Goal: Task Accomplishment & Management: Use online tool/utility

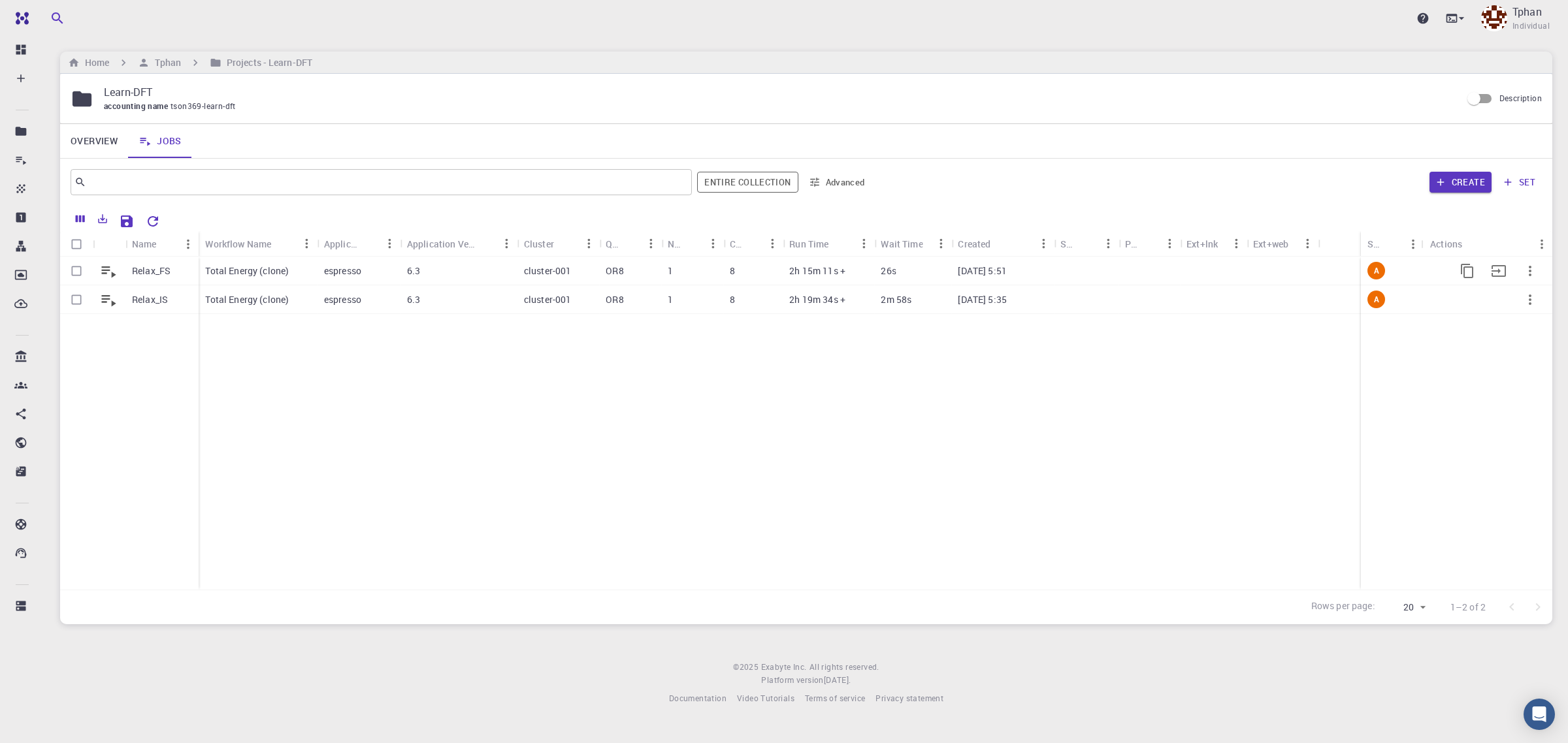
click at [498, 273] on div "6.3" at bounding box center [459, 271] width 117 height 29
click at [232, 299] on p "Total Energy (clone)" at bounding box center [247, 300] width 83 height 13
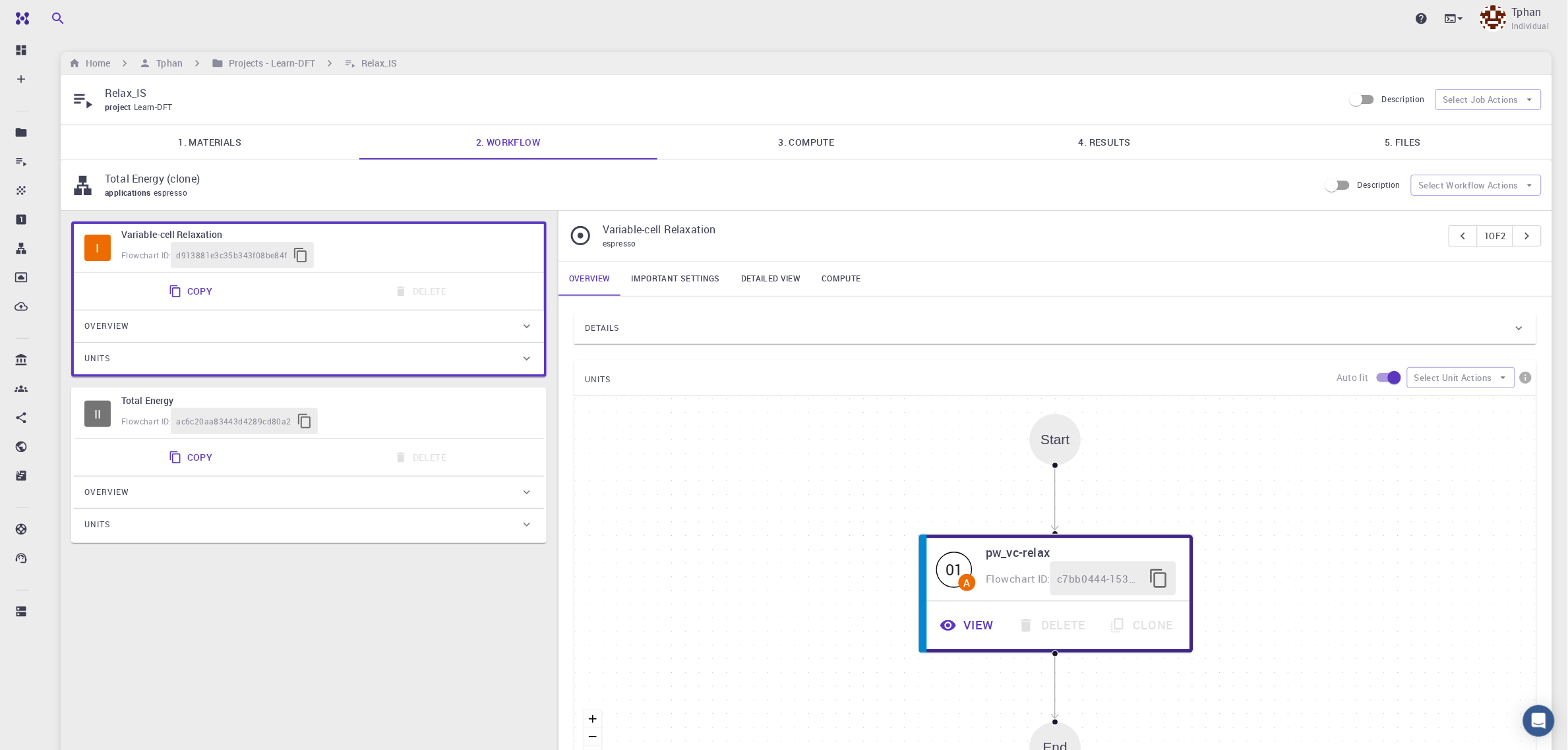
type input "/export/share/pseudo/na/gga/pbe/gbrv/1.5/us/na_pbe_gbrv_1.5.upf"
type input "/export/share/pseudo/b/gga/pbe/gbrv/1.4/us/b_pbe_gbrv_1.4.upf"
type input "/export/share/pseudo/h/gga/pbe/gbrv/1.4/us/h_pbe_gbrv_1.4.upf"
type input "/export/share/pseudo/o/gga/pbe/gbrv/1.2/us/o_pbe_gbrv_1.2.upf"
type input "/export/share/pseudo/c/gga/pbe/gbrv/1.2/us/c_pbe_gbrv_1.2.upf"
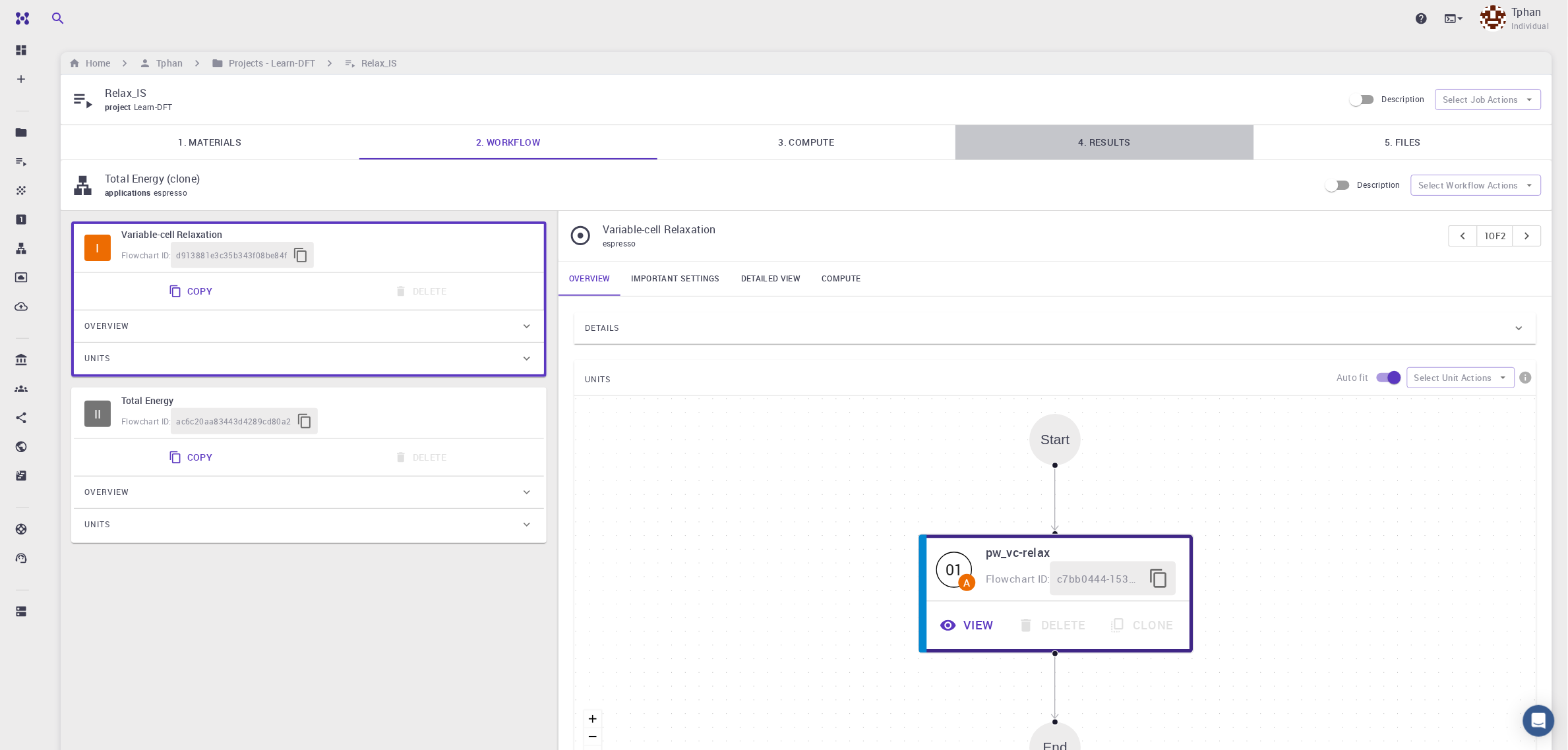
click at [1164, 152] on link "4. Results" at bounding box center [1104, 142] width 298 height 34
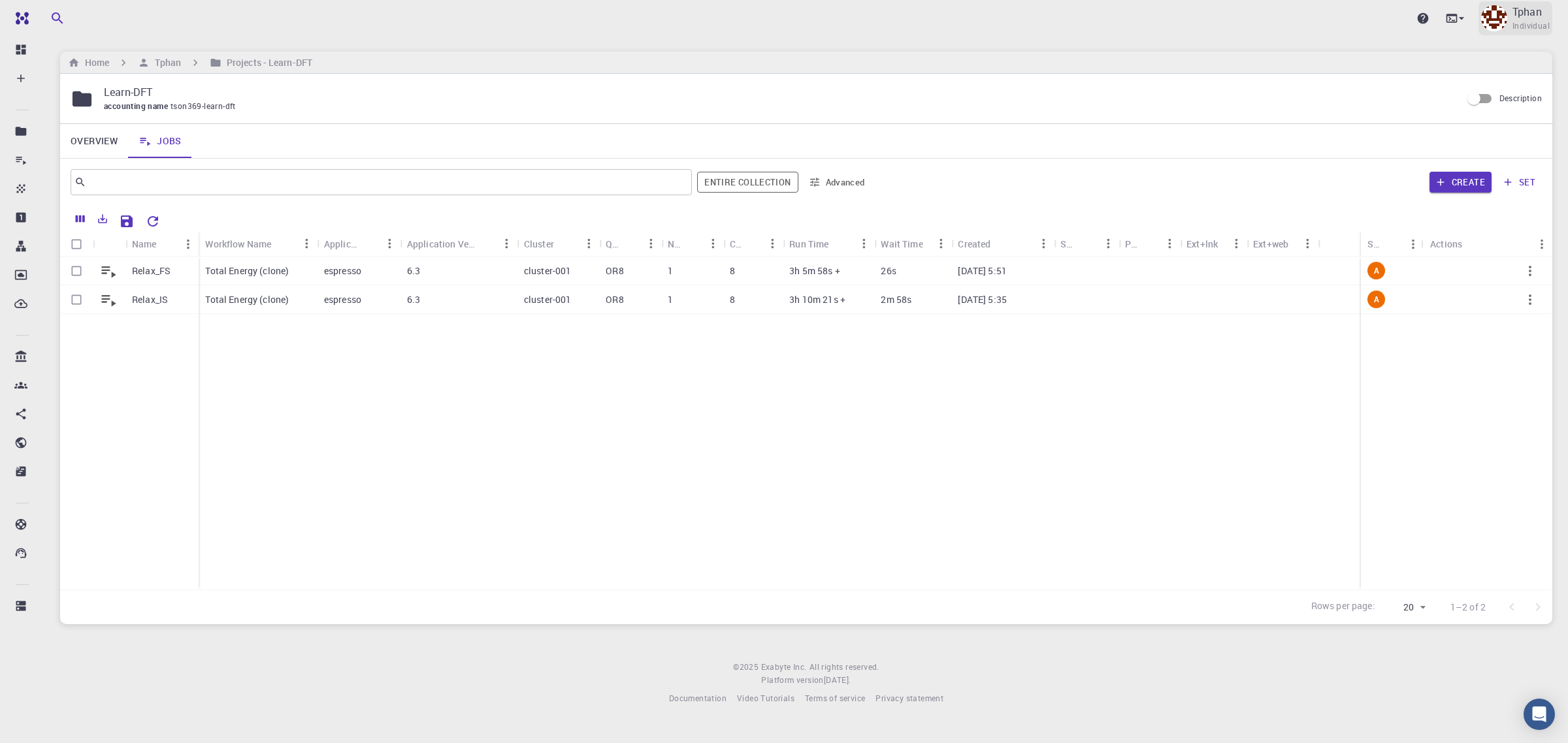
click at [1540, 18] on p "Tphan" at bounding box center [1527, 11] width 30 height 15
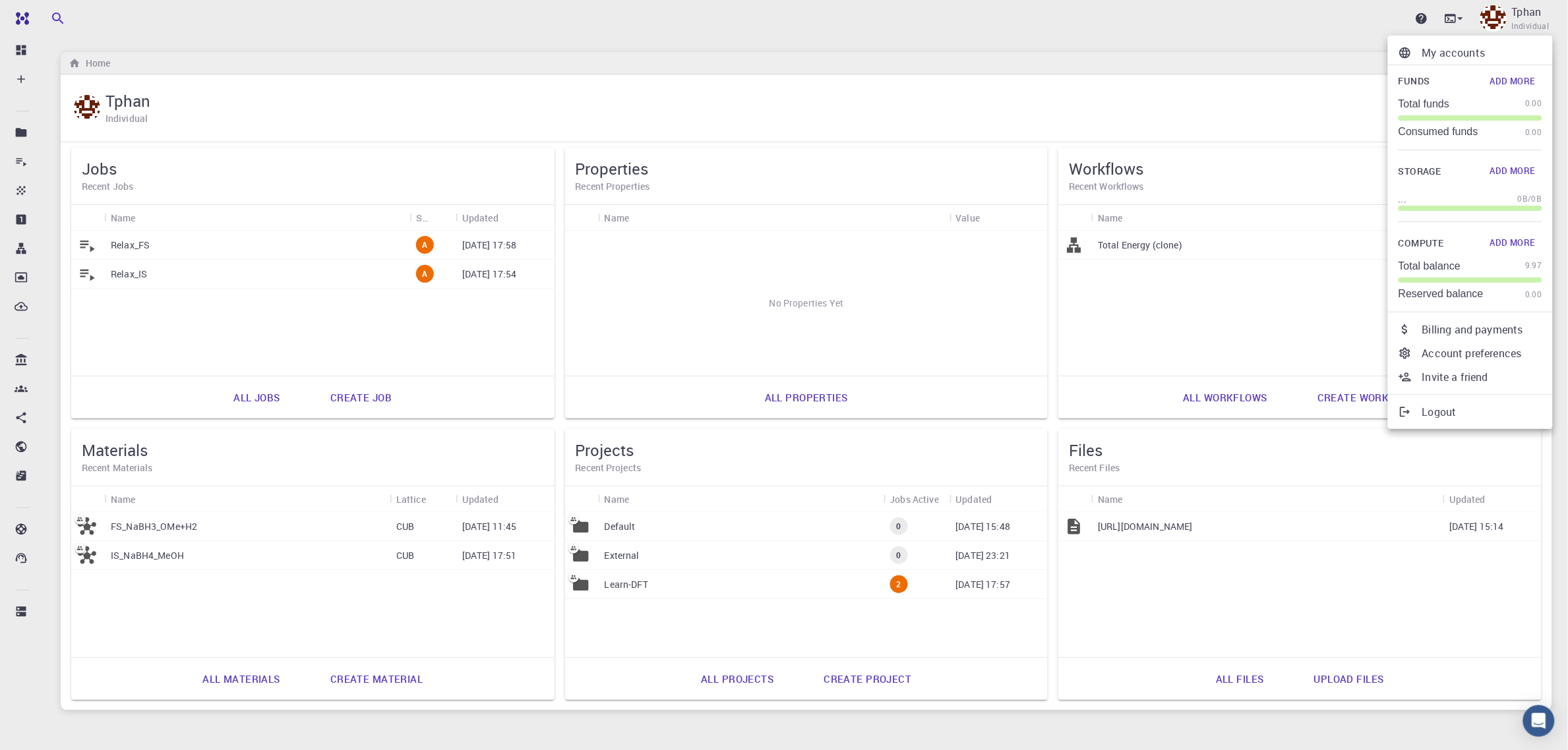
click at [726, 593] on div at bounding box center [784, 375] width 1568 height 750
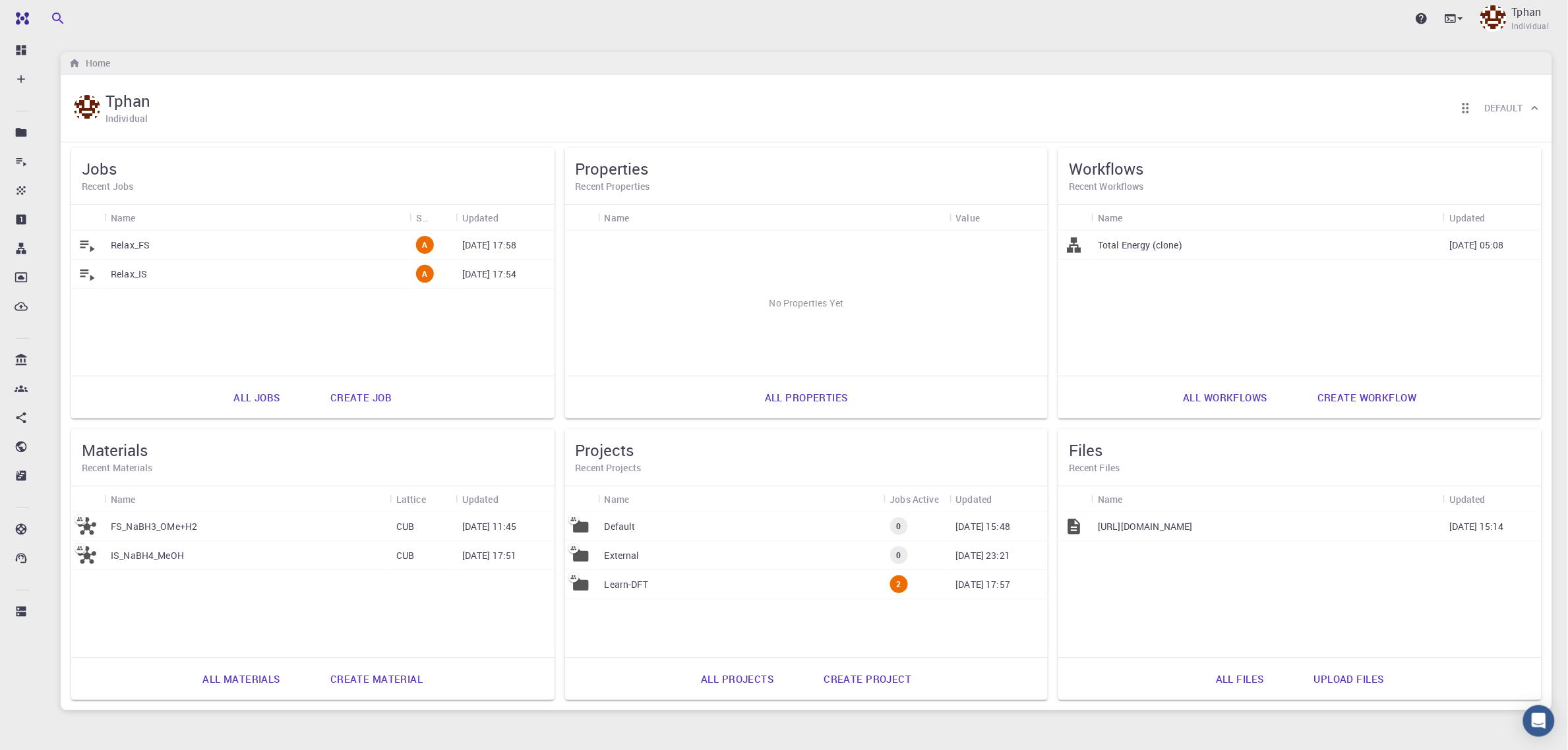
click at [679, 593] on div "Learn-DFT" at bounding box center [740, 585] width 285 height 29
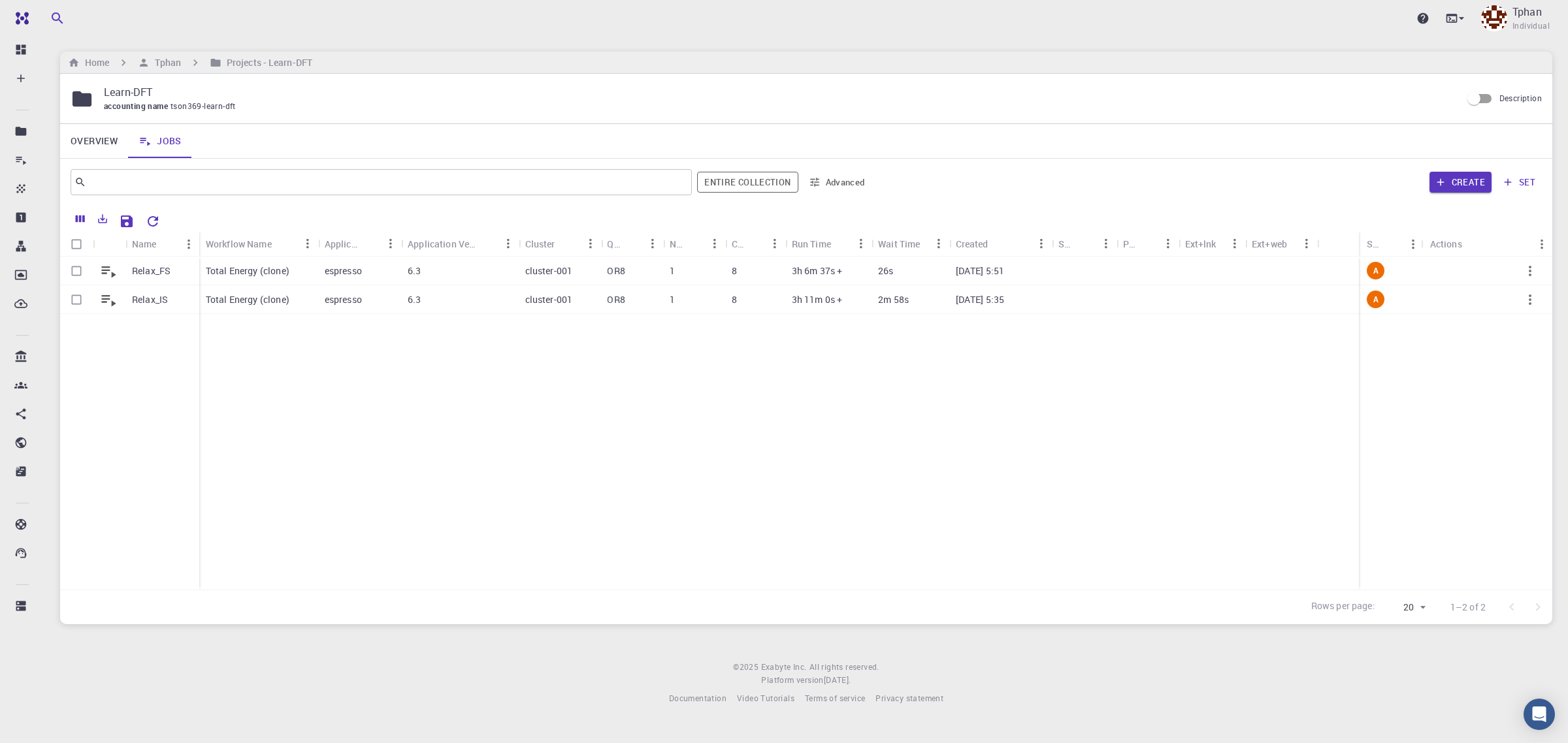
click at [601, 567] on div "Relax_FS Relax_IS Total Energy (clone) espresso 6.3 cluster-001 OR8 1 8 3h 6m 3…" at bounding box center [806, 423] width 1492 height 333
click at [1529, 20] on span "Individual" at bounding box center [1530, 26] width 37 height 13
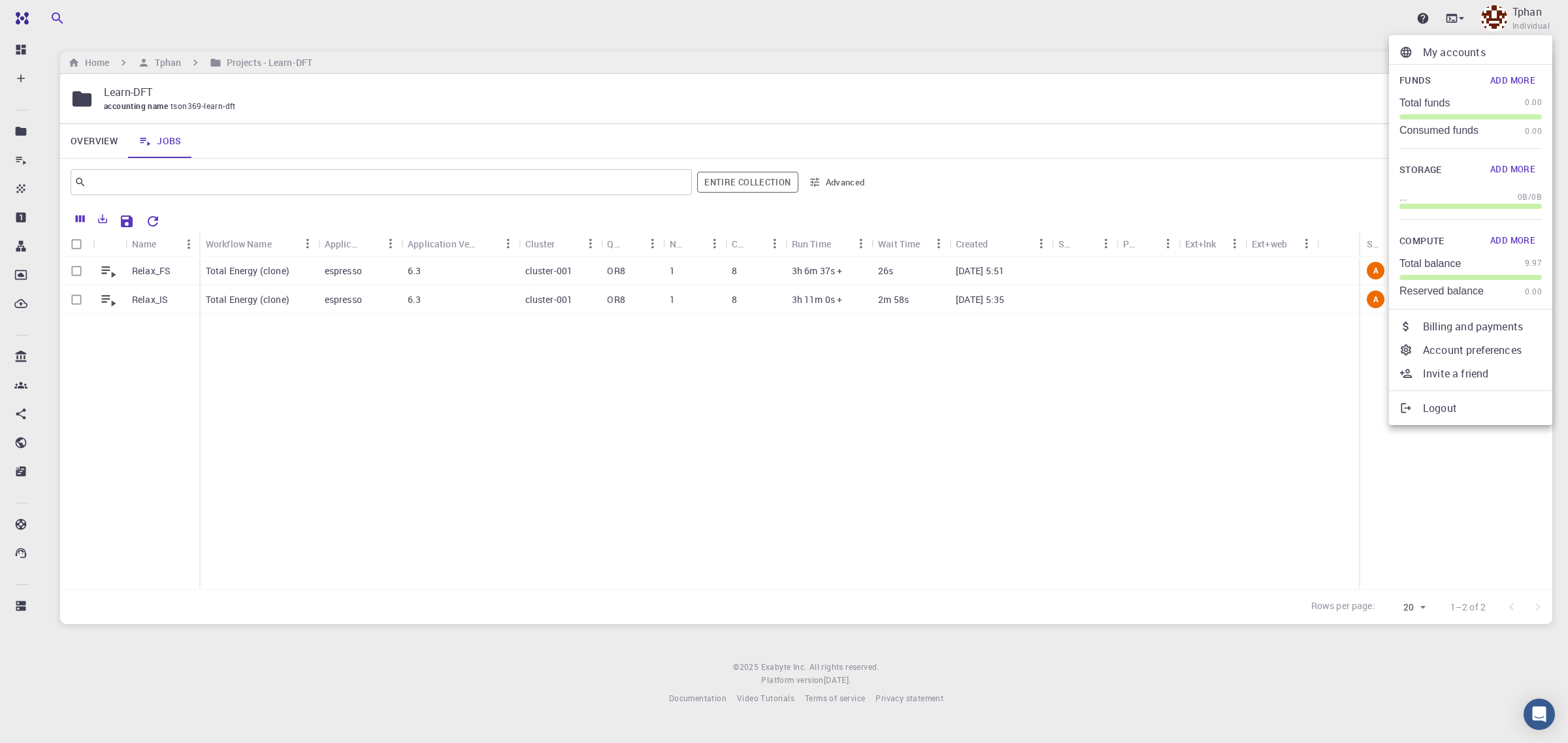
click at [1439, 271] on div "Total balance 9.97 Reserved balance 0.00" at bounding box center [1470, 277] width 143 height 42
click at [1507, 245] on button "Add More" at bounding box center [1512, 240] width 58 height 21
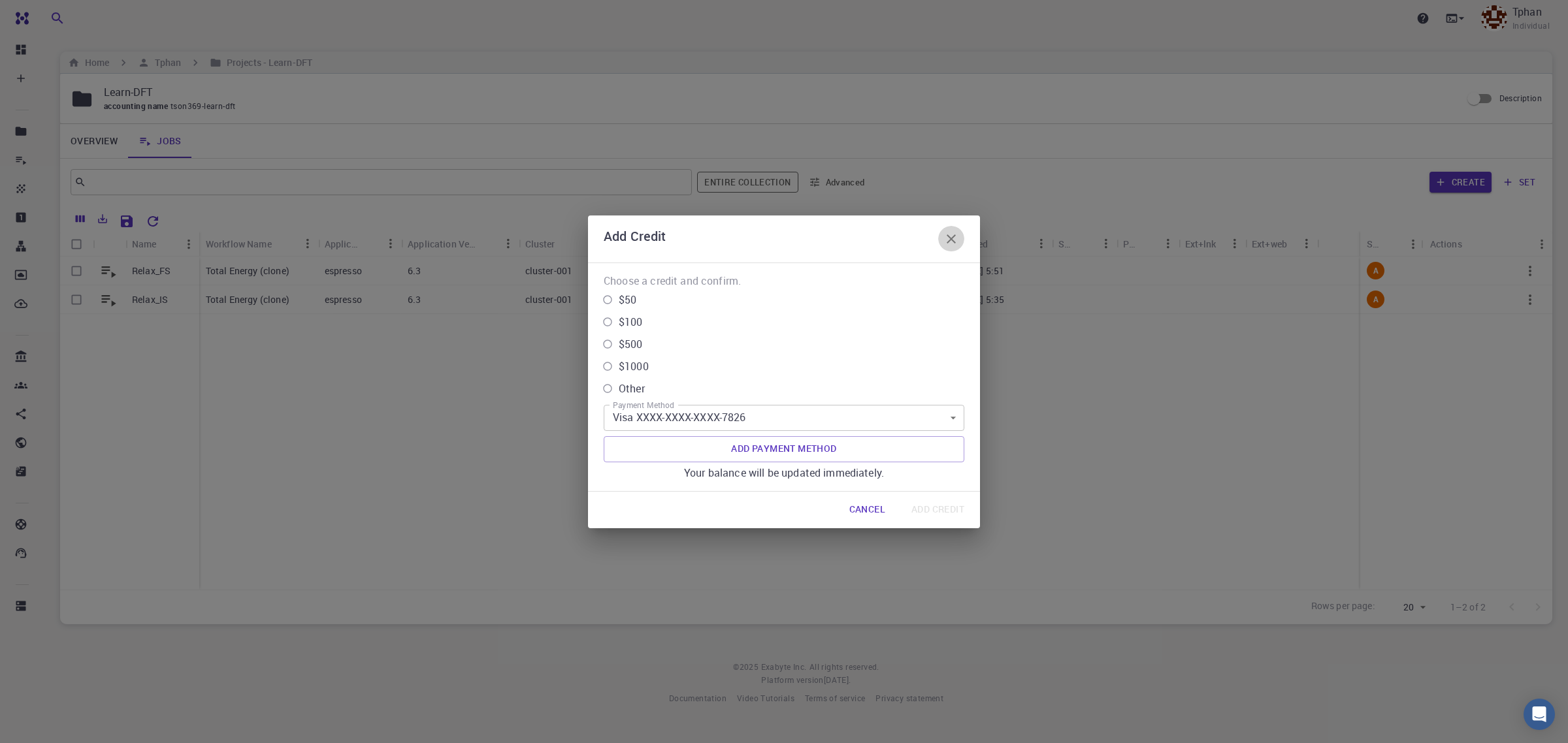
click at [957, 239] on icon "button" at bounding box center [950, 239] width 15 height 15
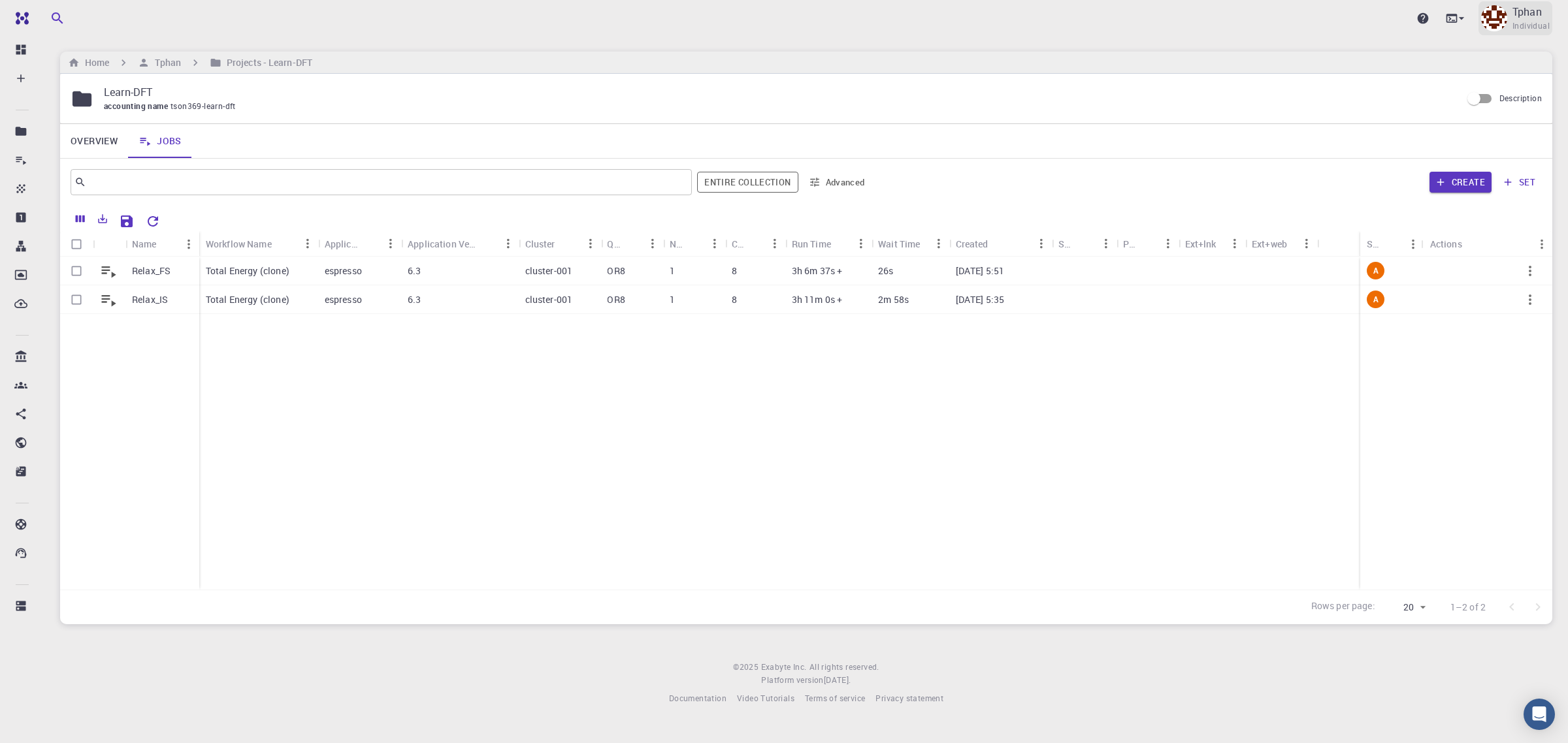
click at [1529, 11] on p "Tphan" at bounding box center [1527, 11] width 30 height 15
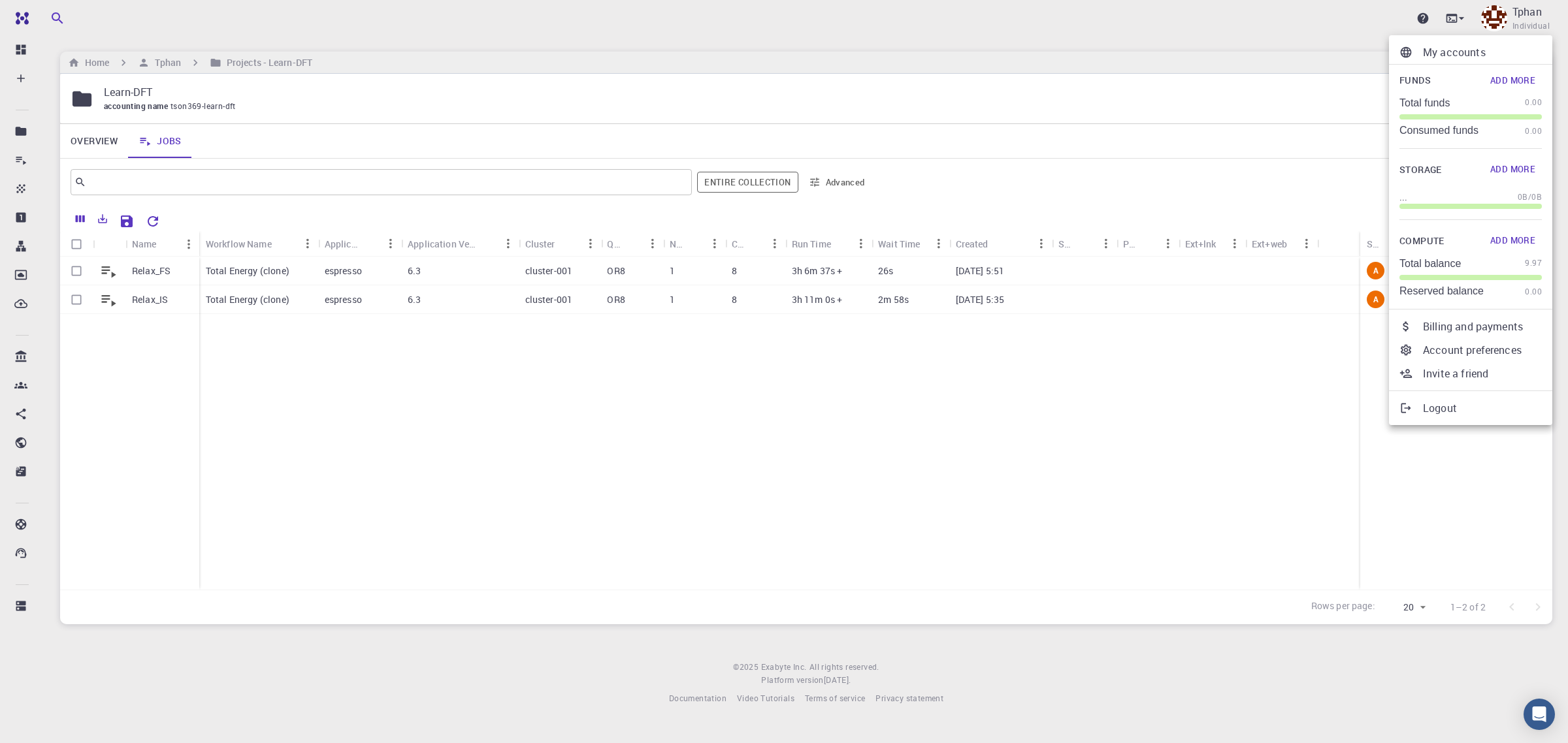
click at [294, 276] on div at bounding box center [784, 372] width 1568 height 743
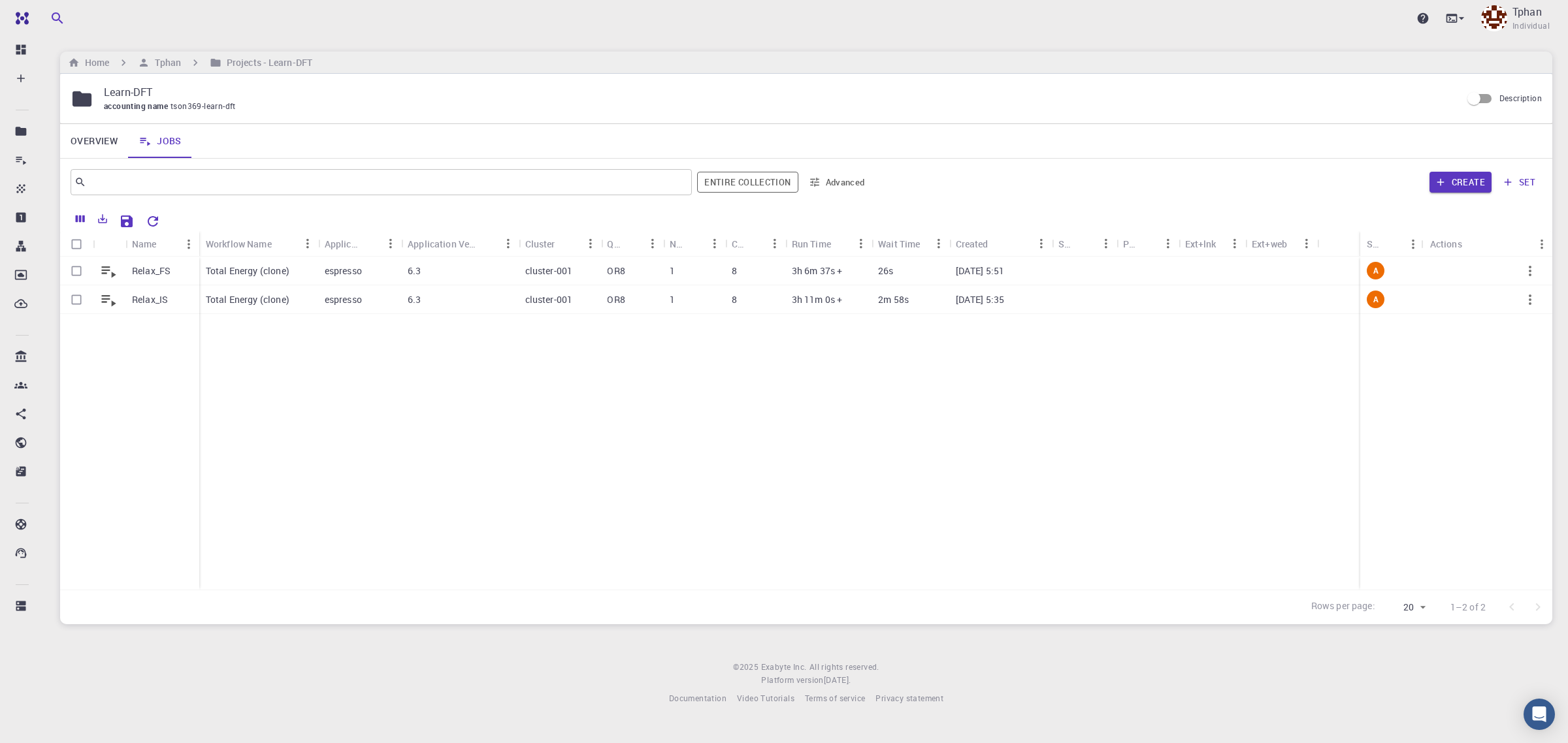
click at [250, 272] on p "Total Energy (clone)" at bounding box center [247, 271] width 83 height 13
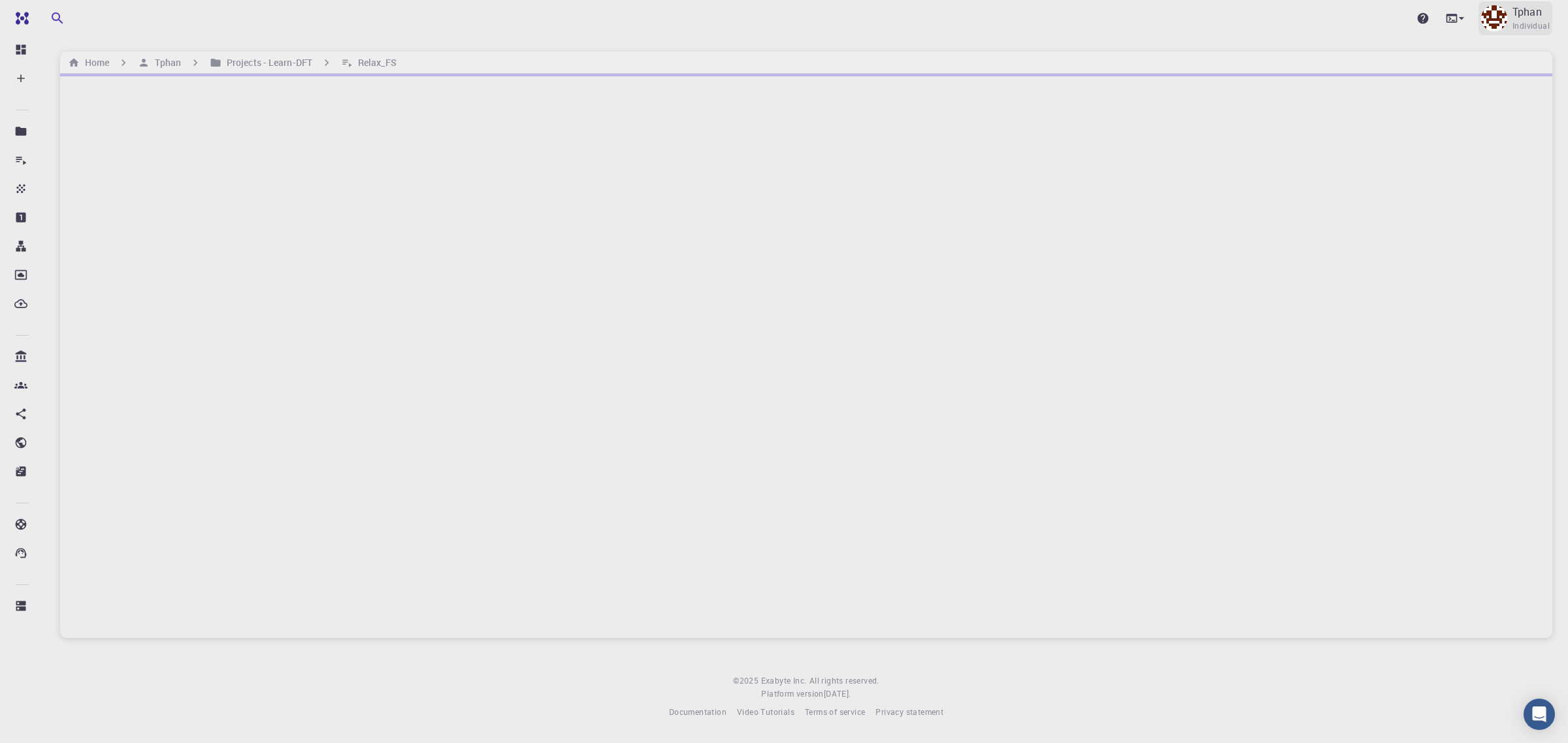
click at [1530, 18] on p "Tphan" at bounding box center [1527, 11] width 30 height 15
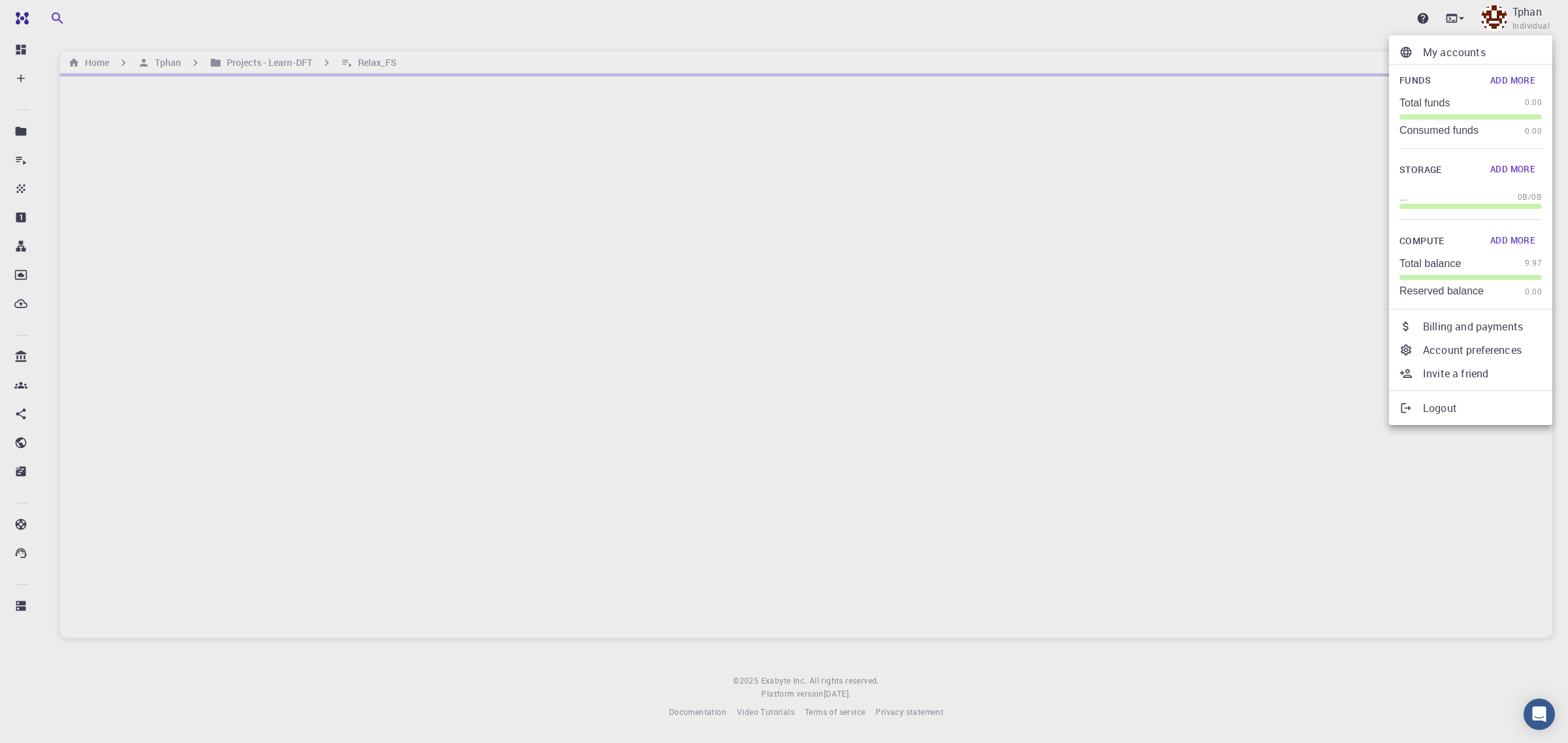
click at [1494, 349] on p "Account preferences" at bounding box center [1482, 349] width 118 height 15
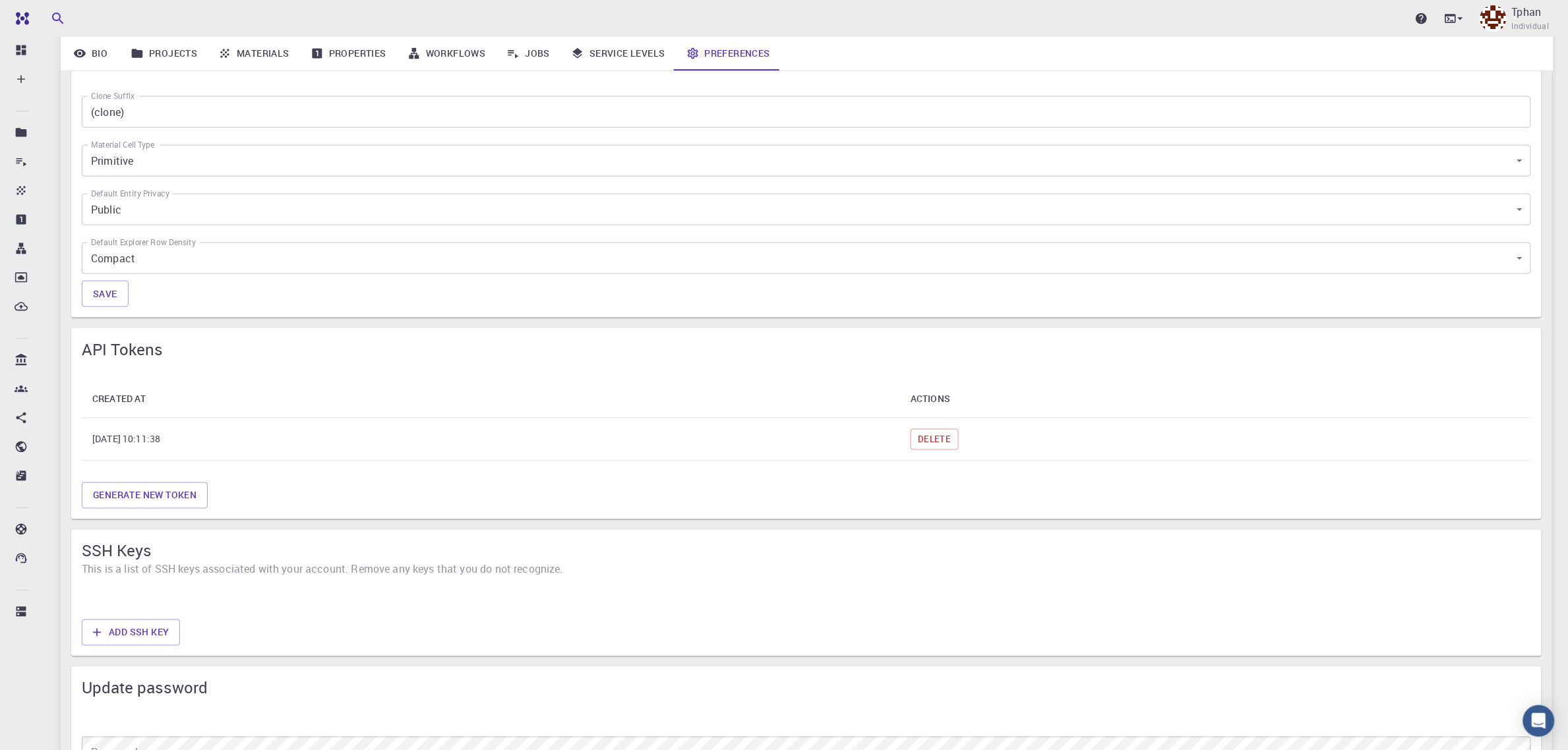
scroll to position [659, 0]
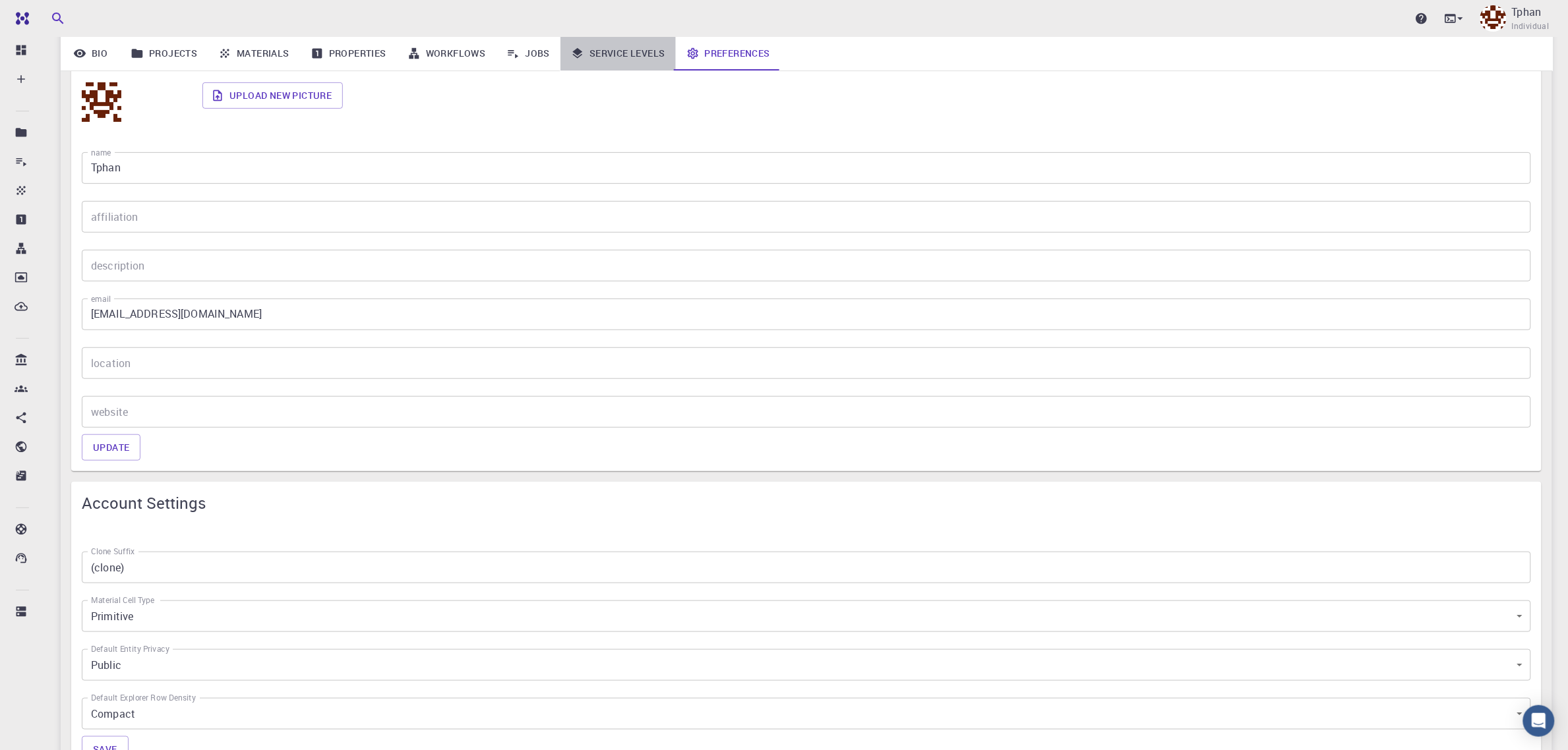
drag, startPoint x: 614, startPoint y: 57, endPoint x: 619, endPoint y: 67, distance: 11.2
click at [614, 57] on link "Service Levels" at bounding box center [618, 53] width 115 height 34
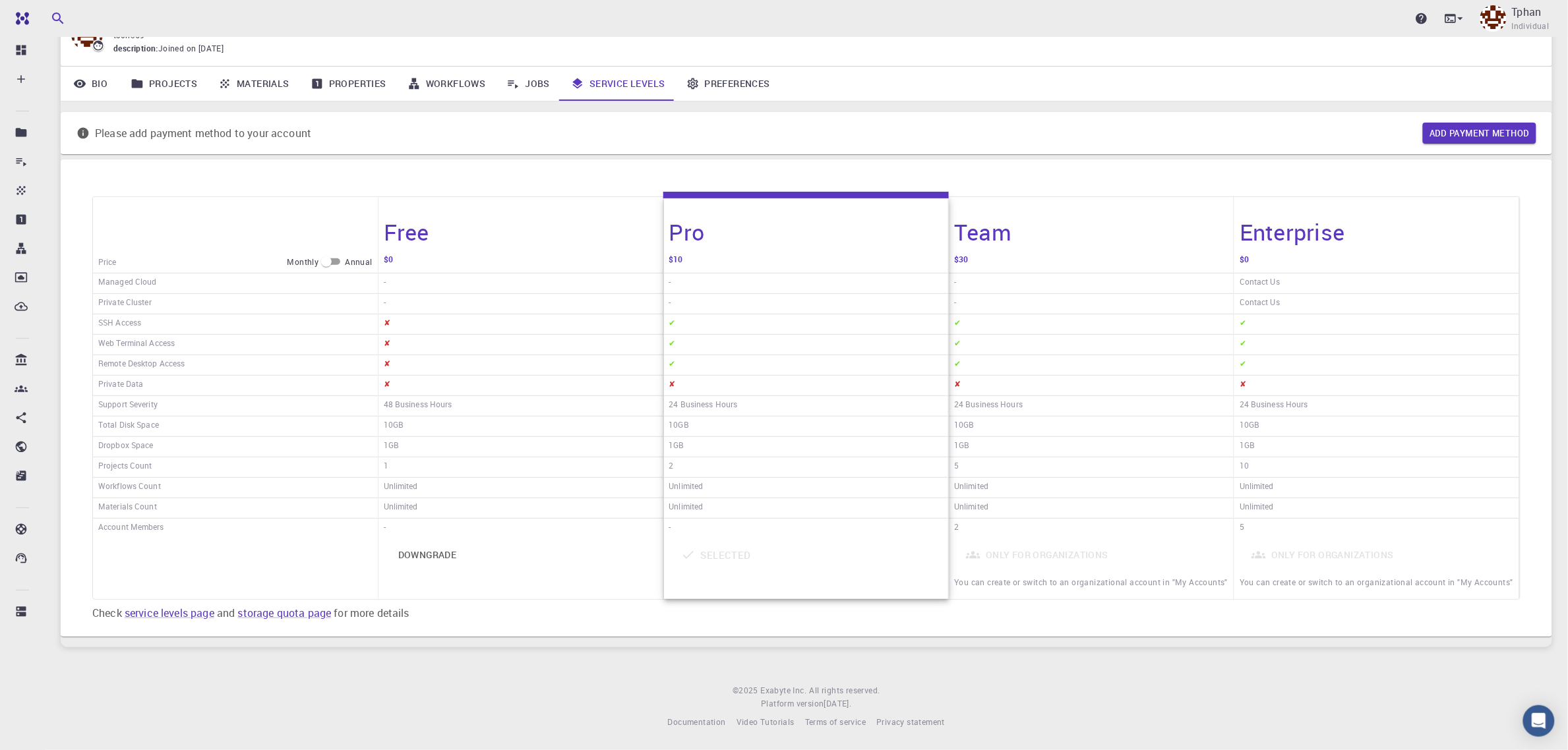
scroll to position [77, 0]
click at [723, 83] on link "Preferences" at bounding box center [728, 84] width 105 height 34
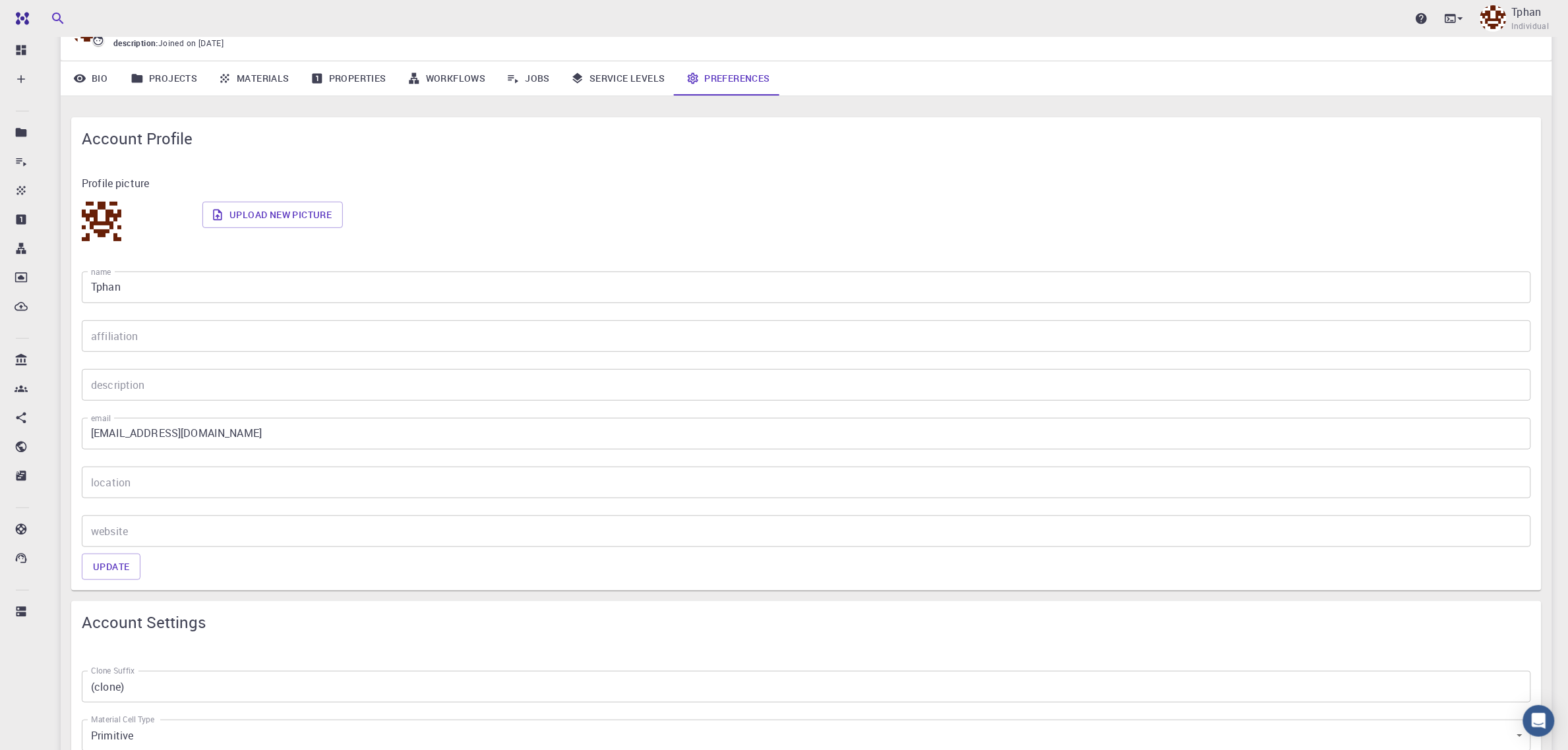
click at [630, 87] on link "Service Levels" at bounding box center [618, 79] width 115 height 34
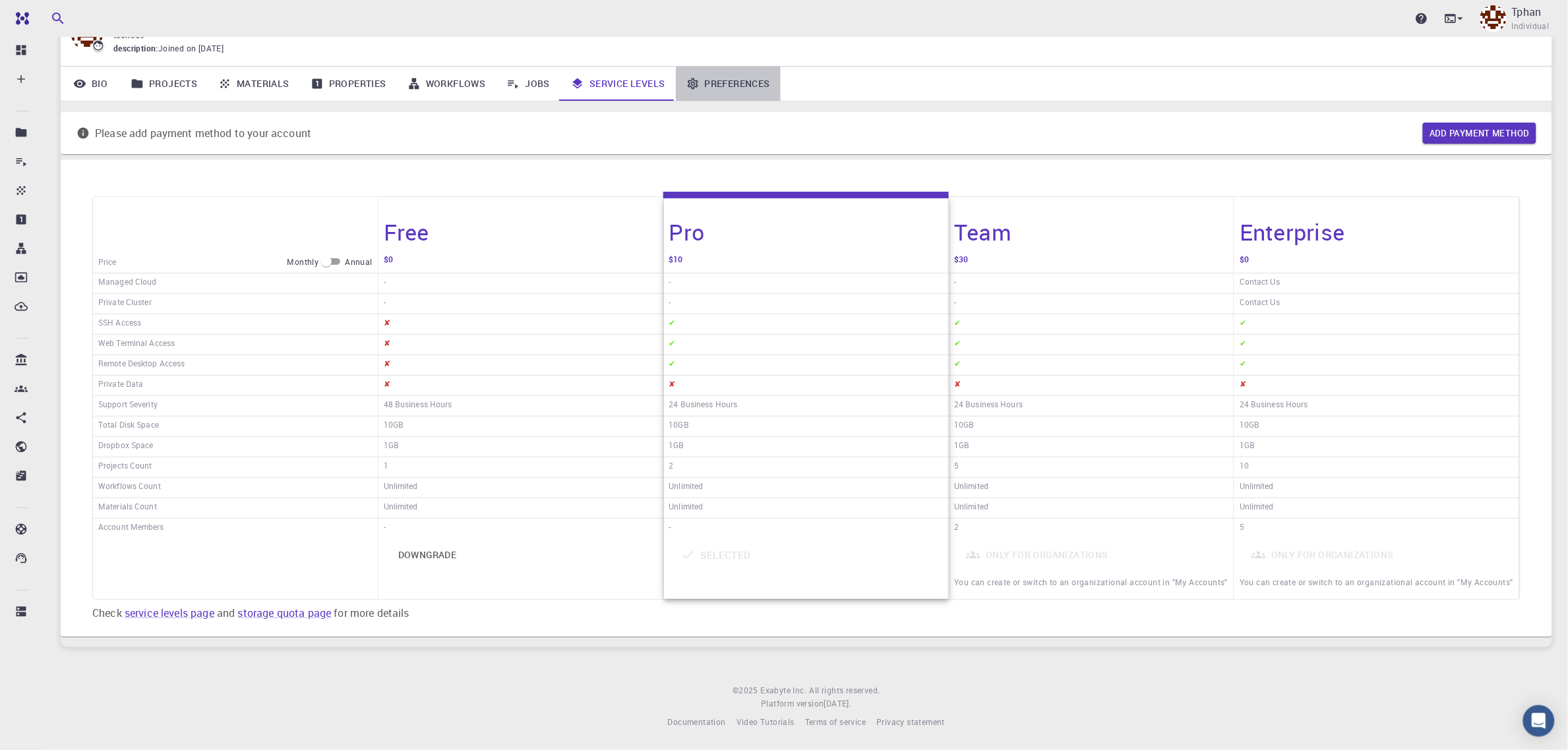
click at [716, 88] on link "Preferences" at bounding box center [728, 84] width 105 height 34
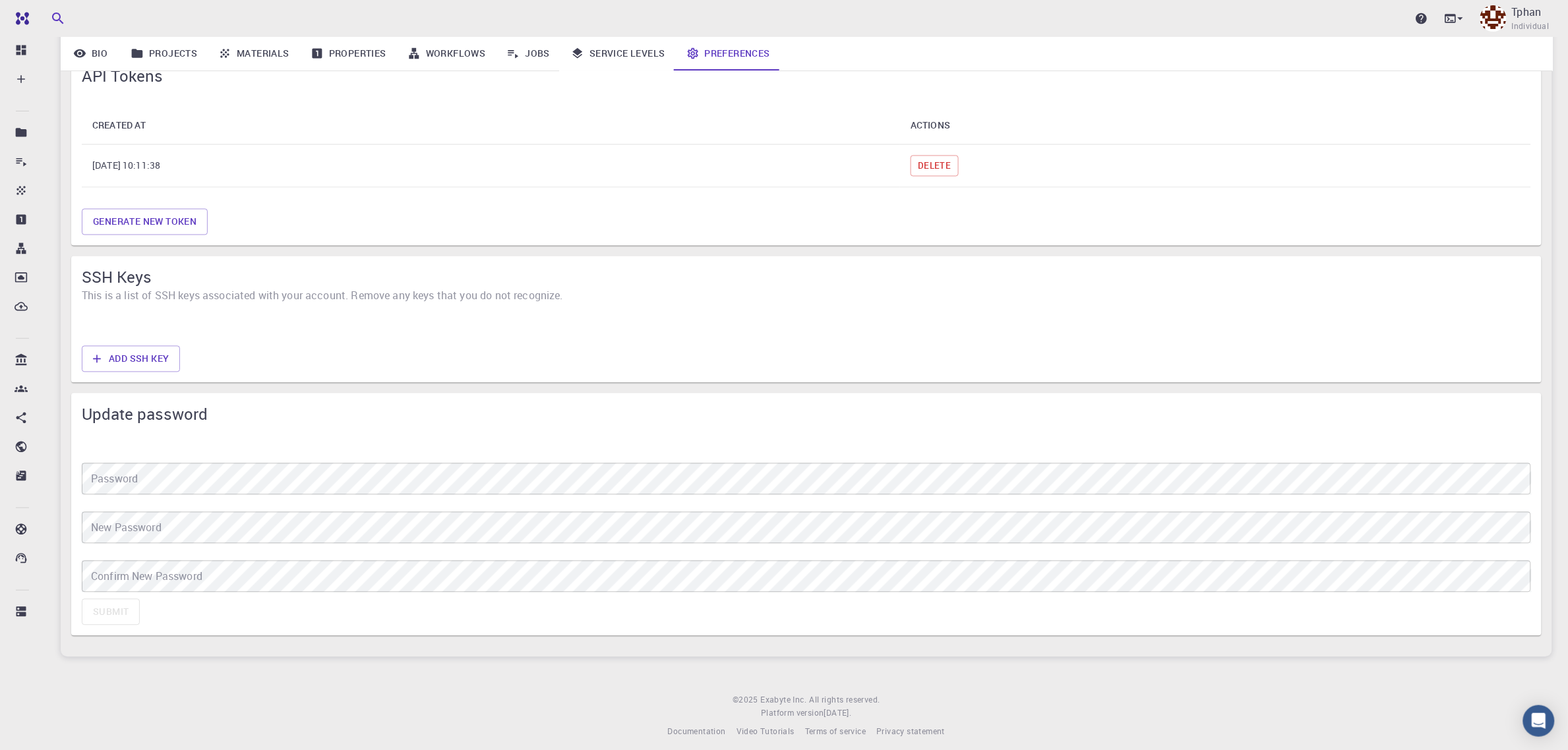
scroll to position [938, 0]
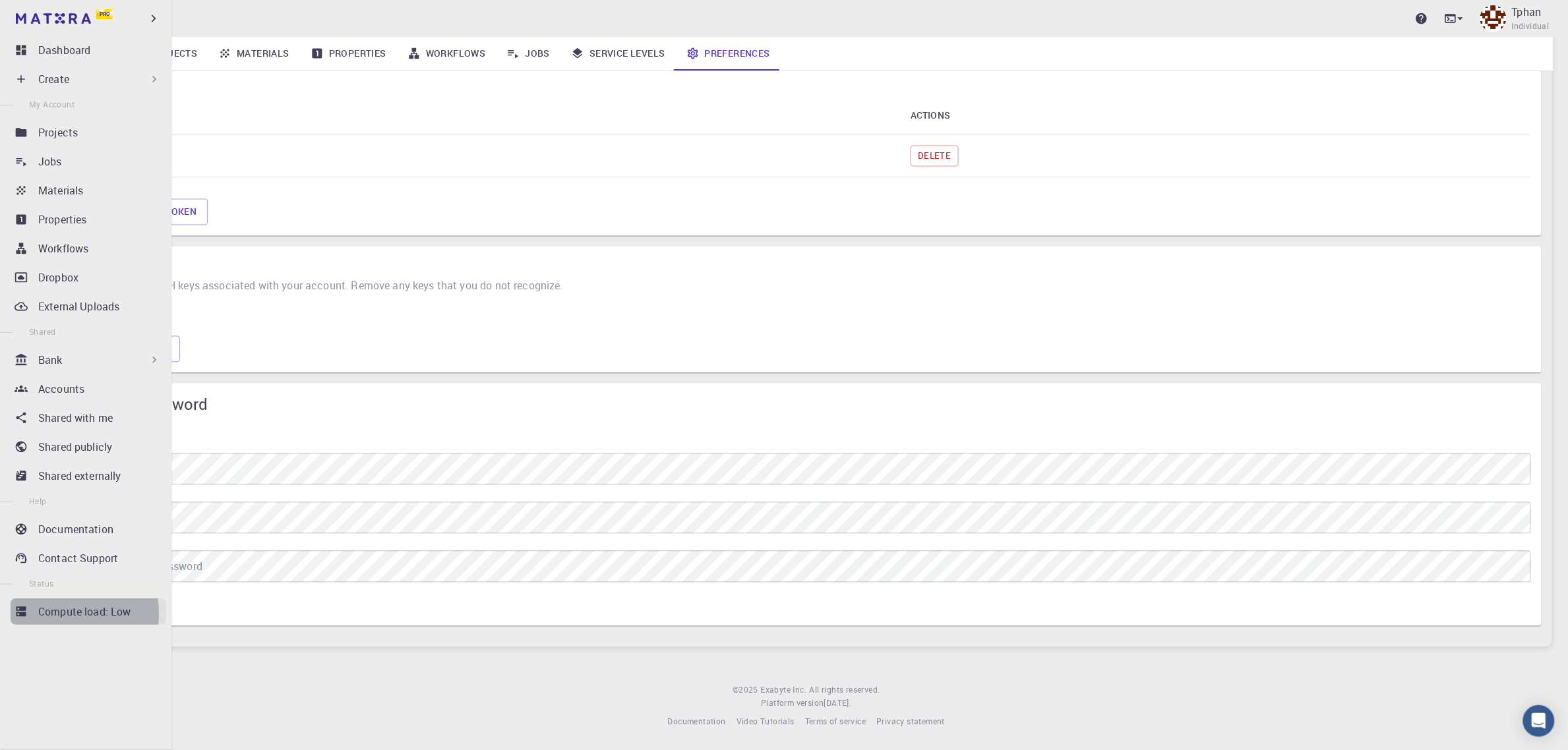
click at [34, 613] on link "Compute load: Low" at bounding box center [89, 611] width 156 height 26
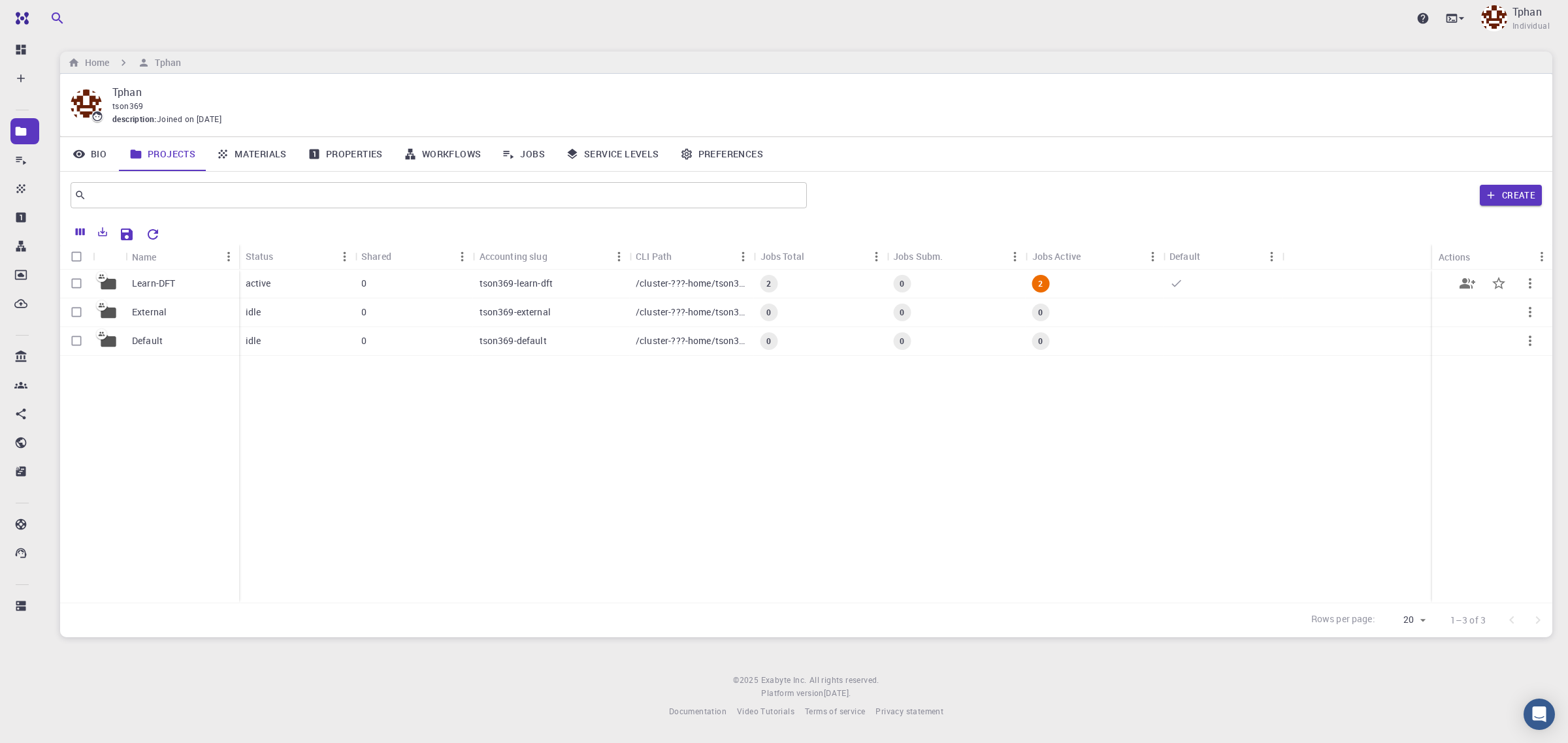
click at [181, 285] on div "Learn-DFT" at bounding box center [182, 284] width 114 height 29
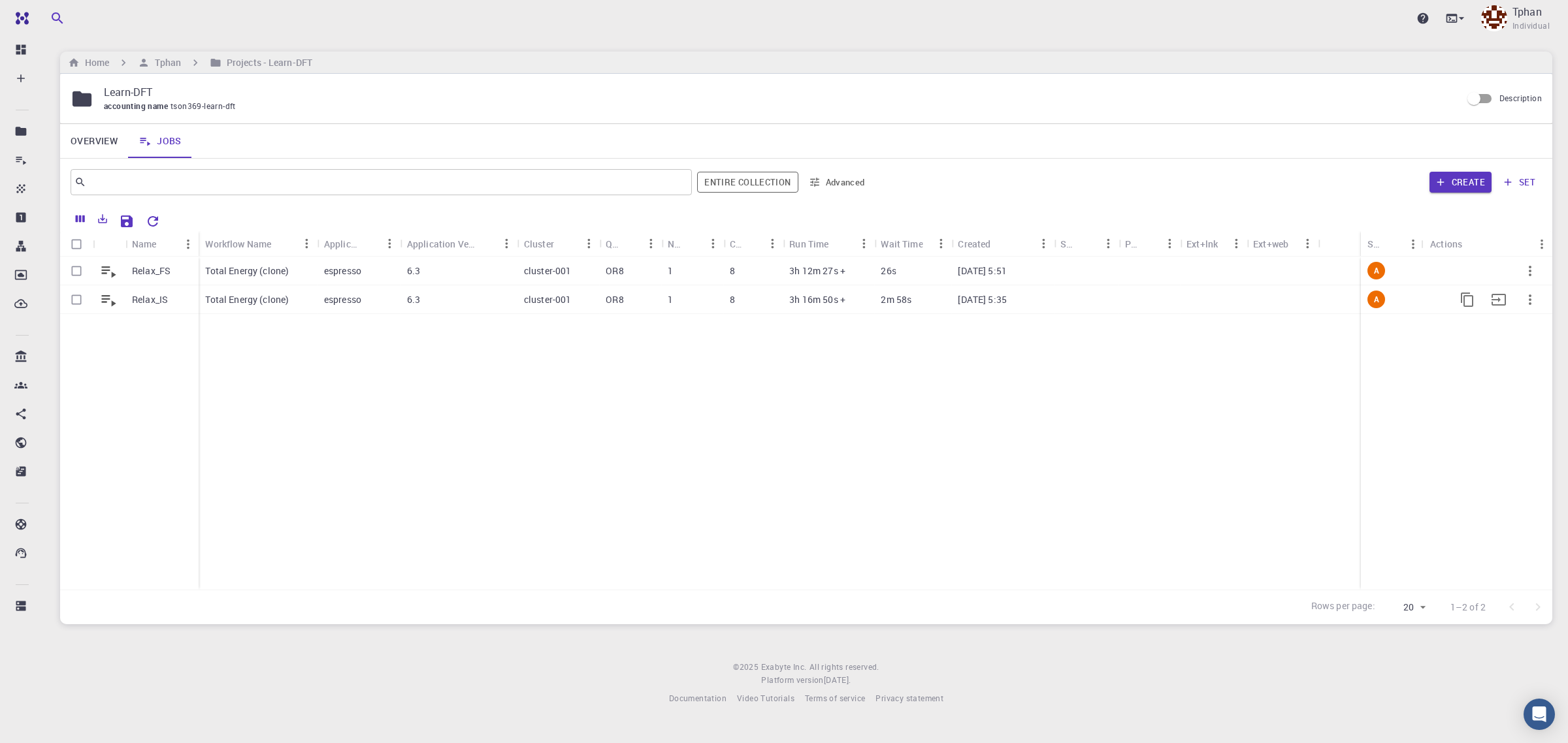
click at [259, 302] on p "Total Energy (clone)" at bounding box center [247, 300] width 83 height 13
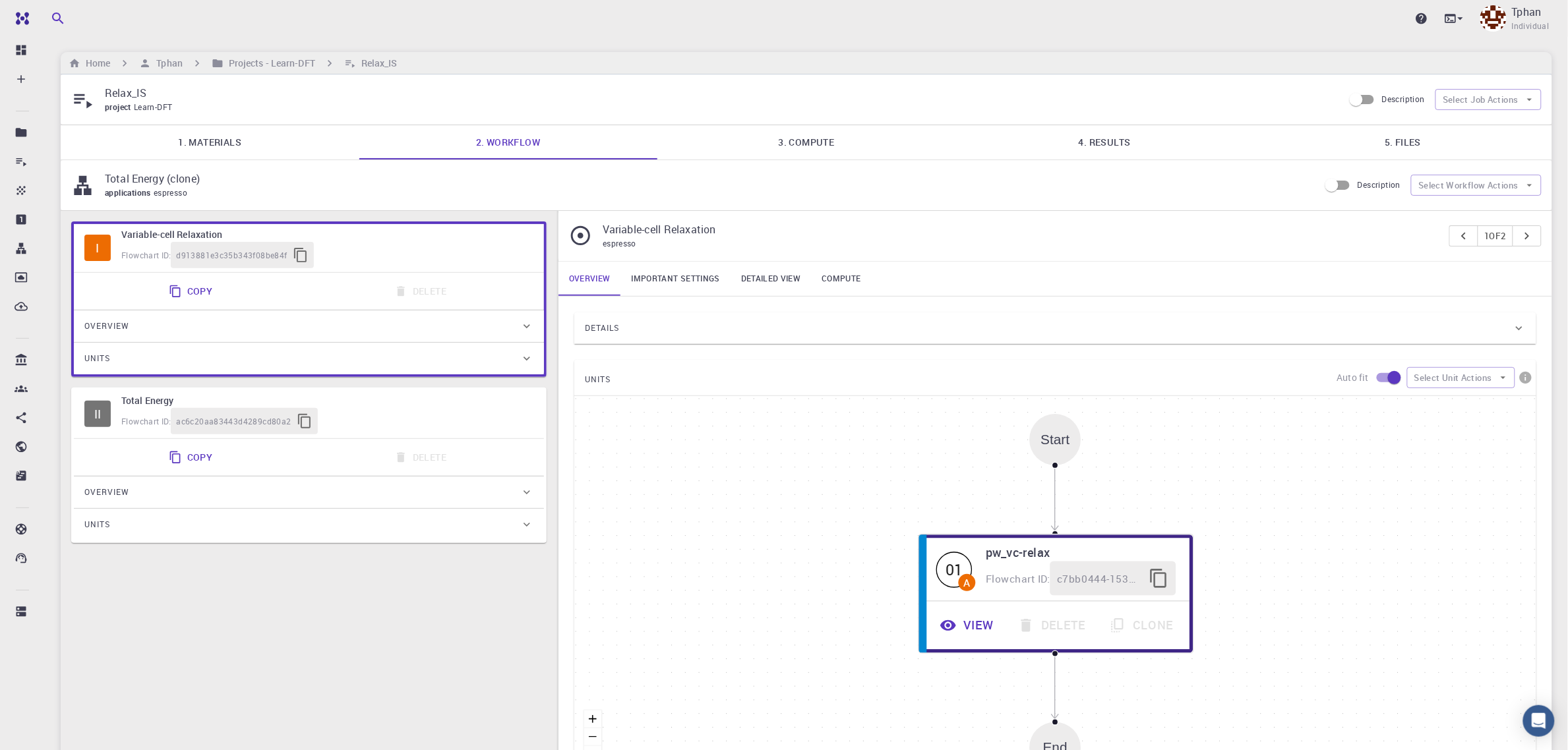
type input "/export/share/pseudo/na/gga/pbe/gbrv/1.5/us/na_pbe_gbrv_1.5.upf"
type input "/export/share/pseudo/b/gga/pbe/gbrv/1.4/us/b_pbe_gbrv_1.4.upf"
type input "/export/share/pseudo/h/gga/pbe/gbrv/1.4/us/h_pbe_gbrv_1.4.upf"
type input "/export/share/pseudo/o/gga/pbe/gbrv/1.2/us/o_pbe_gbrv_1.2.upf"
type input "/export/share/pseudo/c/gga/pbe/gbrv/1.2/us/c_pbe_gbrv_1.2.upf"
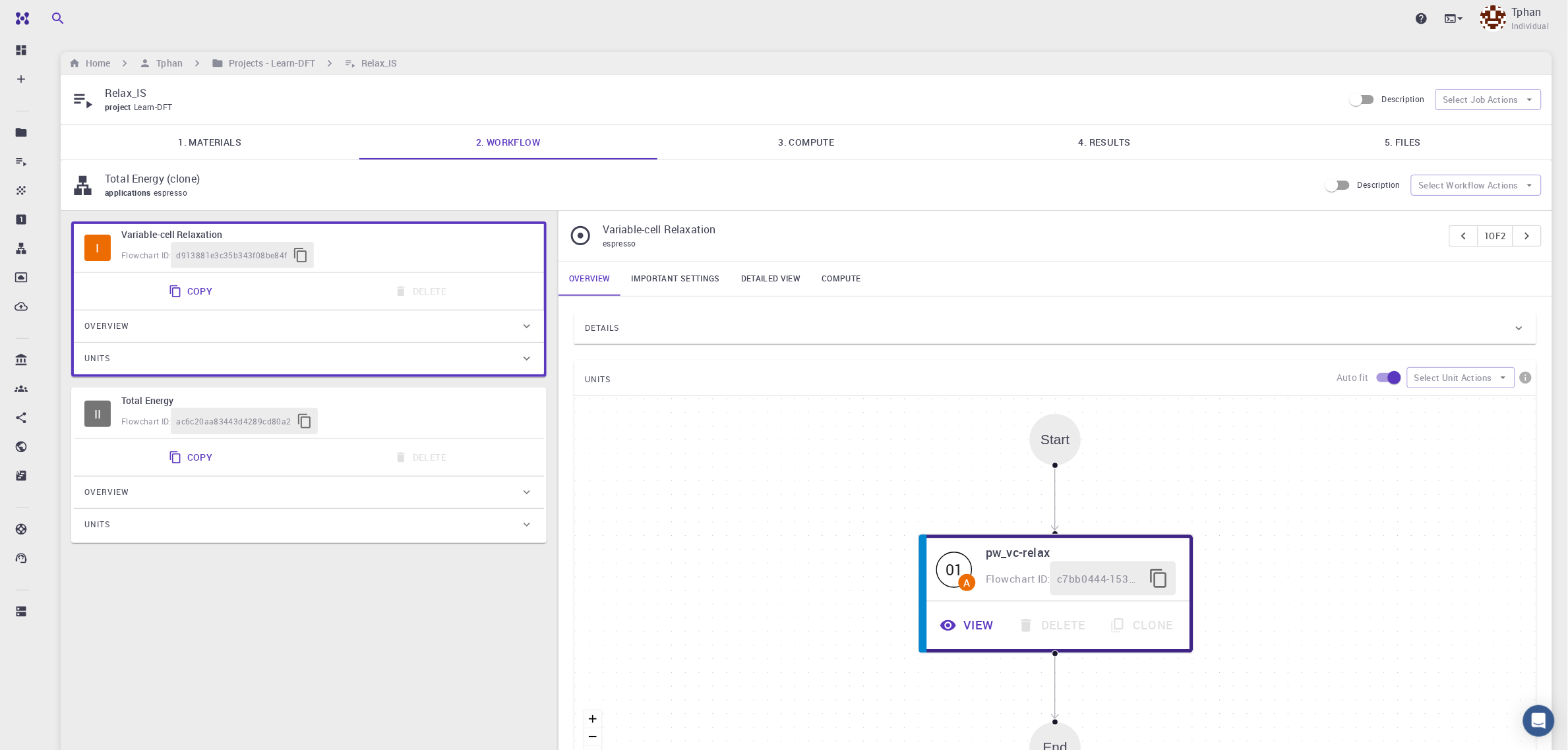
click at [812, 136] on link "3. Compute" at bounding box center [806, 142] width 298 height 34
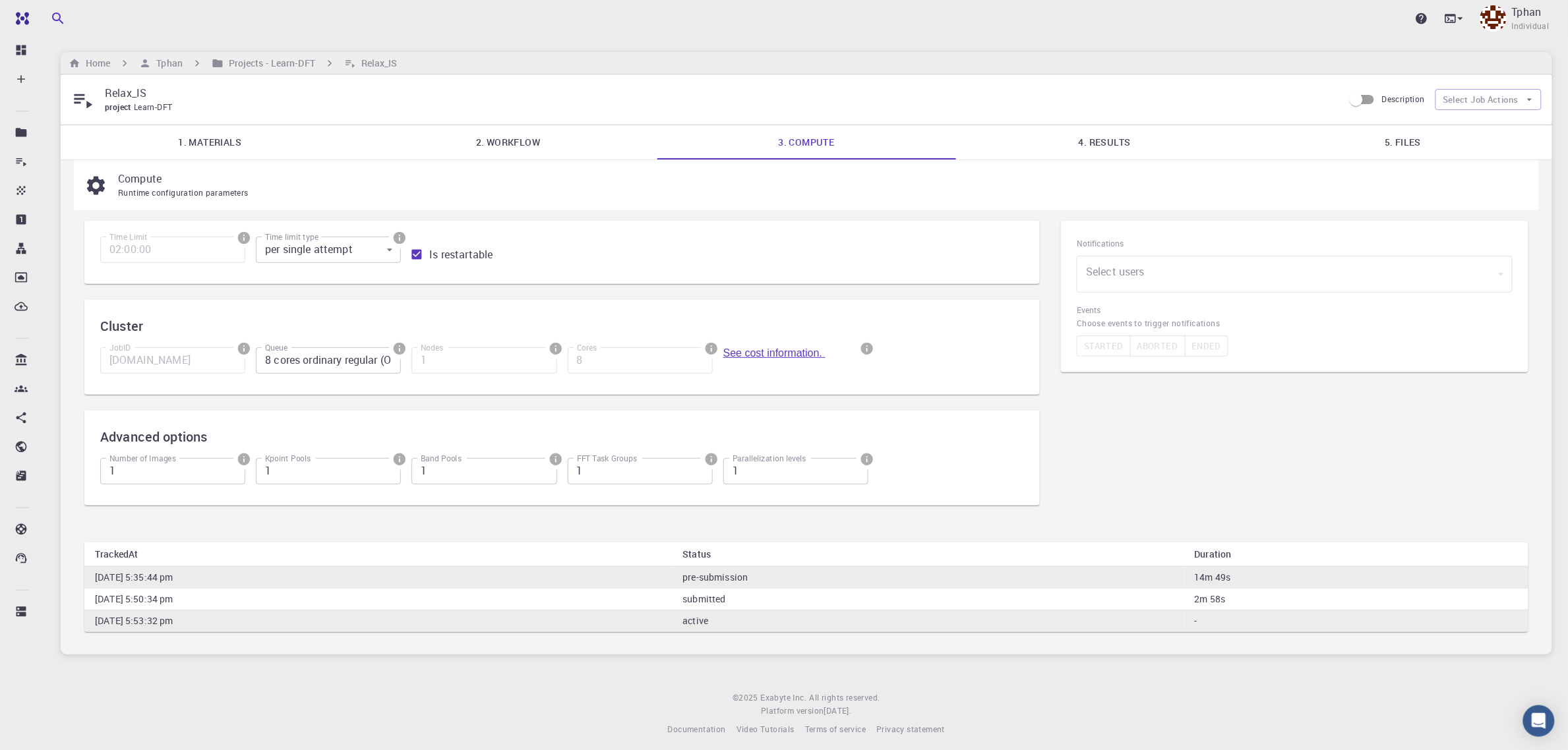
click at [784, 359] on link "See cost information." at bounding box center [774, 353] width 102 height 11
click at [1089, 139] on link "4. Results" at bounding box center [1104, 142] width 298 height 34
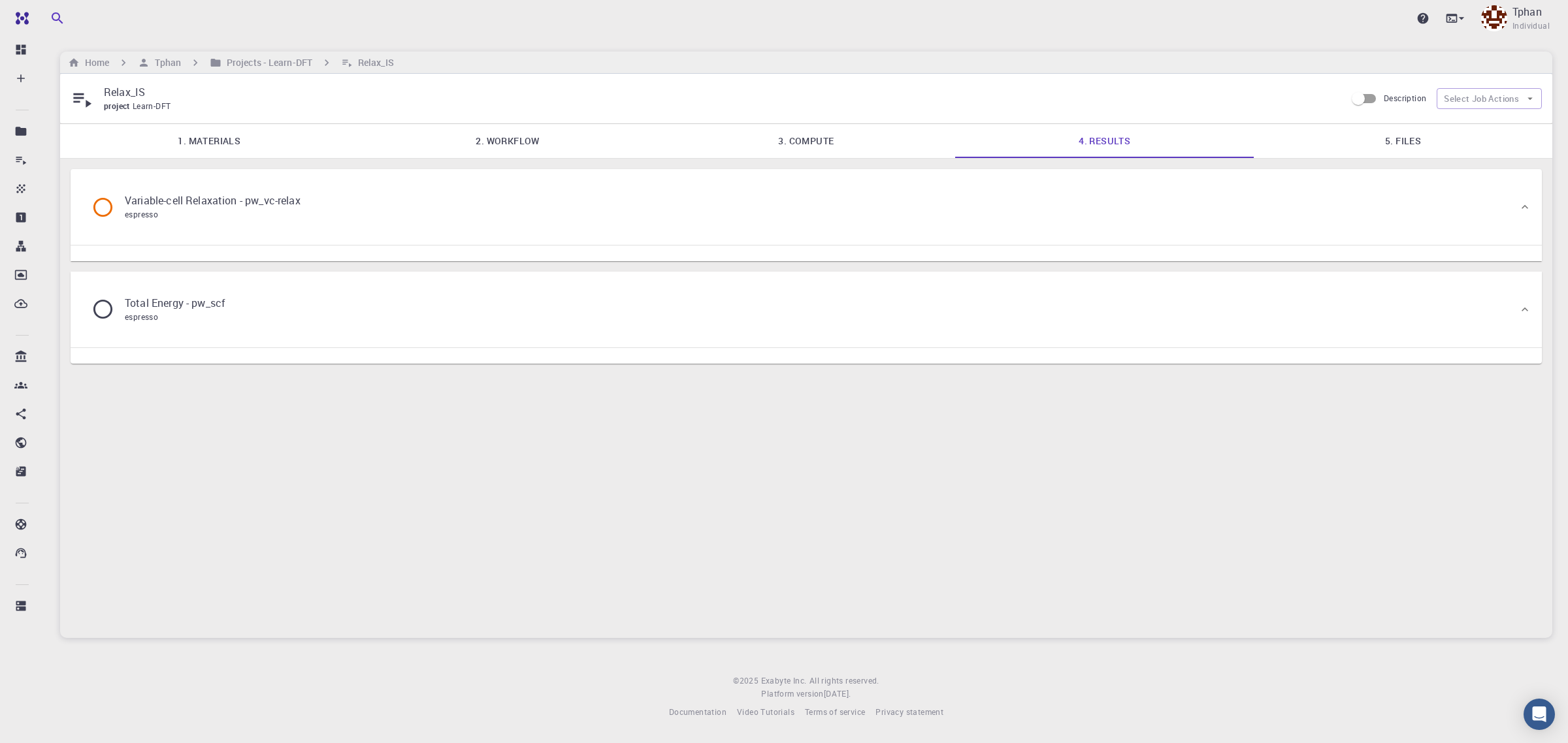
click at [1523, 211] on icon at bounding box center [1525, 206] width 13 height 13
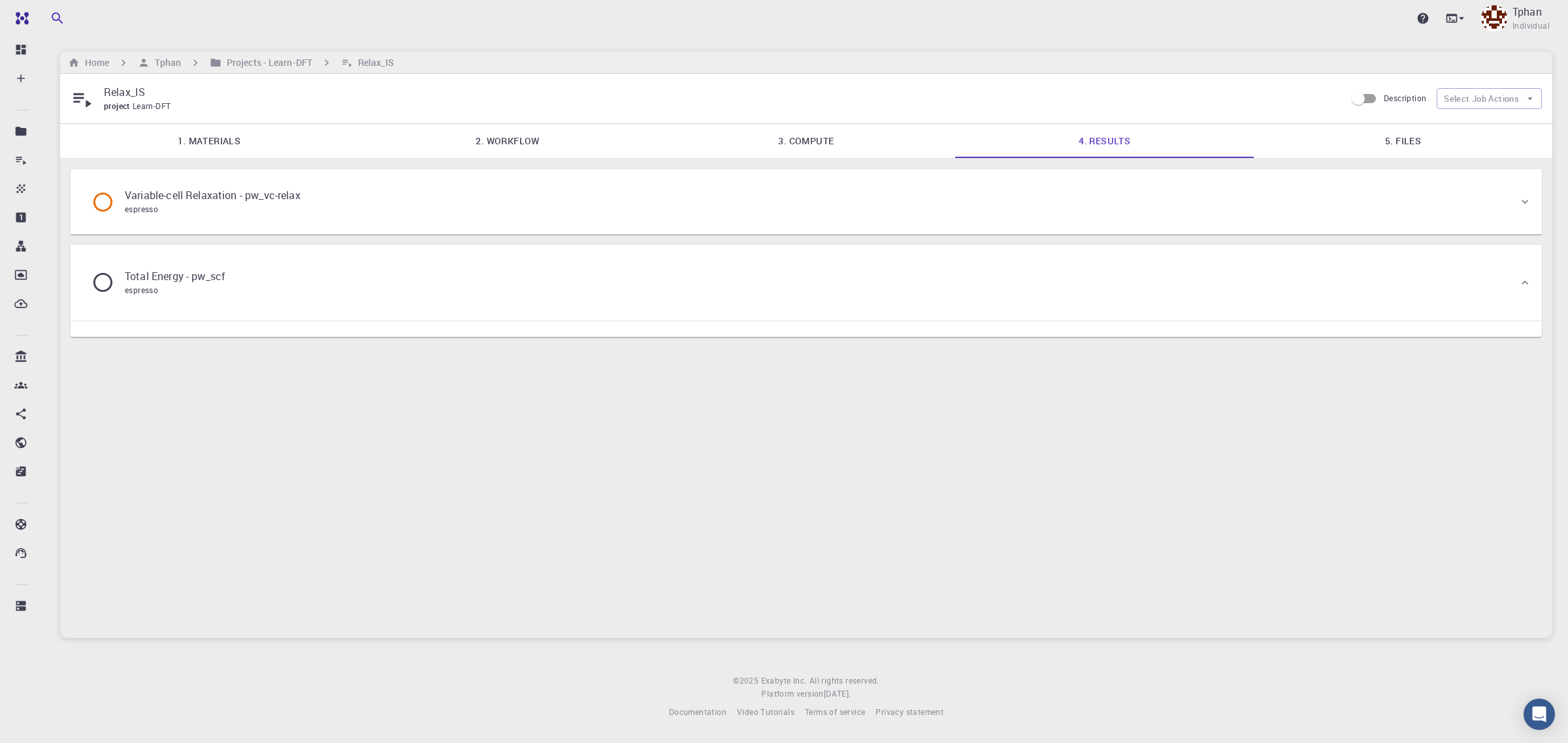
click at [1529, 205] on icon at bounding box center [1525, 202] width 13 height 13
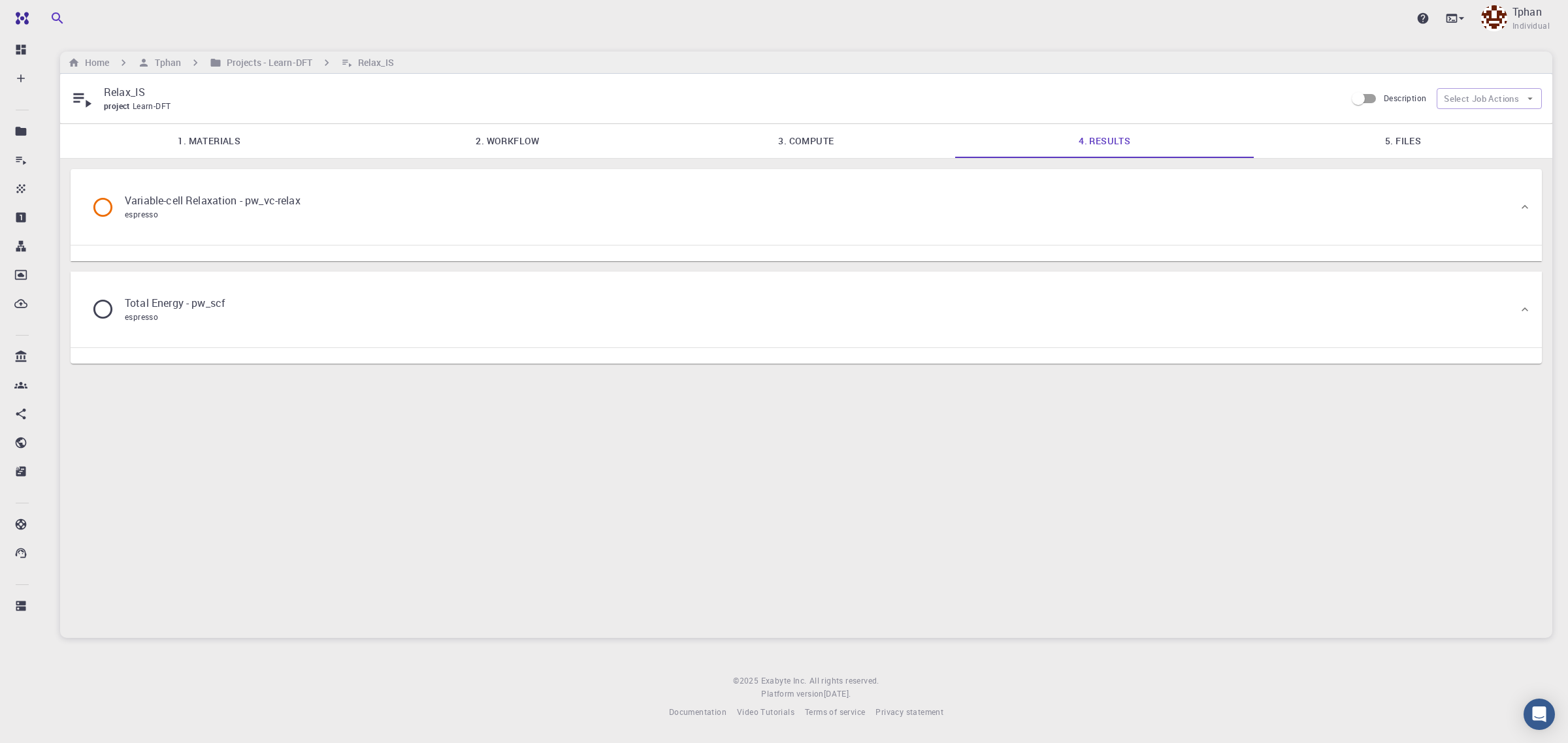
click at [1516, 309] on div "Total Energy - pw_scf espresso" at bounding box center [799, 309] width 1437 height 49
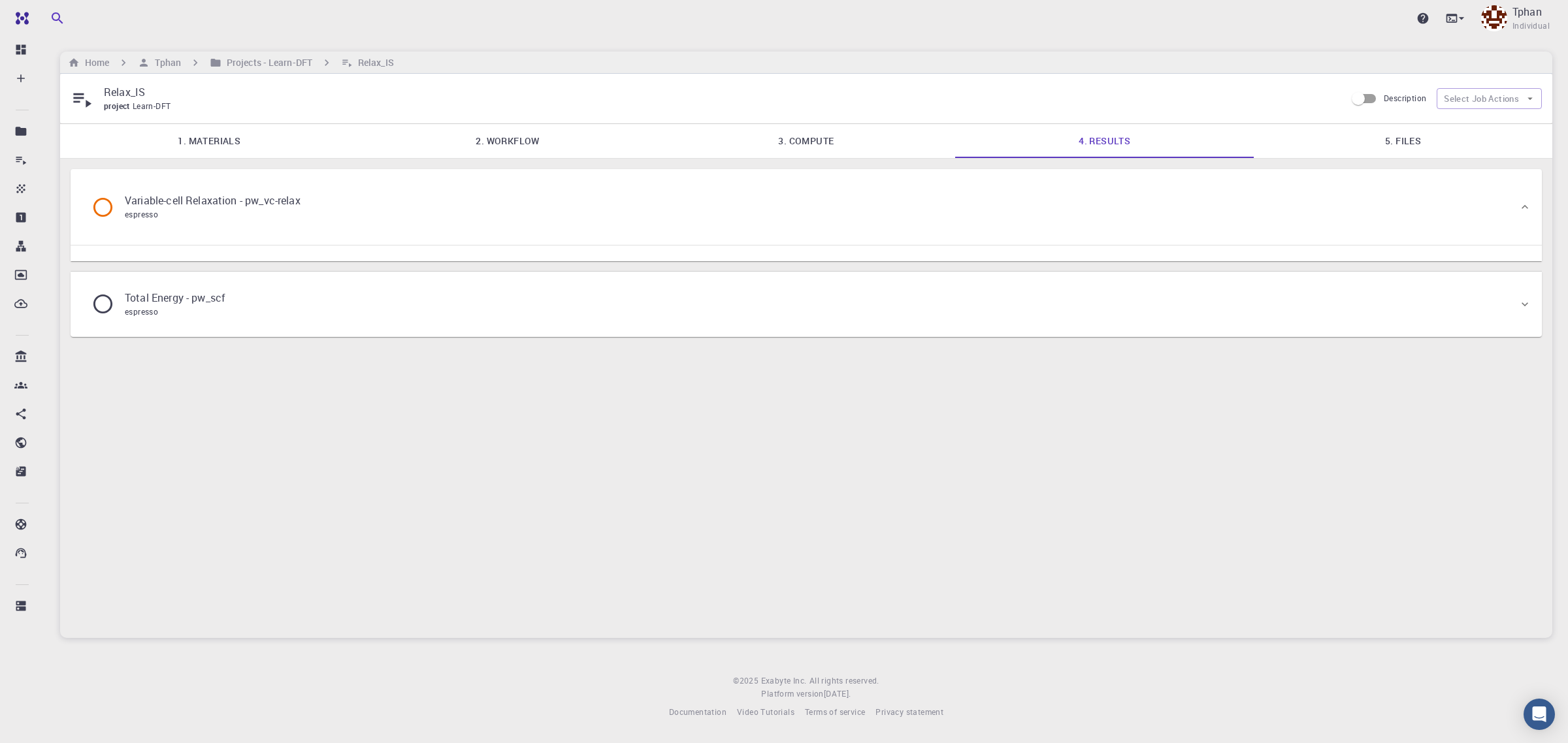
click at [1516, 307] on div "Total Energy - pw_scf espresso" at bounding box center [799, 304] width 1437 height 49
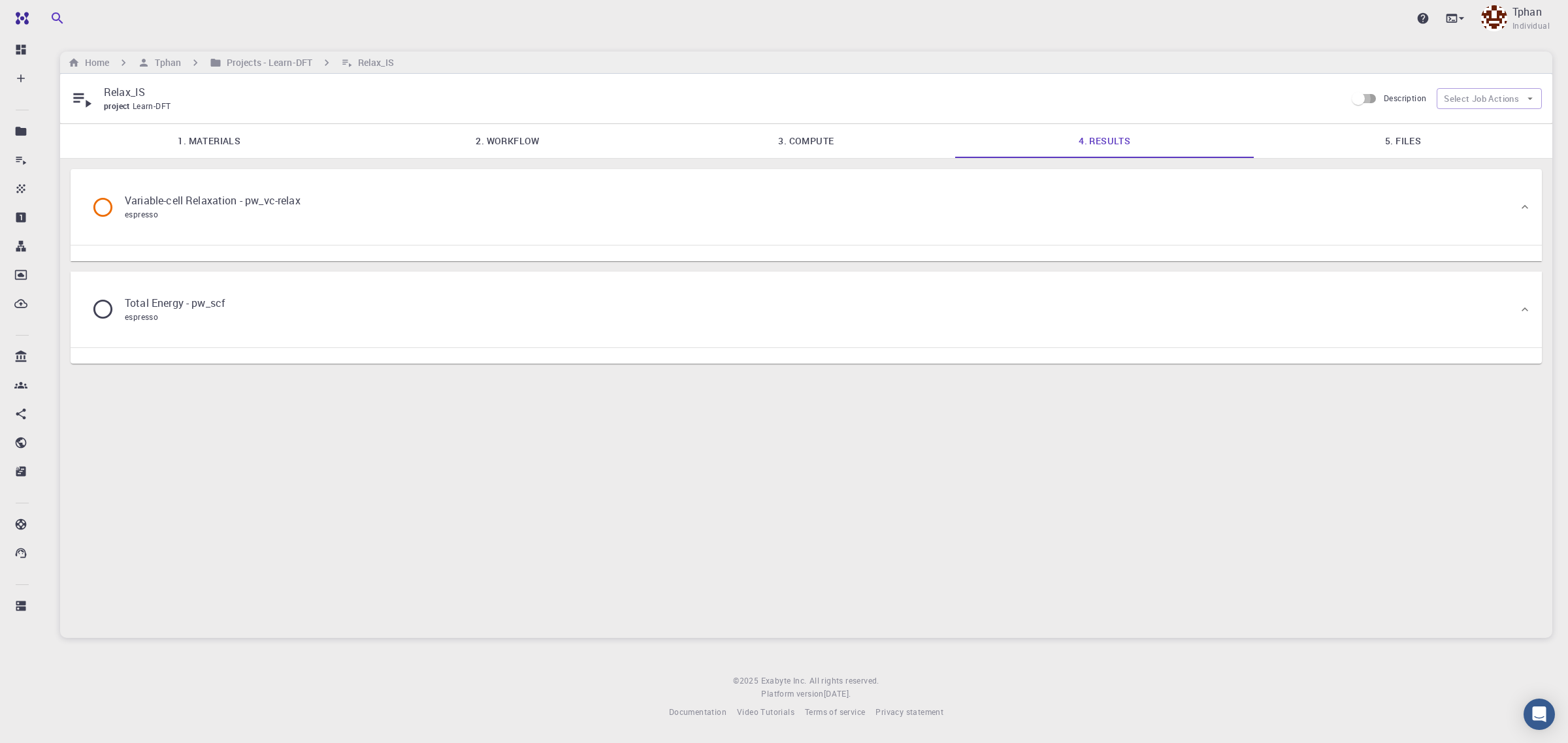
click at [1372, 93] on input "Description" at bounding box center [1358, 99] width 74 height 25
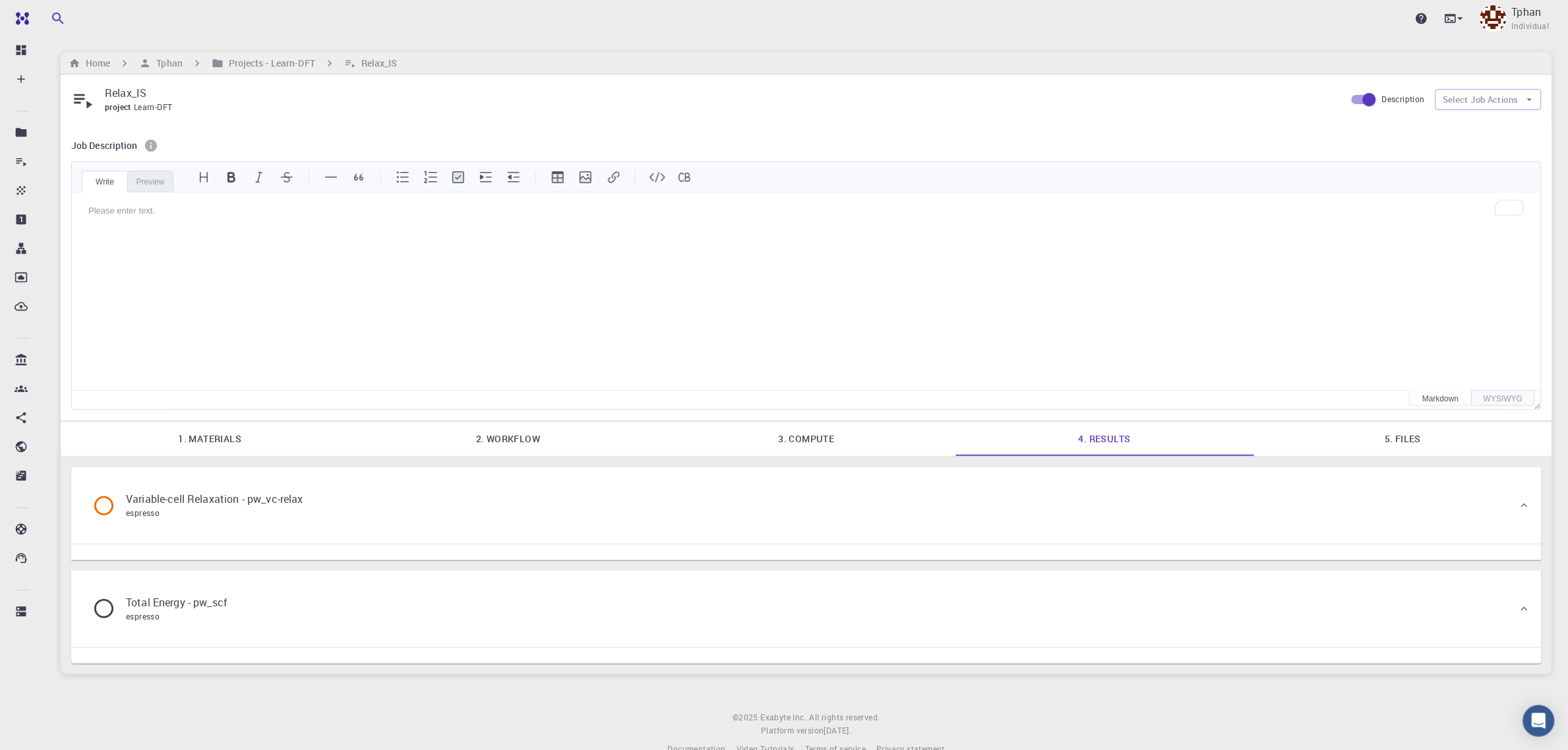
click at [156, 173] on div "Preview" at bounding box center [149, 182] width 46 height 22
drag, startPoint x: 94, startPoint y: 179, endPoint x: 112, endPoint y: 173, distance: 19.0
click at [96, 178] on div "Write" at bounding box center [104, 182] width 46 height 22
click at [1361, 99] on input "Description" at bounding box center [1369, 100] width 75 height 25
checkbox input "false"
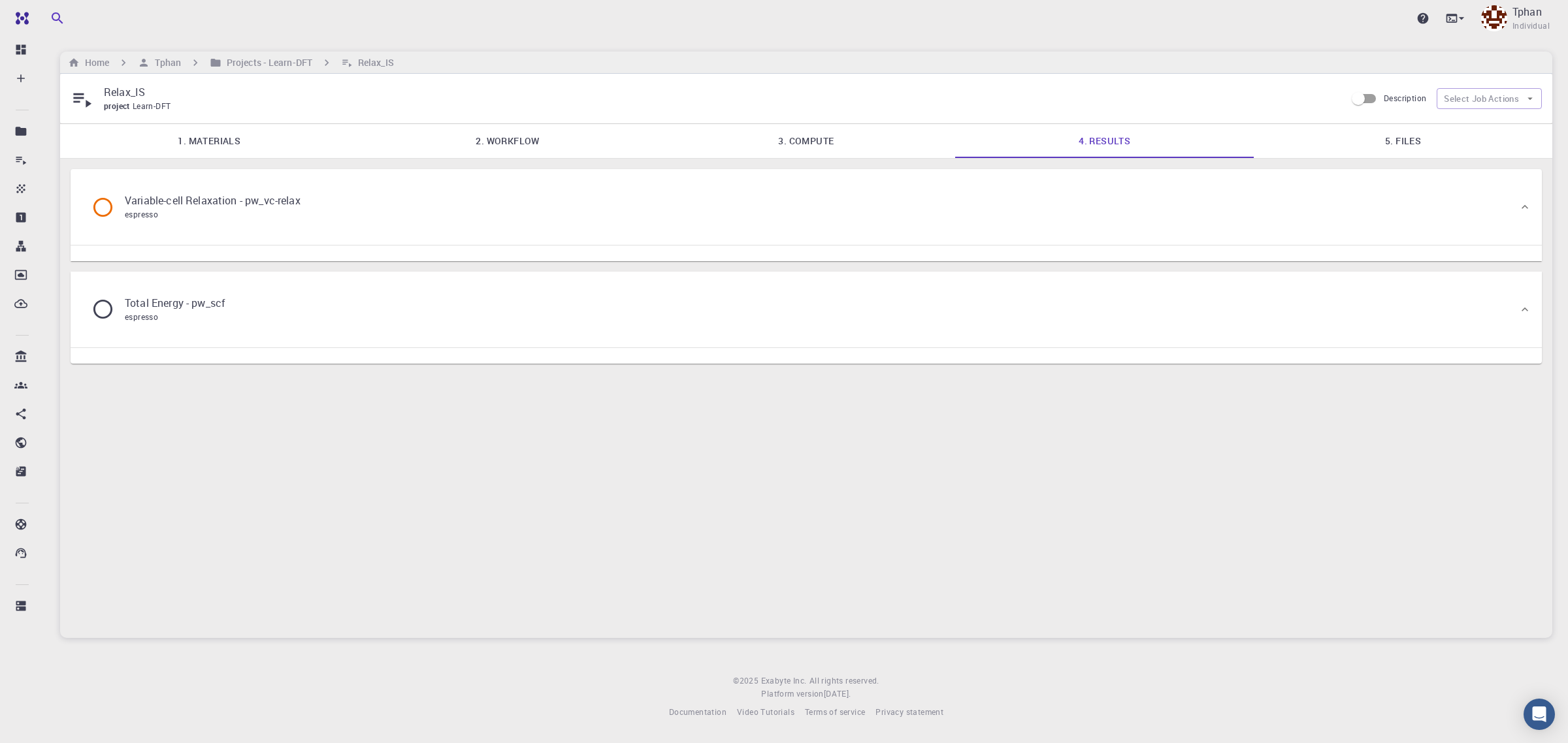
click at [1547, 102] on div "Relax_IS project Learn-DFT Description Select Job Actions" at bounding box center [806, 98] width 1492 height 49
click at [1537, 96] on button "Select Job Actions" at bounding box center [1489, 98] width 105 height 21
click at [90, 105] on icon at bounding box center [82, 99] width 22 height 22
click at [1539, 103] on button "Select Job Actions" at bounding box center [1489, 98] width 105 height 21
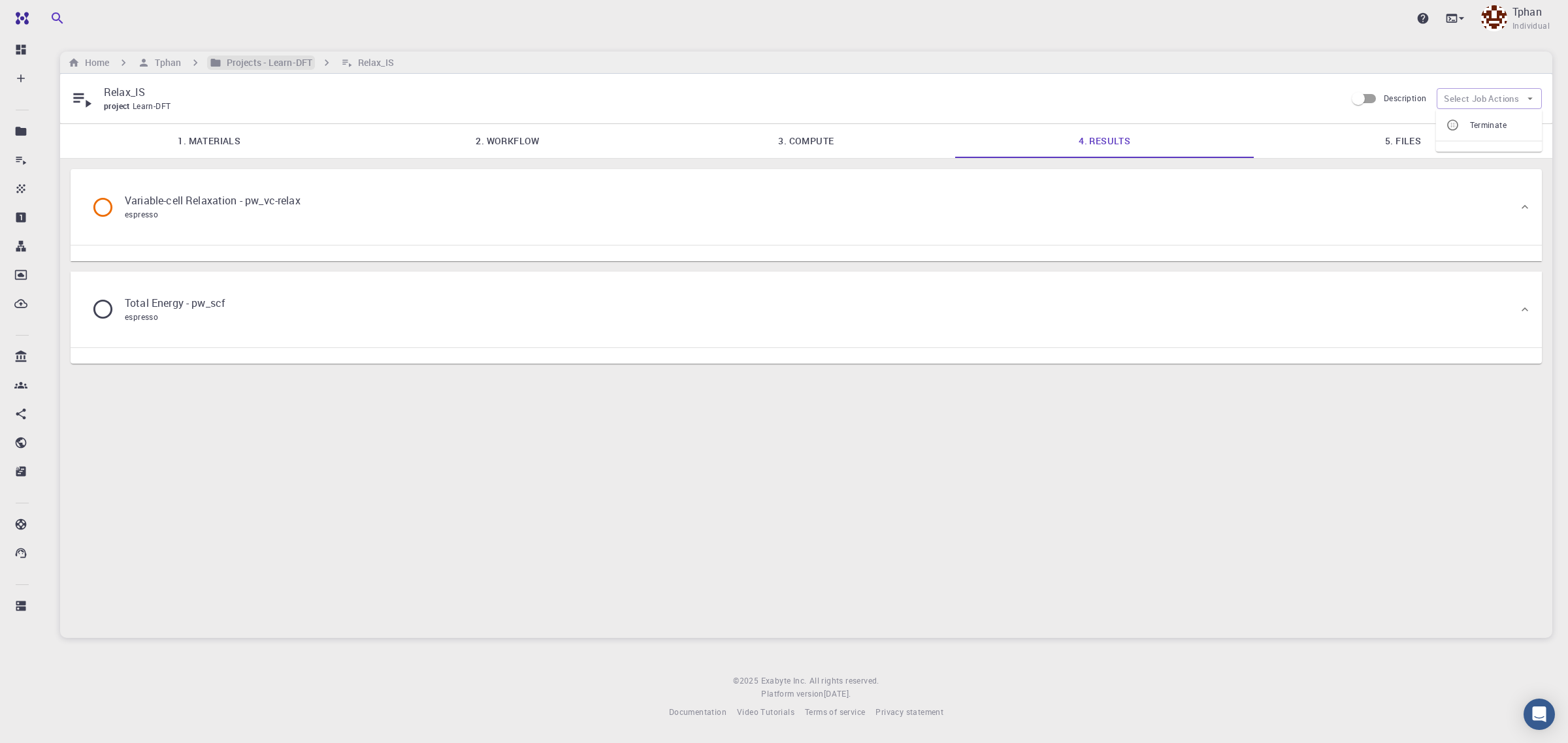
click at [255, 57] on h6 "Projects - Learn-DFT" at bounding box center [267, 63] width 91 height 14
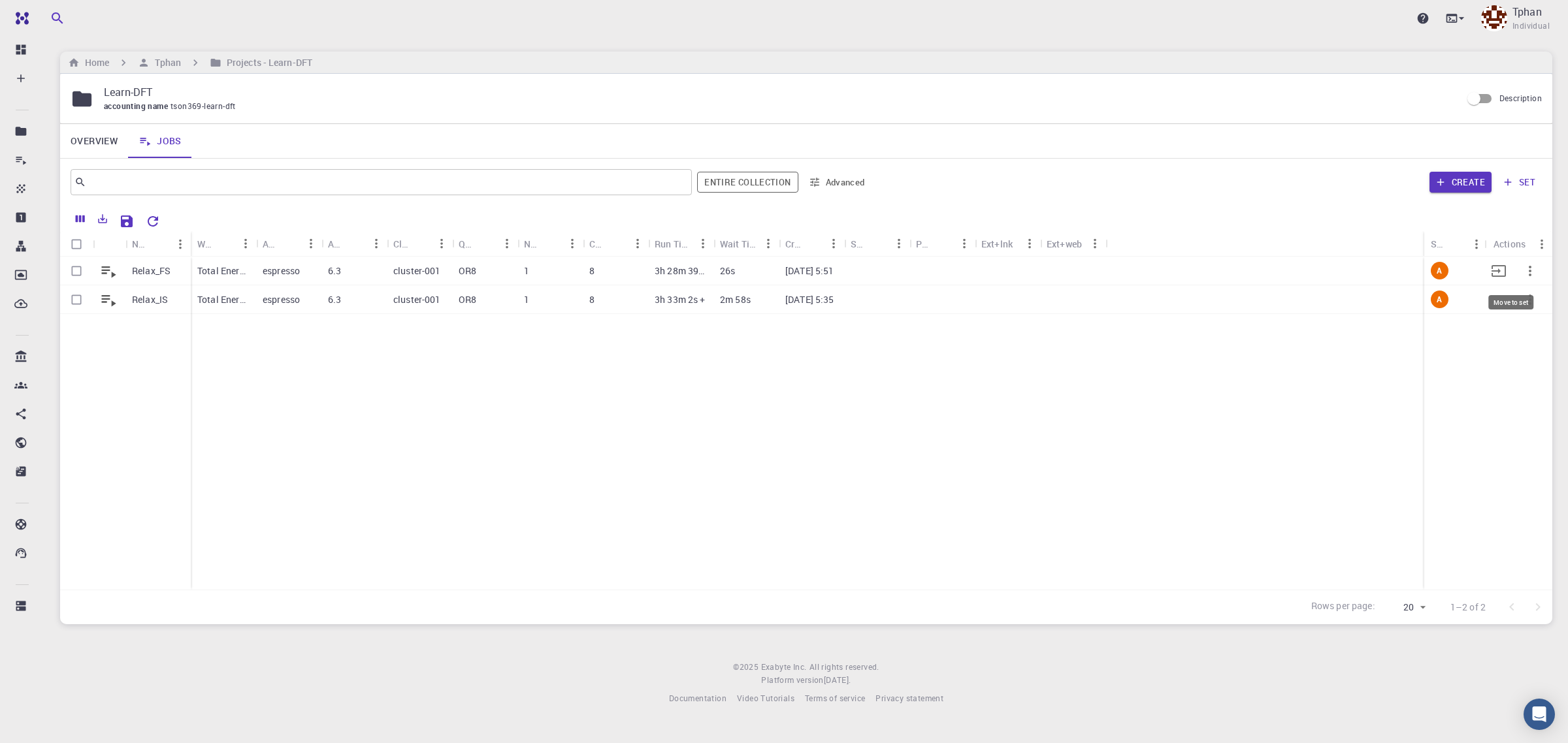
click at [1496, 272] on icon "Move to set" at bounding box center [1499, 271] width 14 height 12
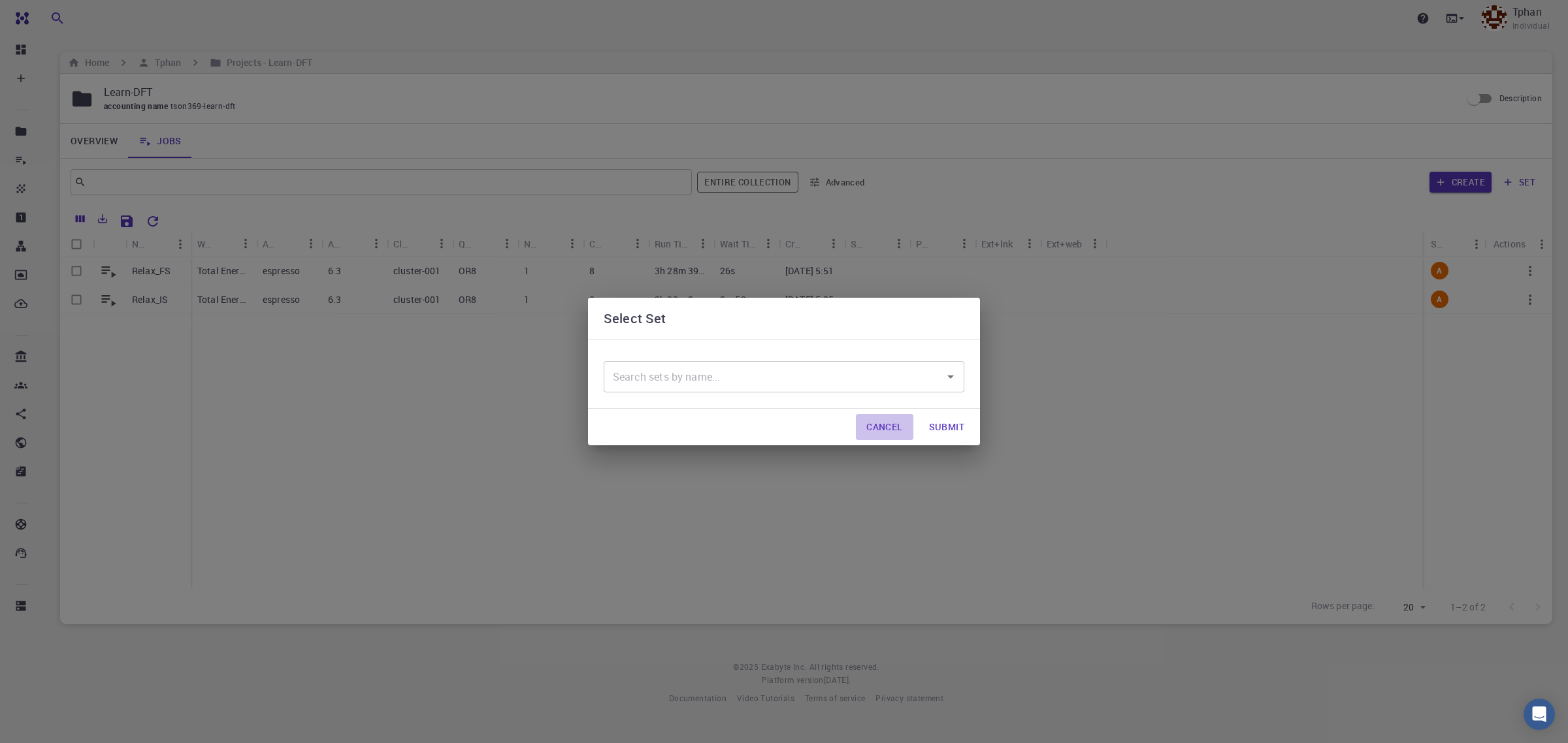
click at [887, 424] on button "Cancel" at bounding box center [883, 426] width 57 height 26
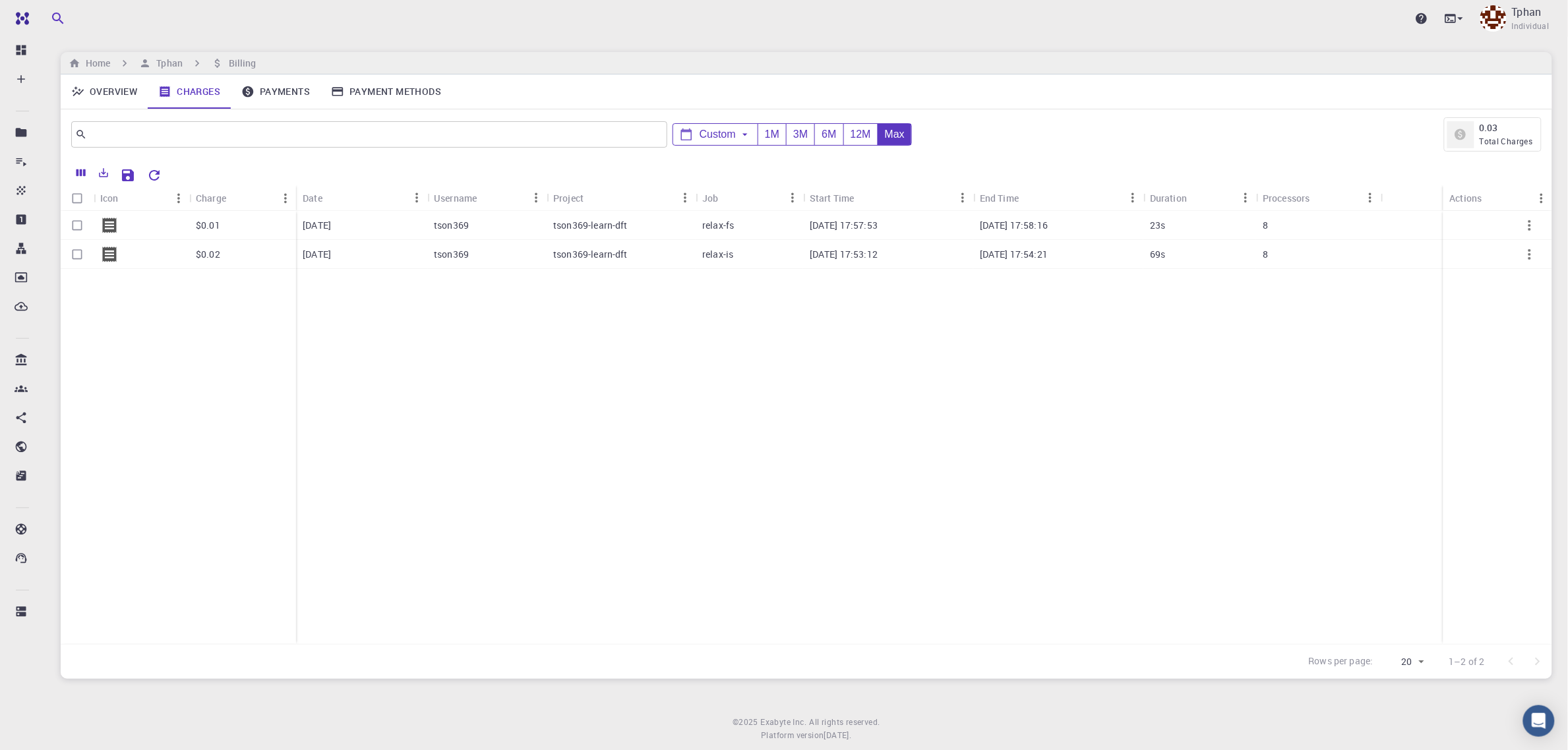
click at [277, 93] on link "Payments" at bounding box center [275, 91] width 90 height 34
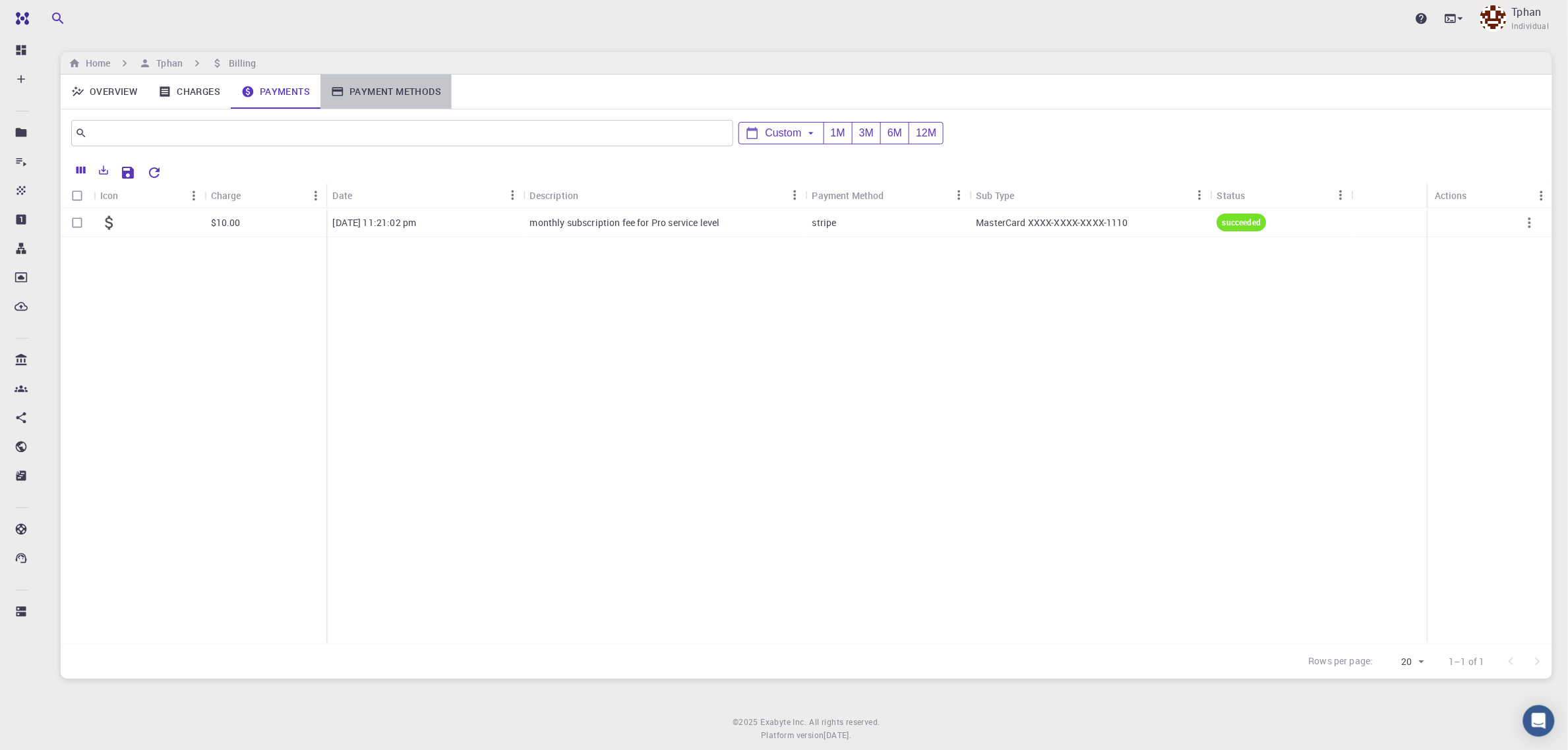
click at [401, 90] on link "Payment Methods" at bounding box center [386, 91] width 131 height 34
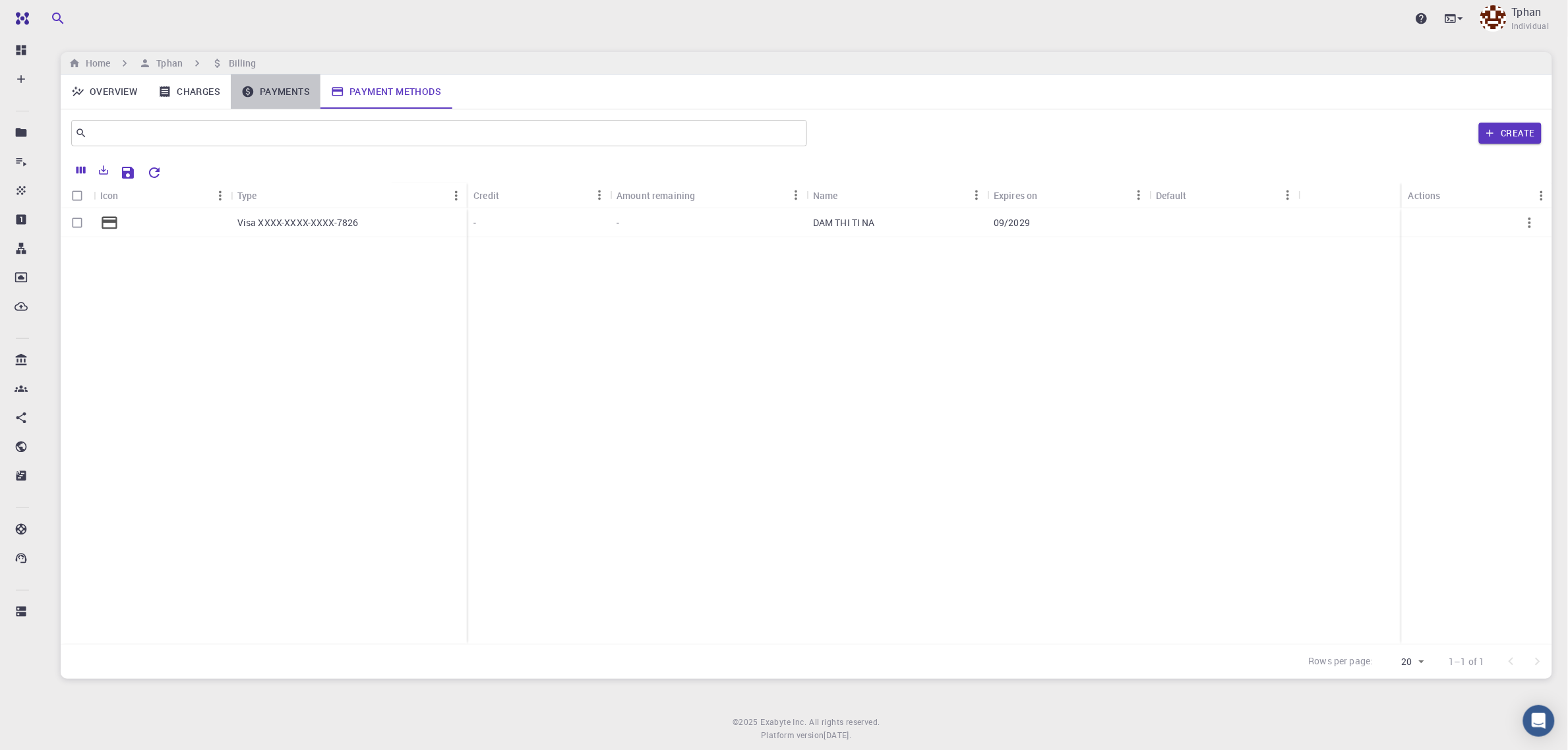
click at [271, 93] on link "Payments" at bounding box center [275, 91] width 90 height 34
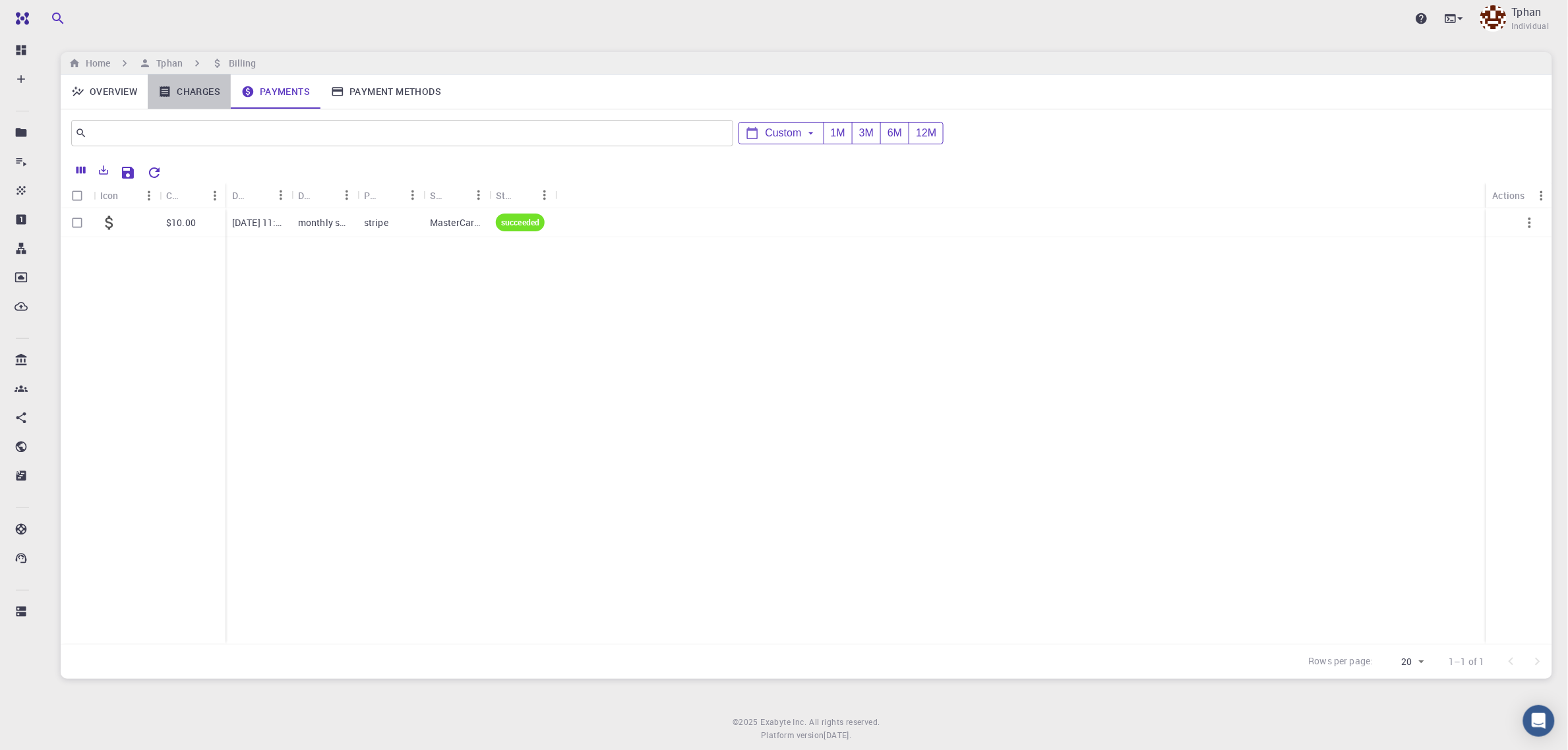
click at [195, 97] on link "Charges" at bounding box center [189, 91] width 83 height 34
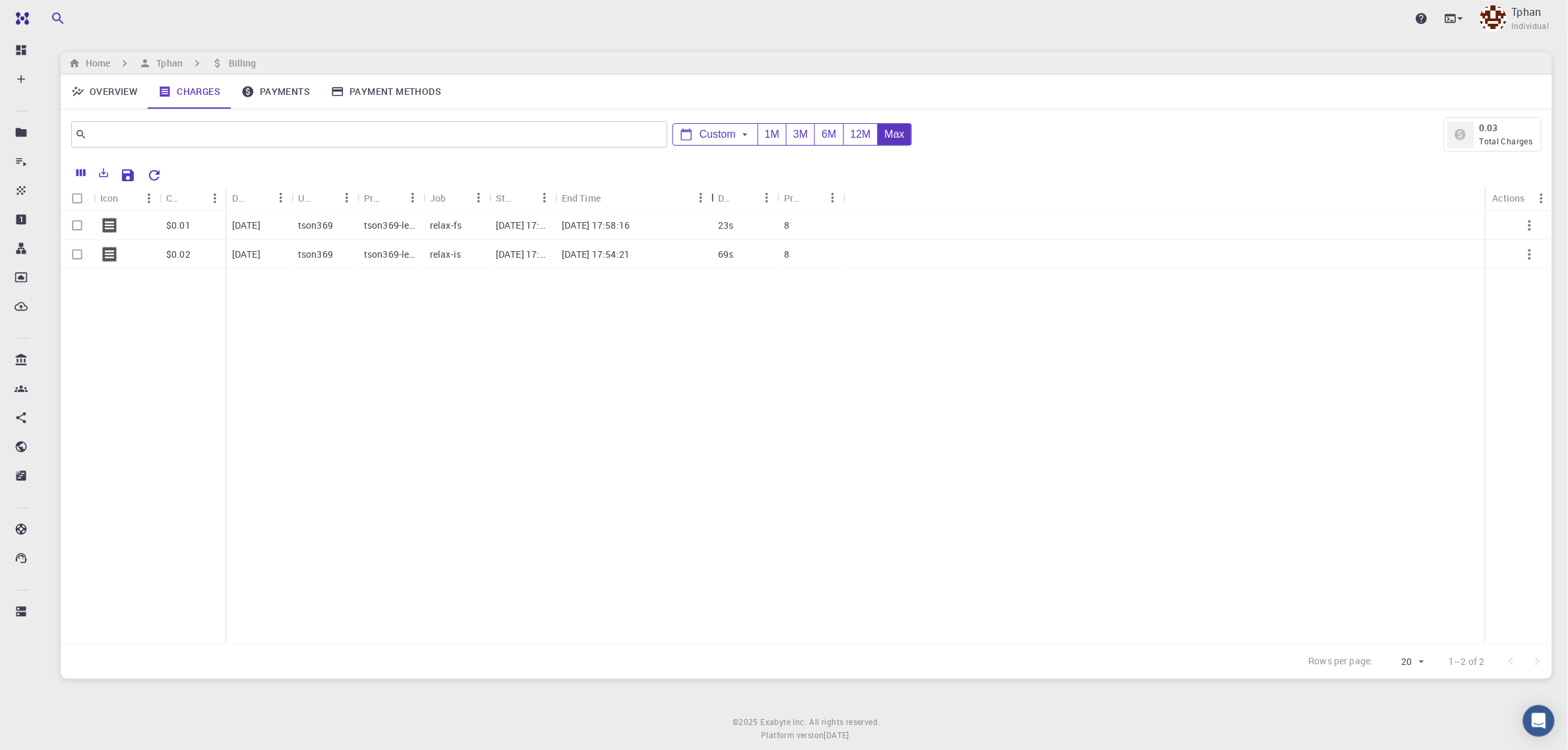
drag, startPoint x: 620, startPoint y: 197, endPoint x: 711, endPoint y: 192, distance: 91.1
click at [711, 192] on div "End Time" at bounding box center [713, 198] width 14 height 25
drag, startPoint x: 556, startPoint y: 198, endPoint x: 600, endPoint y: 205, distance: 44.6
click at [600, 205] on div "Start Time" at bounding box center [601, 198] width 14 height 25
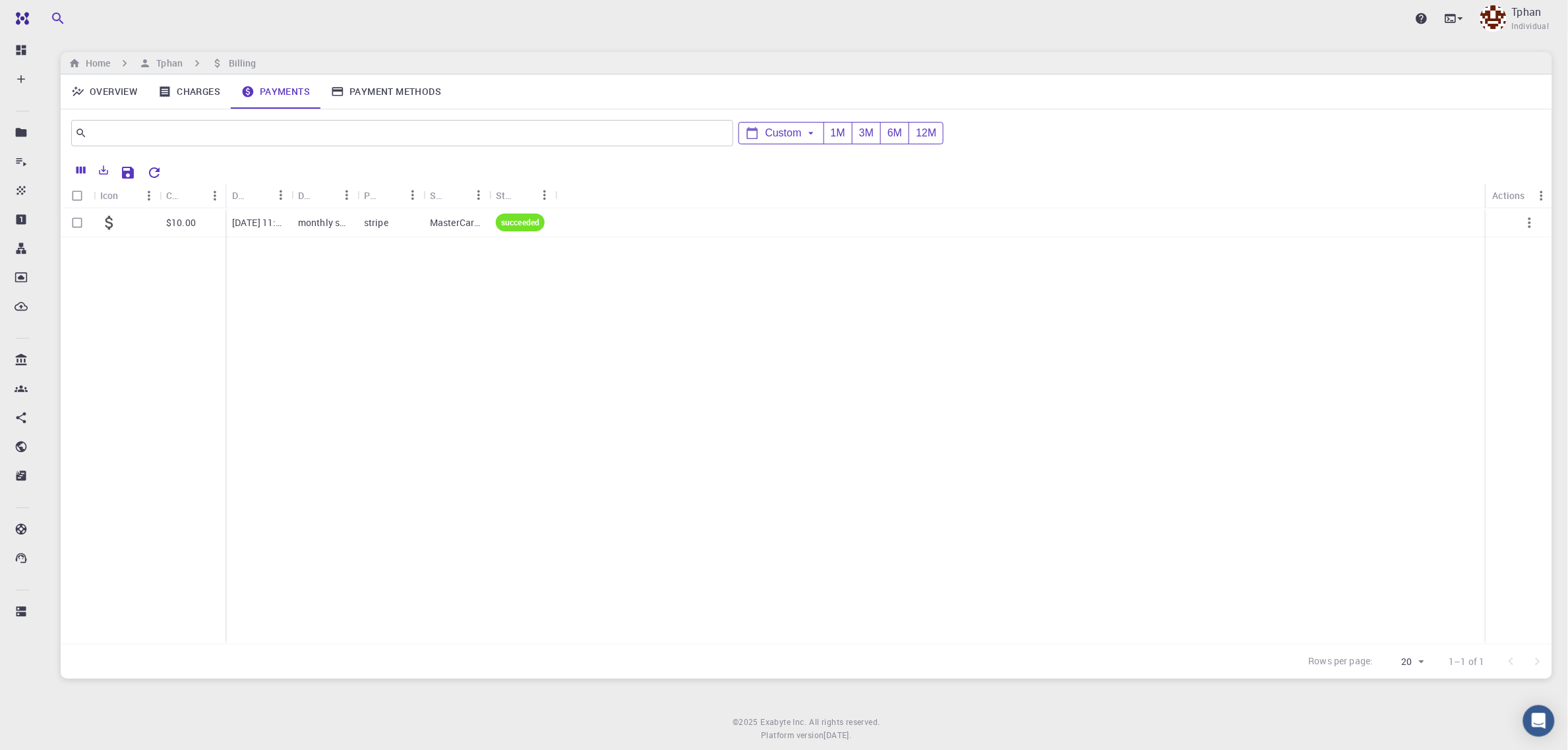
drag, startPoint x: 509, startPoint y: 618, endPoint x: 502, endPoint y: 607, distance: 13.0
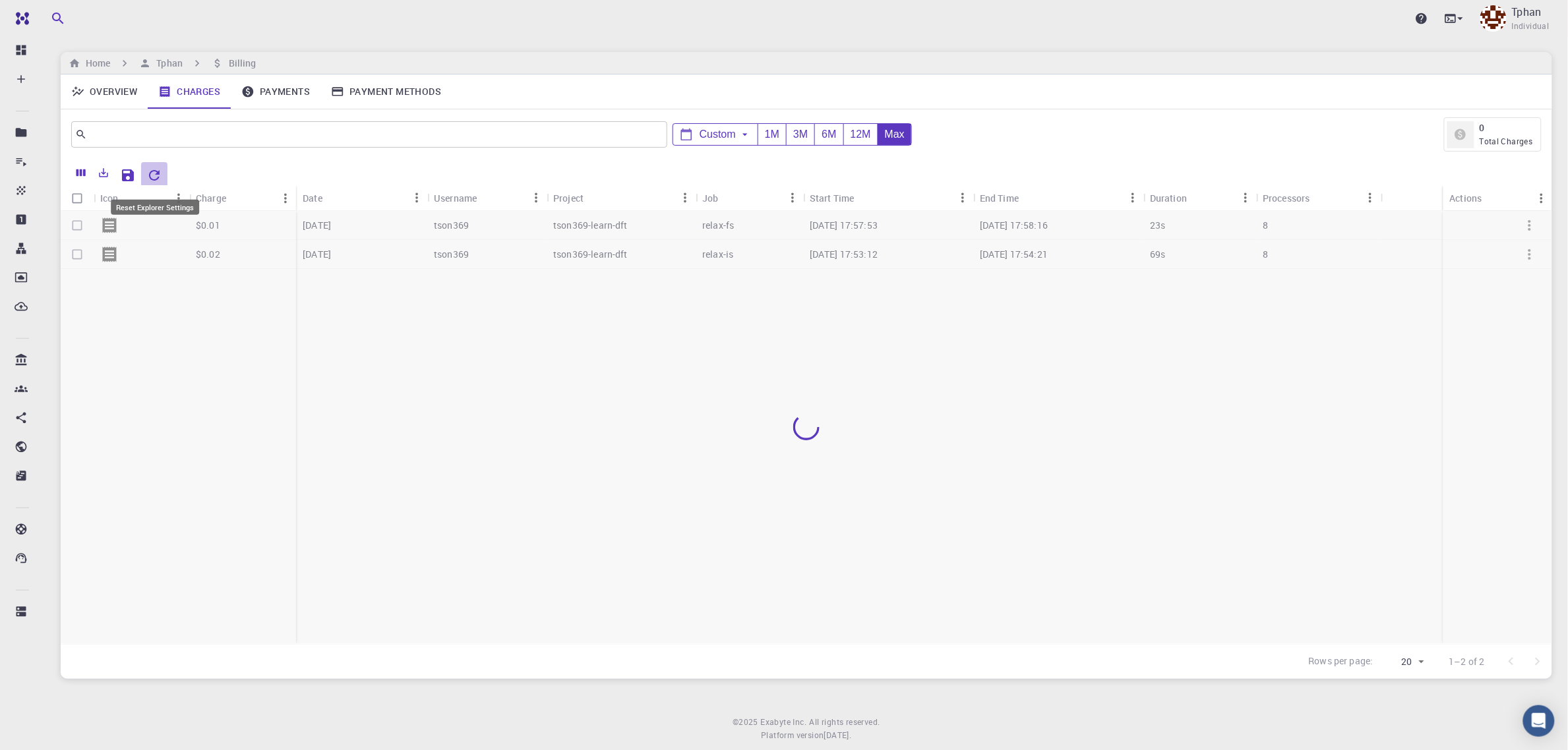
click at [152, 183] on icon "Reset Explorer Settings" at bounding box center [154, 175] width 15 height 15
click at [1525, 226] on icon "button" at bounding box center [1529, 225] width 15 height 15
click at [1526, 225] on icon "button" at bounding box center [1529, 225] width 15 height 15
click at [1531, 262] on icon "button" at bounding box center [1529, 254] width 15 height 15
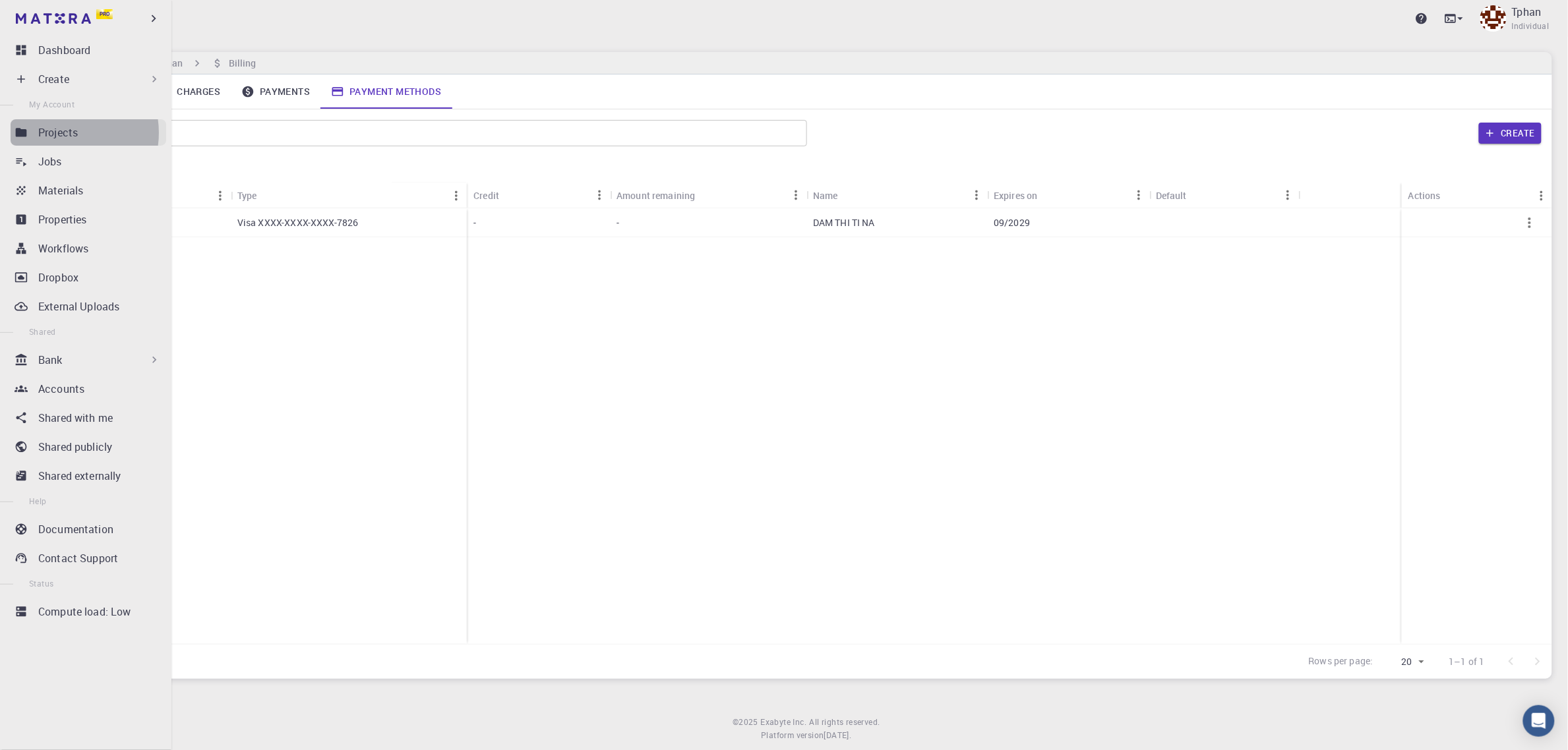
click at [62, 132] on p "Projects" at bounding box center [58, 132] width 40 height 15
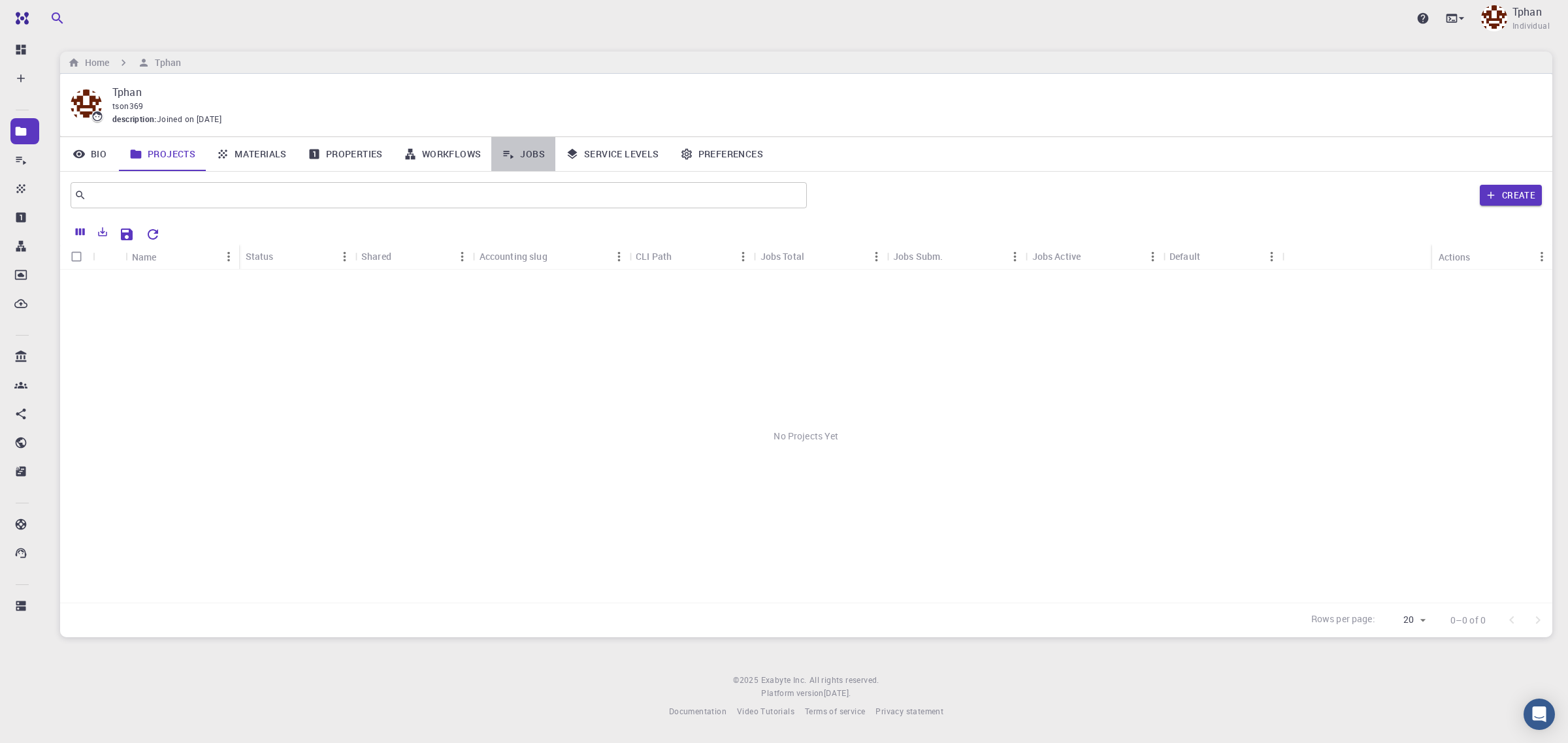
click at [523, 157] on link "Jobs" at bounding box center [522, 154] width 64 height 34
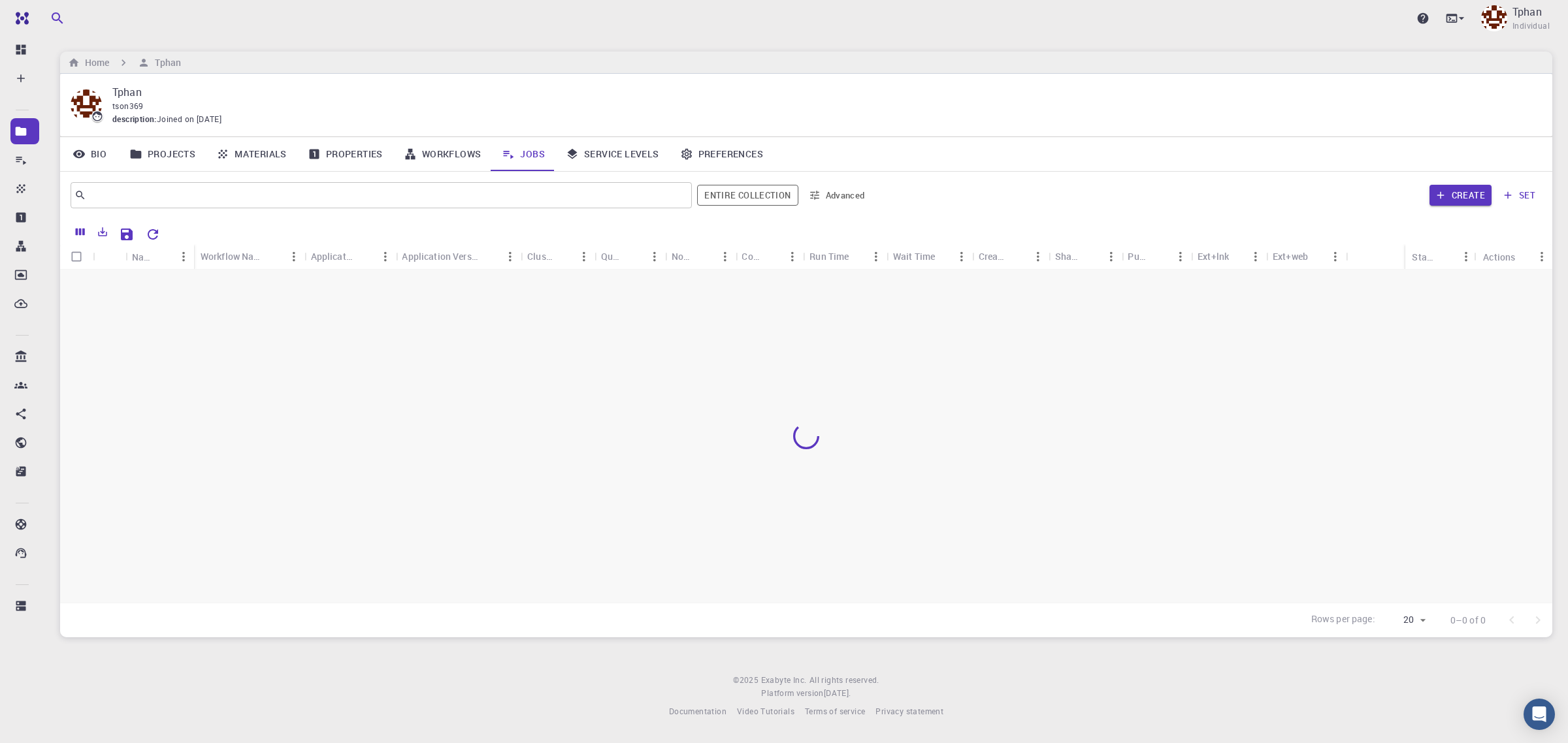
click at [527, 155] on link "Jobs" at bounding box center [522, 154] width 64 height 34
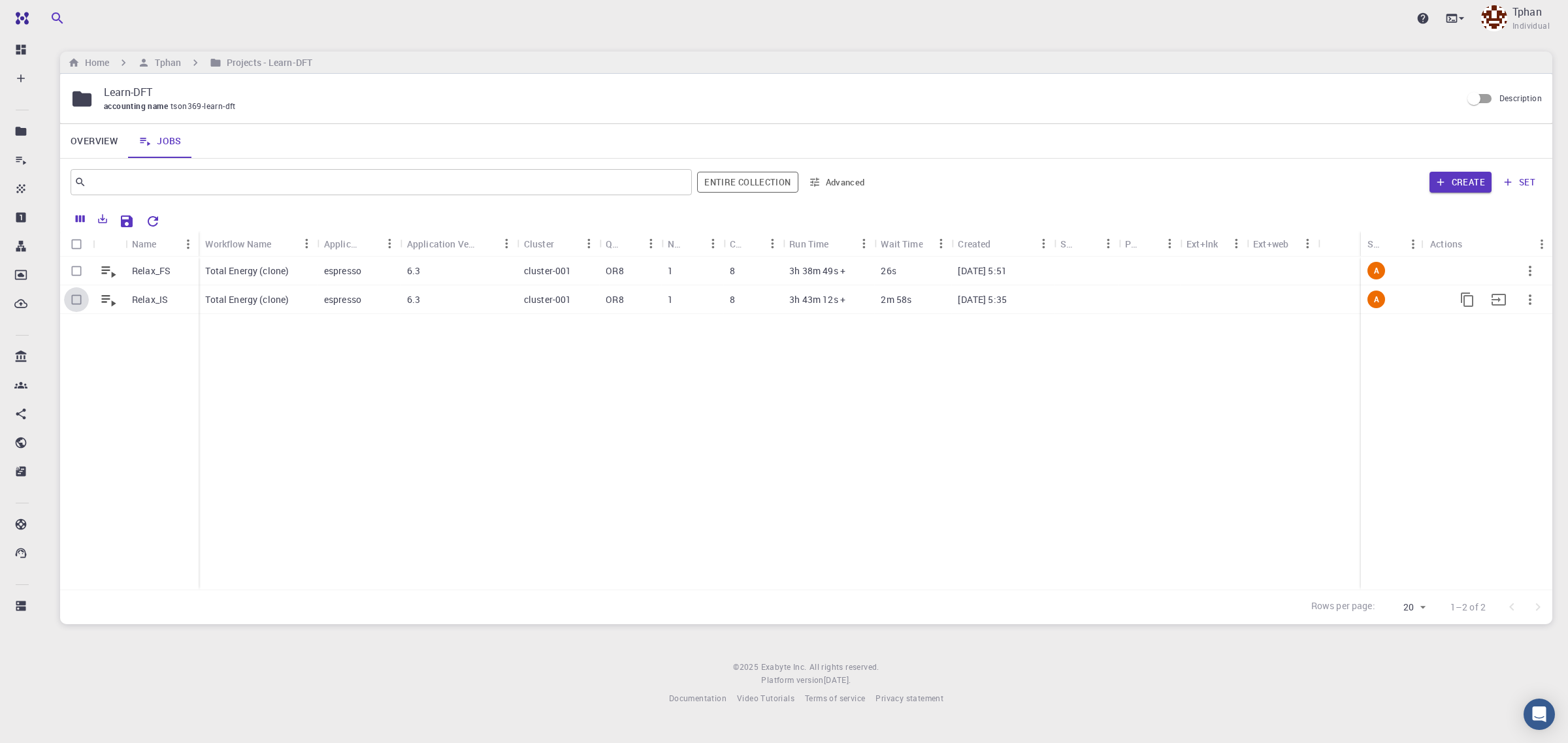
click at [80, 302] on input "Select row" at bounding box center [76, 300] width 25 height 25
checkbox input "true"
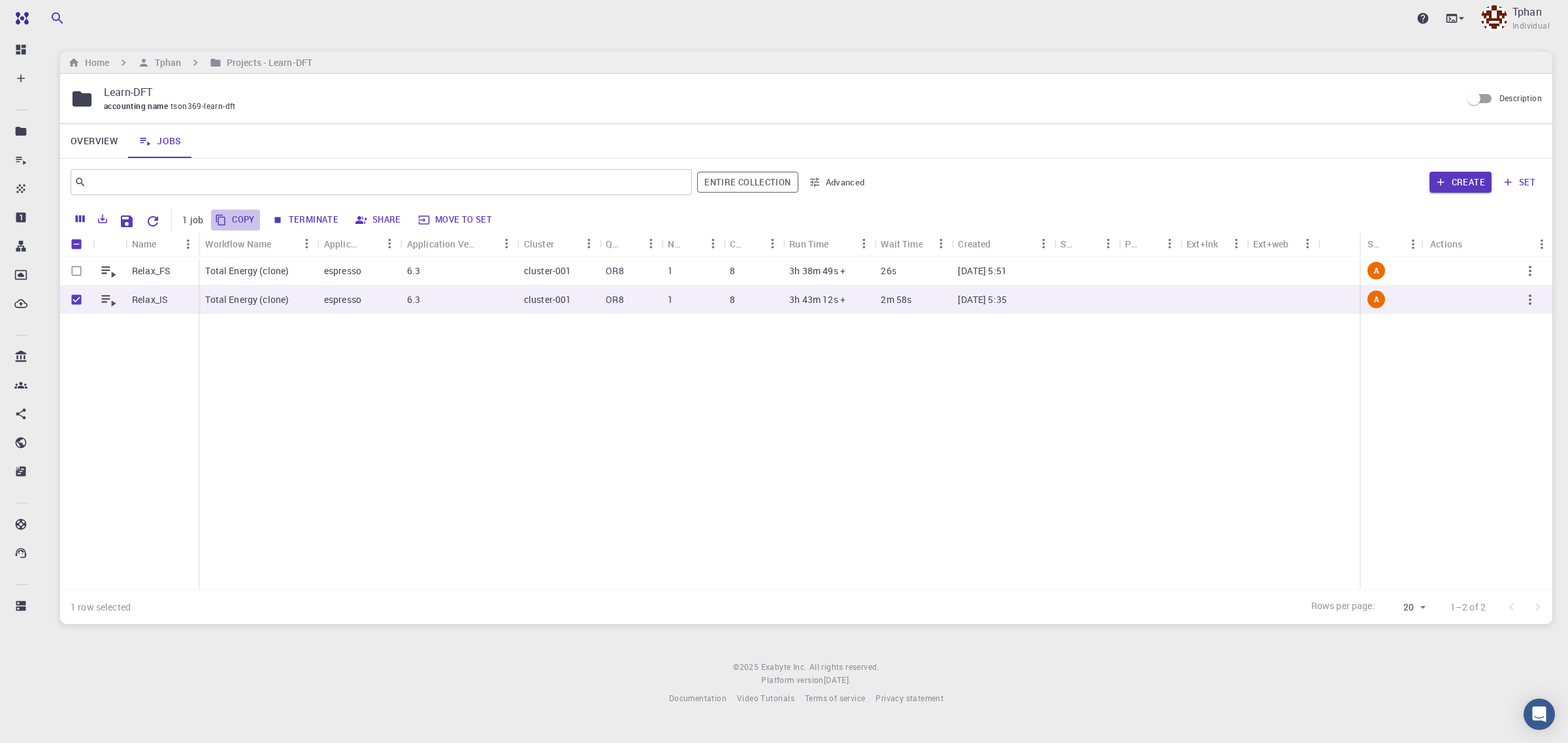
click at [241, 219] on button "Copy" at bounding box center [235, 220] width 49 height 21
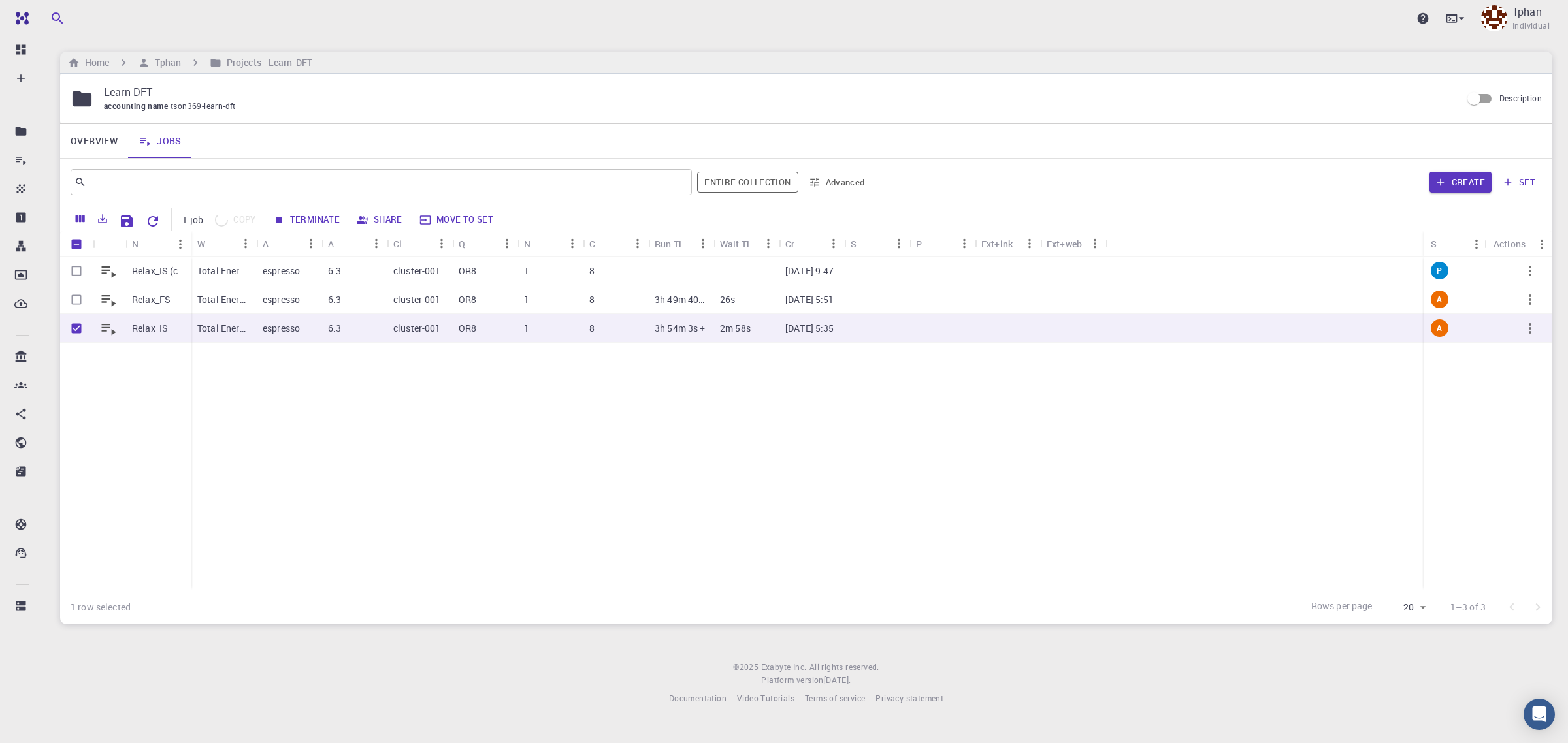
checkbox input "false"
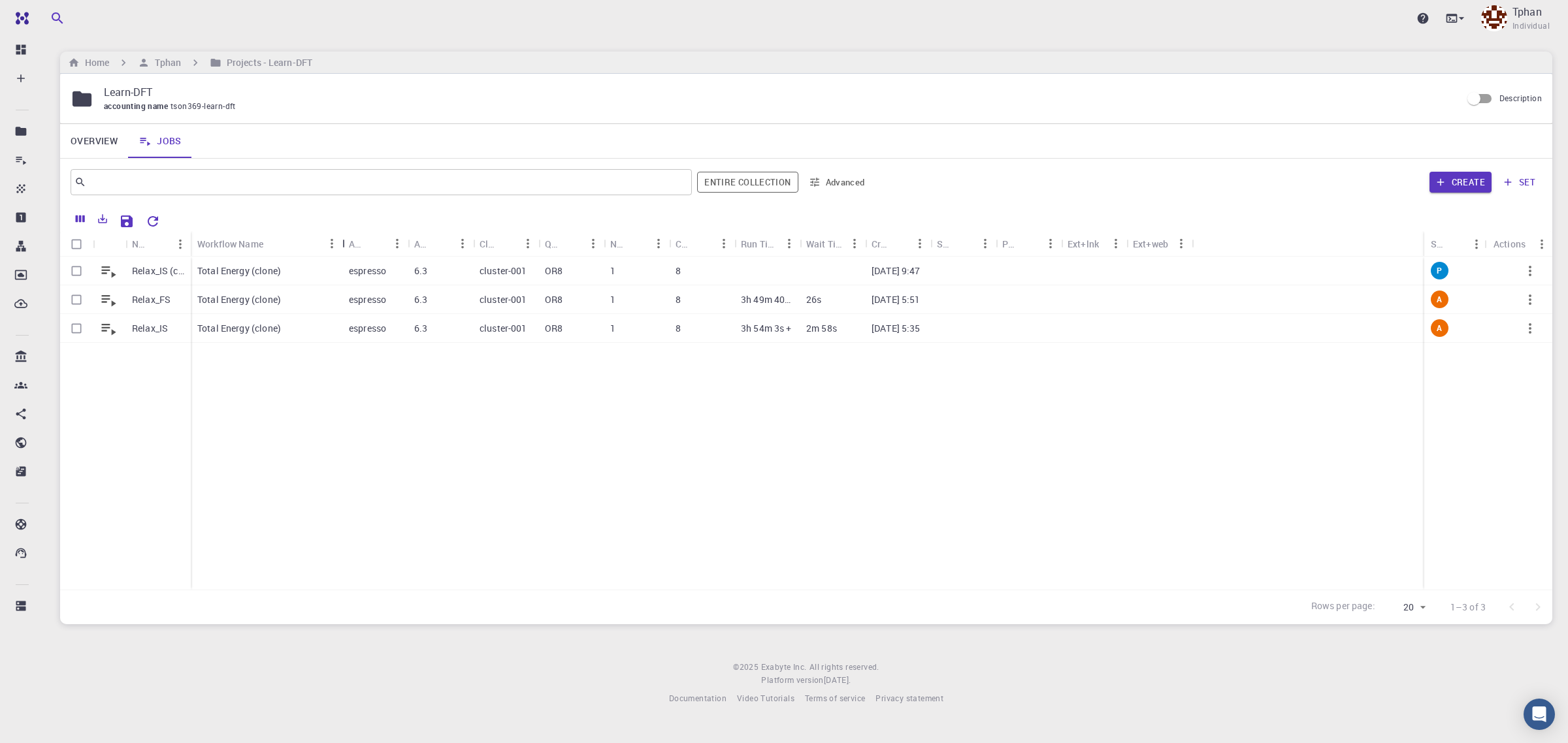
drag, startPoint x: 258, startPoint y: 246, endPoint x: 345, endPoint y: 256, distance: 87.6
click at [345, 256] on div "Workflow Name" at bounding box center [344, 244] width 13 height 25
drag, startPoint x: 188, startPoint y: 239, endPoint x: 223, endPoint y: 240, distance: 35.0
click at [223, 240] on div "Name" at bounding box center [226, 244] width 13 height 25
click at [181, 273] on p "Relax_IS (clone)" at bounding box center [165, 271] width 67 height 13
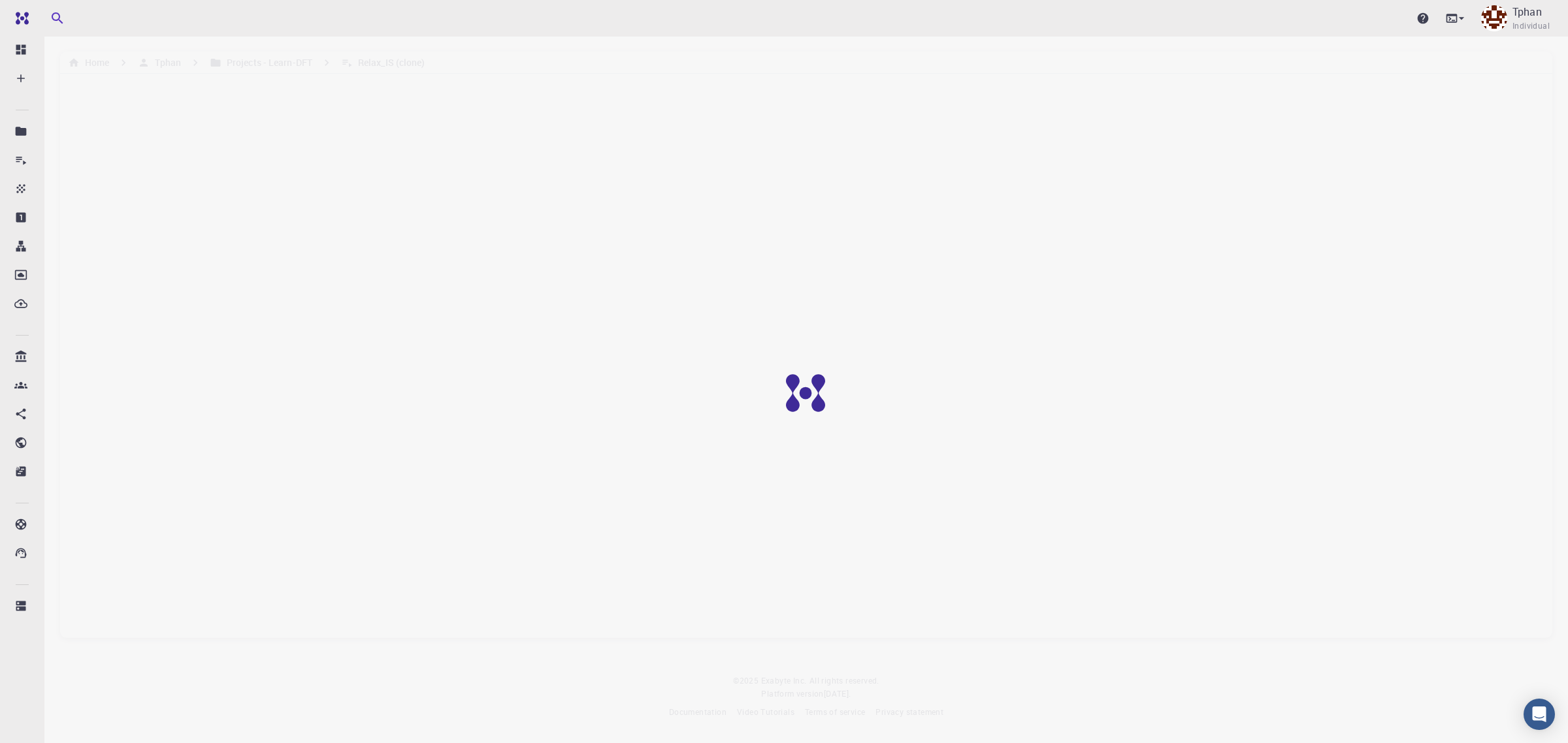
drag, startPoint x: 282, startPoint y: 299, endPoint x: 289, endPoint y: 297, distance: 7.3
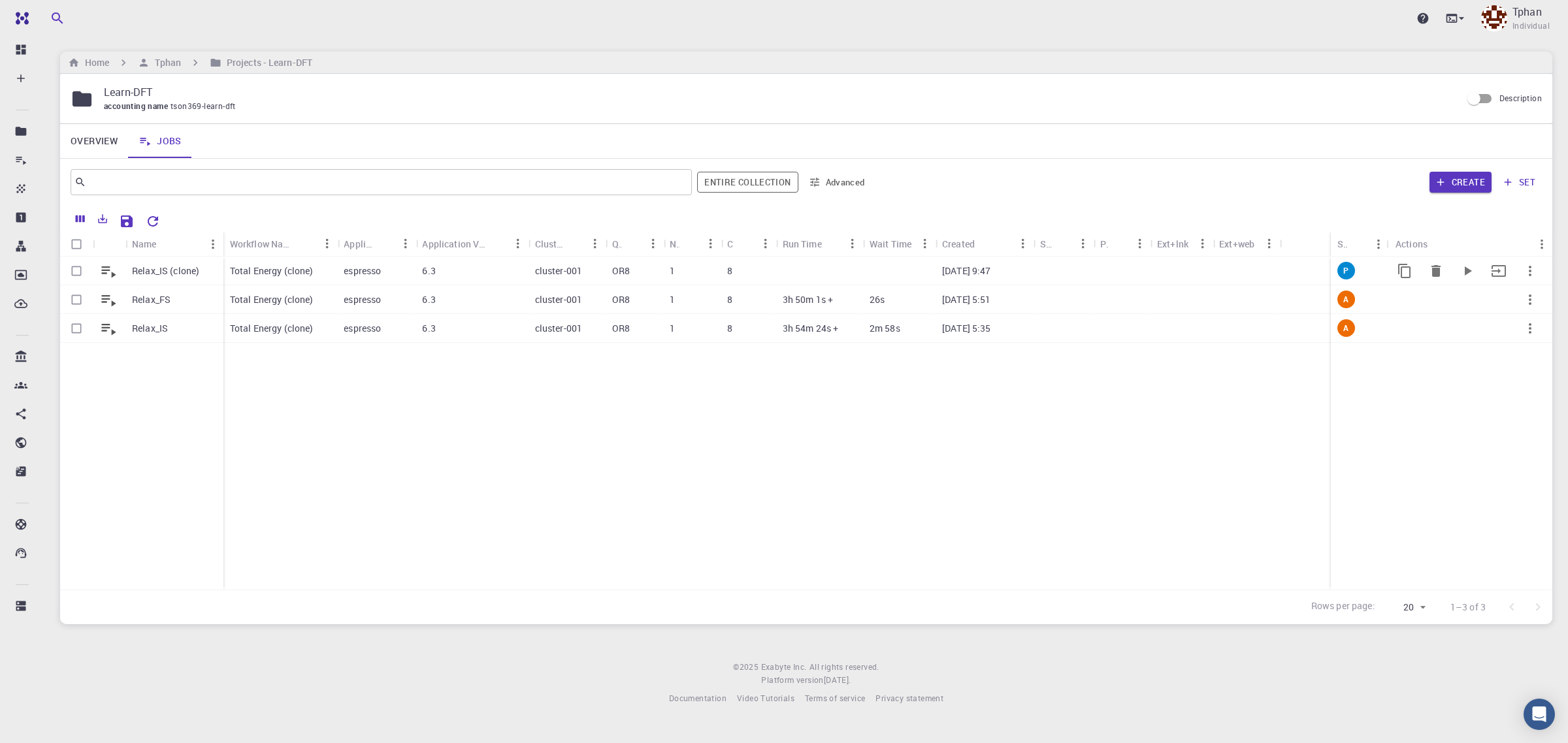
click at [150, 271] on p "Relax_IS (clone)" at bounding box center [165, 271] width 67 height 13
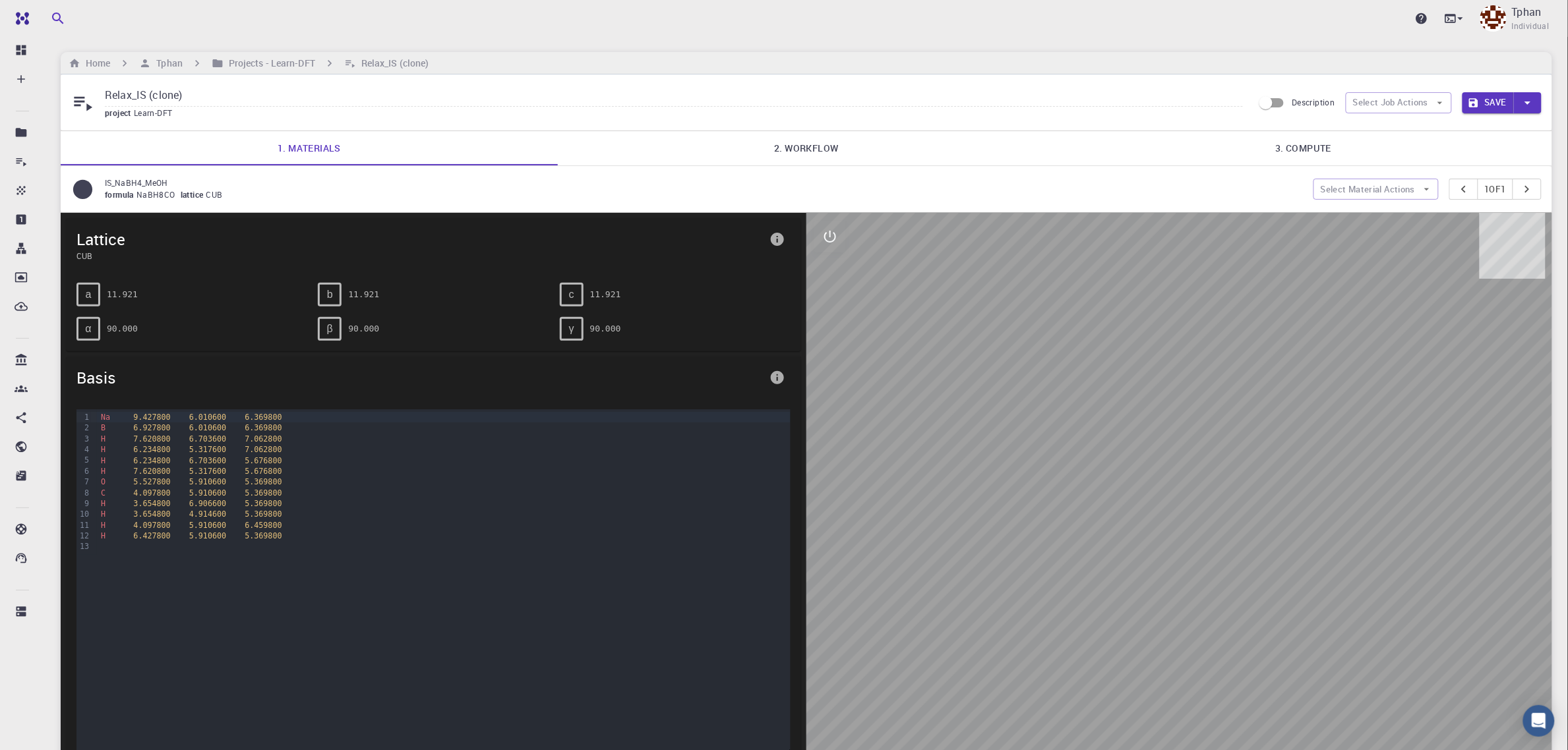
click at [1174, 486] on div at bounding box center [1178, 494] width 746 height 562
drag, startPoint x: 1136, startPoint y: 442, endPoint x: 1200, endPoint y: 438, distance: 64.1
click at [1200, 437] on div at bounding box center [1178, 494] width 746 height 562
click at [832, 236] on icon "interactive" at bounding box center [830, 236] width 15 height 15
click at [834, 272] on icon "view" at bounding box center [830, 267] width 14 height 10
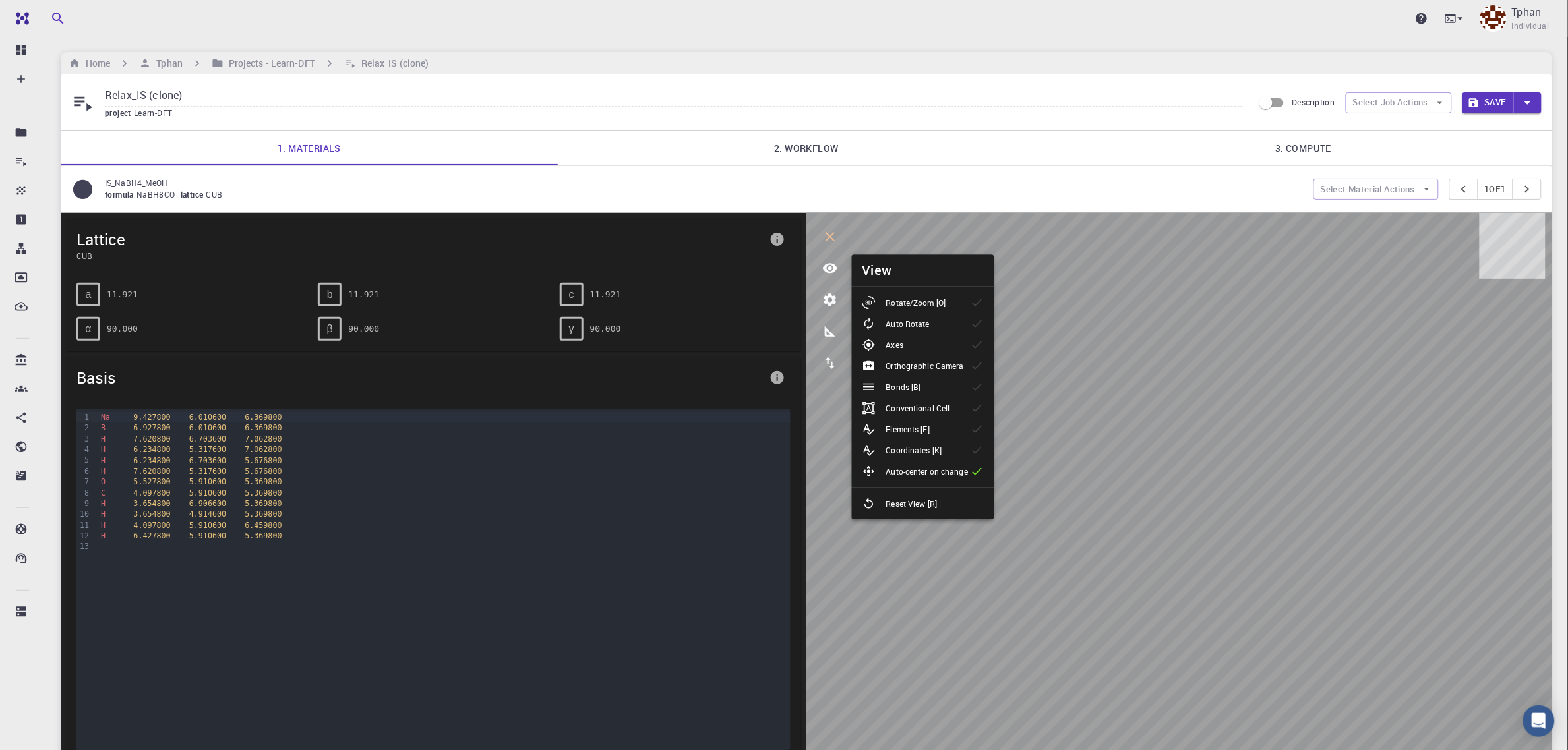
click at [904, 430] on p "Elements [E]" at bounding box center [908, 428] width 43 height 12
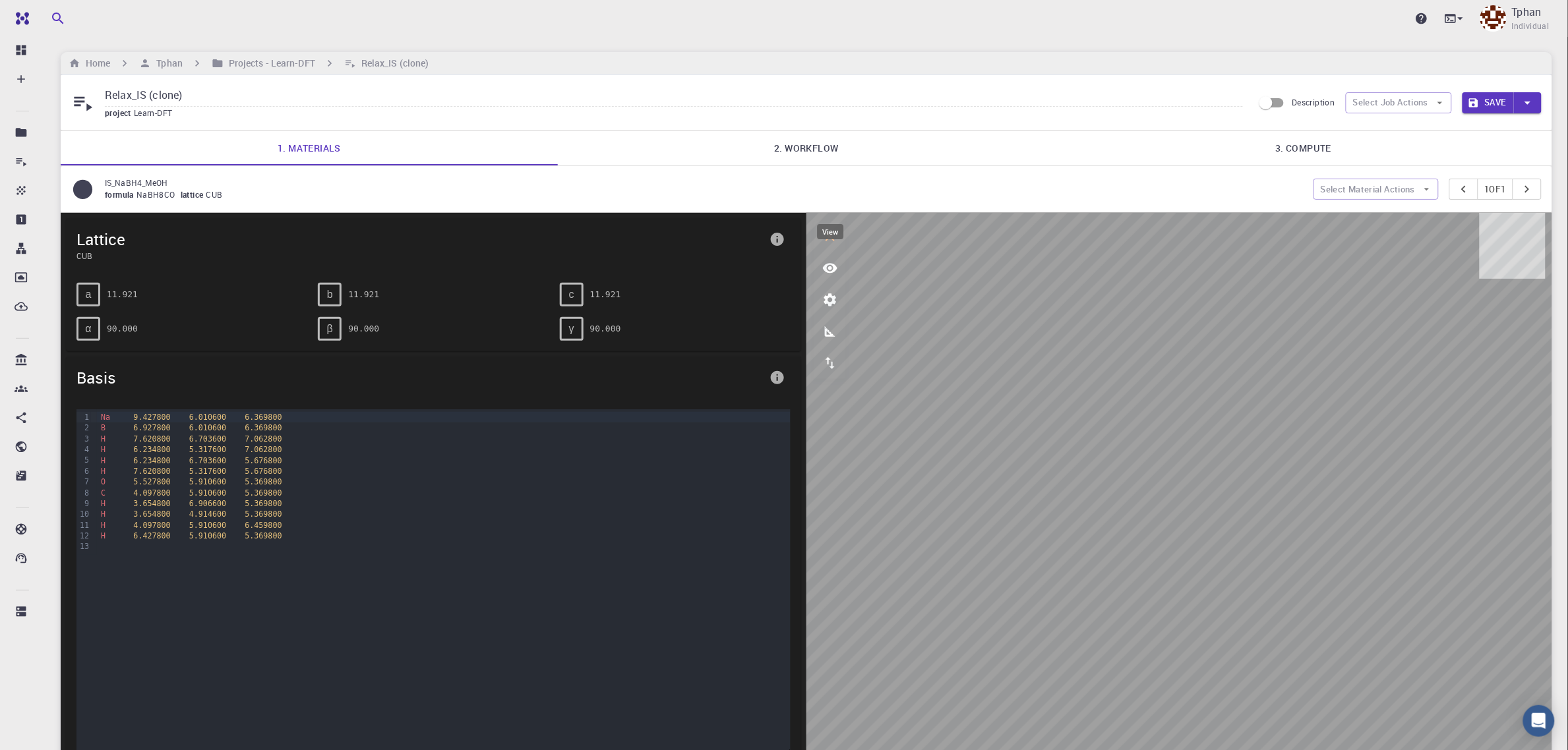
click at [831, 273] on icon "view" at bounding box center [830, 268] width 15 height 15
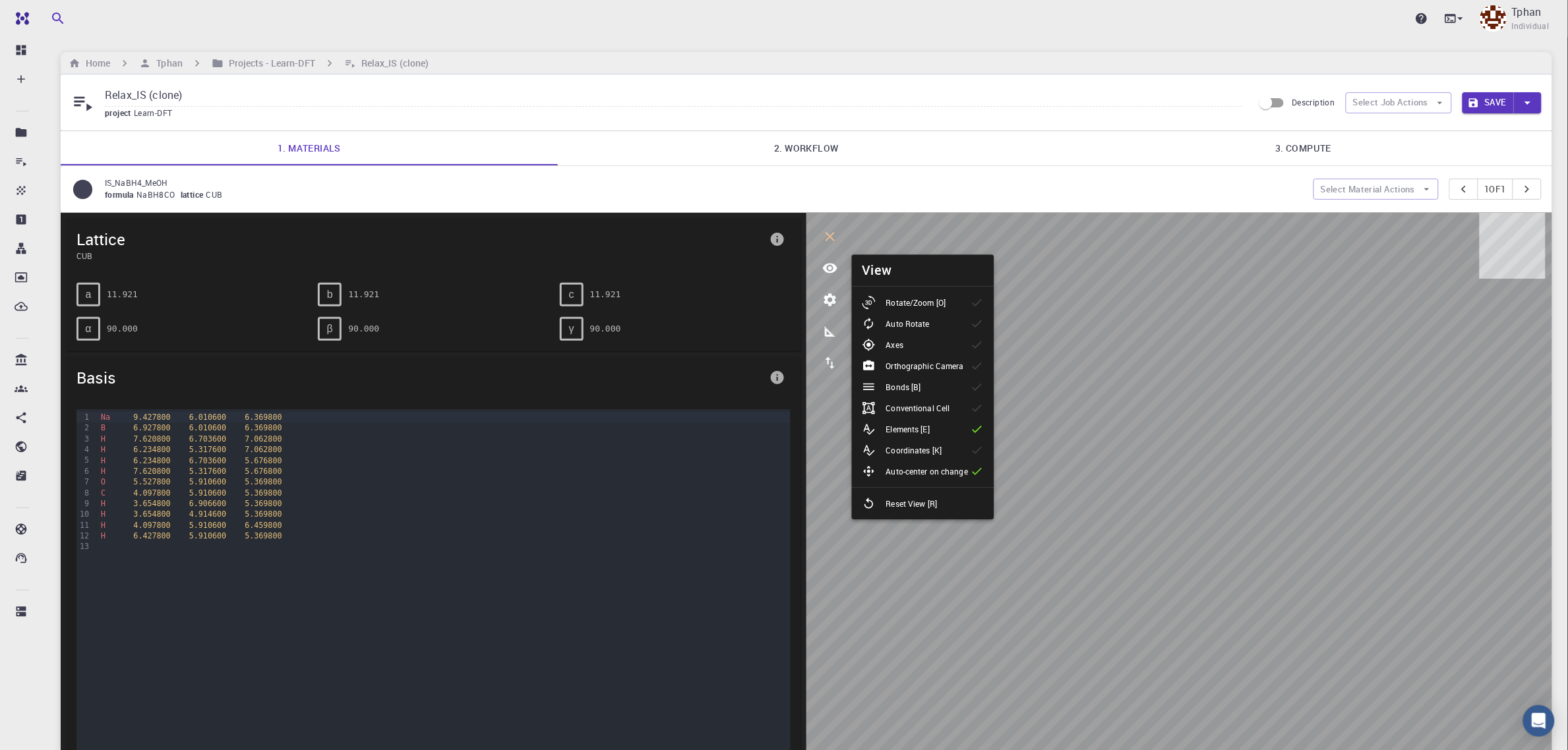
click at [939, 297] on p "Rotate/Zoom [O]" at bounding box center [916, 303] width 60 height 12
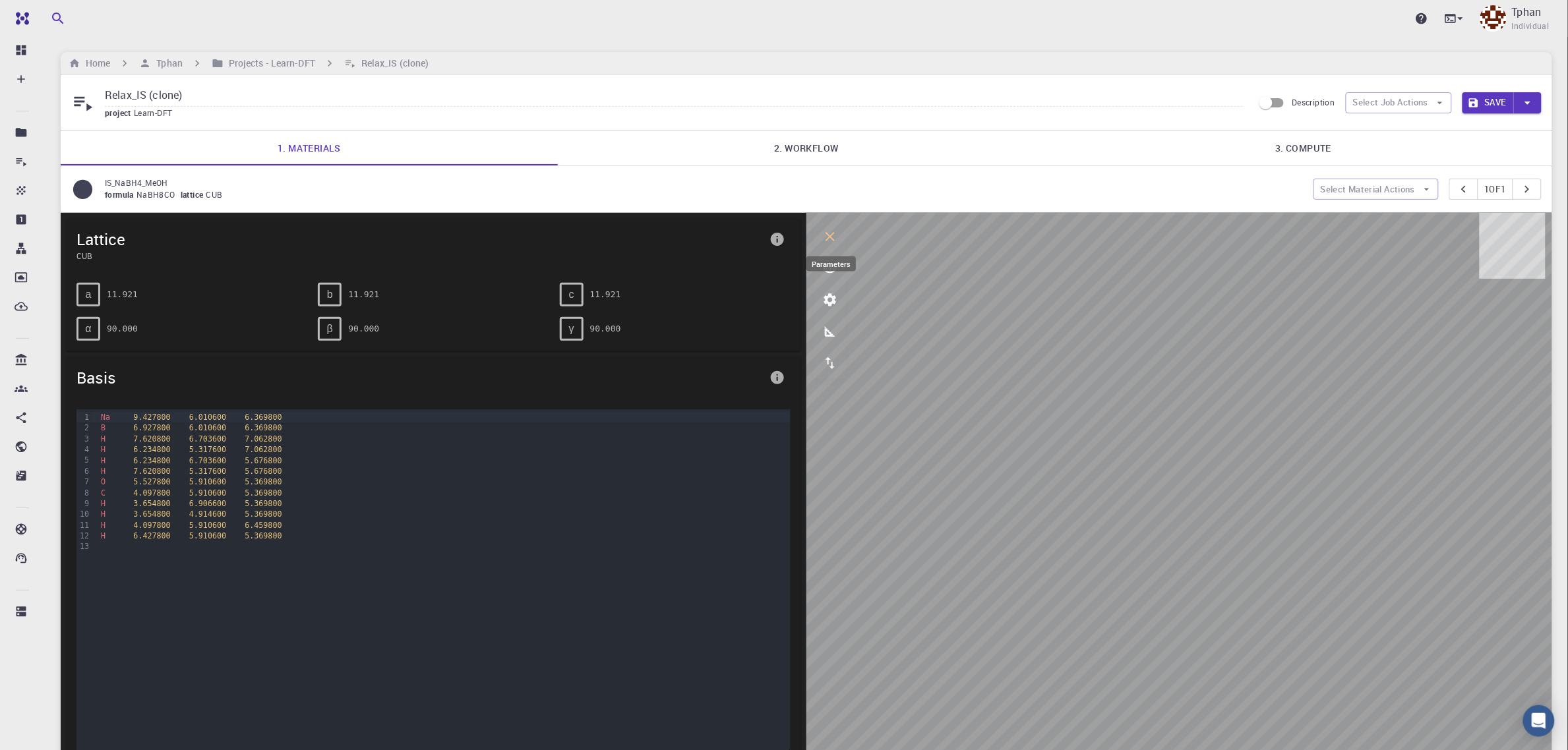
click at [827, 307] on icon "parameters" at bounding box center [830, 299] width 15 height 15
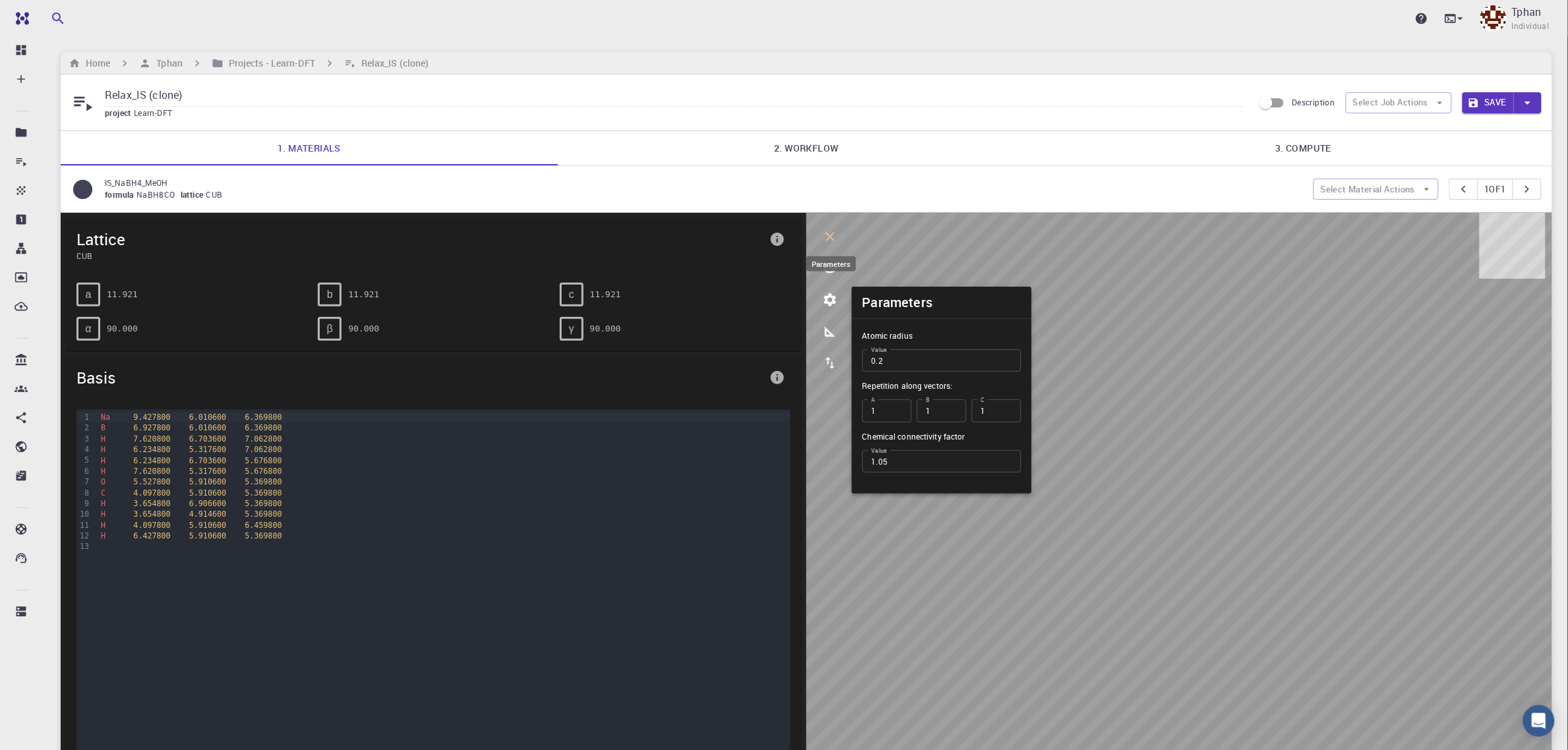
click at [832, 312] on button "parameters" at bounding box center [830, 300] width 32 height 32
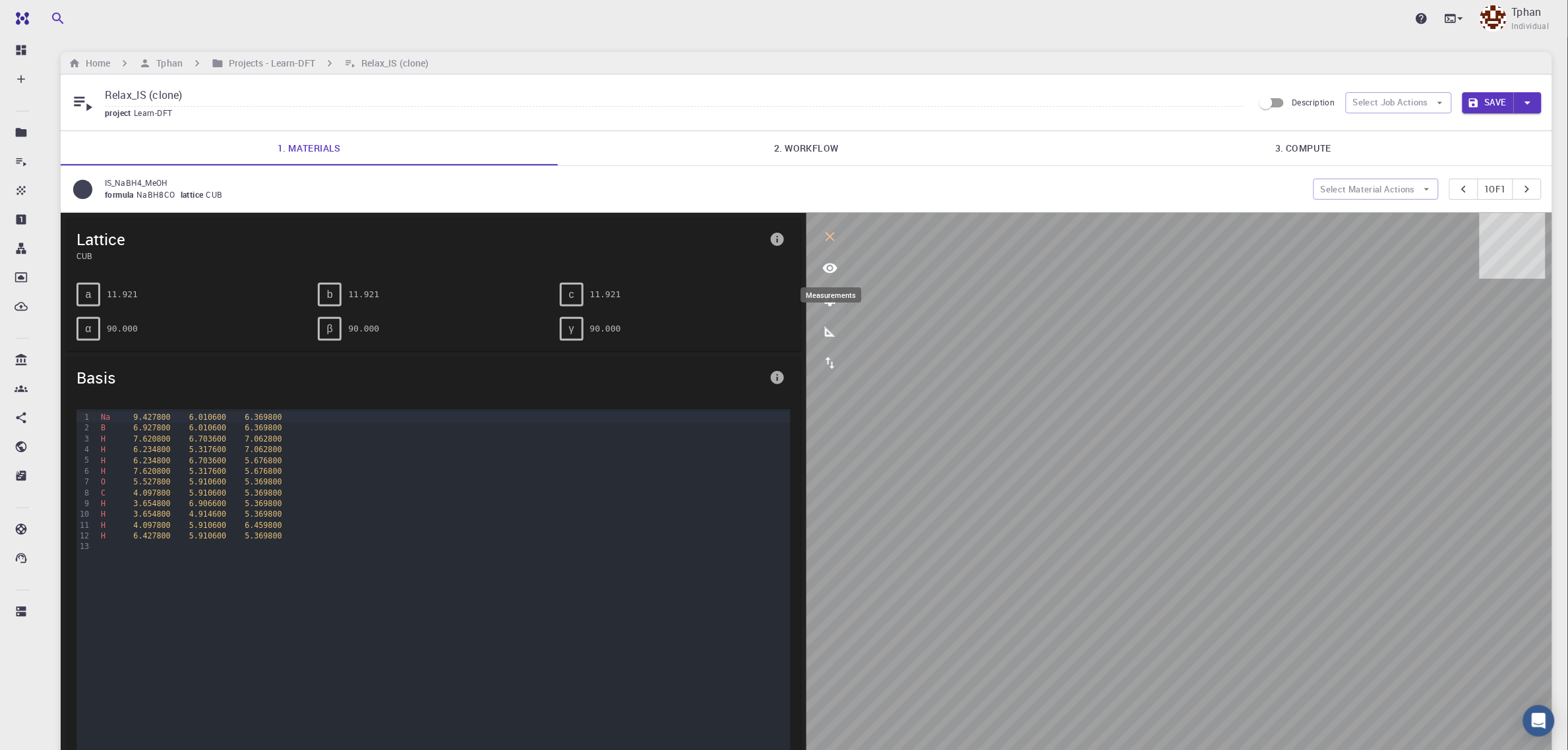
click at [825, 341] on button "measurements" at bounding box center [830, 332] width 32 height 32
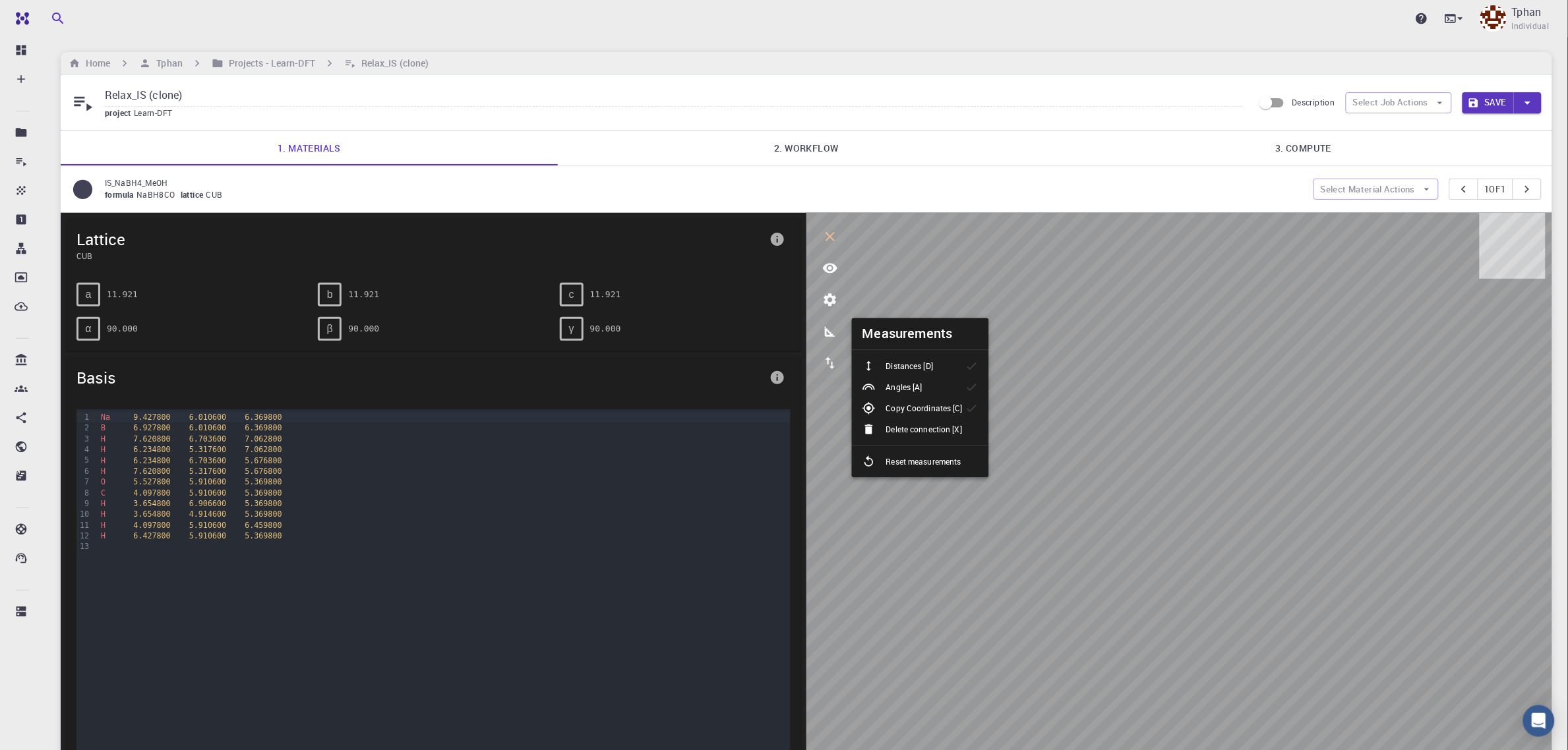
click at [914, 370] on p "Distances [D]" at bounding box center [909, 366] width 47 height 12
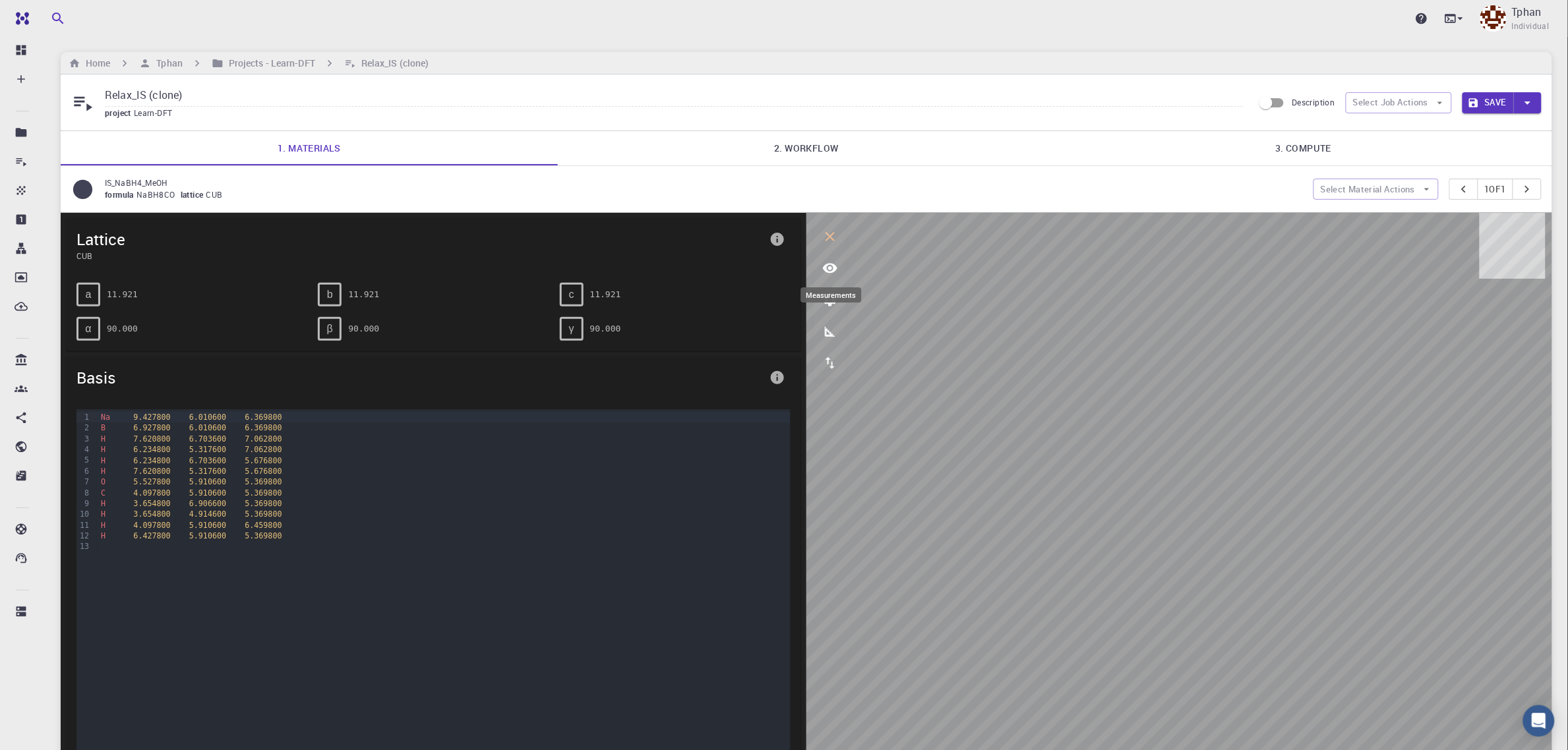
click at [831, 341] on button "measurements" at bounding box center [830, 332] width 32 height 32
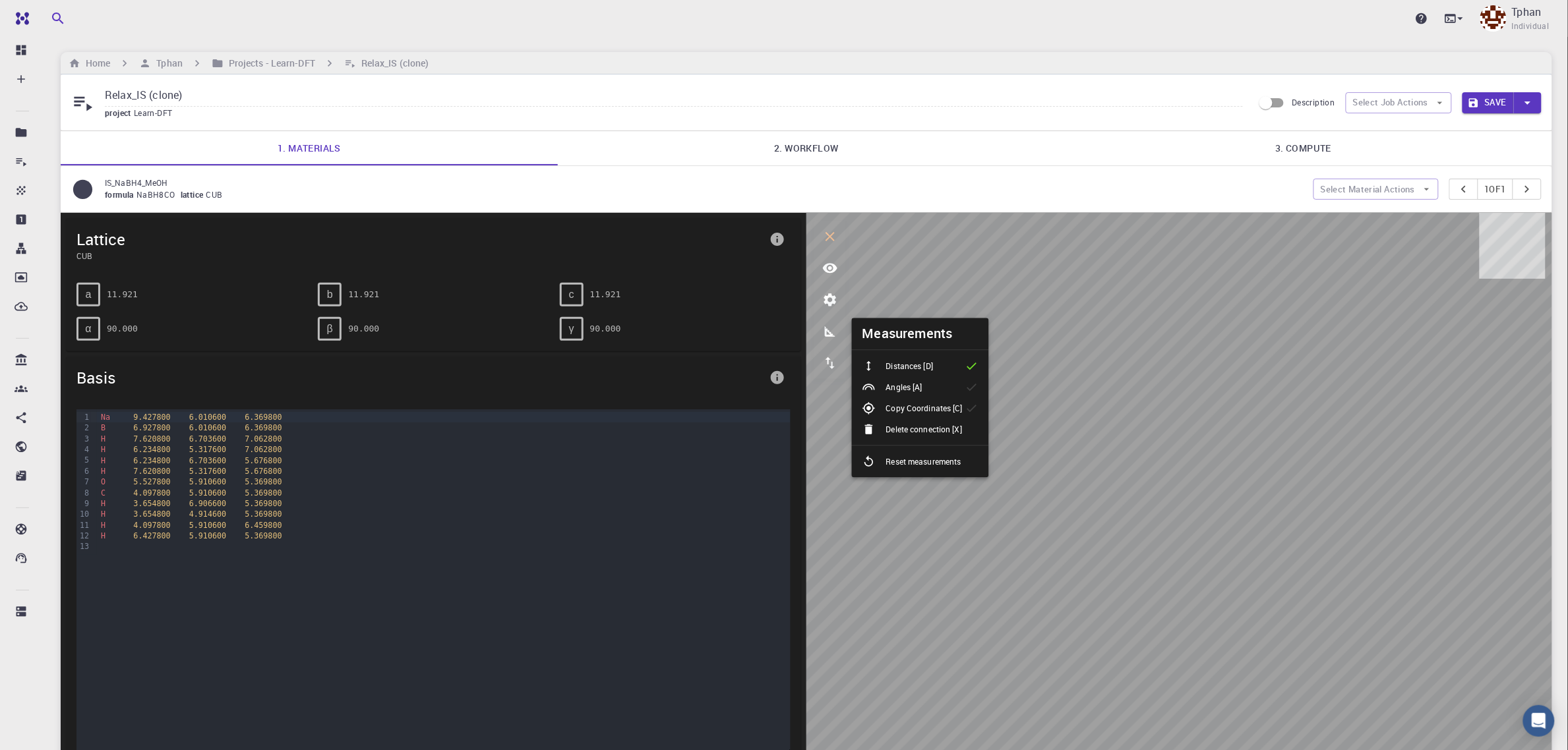
click at [908, 383] on p "Angles [A]" at bounding box center [904, 387] width 36 height 12
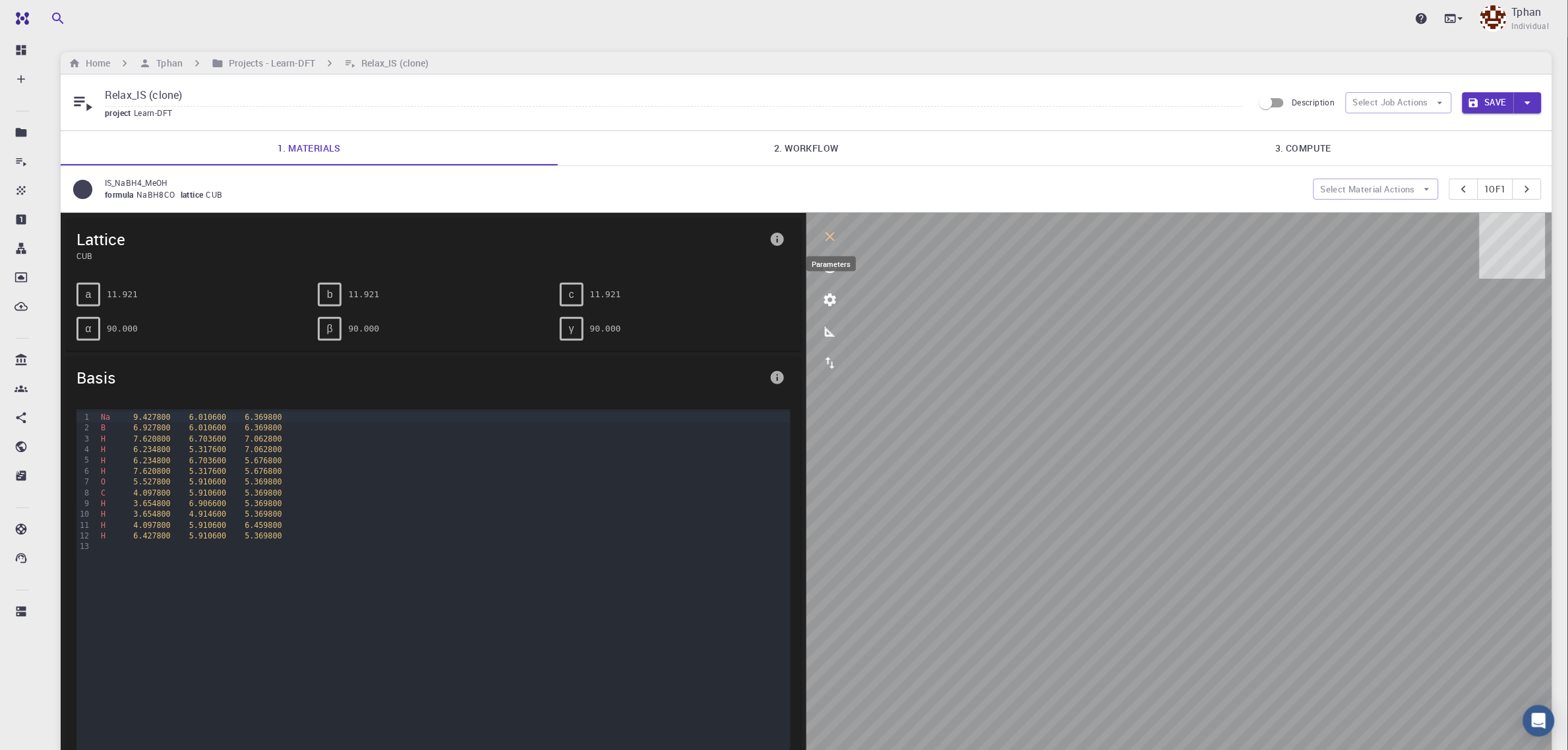
click at [826, 306] on icon "parameters" at bounding box center [830, 299] width 15 height 15
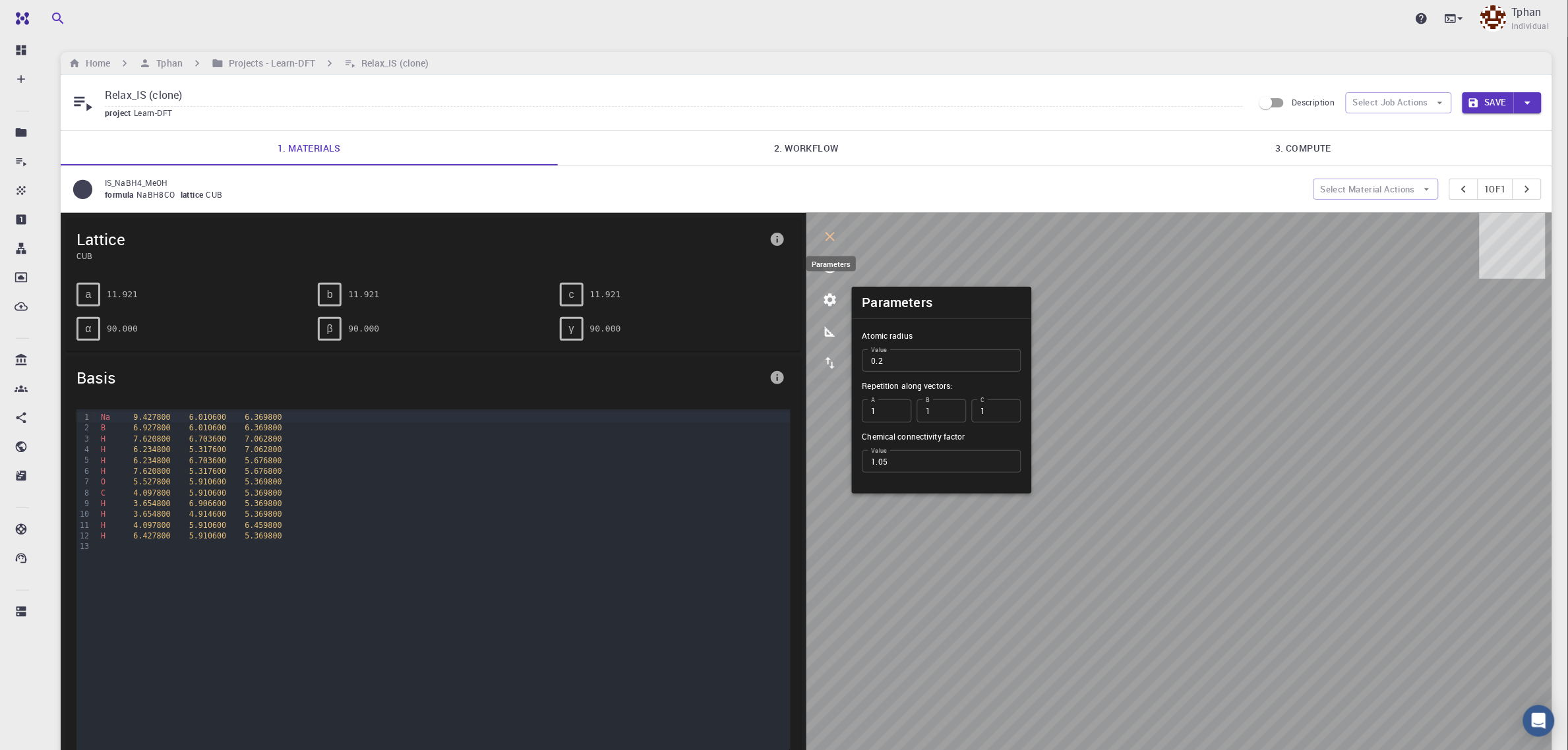
click at [826, 305] on icon "parameters" at bounding box center [831, 300] width 13 height 13
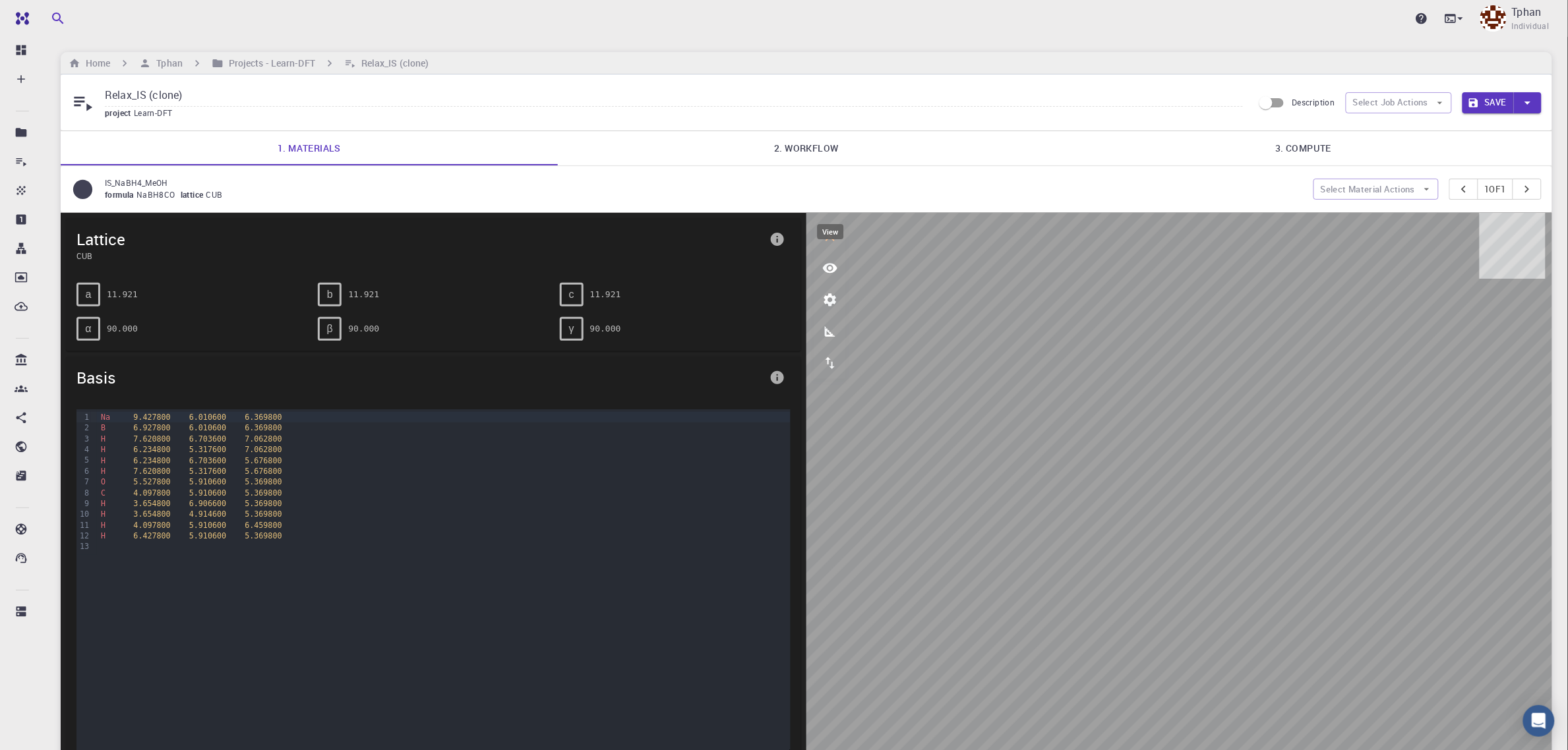
click at [832, 270] on icon "view" at bounding box center [830, 267] width 14 height 10
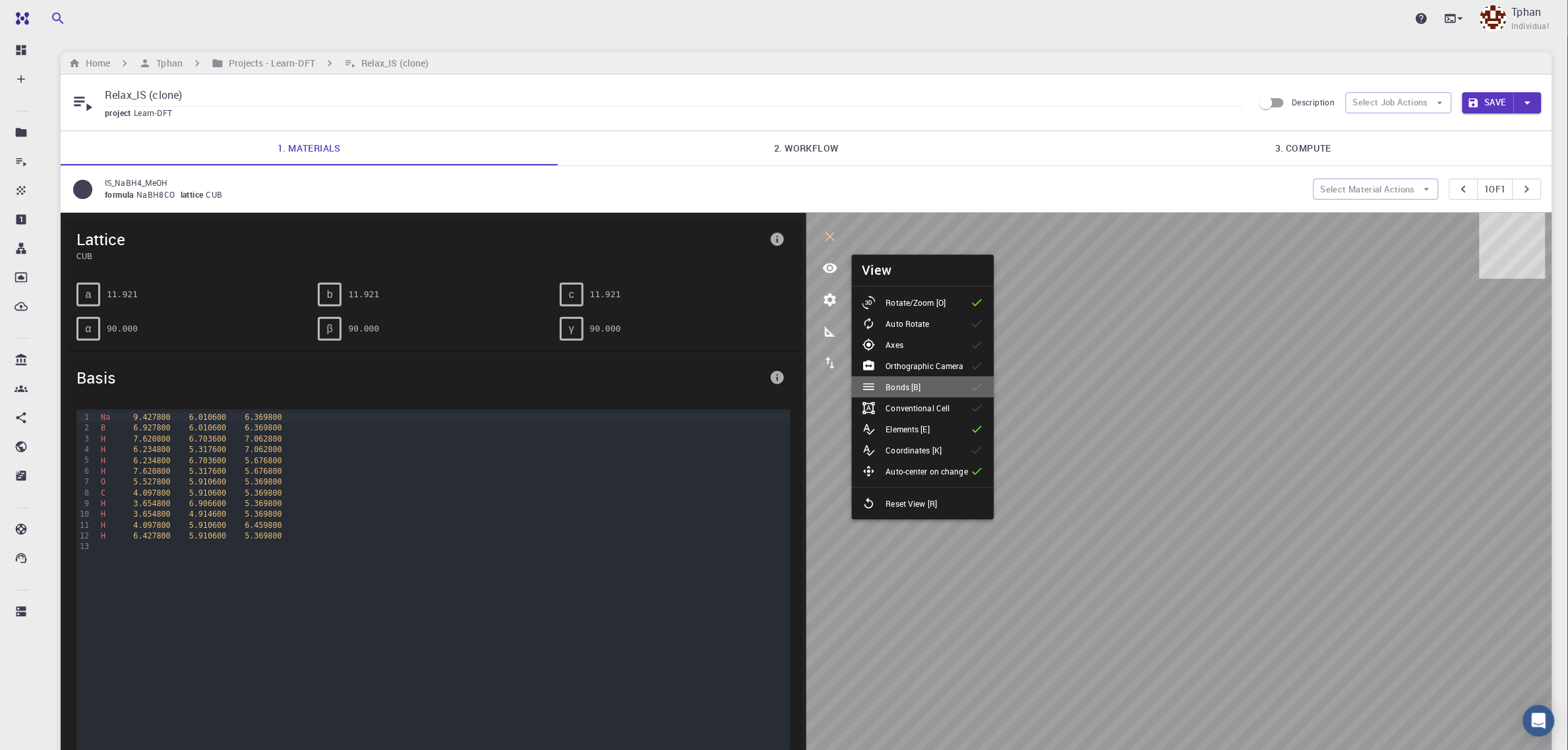
click at [899, 394] on li "Bonds [B]" at bounding box center [922, 387] width 142 height 21
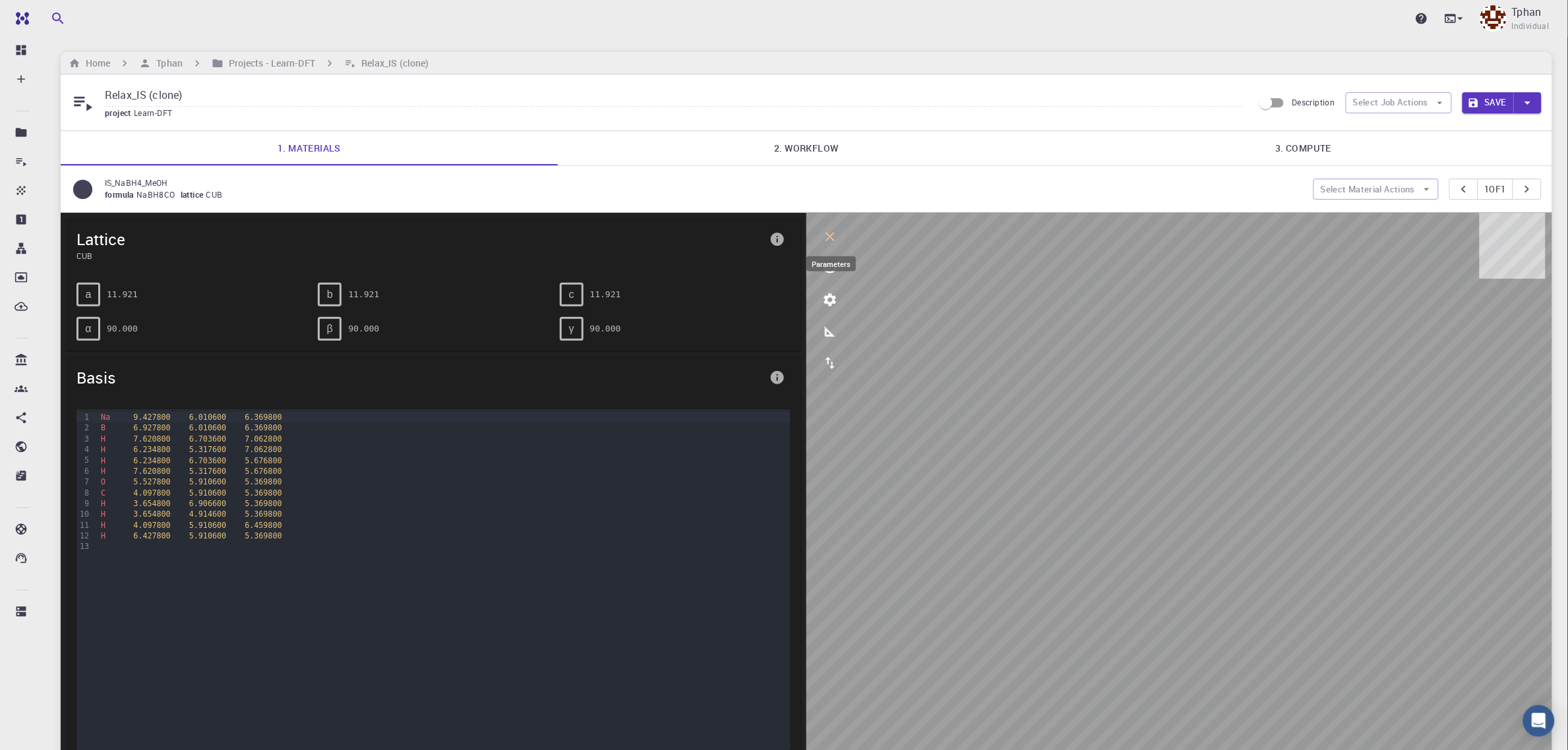
click at [832, 304] on icon "parameters" at bounding box center [831, 300] width 13 height 13
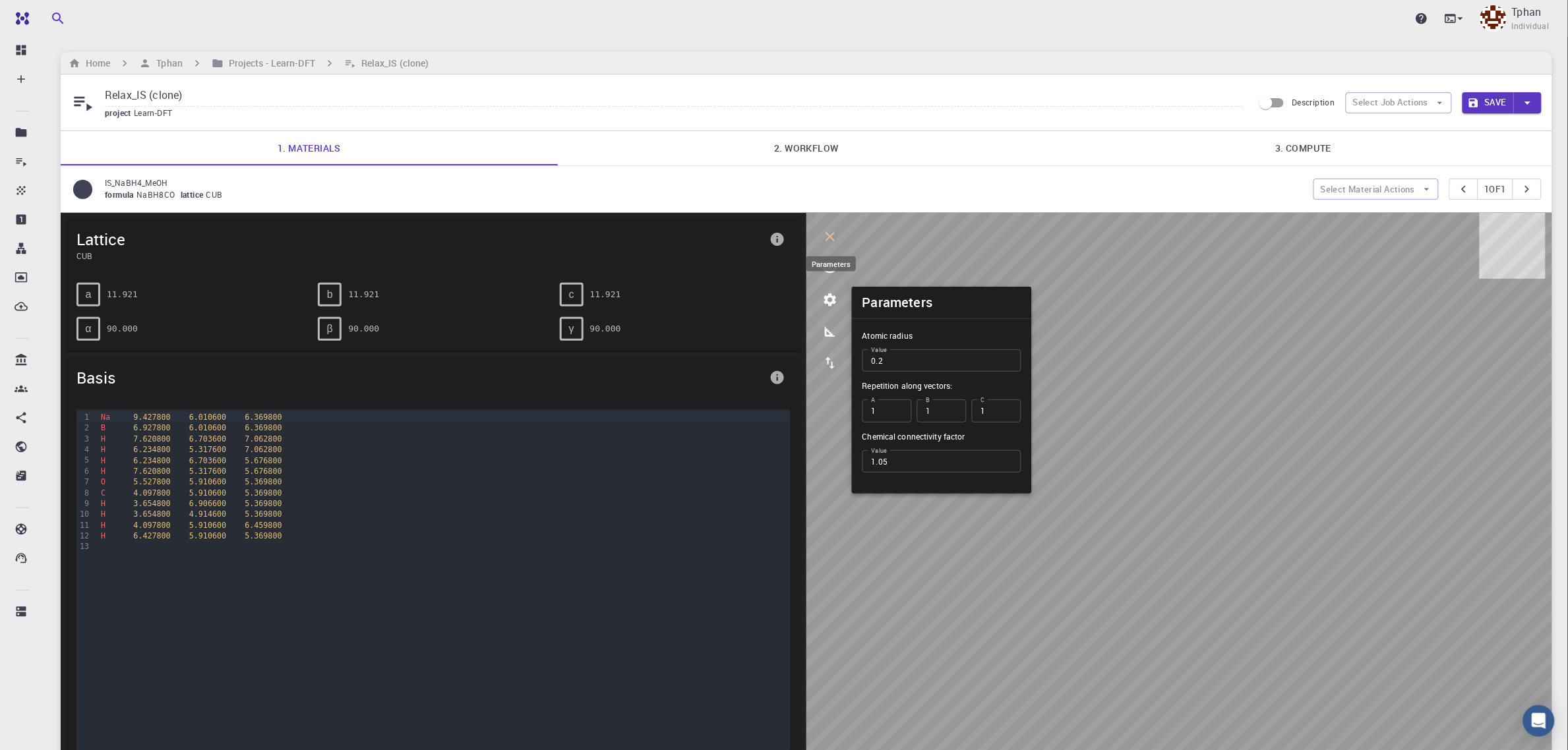
click at [832, 304] on icon "parameters" at bounding box center [831, 300] width 13 height 13
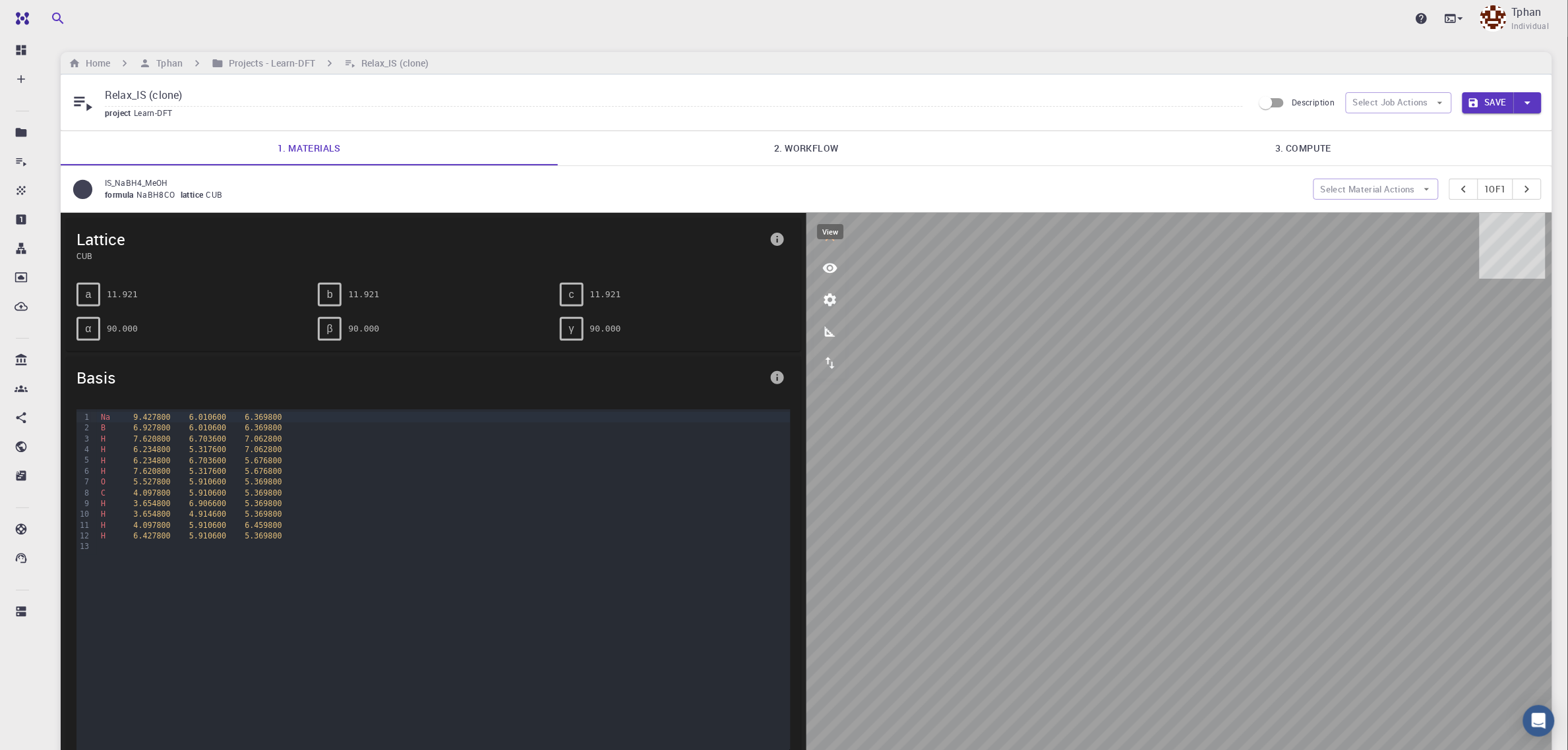
click at [835, 273] on icon "view" at bounding box center [830, 267] width 14 height 10
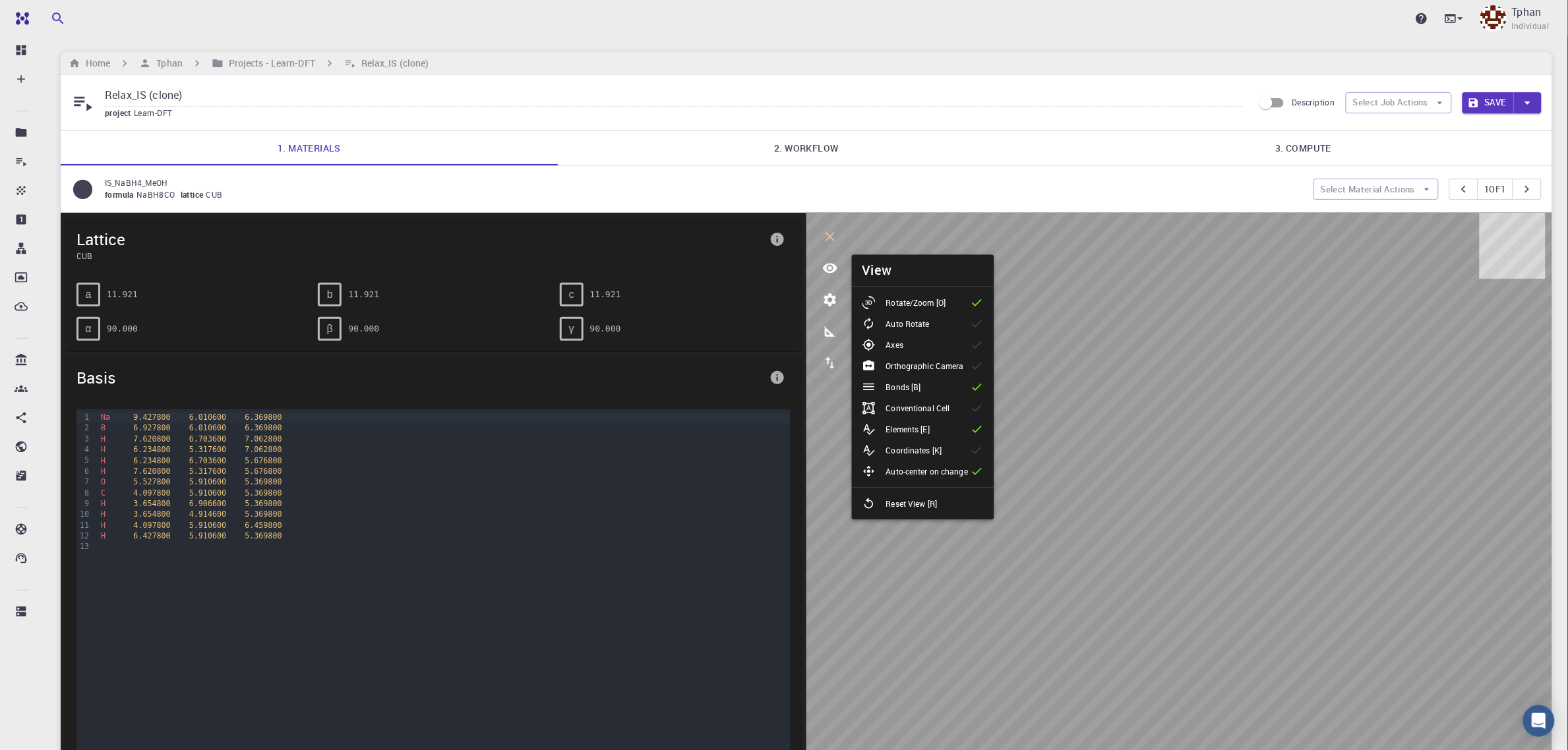
click at [967, 388] on li "Bonds [B]" at bounding box center [922, 387] width 142 height 21
click at [897, 348] on p "Axes" at bounding box center [894, 344] width 17 height 12
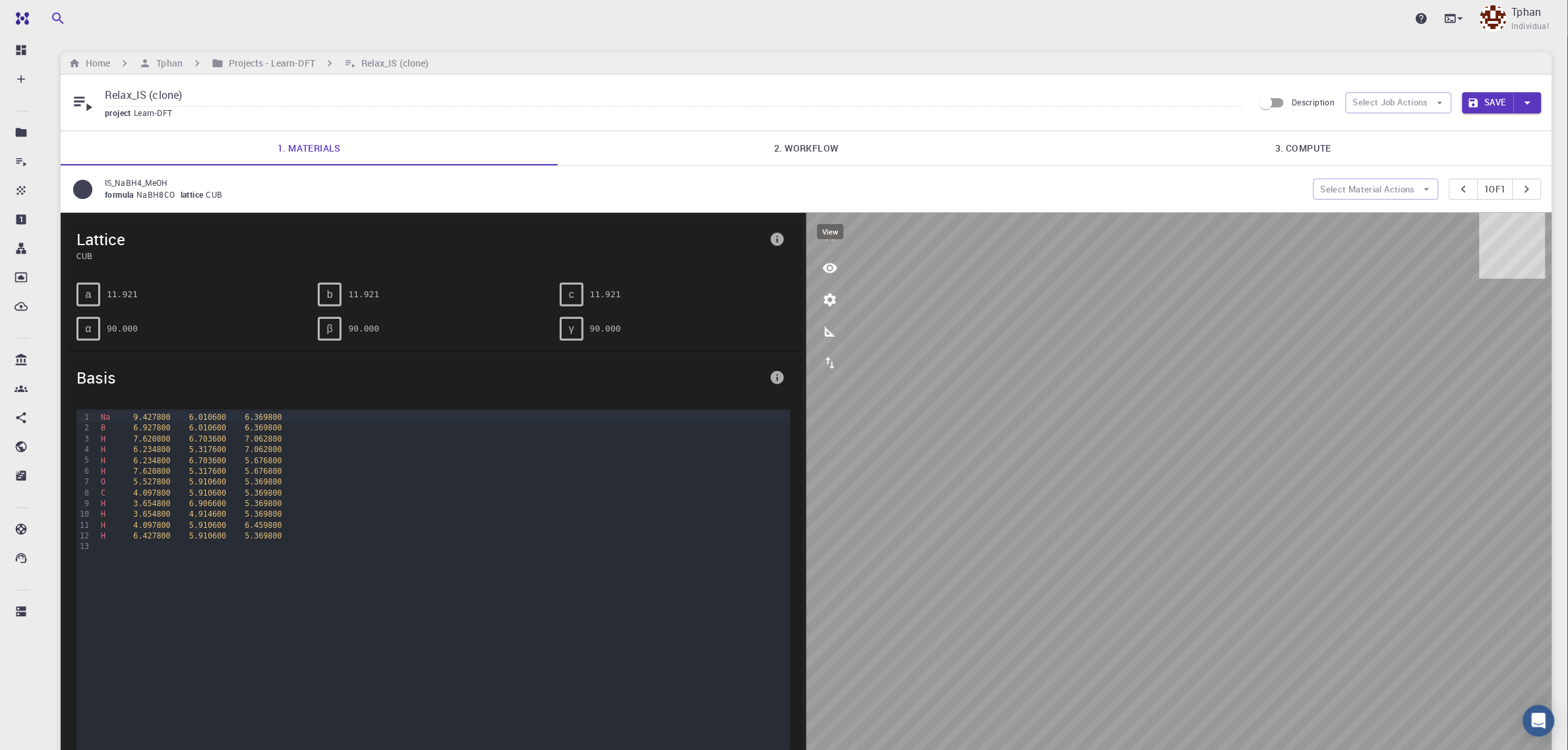
click at [842, 264] on button "view" at bounding box center [830, 268] width 32 height 32
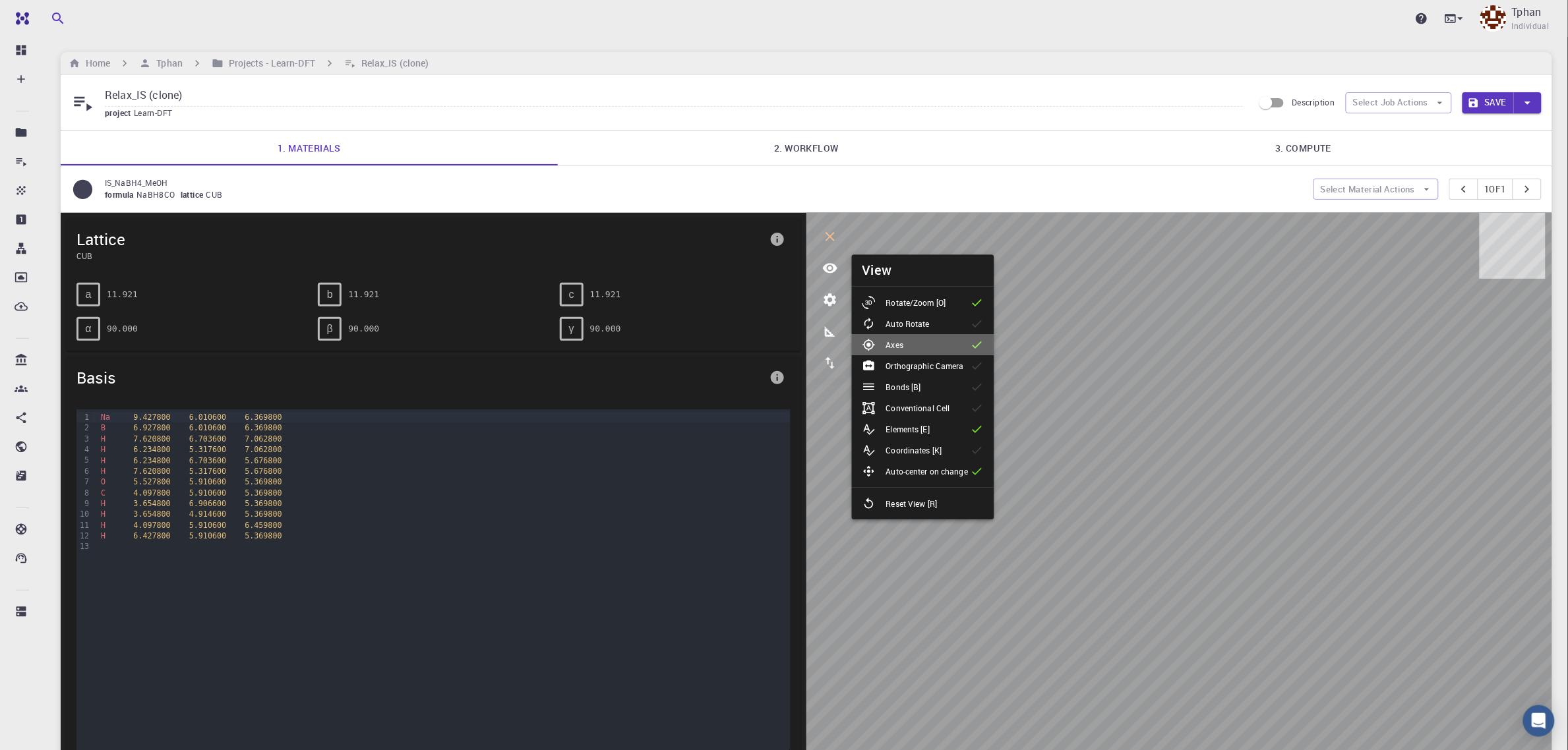
click at [980, 350] on icon at bounding box center [976, 344] width 14 height 14
click at [933, 364] on p "Orthographic Camera" at bounding box center [925, 365] width 78 height 12
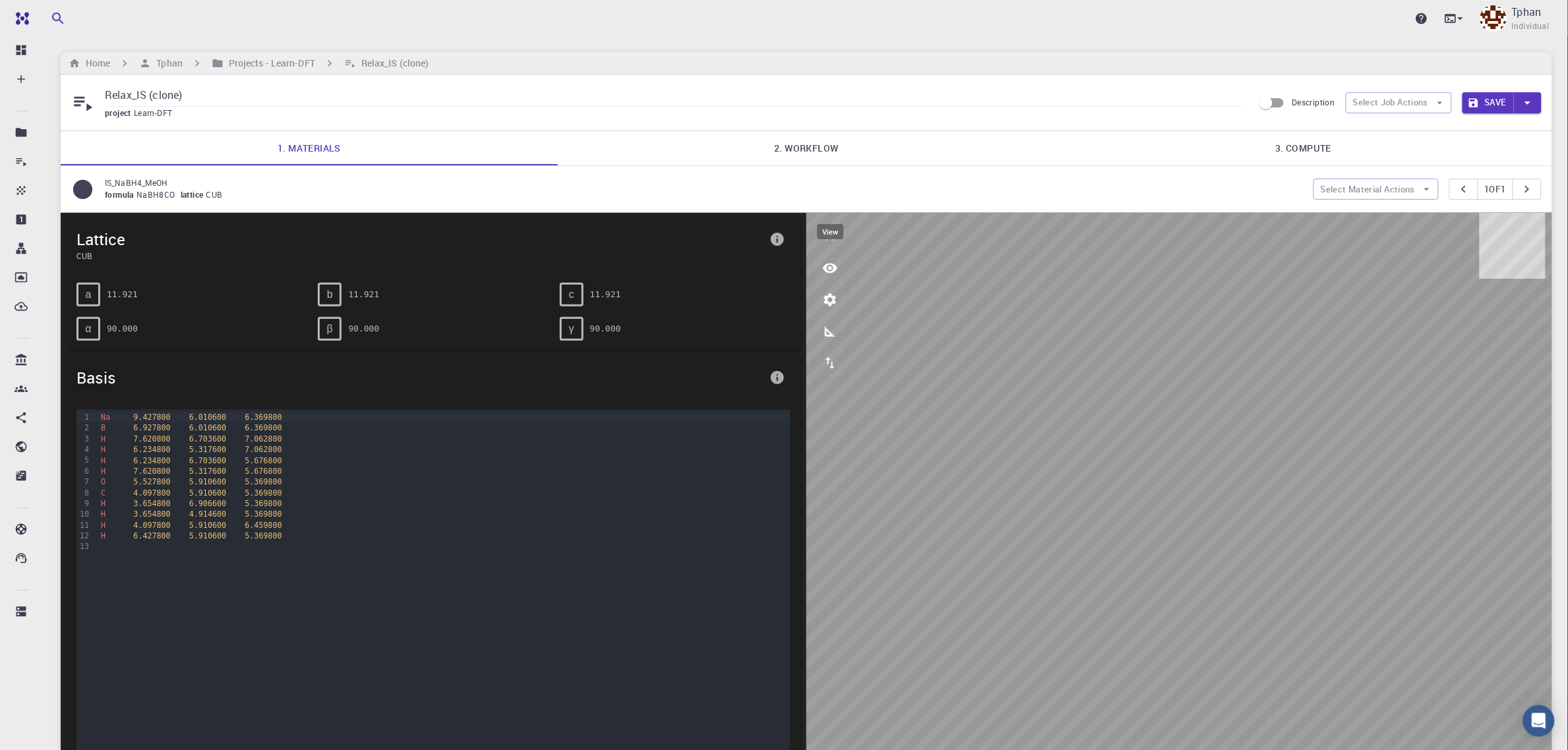
click at [825, 264] on icon "view" at bounding box center [830, 268] width 15 height 15
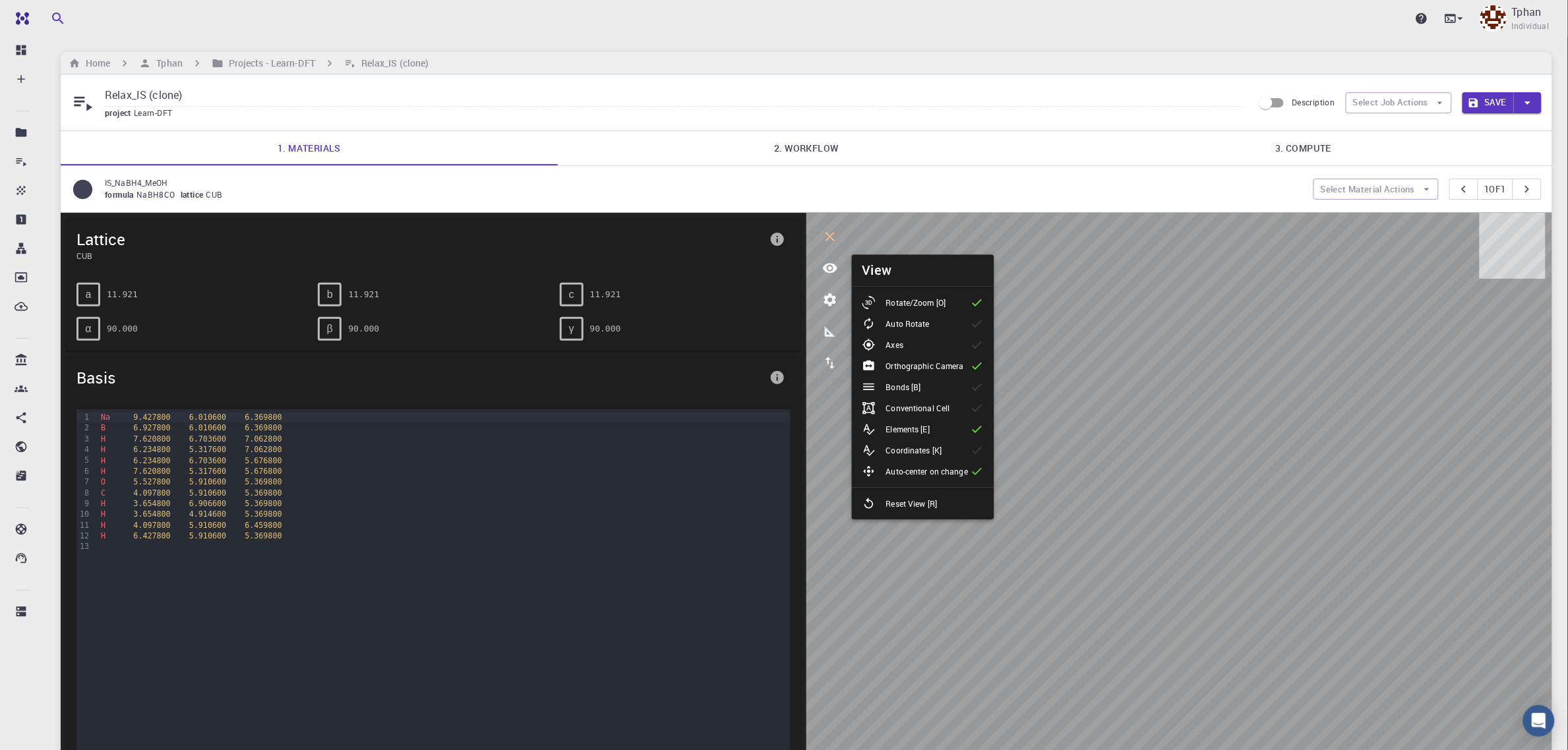
click at [909, 366] on p "Orthographic Camera" at bounding box center [925, 365] width 78 height 12
click at [947, 406] on p "Conventional Cell" at bounding box center [918, 408] width 64 height 12
click at [944, 423] on li "Elements [E]" at bounding box center [922, 428] width 142 height 21
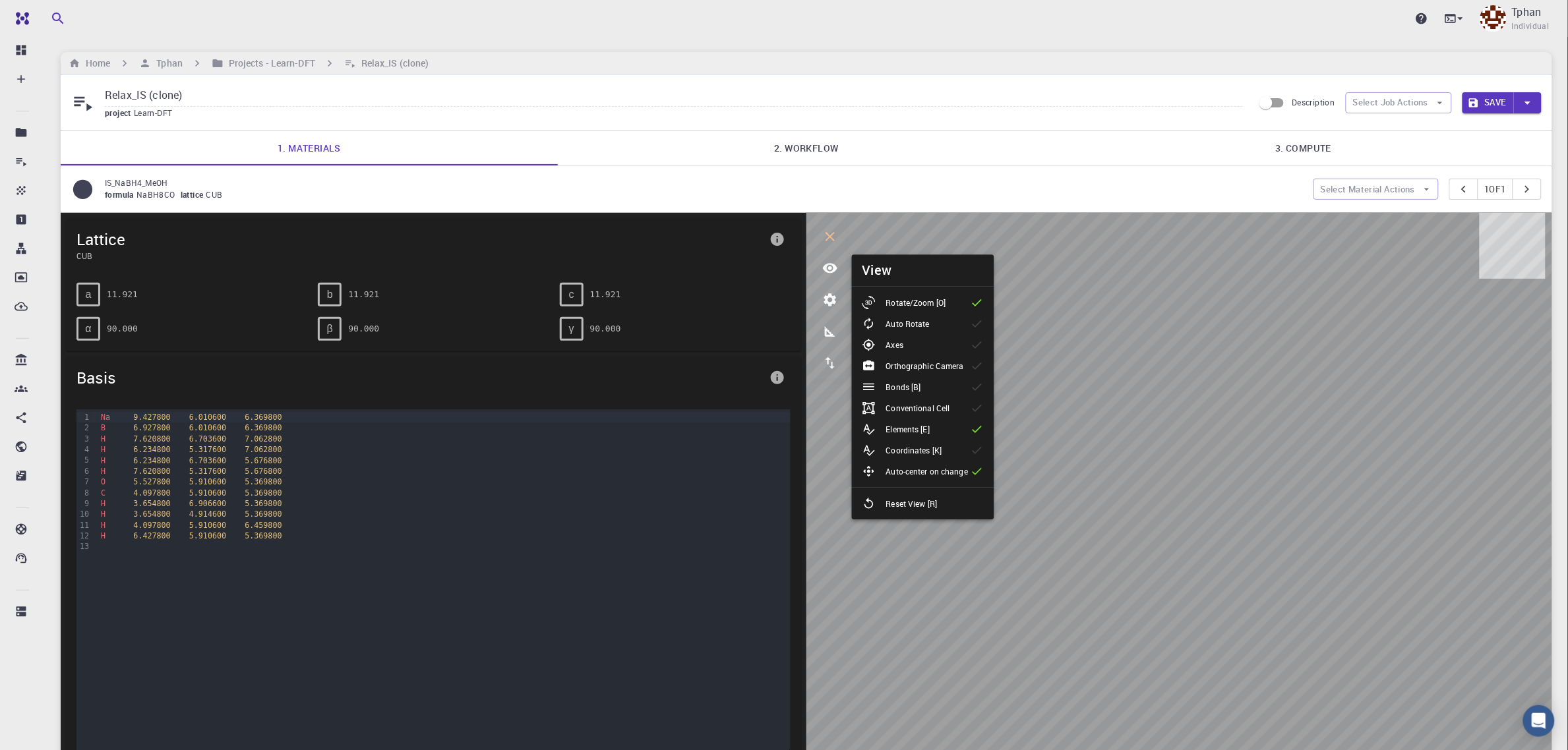
click at [931, 447] on p "Coordinates [K]" at bounding box center [914, 450] width 56 height 12
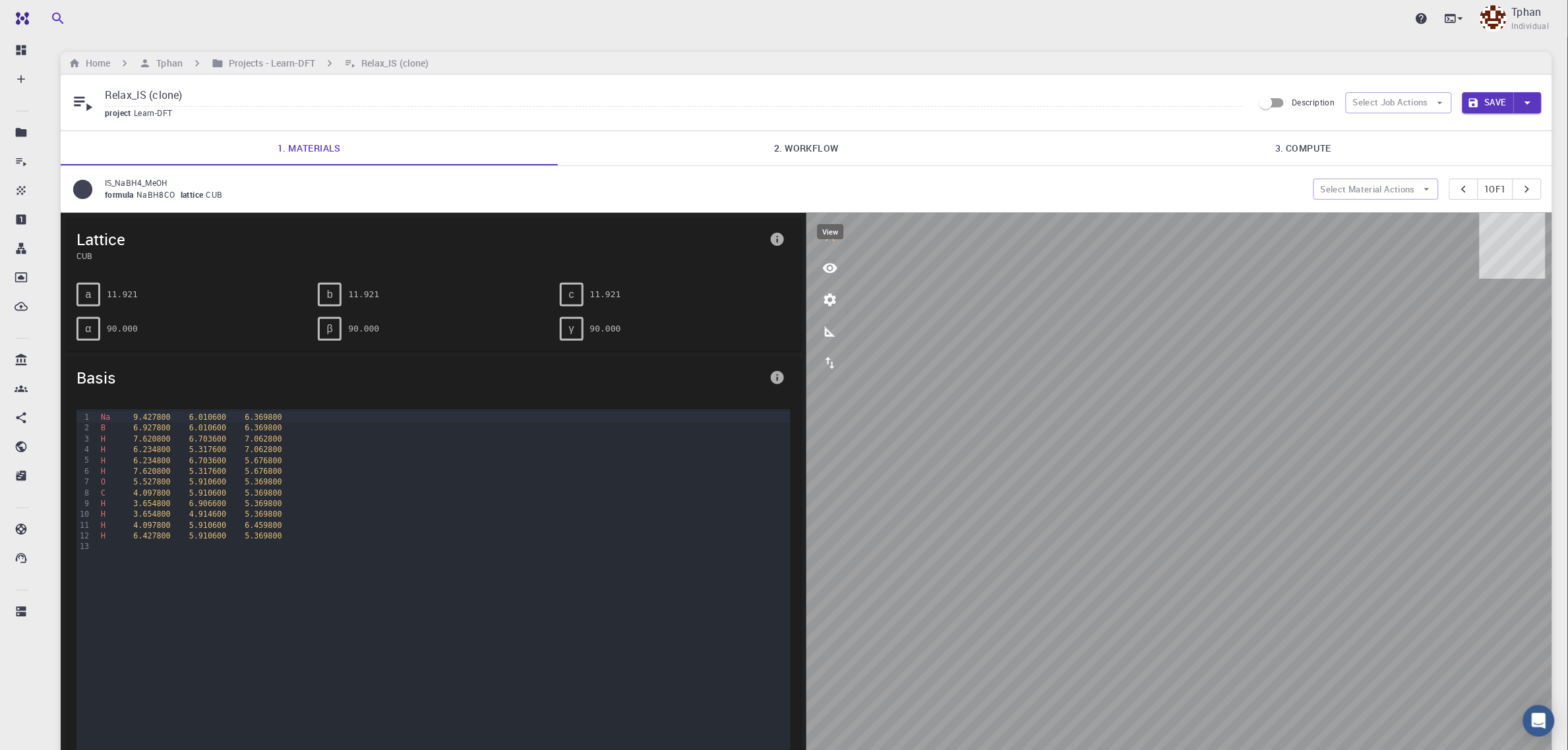
click at [825, 273] on icon "view" at bounding box center [830, 267] width 14 height 10
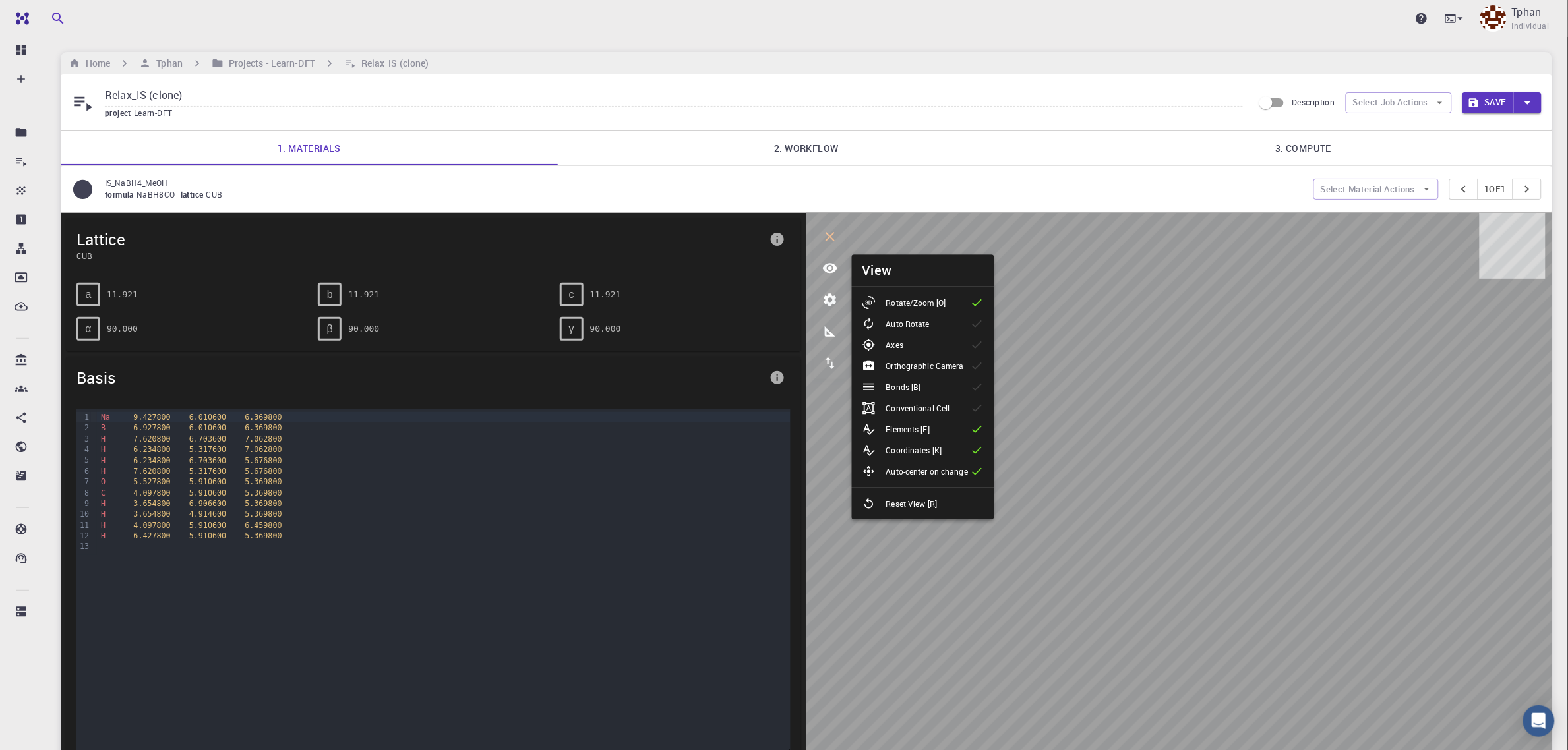
click at [921, 453] on p "Coordinates [K]" at bounding box center [914, 450] width 56 height 12
click at [946, 470] on p "Auto-center on change" at bounding box center [927, 471] width 82 height 12
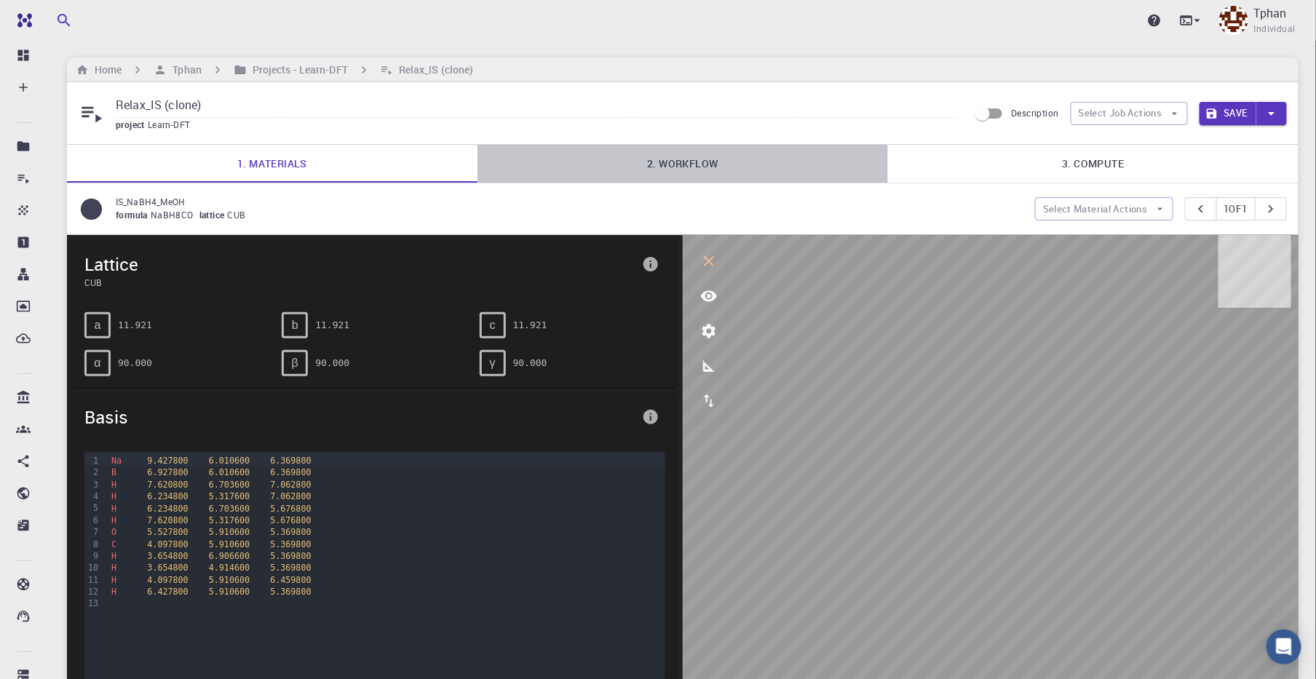
click at [691, 171] on link "2. Workflow" at bounding box center [682, 164] width 411 height 38
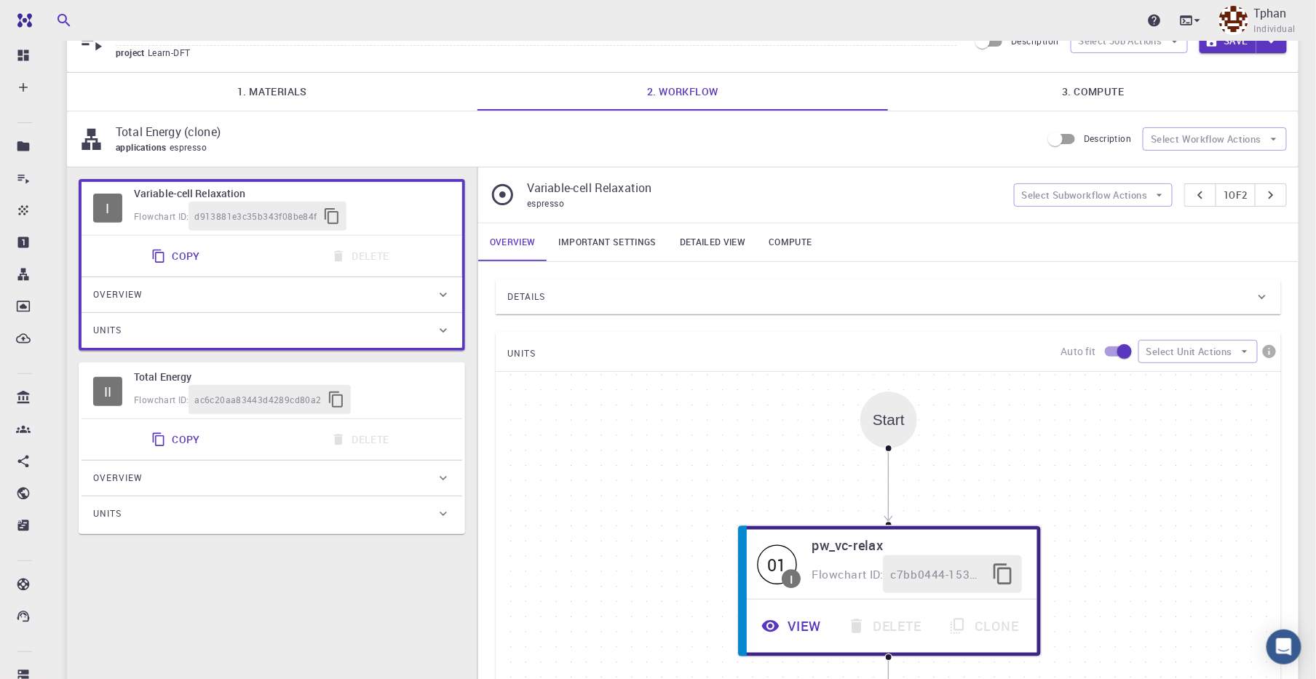
scroll to position [182, 0]
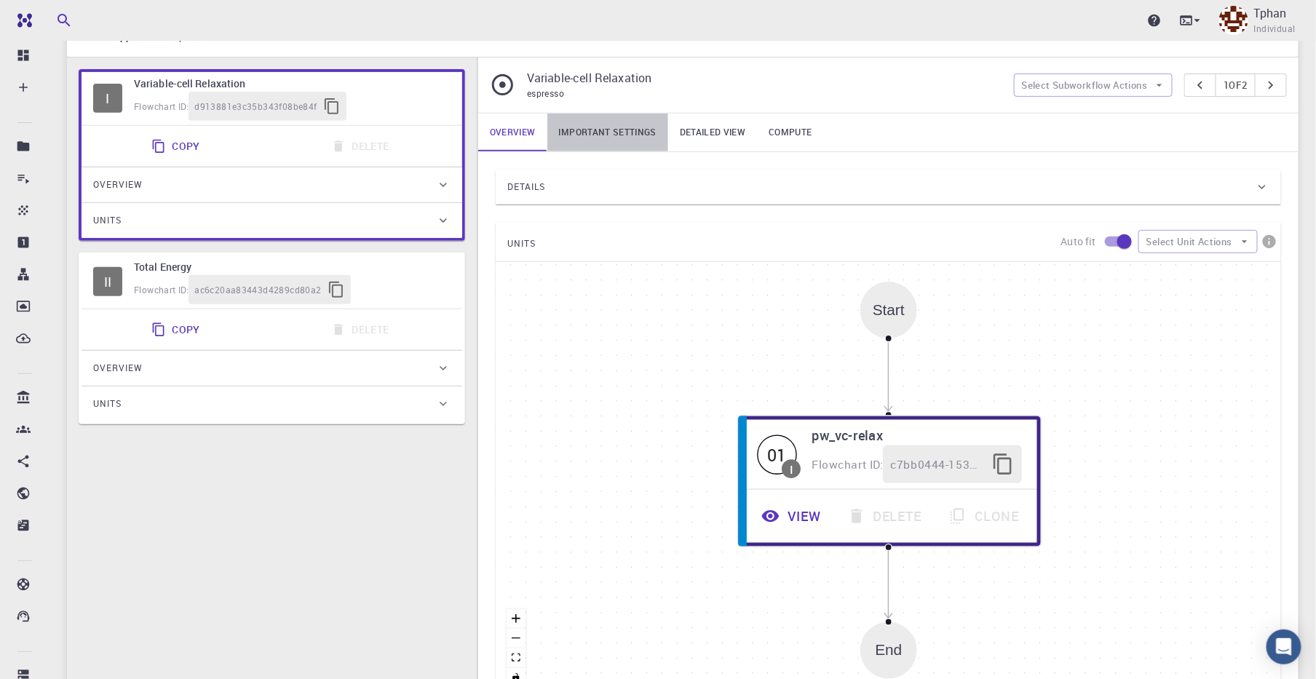
drag, startPoint x: 608, startPoint y: 143, endPoint x: 616, endPoint y: 135, distance: 12.4
click at [616, 135] on link "Important settings" at bounding box center [607, 133] width 121 height 38
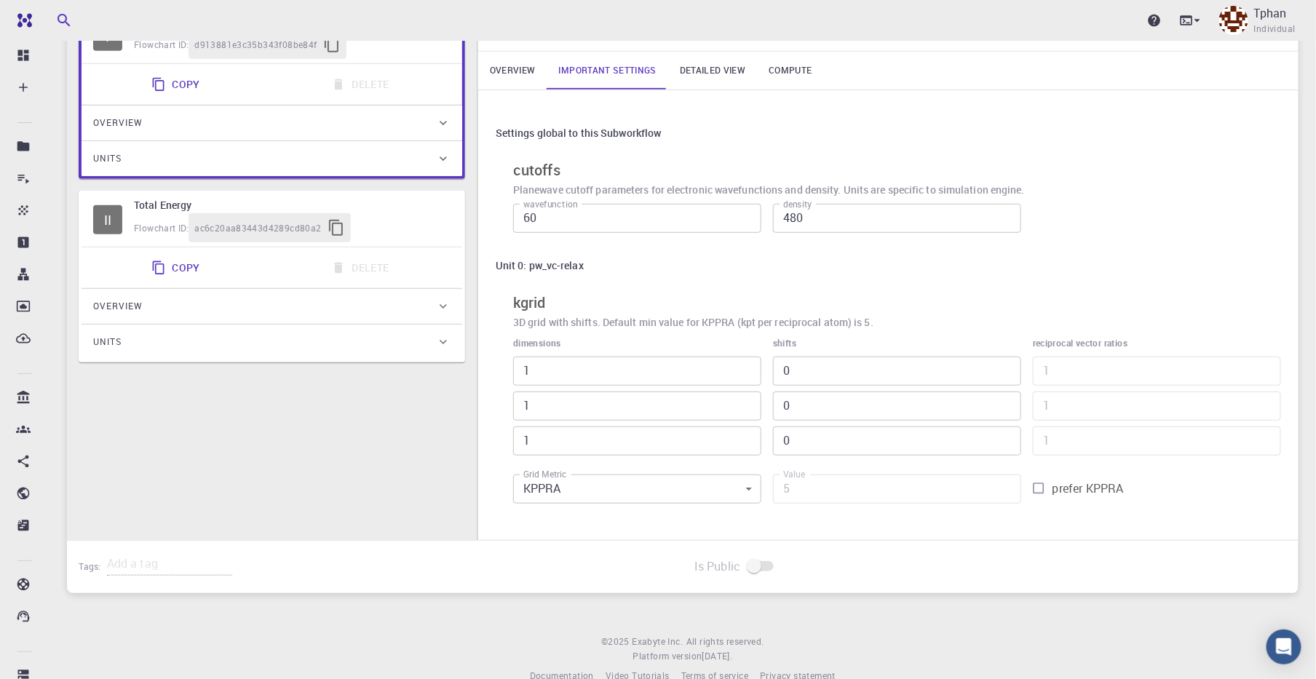
scroll to position [269, 0]
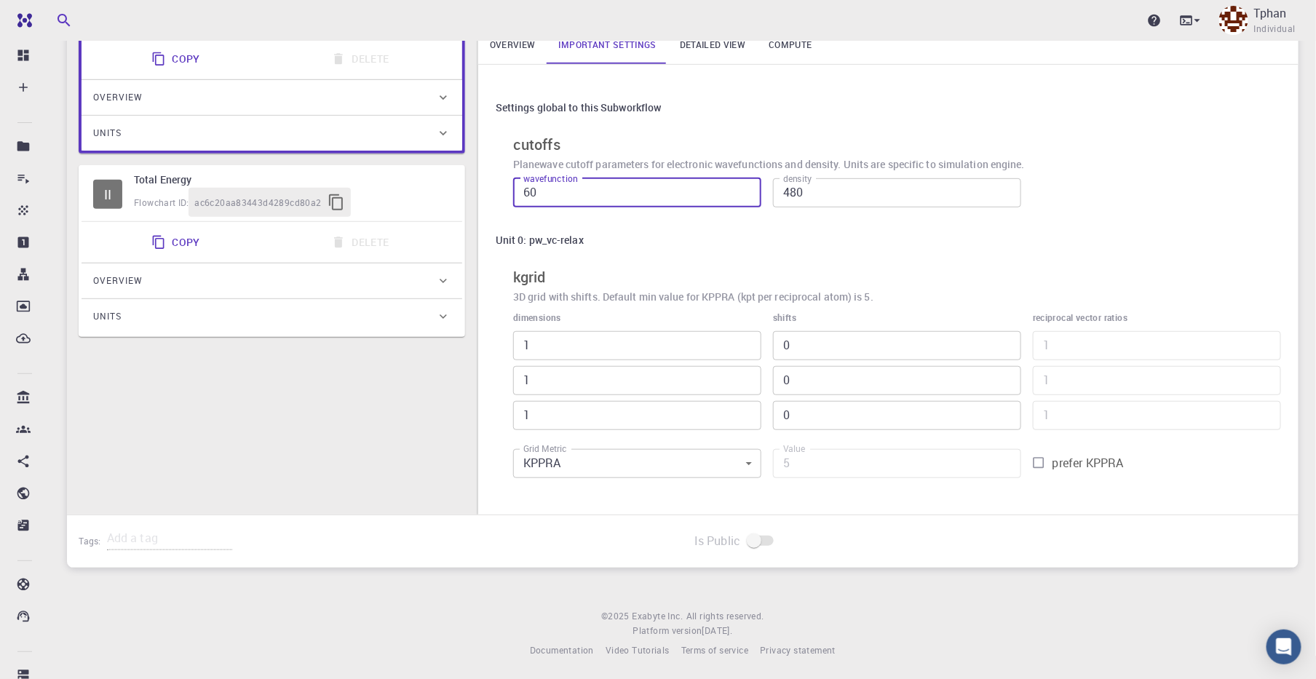
drag, startPoint x: 555, startPoint y: 190, endPoint x: 429, endPoint y: 167, distance: 127.3
click at [420, 170] on div "I Variable-cell Relaxation Flowchart ID: d913881e3c35b343f08be84f Copy Delete O…" at bounding box center [683, 242] width 1232 height 544
type input "50"
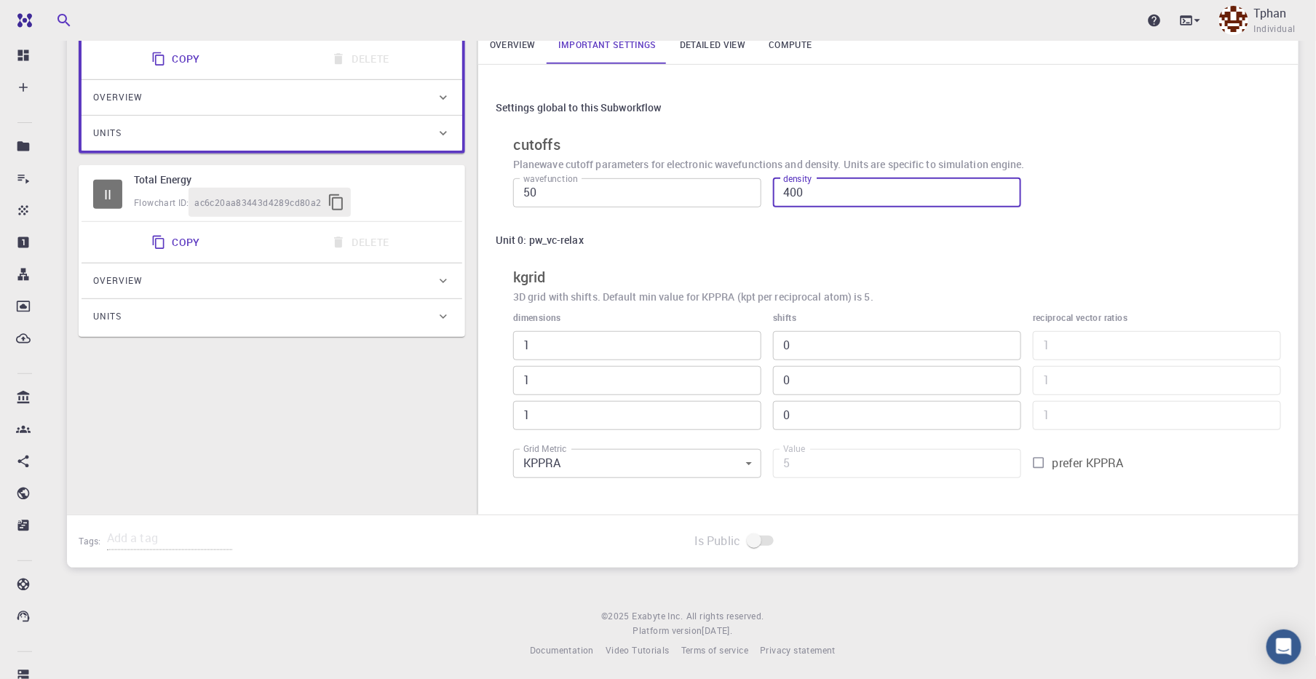
type input "400"
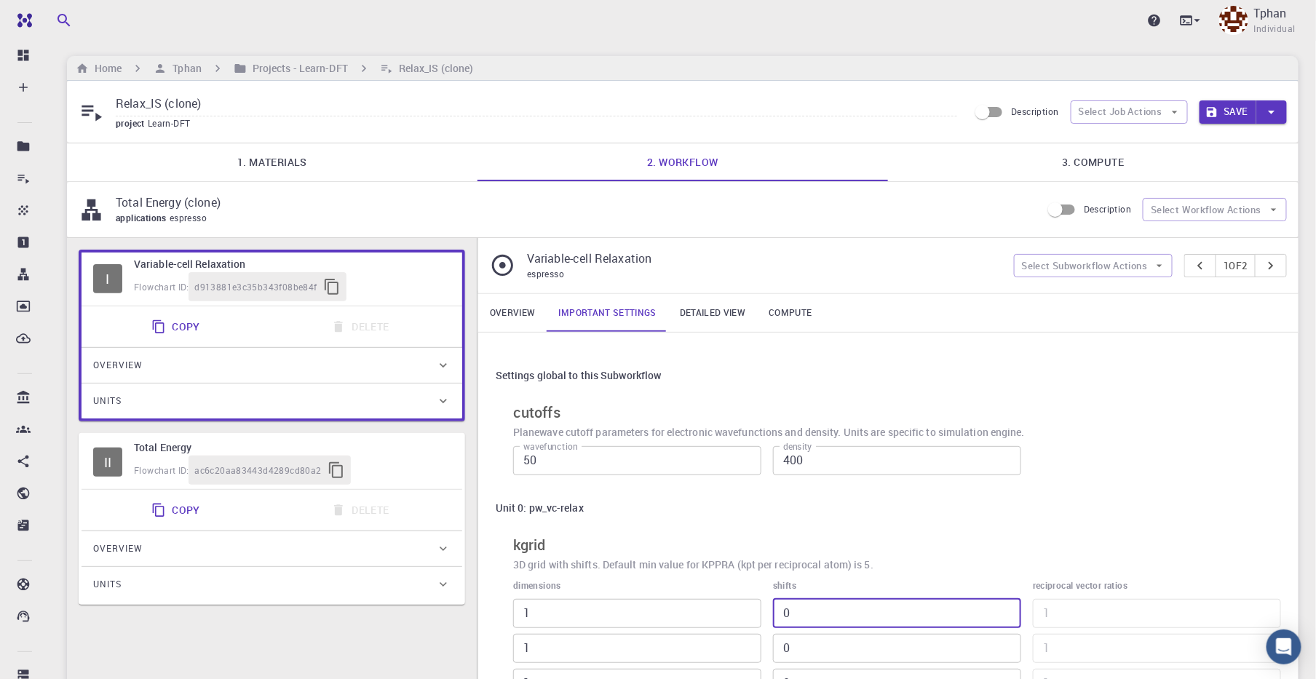
scroll to position [0, 0]
click at [710, 317] on link "Detailed view" at bounding box center [712, 315] width 89 height 38
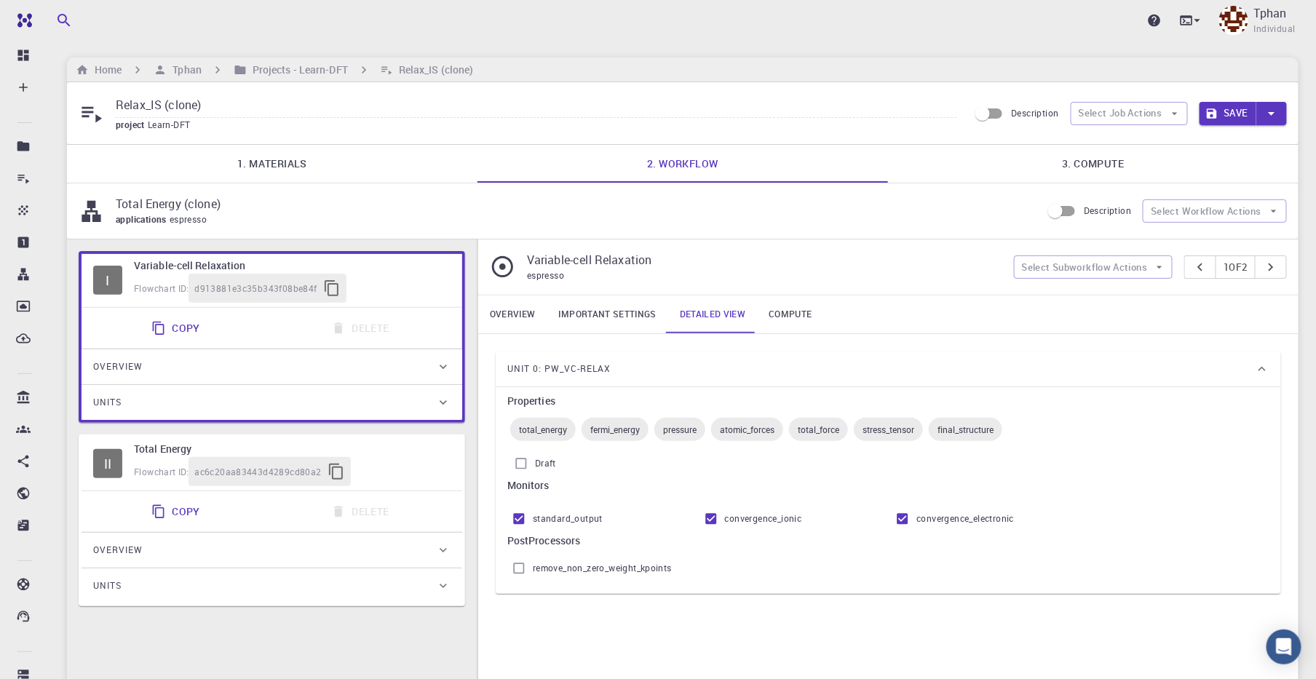
click at [499, 315] on link "Overview" at bounding box center [512, 315] width 69 height 38
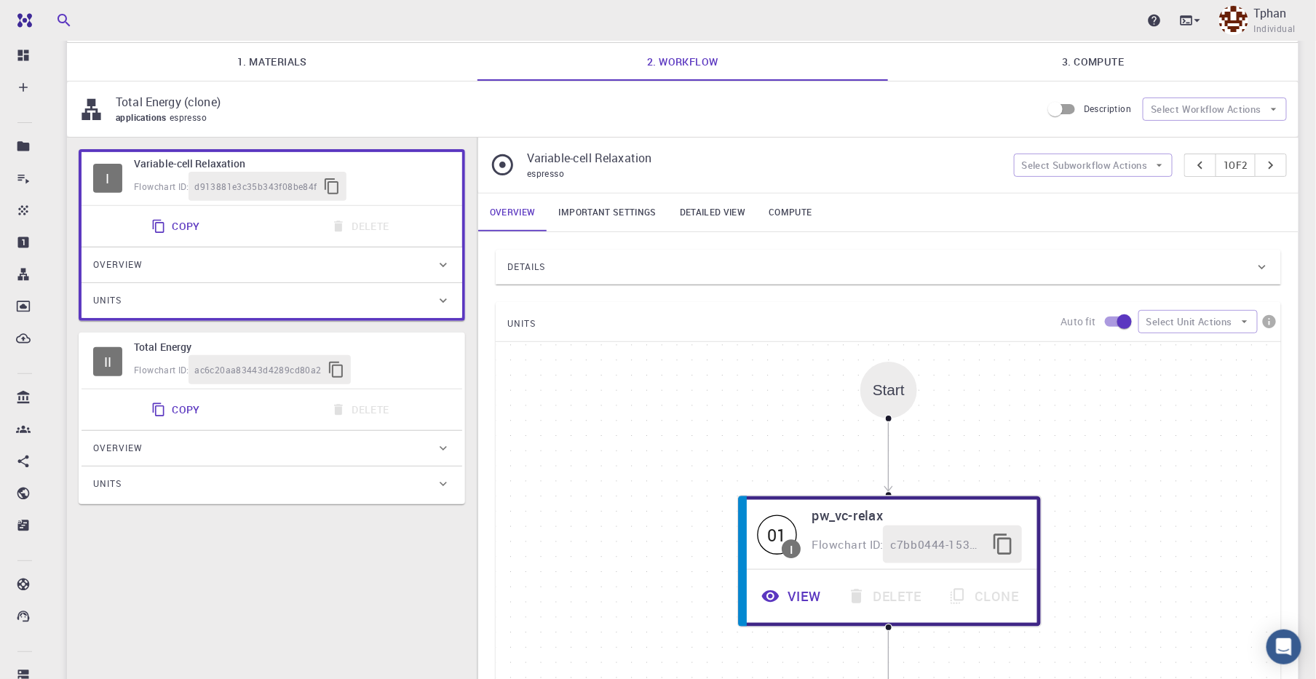
scroll to position [182, 0]
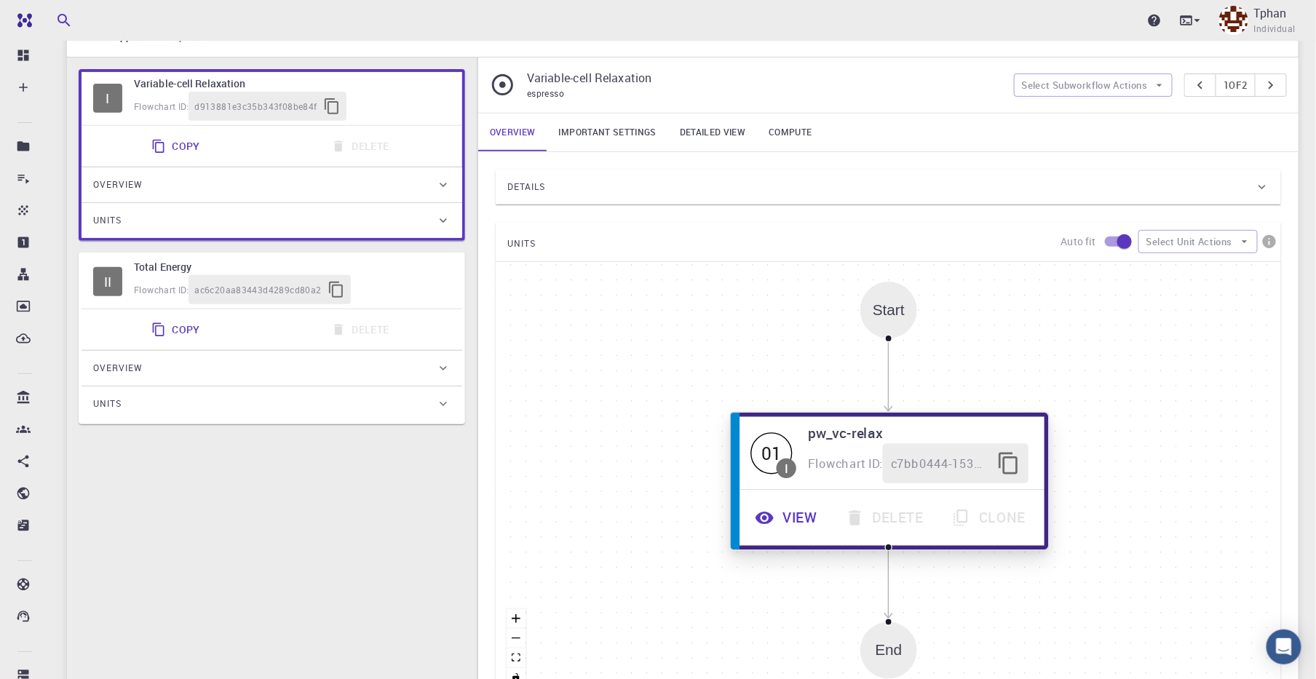
click at [782, 520] on button "View" at bounding box center [787, 518] width 90 height 40
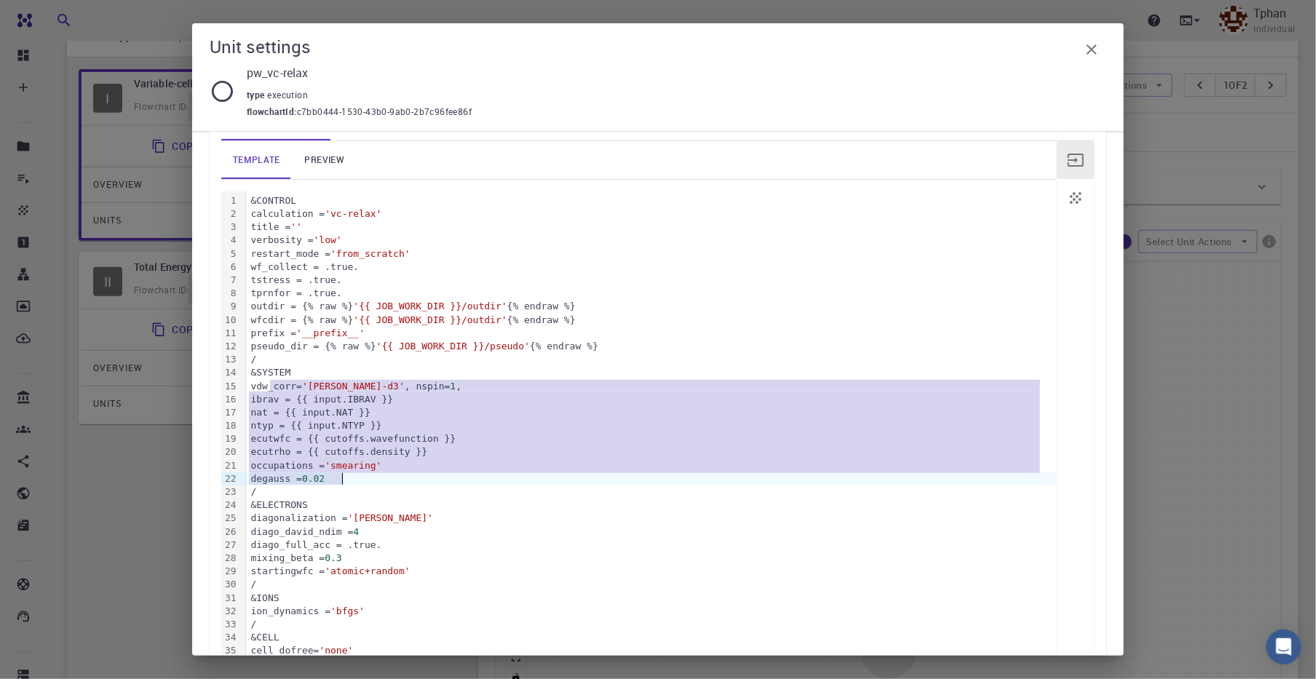
drag, startPoint x: 296, startPoint y: 423, endPoint x: 386, endPoint y: 495, distance: 115.5
click at [351, 479] on div "&CONTROL calculation = 'vc-relax' title = '' verbosity = 'low' restart_mode = '…" at bounding box center [651, 511] width 810 height 641
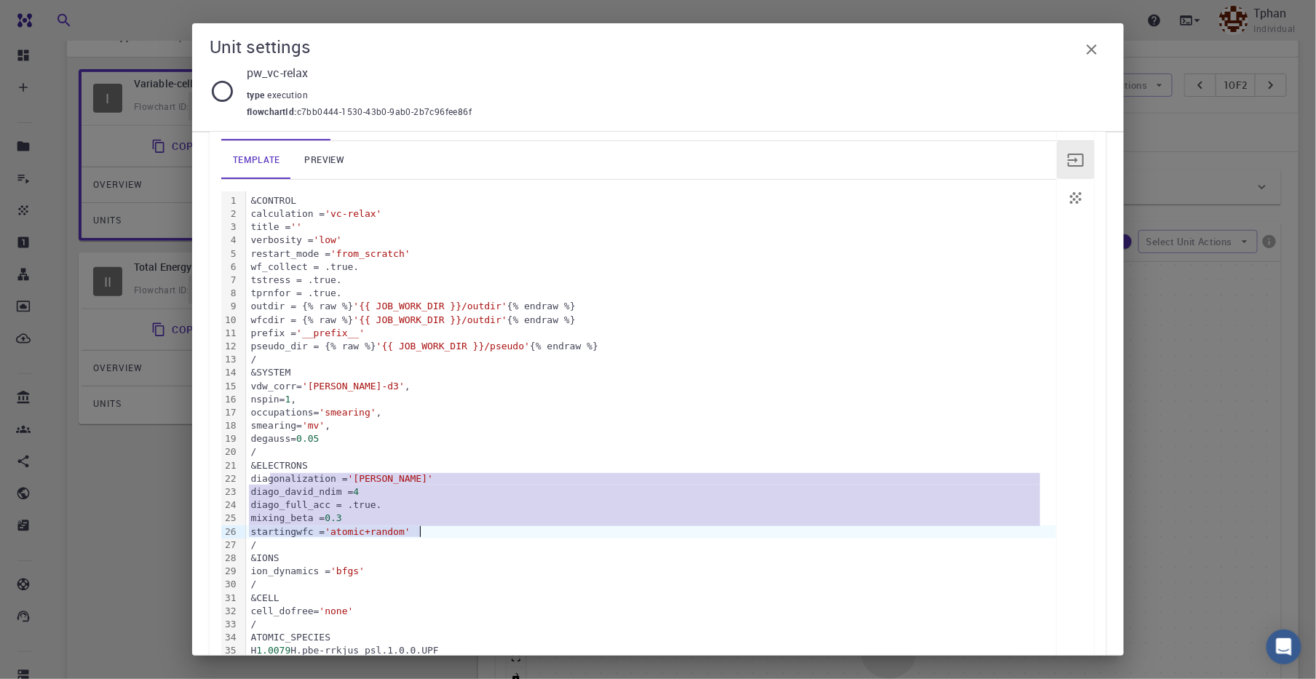
drag, startPoint x: 270, startPoint y: 483, endPoint x: 420, endPoint y: 531, distance: 157.2
click at [420, 531] on div "&CONTROL calculation = 'vc-relax' title = '' verbosity = 'low' restart_mode = '…" at bounding box center [651, 491] width 810 height 601
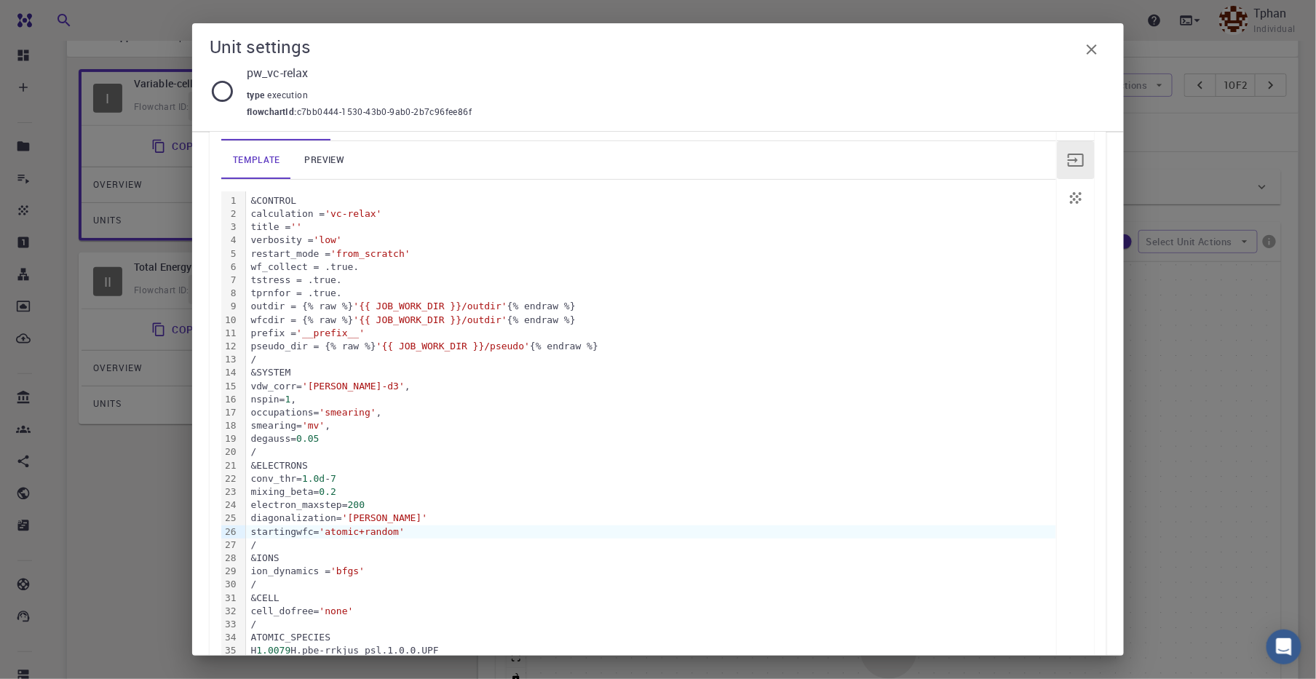
scroll to position [364, 0]
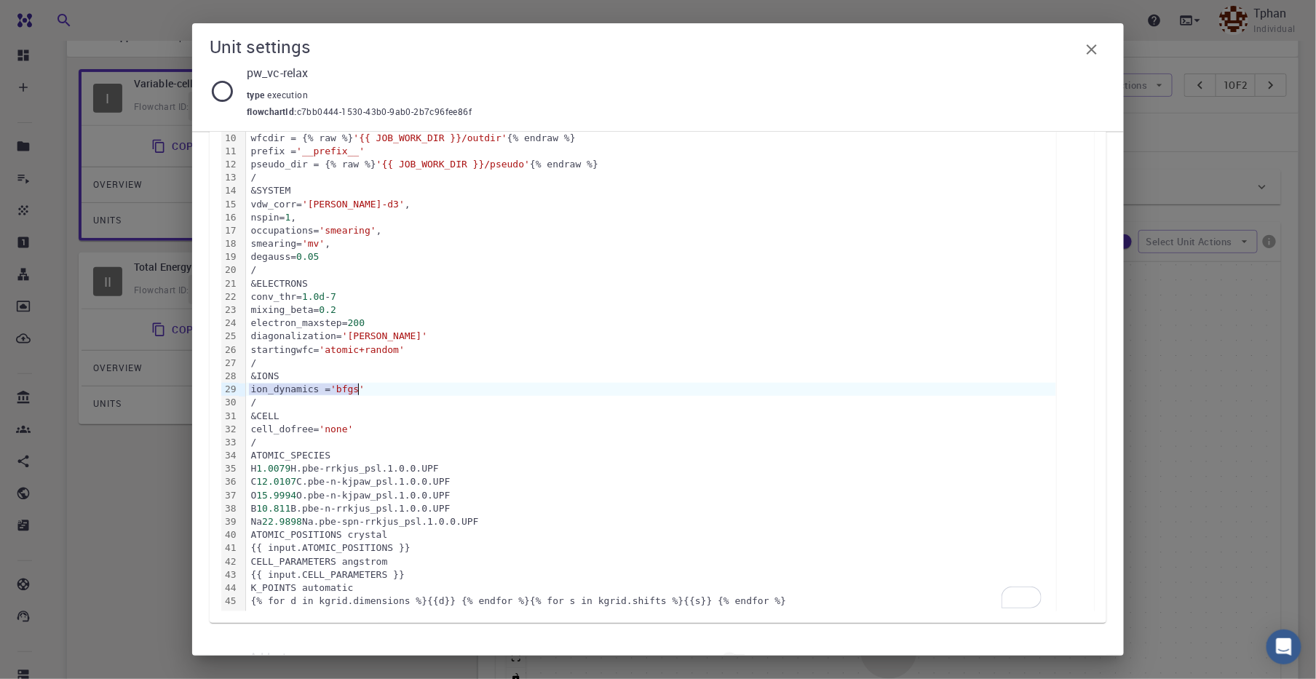
drag, startPoint x: 251, startPoint y: 392, endPoint x: 360, endPoint y: 389, distance: 108.5
click at [360, 389] on div "ion_dynamics = 'bfgs'" at bounding box center [651, 389] width 810 height 13
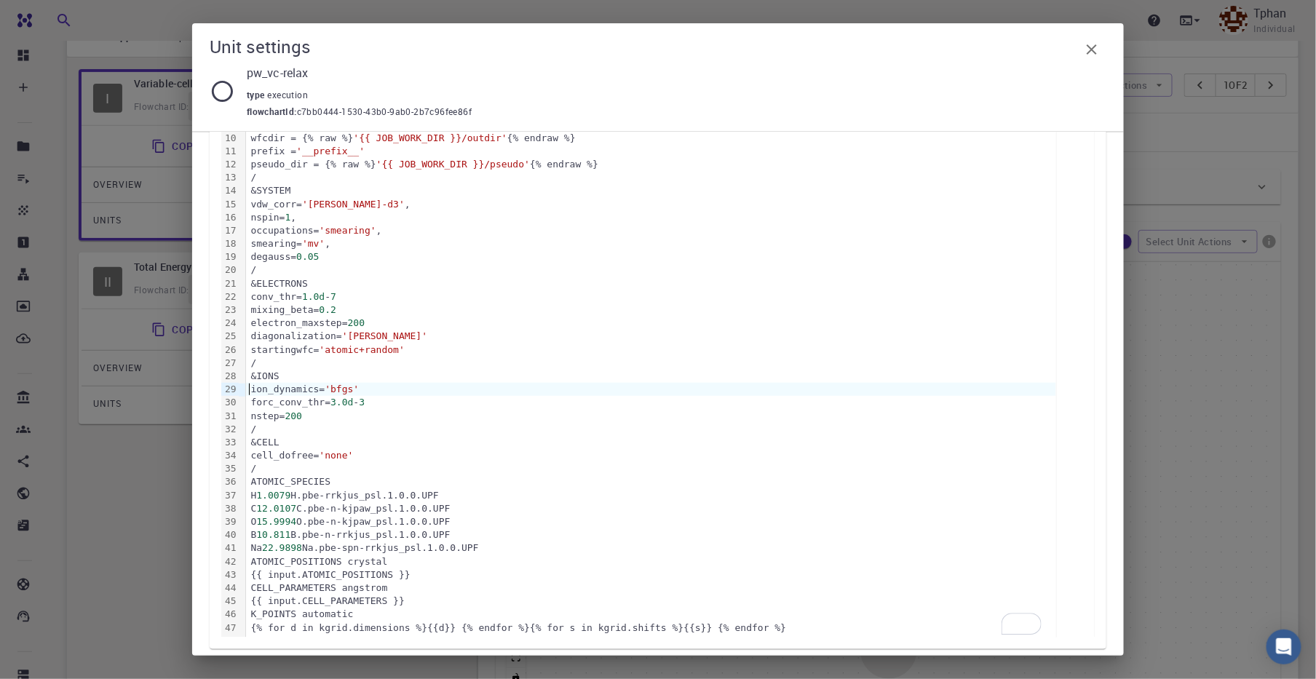
click at [251, 389] on div "ion_dynamics= 'bfgs'" at bounding box center [651, 389] width 810 height 13
click at [271, 297] on div "conv_thr= 1.0d - 7" at bounding box center [651, 296] width 810 height 13
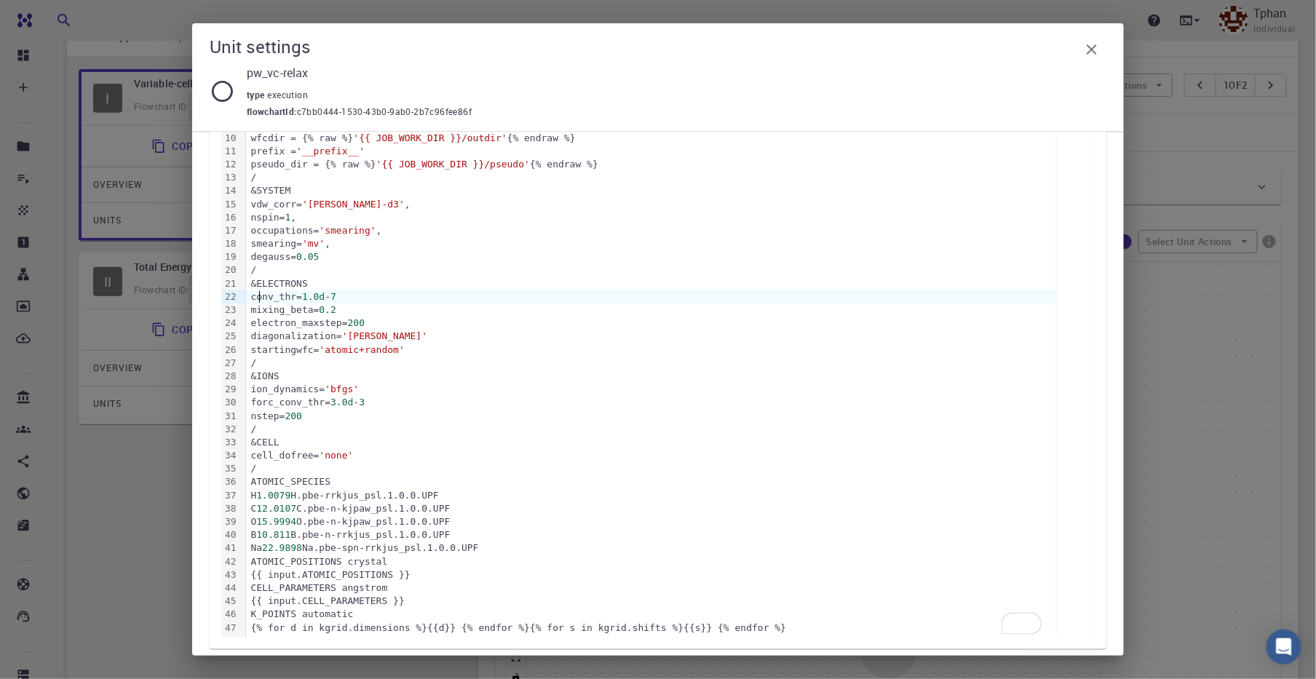
click at [269, 207] on div "vdw_corr= 'grimme-d3' ," at bounding box center [651, 204] width 810 height 13
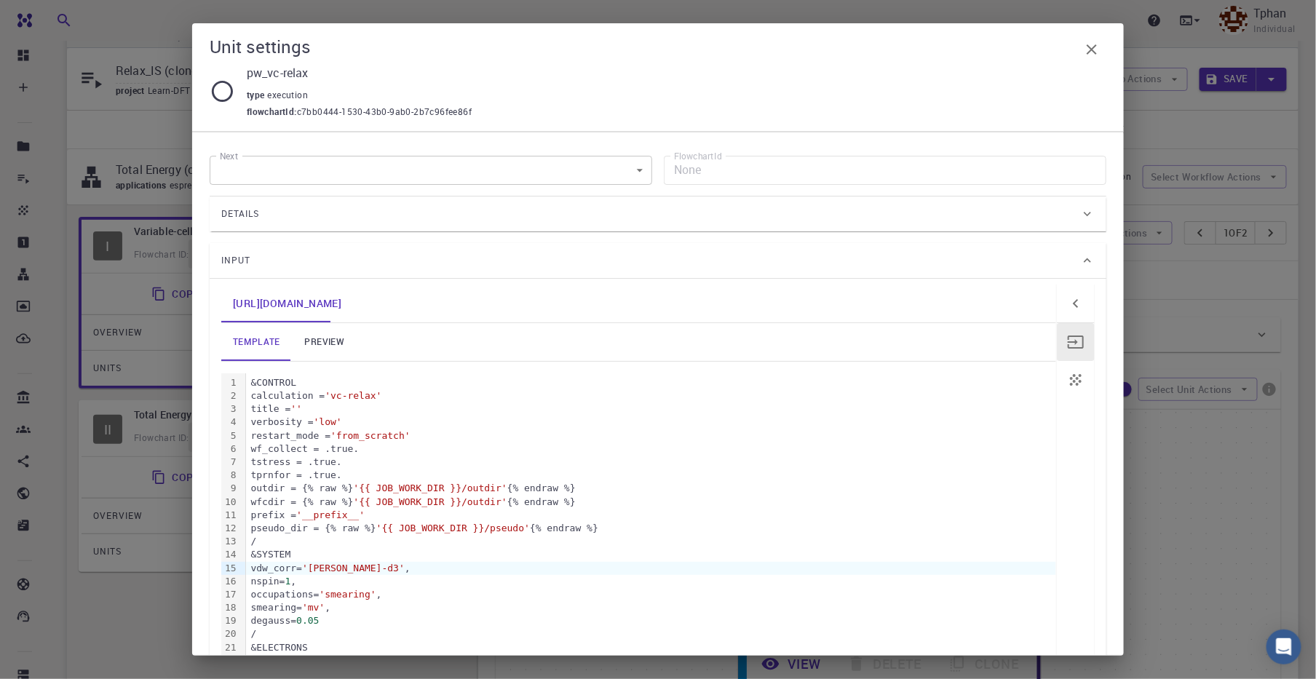
scroll to position [0, 0]
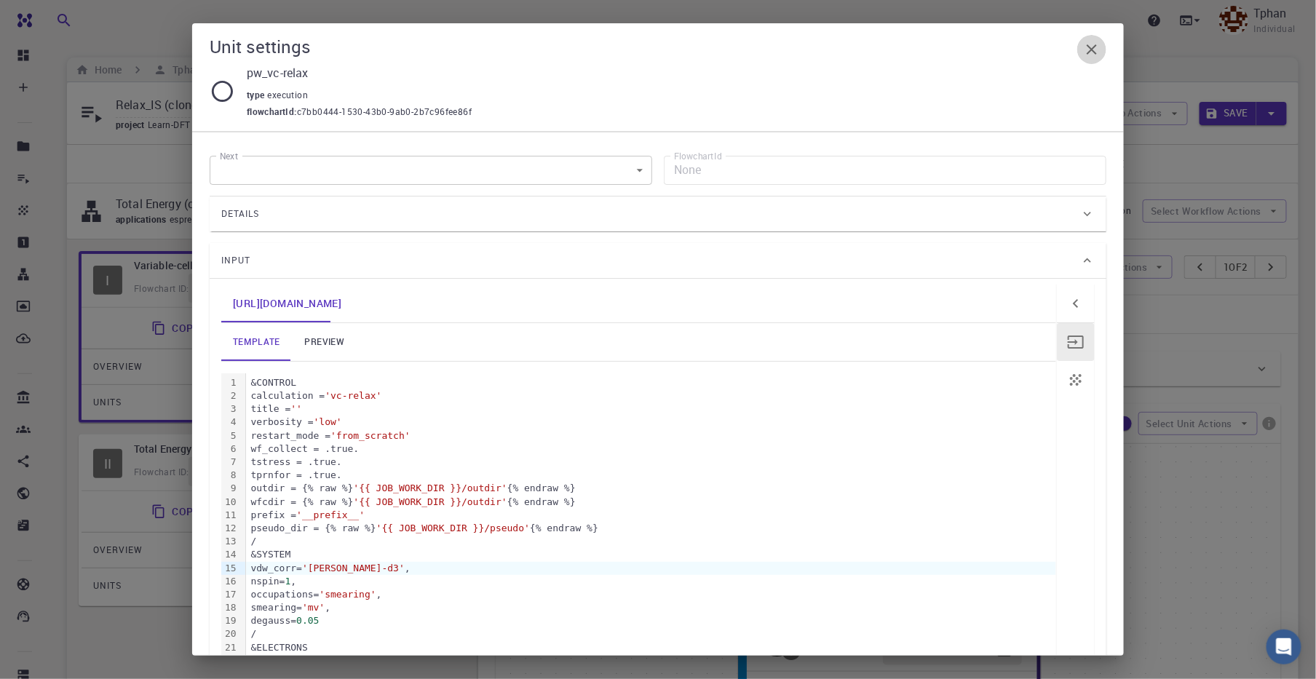
click at [1085, 52] on icon "button" at bounding box center [1091, 49] width 17 height 17
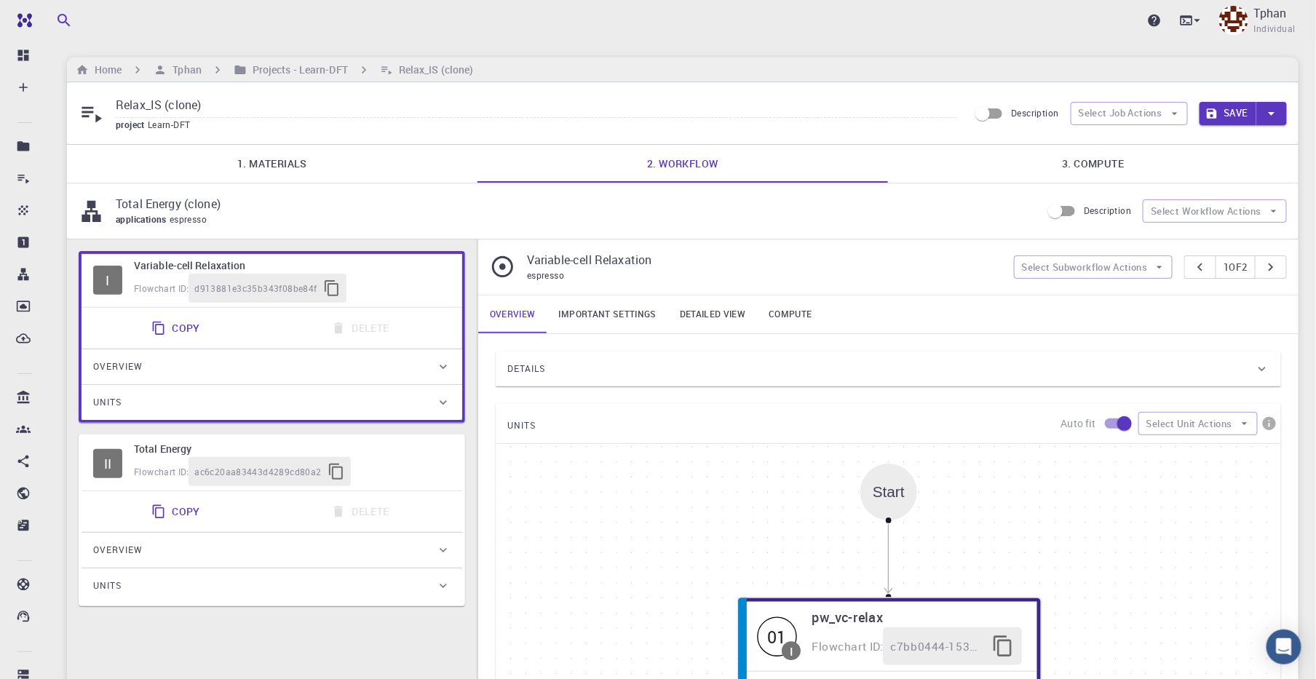
scroll to position [35, 0]
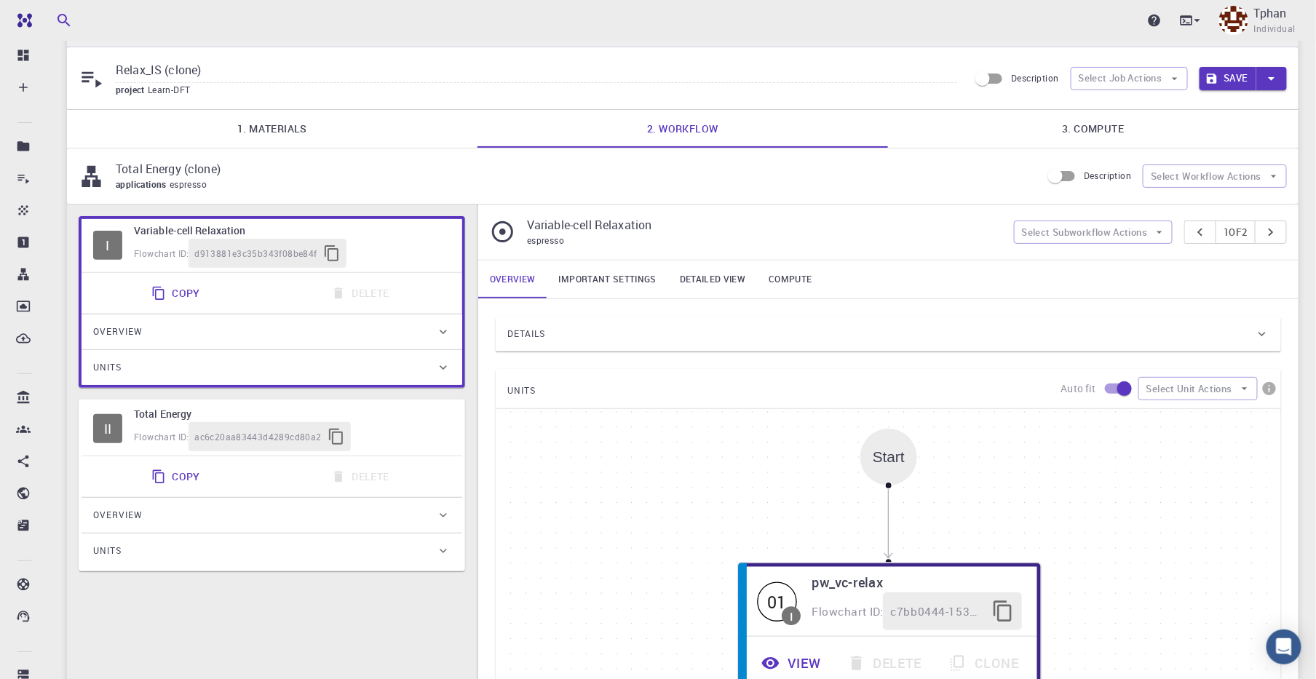
click at [206, 66] on input "Relax_IS (clone)" at bounding box center [536, 71] width 841 height 24
drag, startPoint x: 215, startPoint y: 66, endPoint x: 107, endPoint y: 64, distance: 107.7
click at [107, 64] on div "Relax_IS (clone) project Learn-DFT" at bounding box center [524, 78] width 890 height 39
paste input "IS_quick_relaxed"
type input "IS_quick_relaxed"
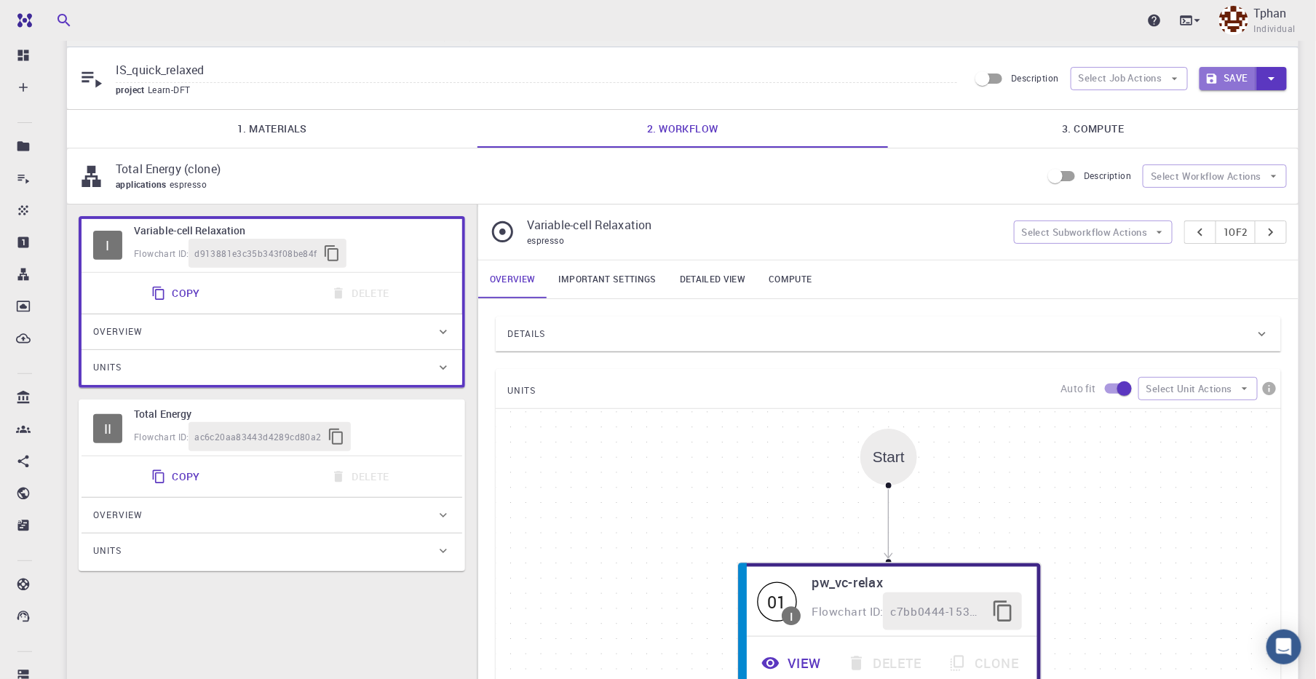
click at [1234, 79] on button "Save" at bounding box center [1229, 78] width 58 height 23
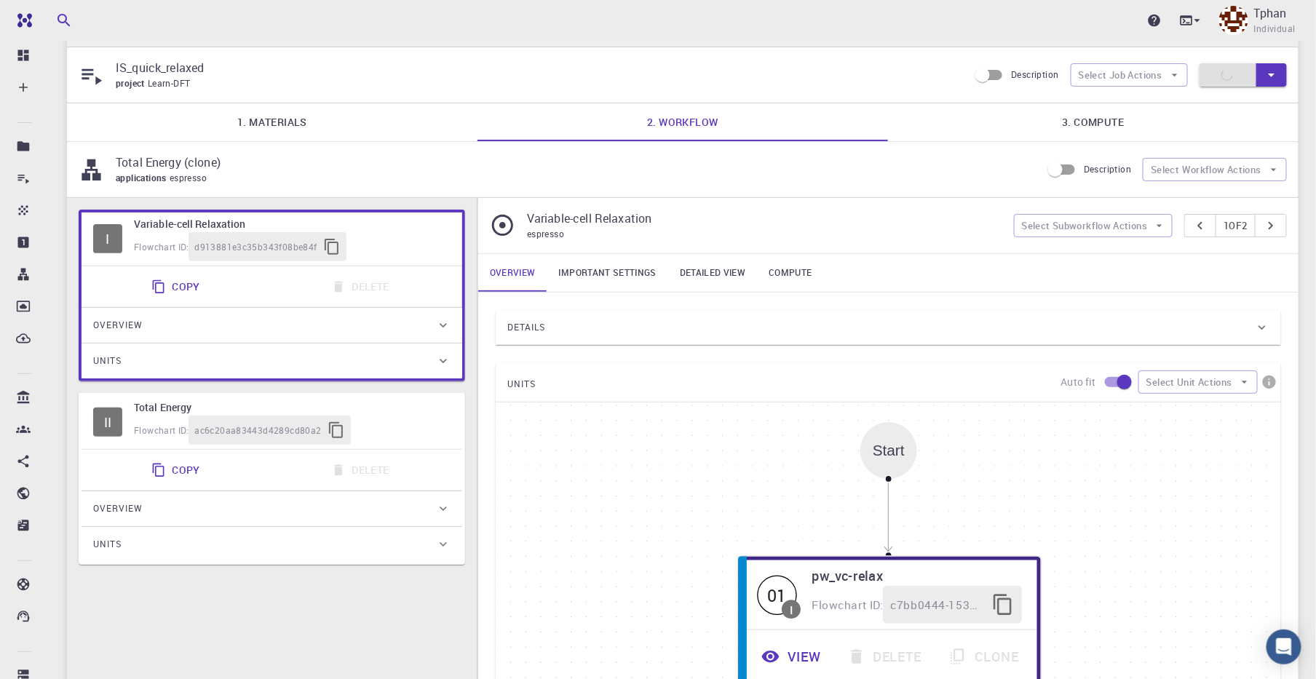
scroll to position [0, 0]
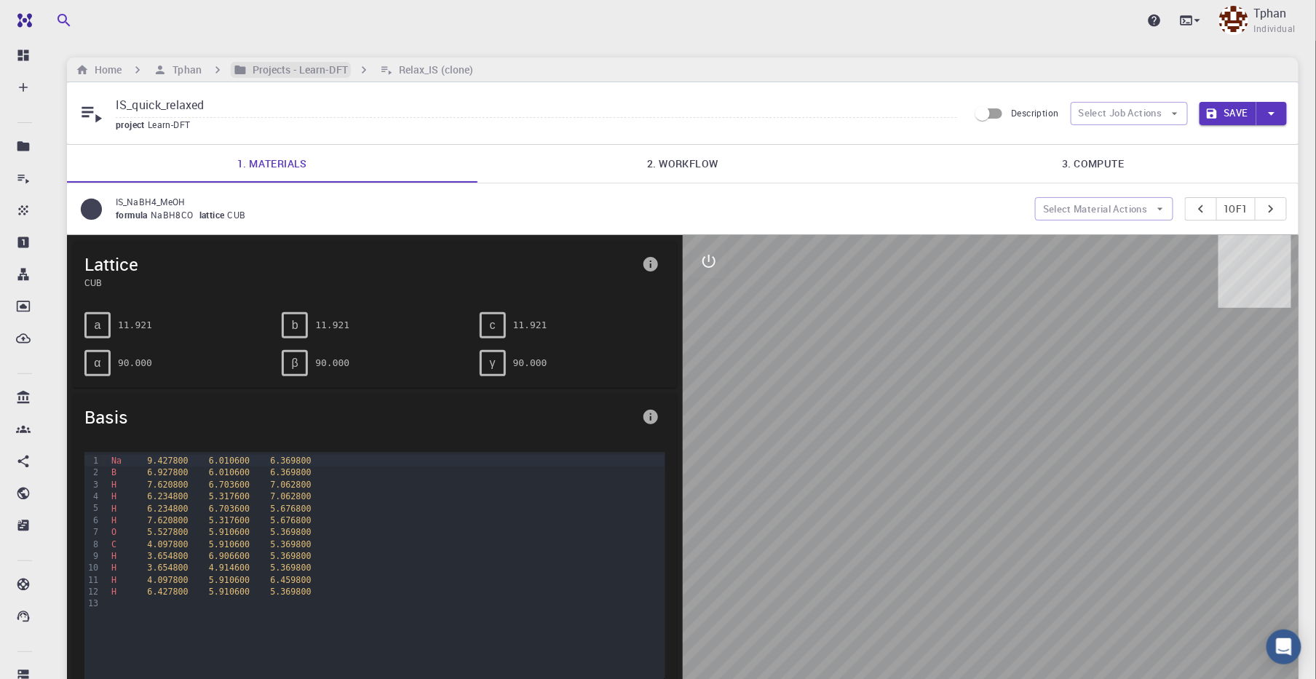
click at [307, 71] on h6 "Projects - Learn-DFT" at bounding box center [297, 70] width 101 height 16
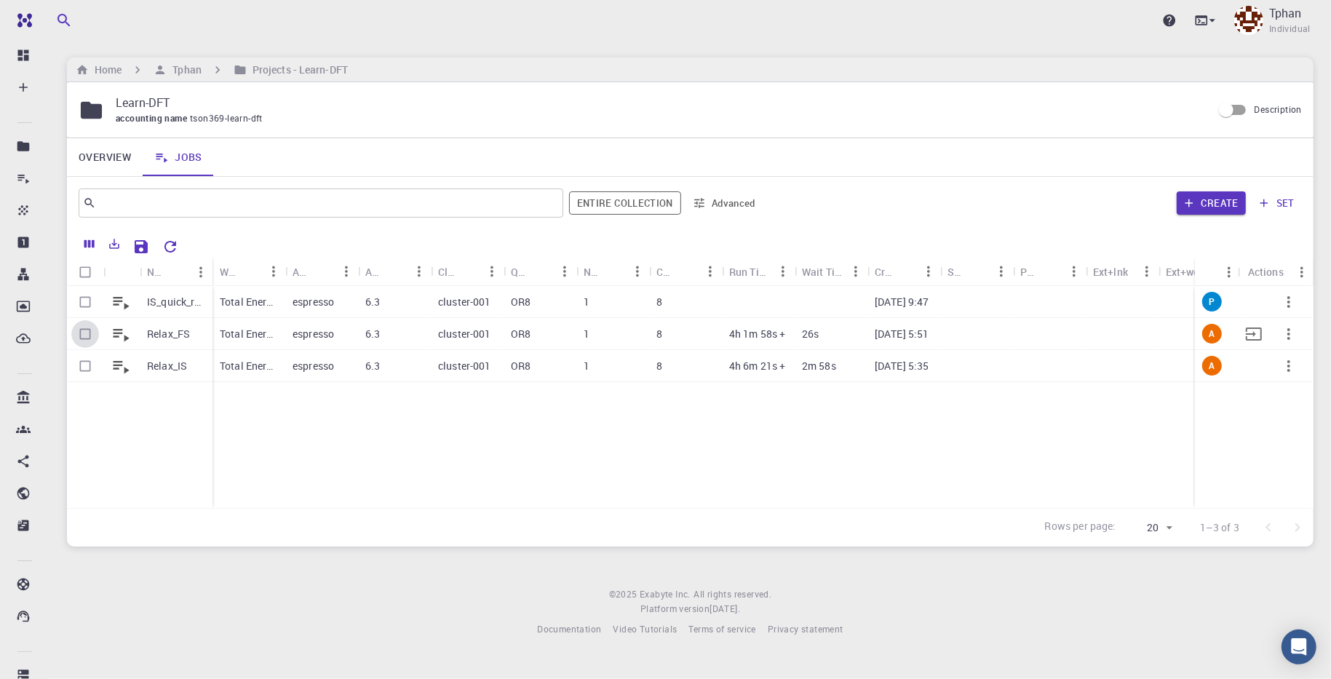
click at [84, 332] on input "Select row" at bounding box center [85, 334] width 28 height 28
checkbox input "true"
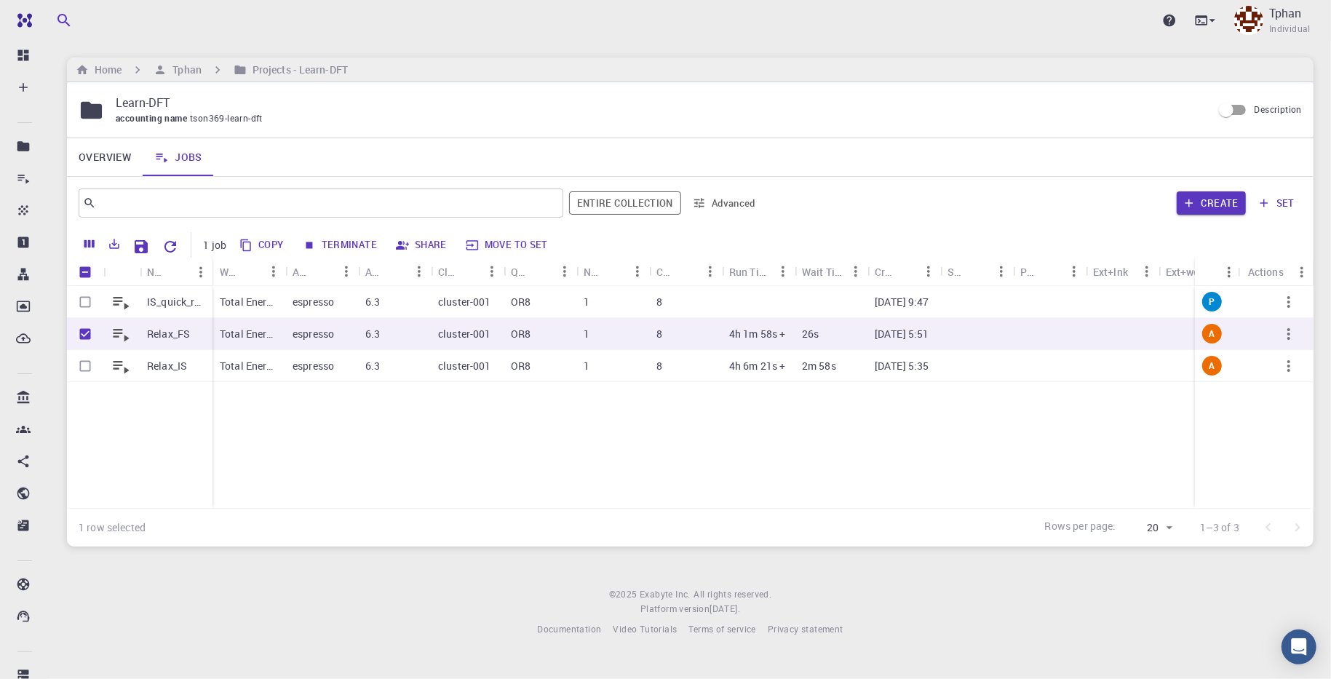
click at [279, 244] on button "Copy" at bounding box center [262, 245] width 55 height 23
checkbox input "false"
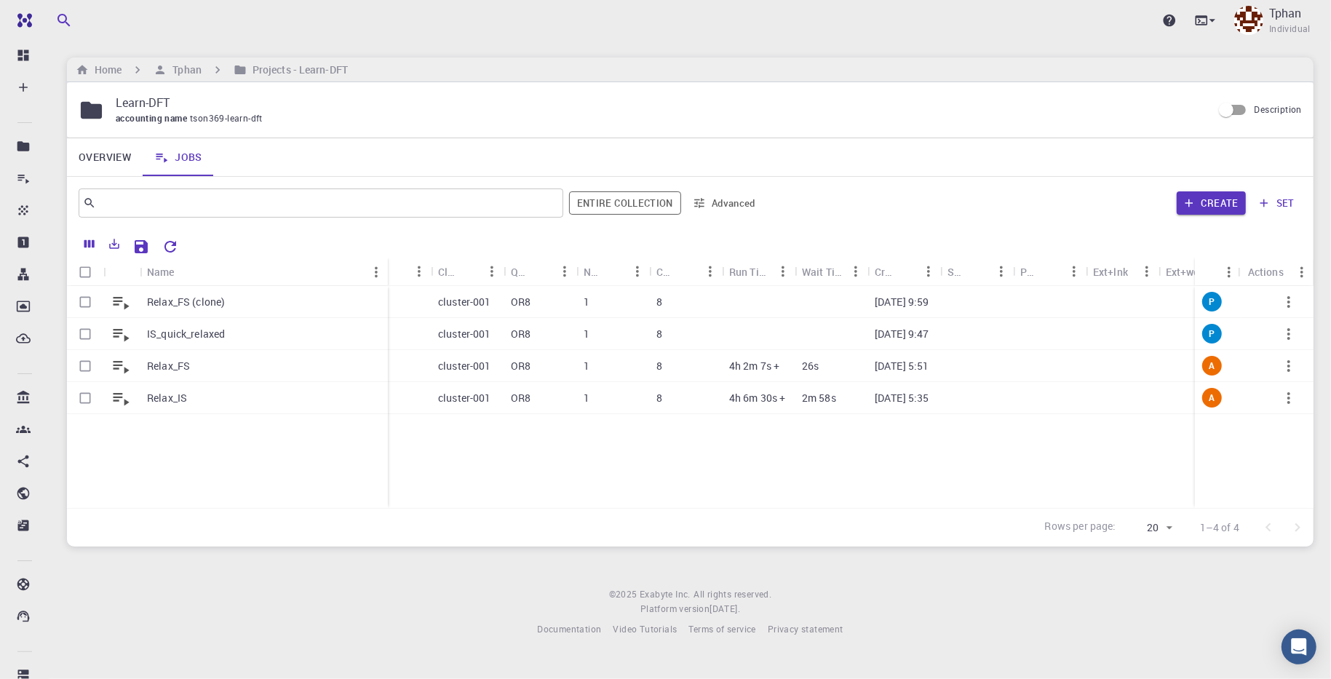
drag, startPoint x: 211, startPoint y: 267, endPoint x: 386, endPoint y: 275, distance: 175.6
click at [386, 275] on div "Name" at bounding box center [389, 272] width 15 height 28
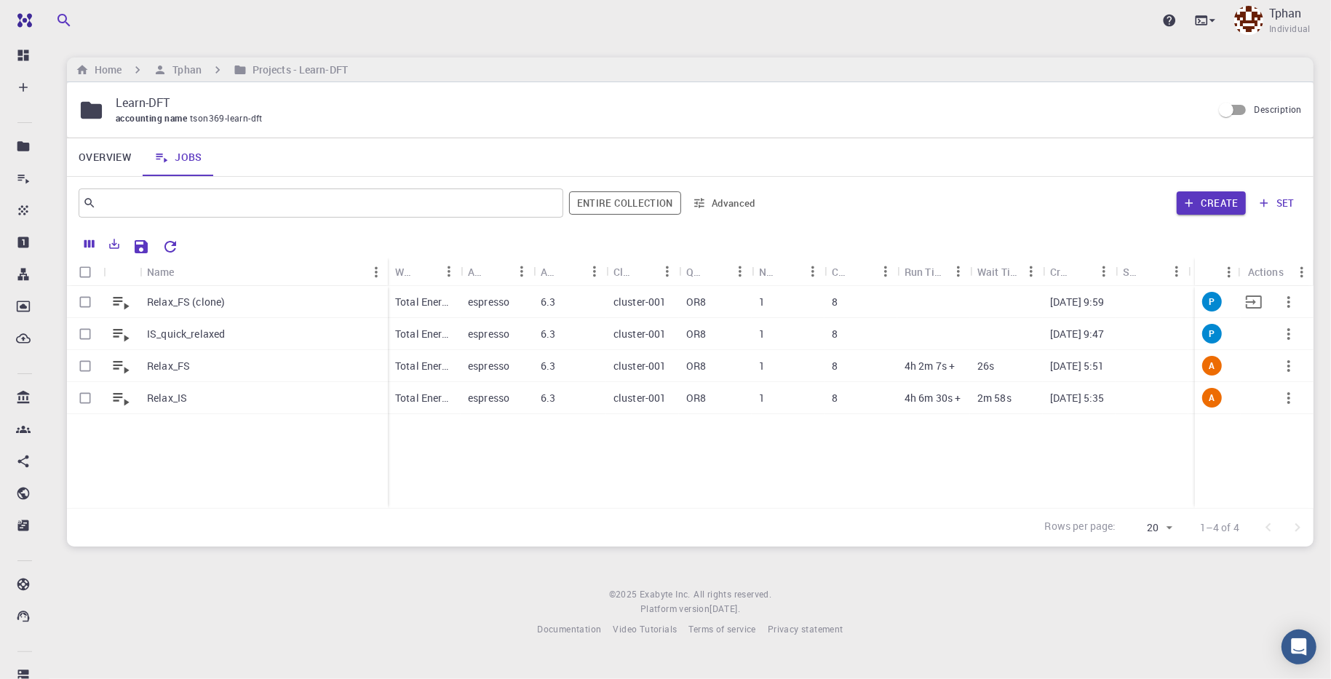
click at [260, 302] on div "Relax_FS (clone)" at bounding box center [264, 302] width 248 height 32
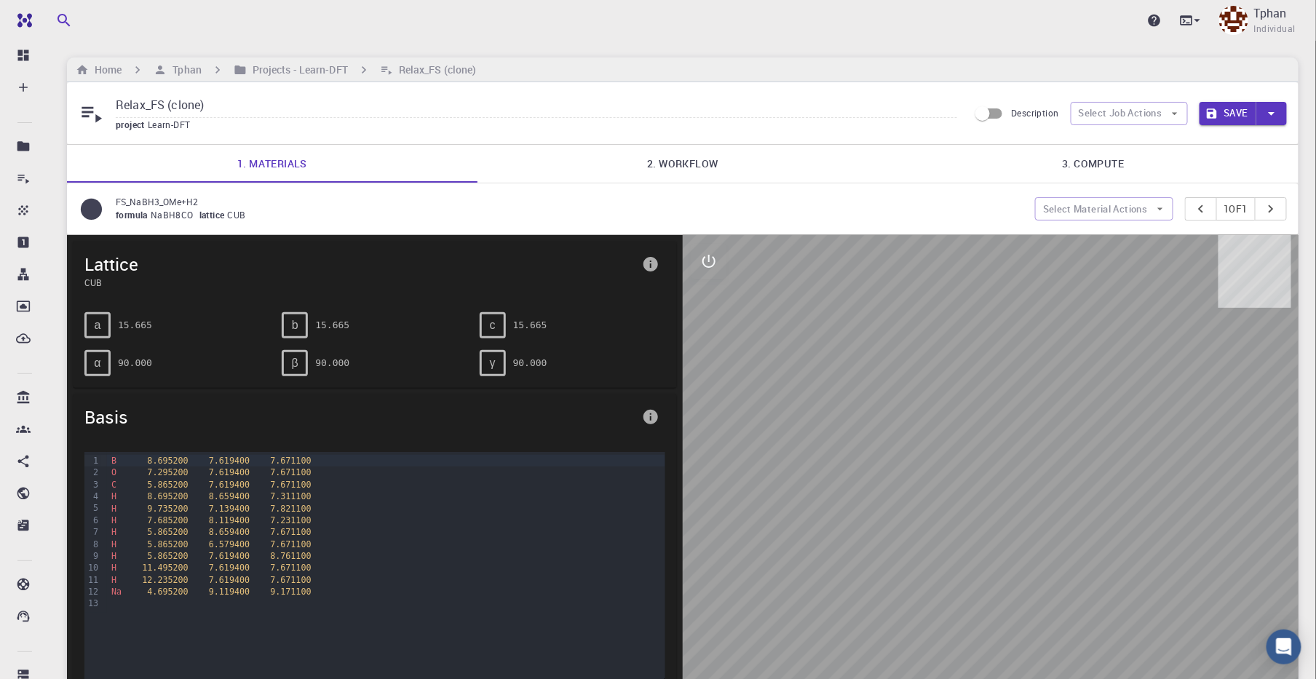
click at [160, 109] on input "Relax_FS (clone)" at bounding box center [536, 106] width 841 height 24
drag, startPoint x: 118, startPoint y: 106, endPoint x: 312, endPoint y: 106, distance: 194.3
click at [312, 106] on input "Relax_FS (clone)" at bounding box center [536, 106] width 841 height 24
paste input "FS_quick_relaxed"
type input "FS_quick_relaxed"
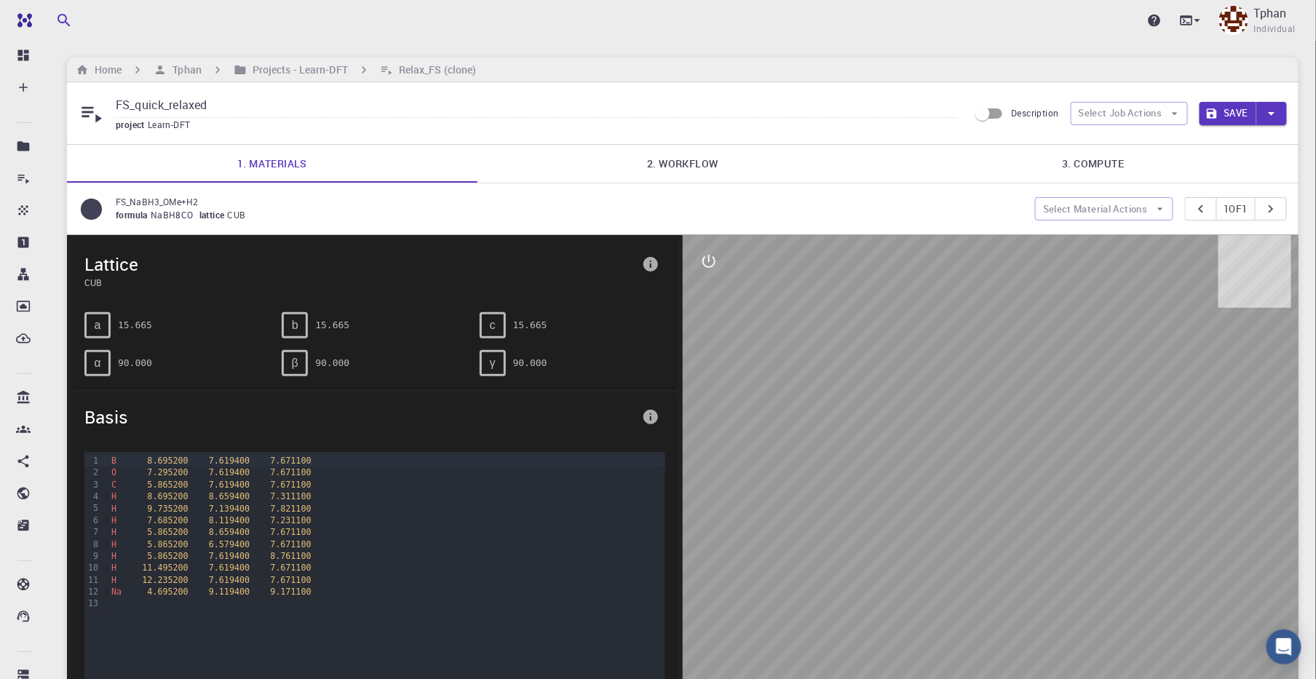
click at [1242, 116] on button "Save" at bounding box center [1229, 113] width 58 height 23
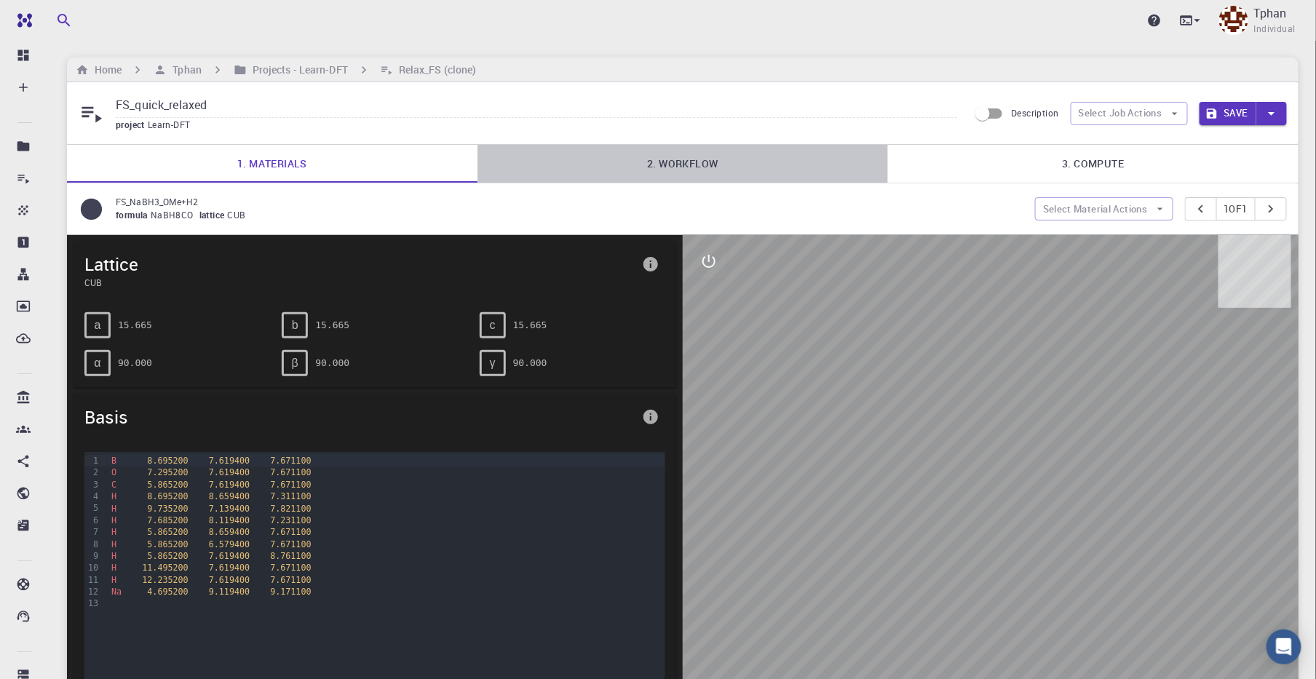
click at [670, 164] on link "2. Workflow" at bounding box center [682, 164] width 411 height 38
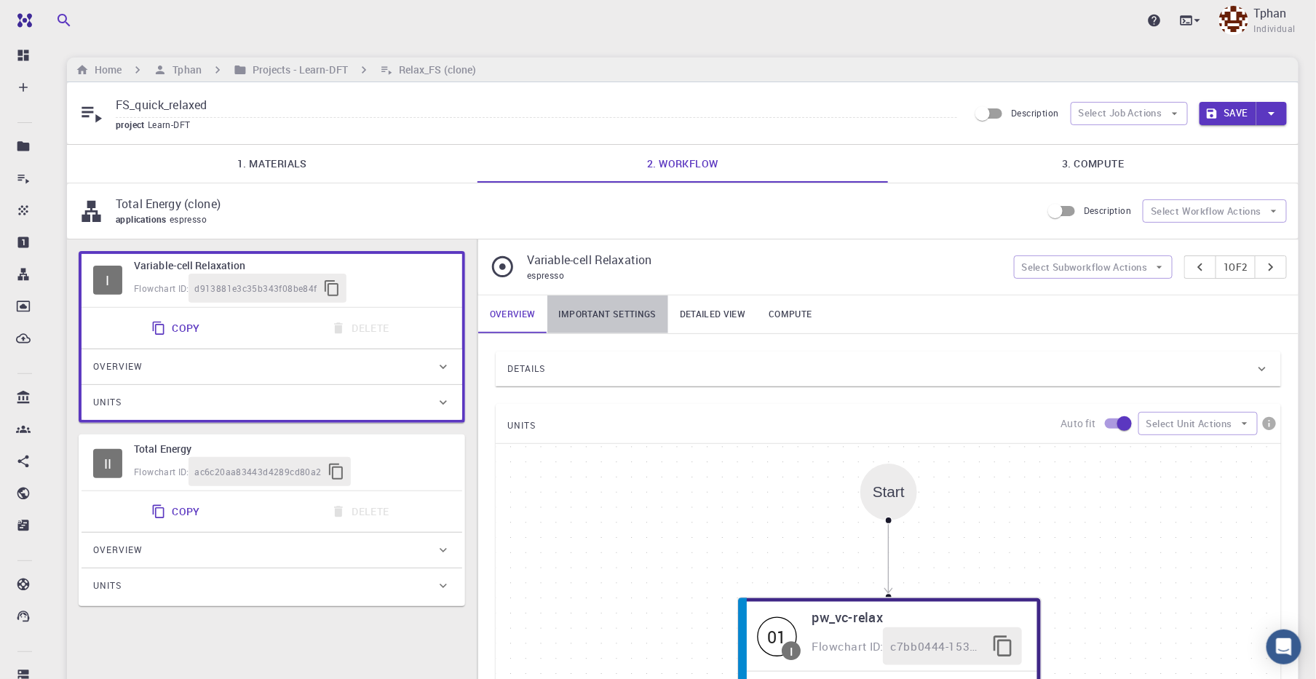
click at [620, 312] on link "Important settings" at bounding box center [607, 315] width 121 height 38
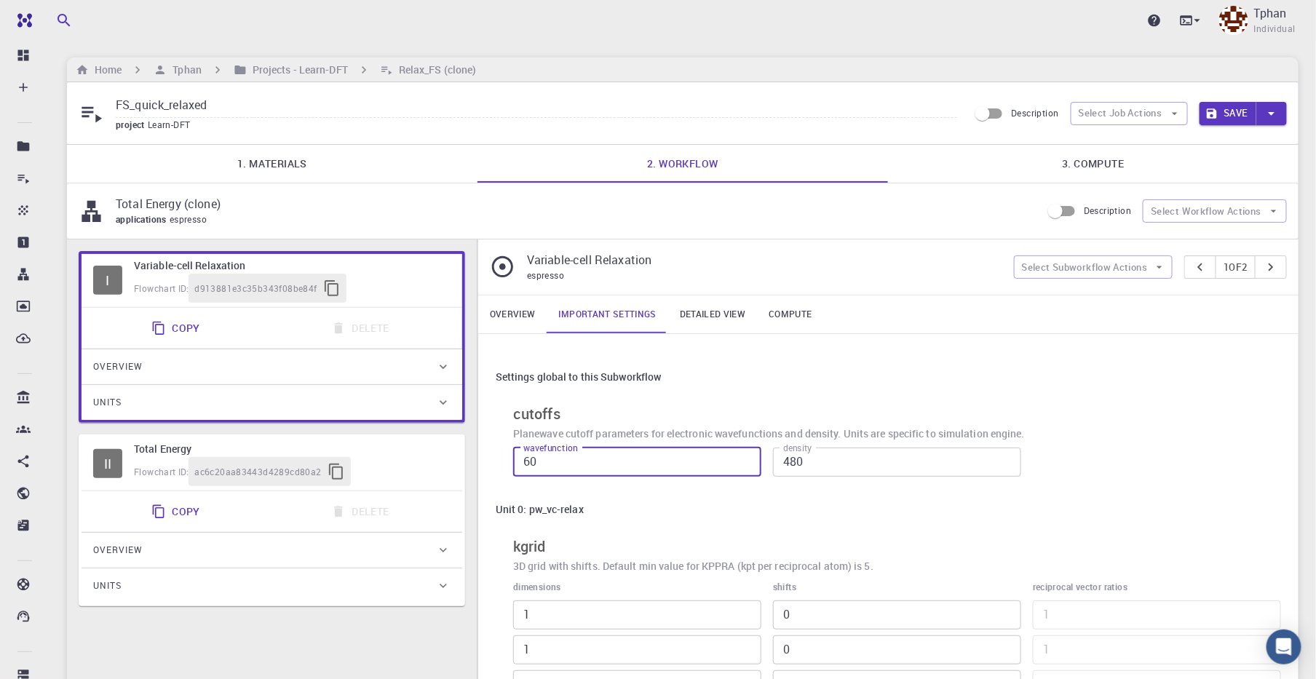
drag, startPoint x: 549, startPoint y: 464, endPoint x: 479, endPoint y: 459, distance: 70.1
click at [480, 464] on div "Settings global to this Subworkflow cutoffs Planewave cutoff parameters for ele…" at bounding box center [888, 559] width 820 height 450
type input "50"
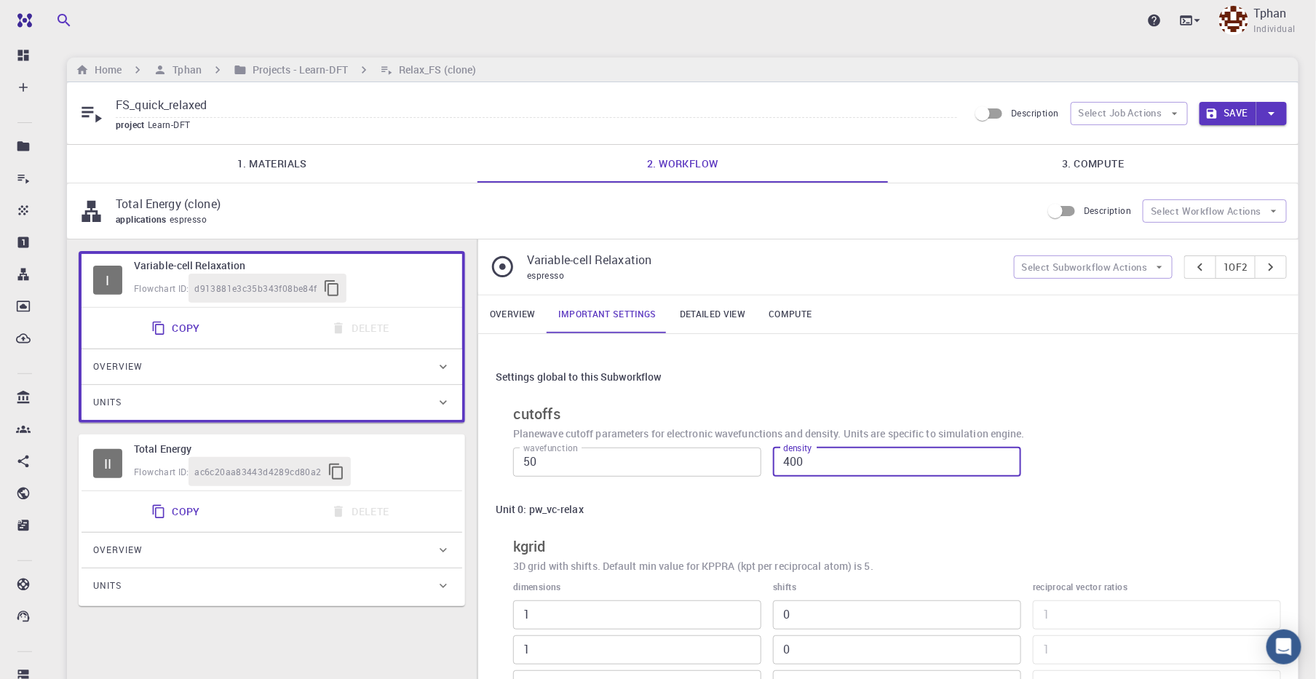
type input "400"
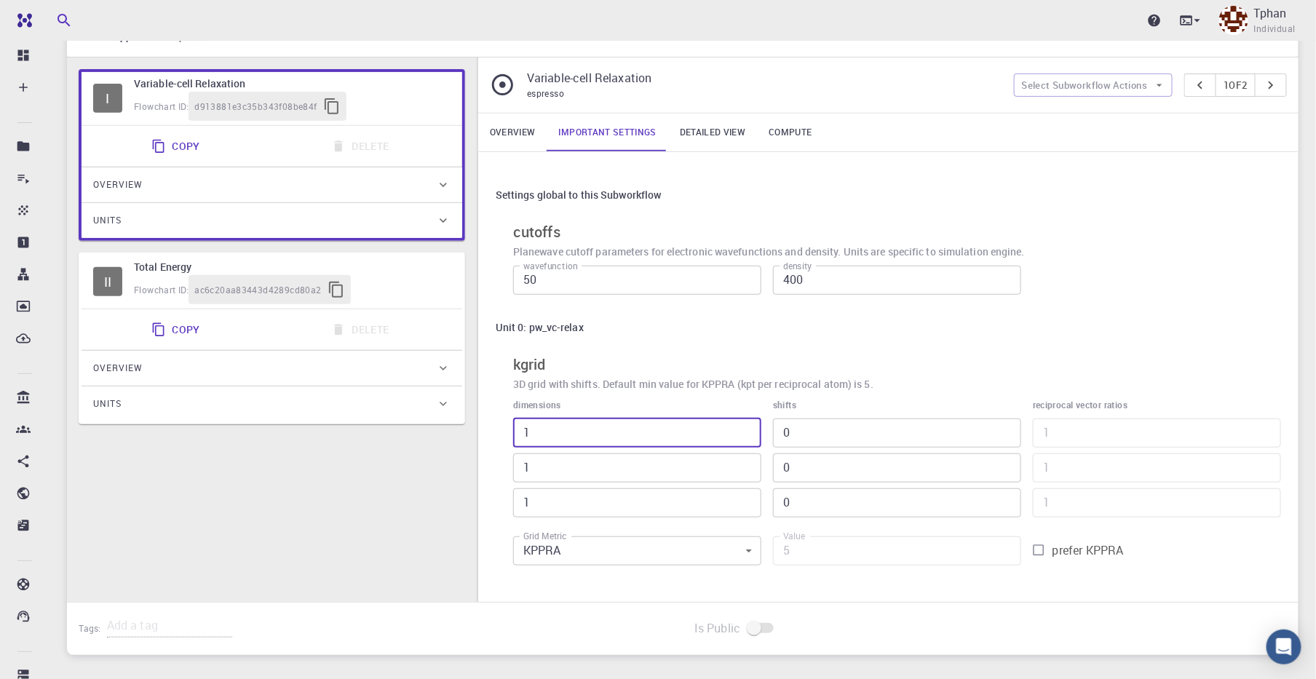
type input "0"
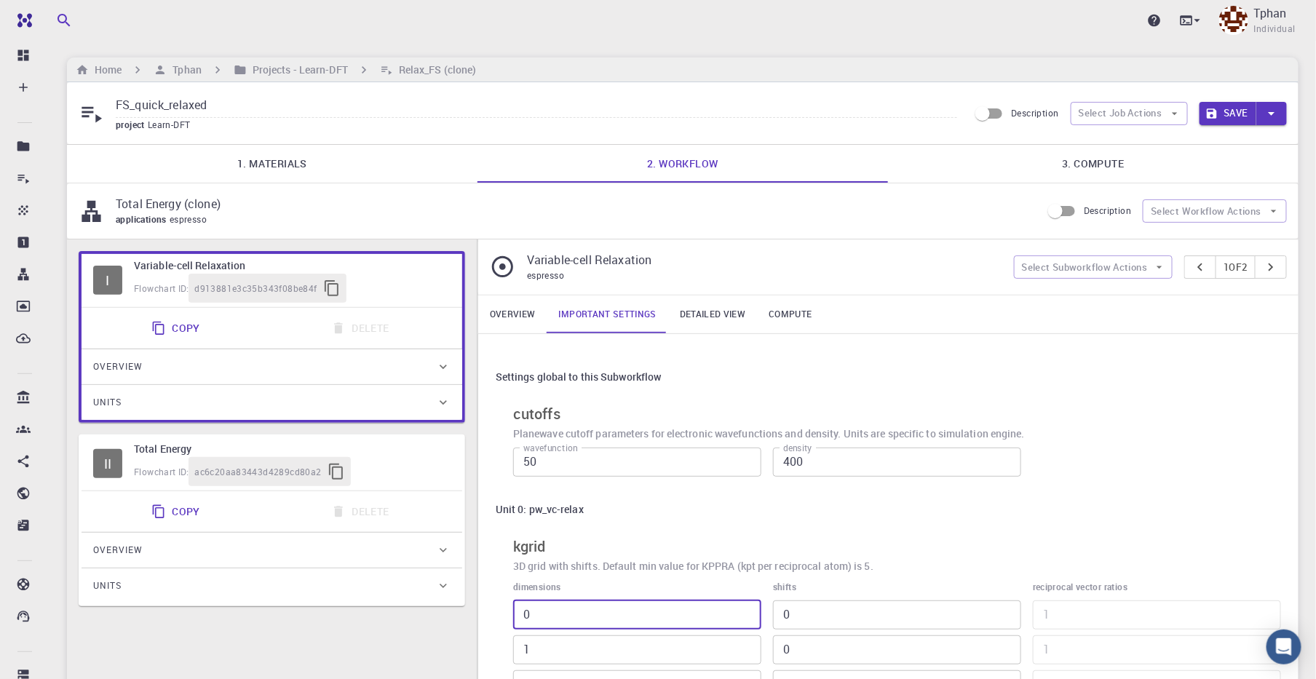
type input "0"
click at [715, 319] on link "Detailed view" at bounding box center [712, 315] width 89 height 38
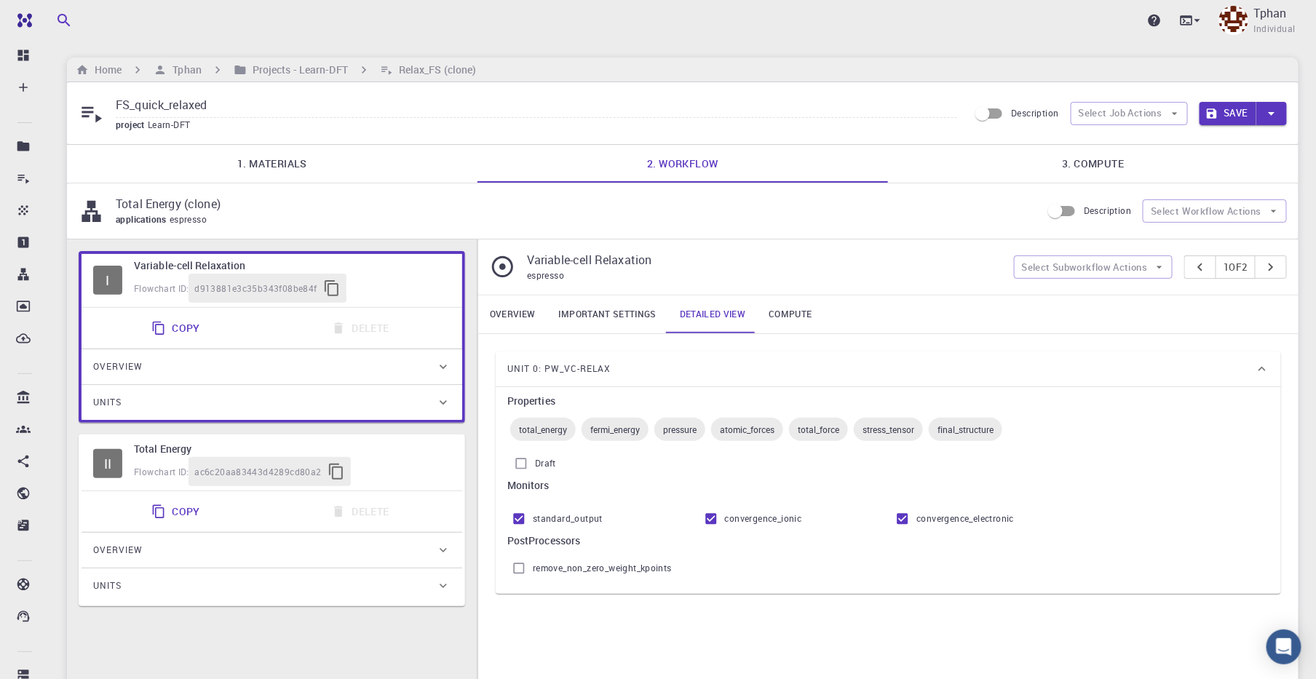
click at [788, 304] on link "Compute" at bounding box center [790, 315] width 66 height 38
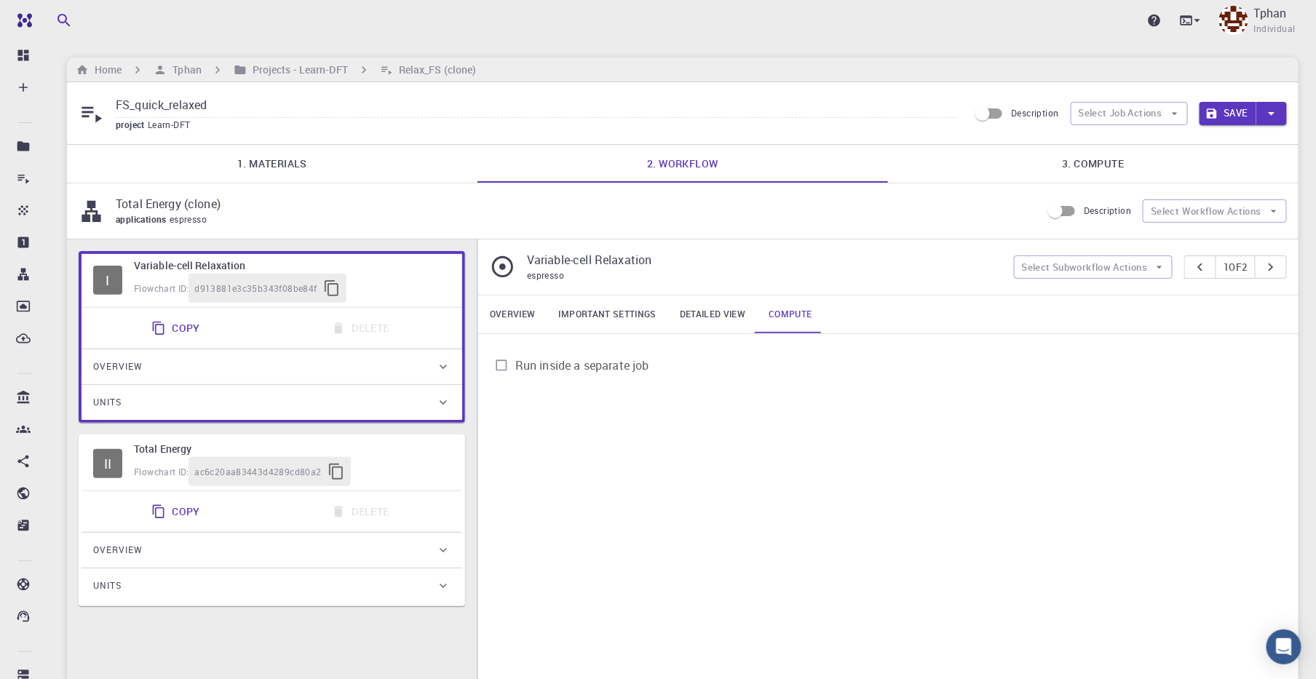
drag, startPoint x: 524, startPoint y: 321, endPoint x: 532, endPoint y: 323, distance: 8.3
click at [524, 322] on link "Overview" at bounding box center [512, 315] width 69 height 38
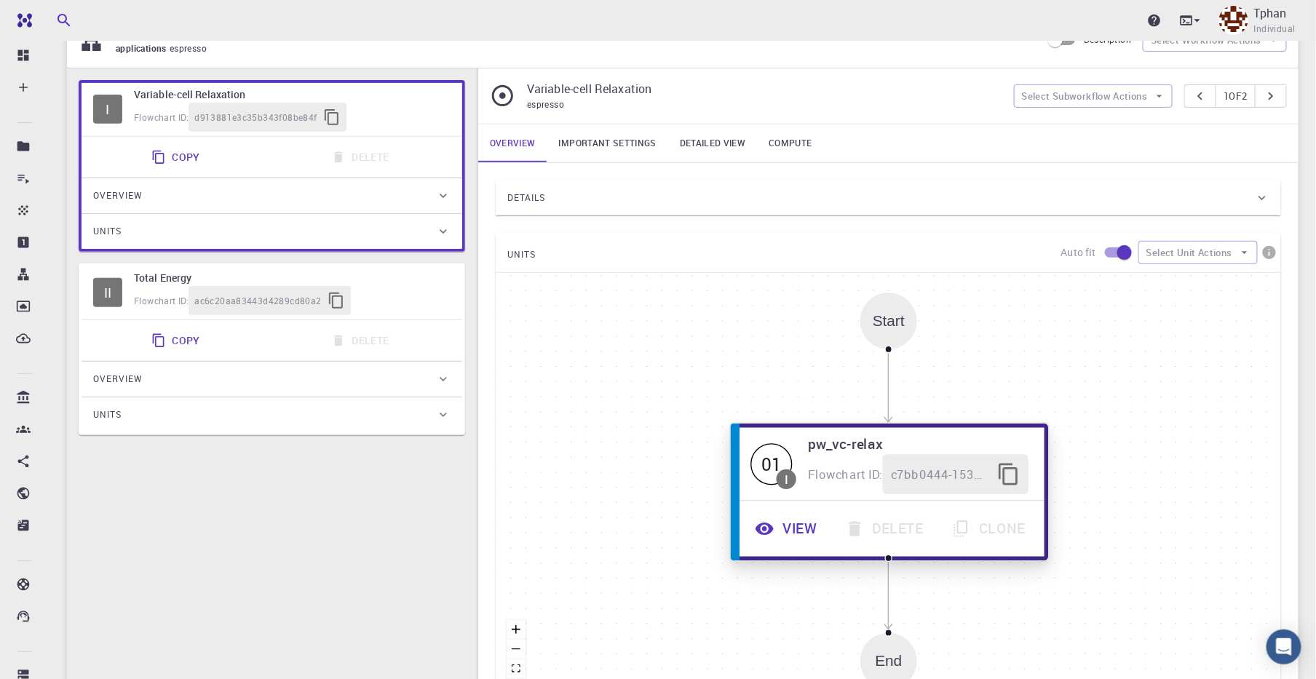
scroll to position [273, 0]
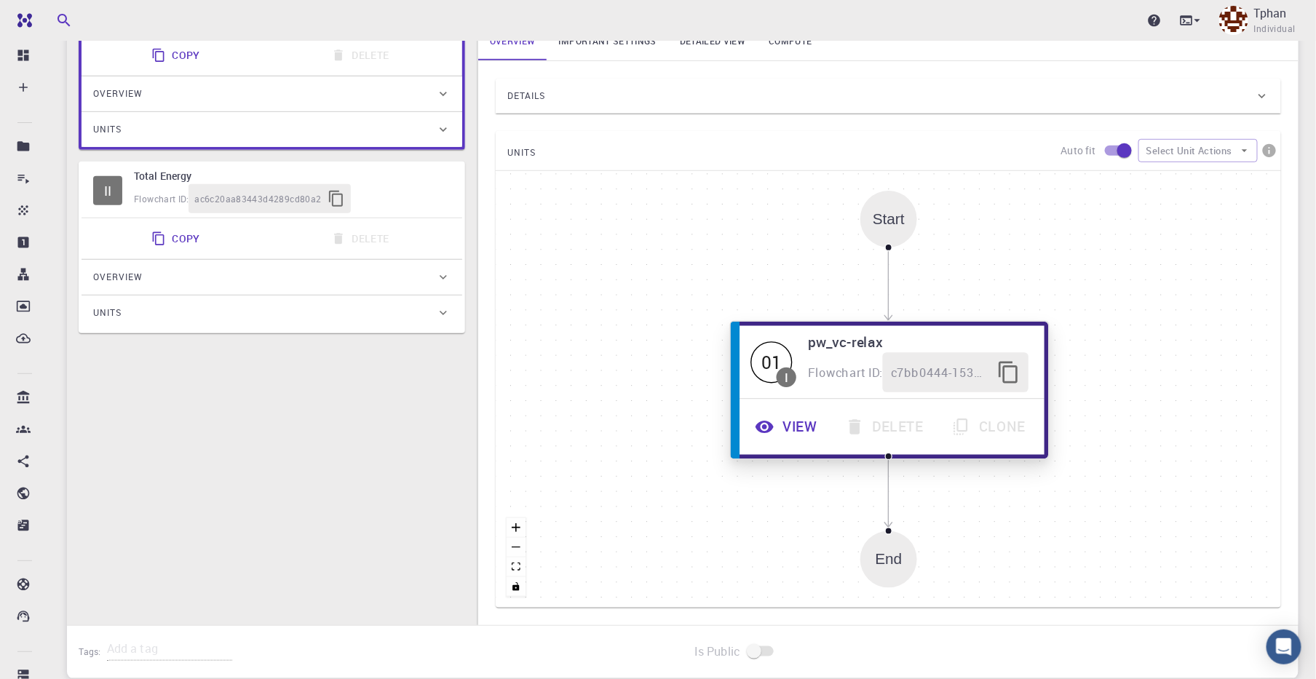
click at [790, 426] on button "View" at bounding box center [787, 427] width 90 height 40
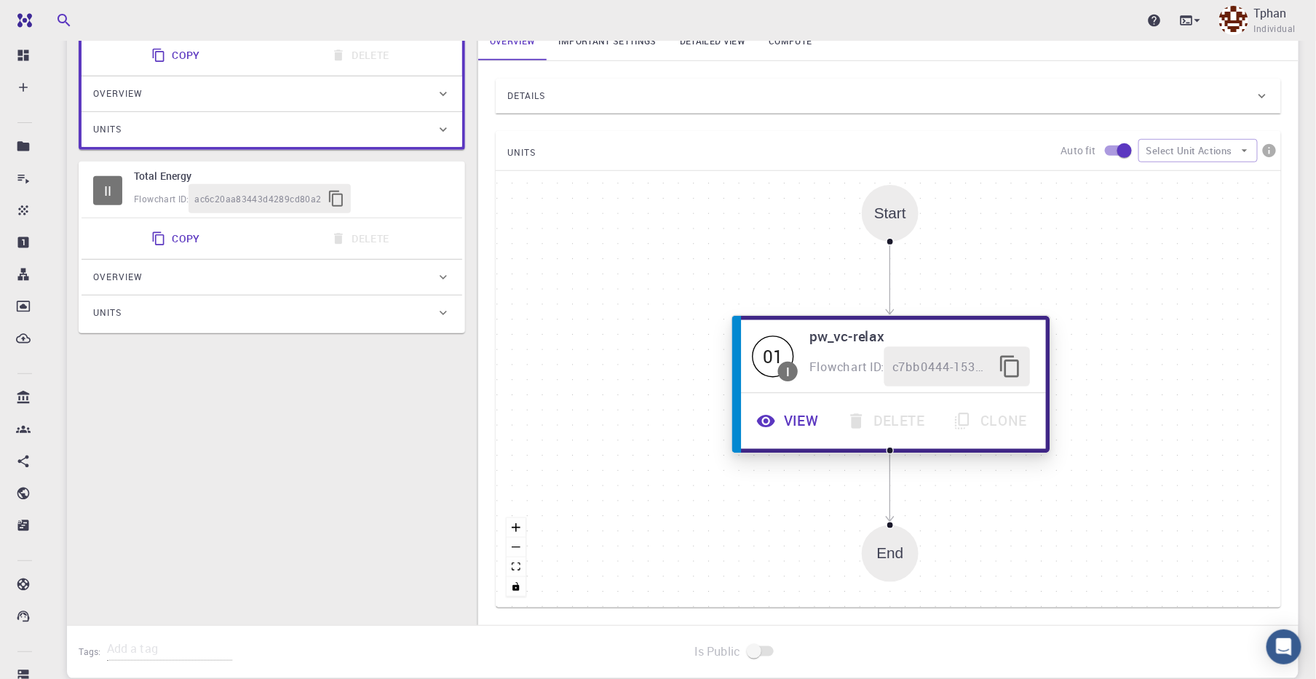
click at [793, 422] on button "View" at bounding box center [789, 421] width 90 height 40
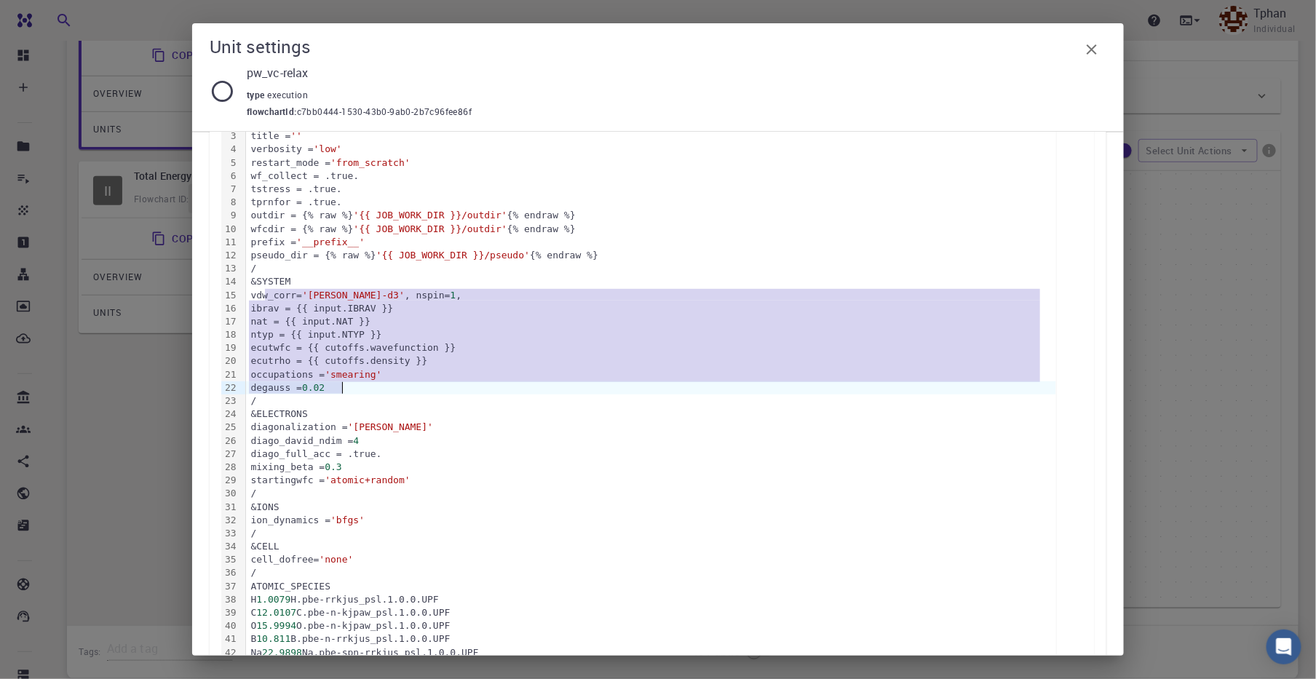
drag, startPoint x: 270, startPoint y: 297, endPoint x: 344, endPoint y: 386, distance: 115.7
click at [344, 386] on div "&CONTROL calculation = 'vc-relax' title = '' verbosity = 'low' restart_mode = '…" at bounding box center [651, 420] width 810 height 641
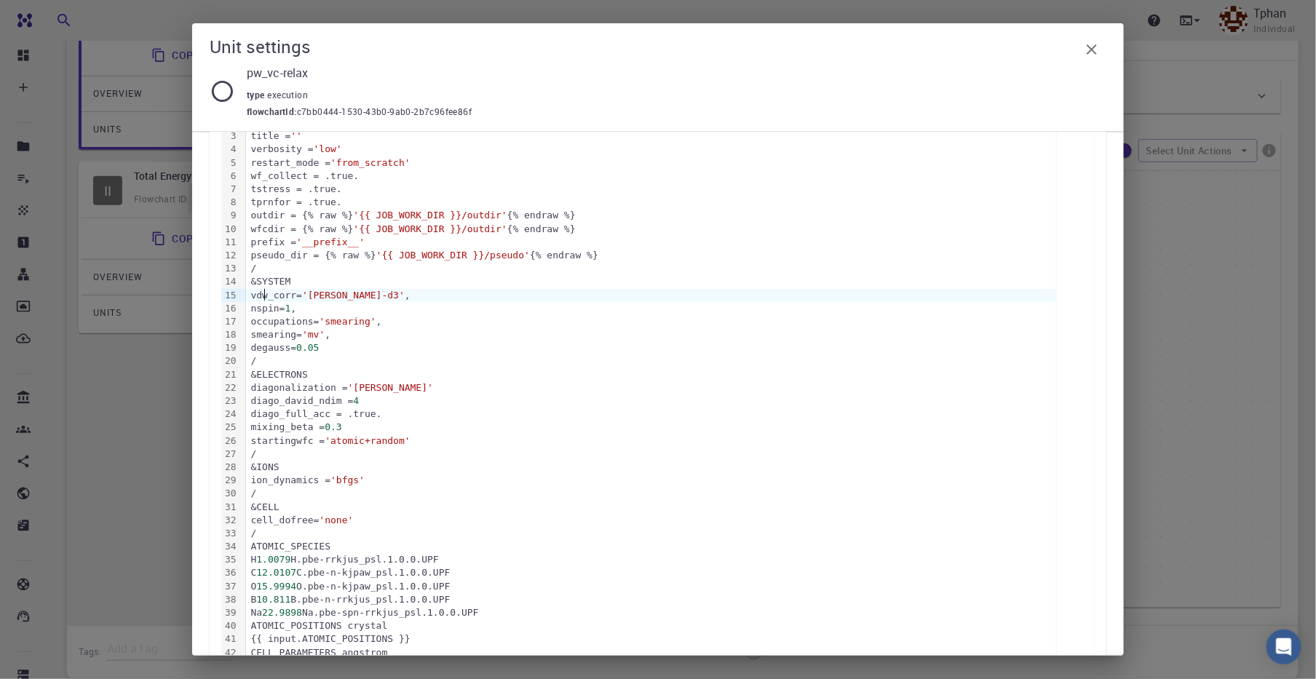
drag, startPoint x: 263, startPoint y: 297, endPoint x: 340, endPoint y: 298, distance: 76.4
click at [266, 296] on div "vdw_corr= 'grimme-d3' ," at bounding box center [651, 295] width 810 height 13
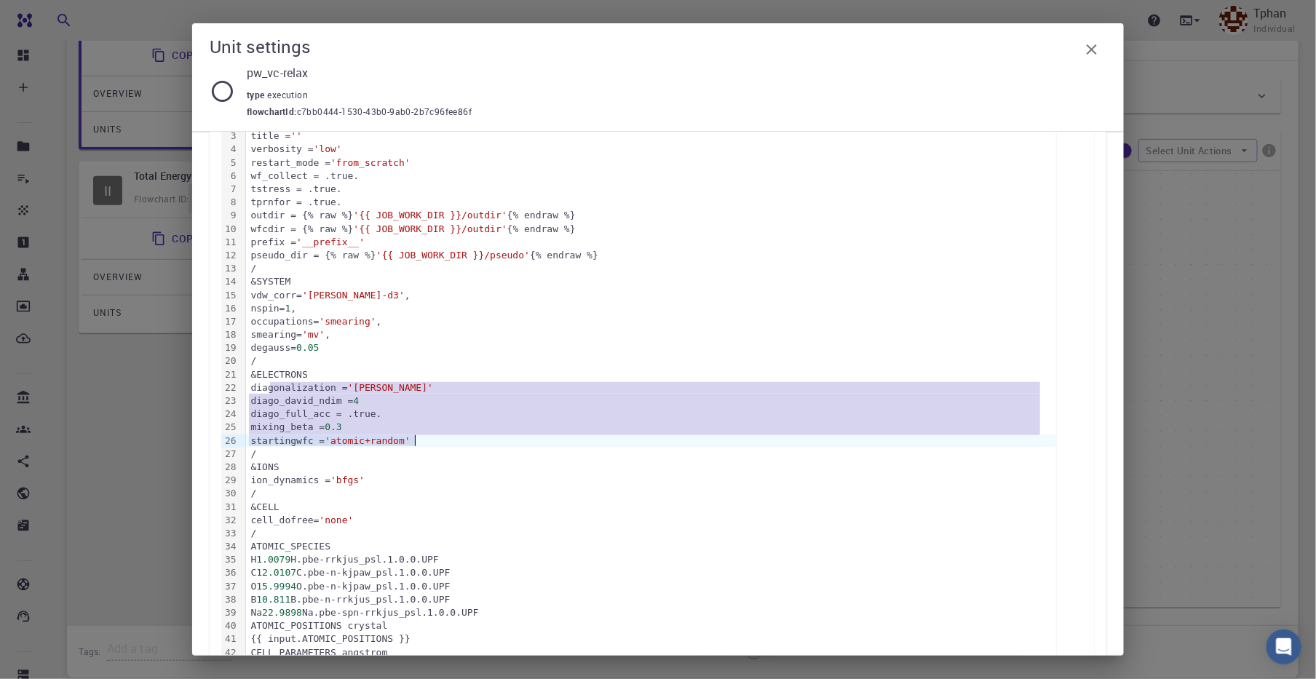
drag, startPoint x: 272, startPoint y: 389, endPoint x: 418, endPoint y: 443, distance: 155.2
click at [418, 443] on div "&CONTROL calculation = 'vc-relax' title = '' verbosity = 'low' restart_mode = '…" at bounding box center [651, 400] width 810 height 601
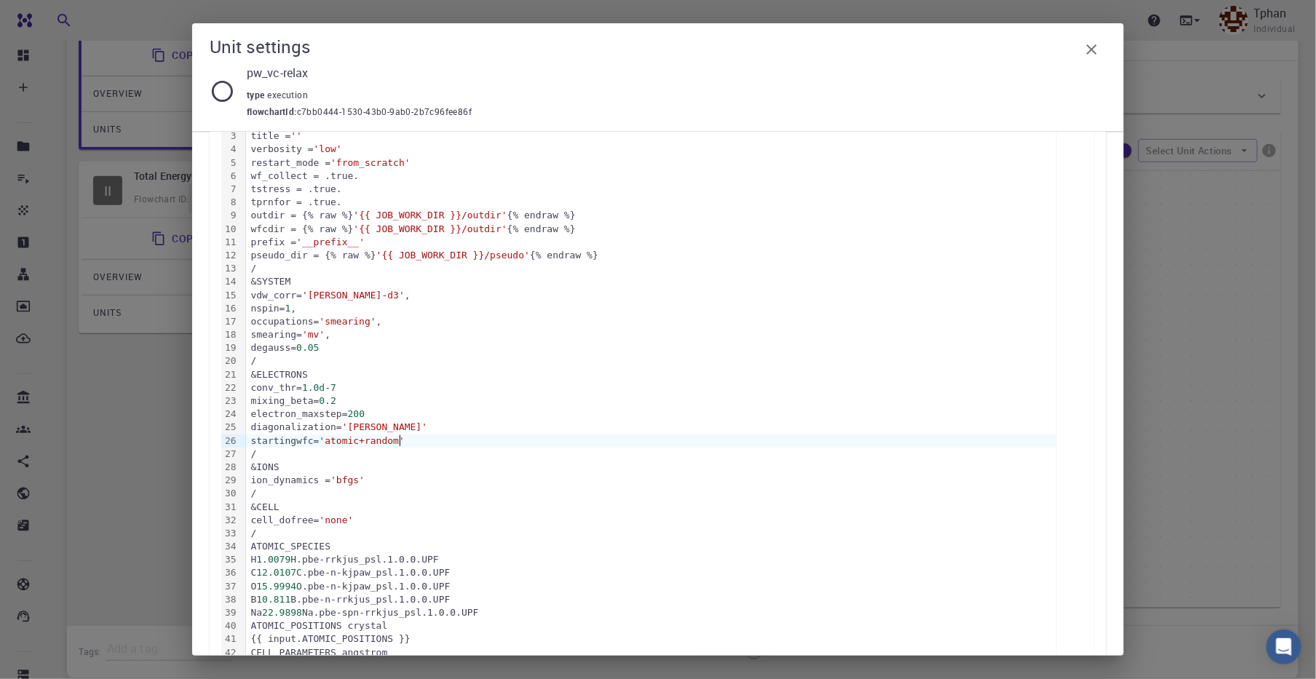
click at [256, 403] on div "mixing_beta= 0.2" at bounding box center [651, 400] width 810 height 13
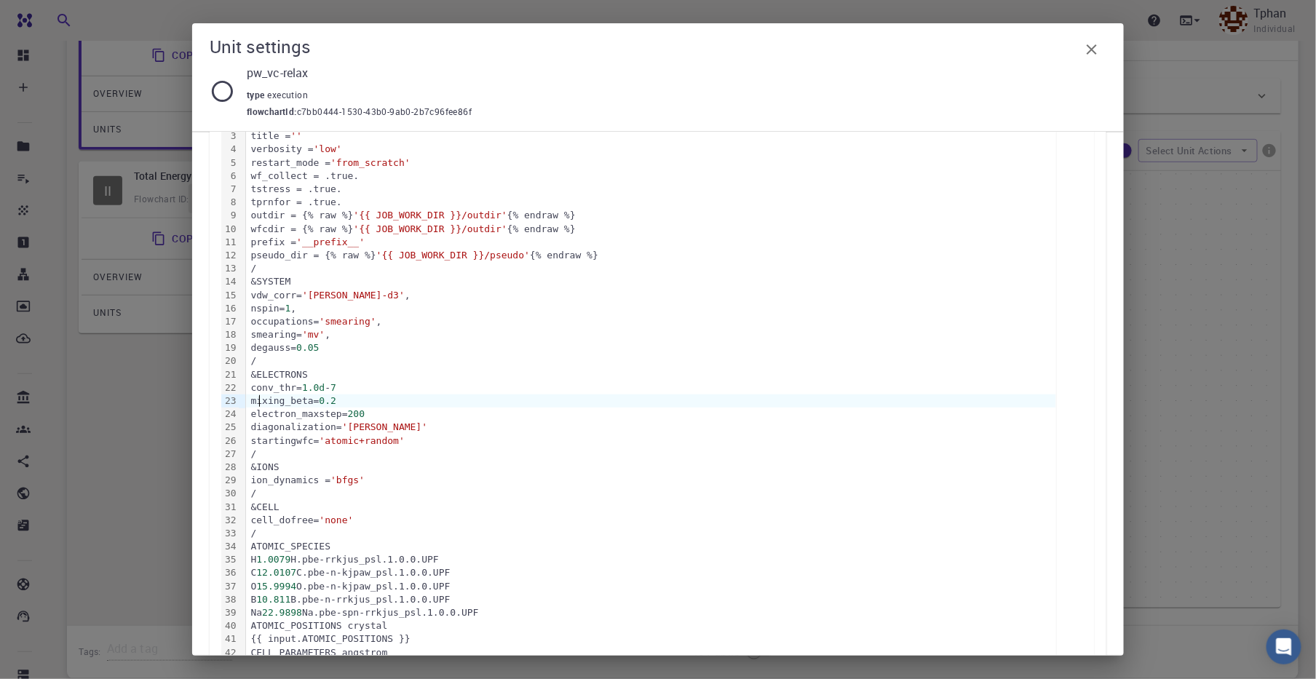
click at [259, 397] on div "mixing_beta= 0.2" at bounding box center [651, 400] width 810 height 13
click at [259, 416] on div "electron_maxstep= 200" at bounding box center [651, 414] width 810 height 13
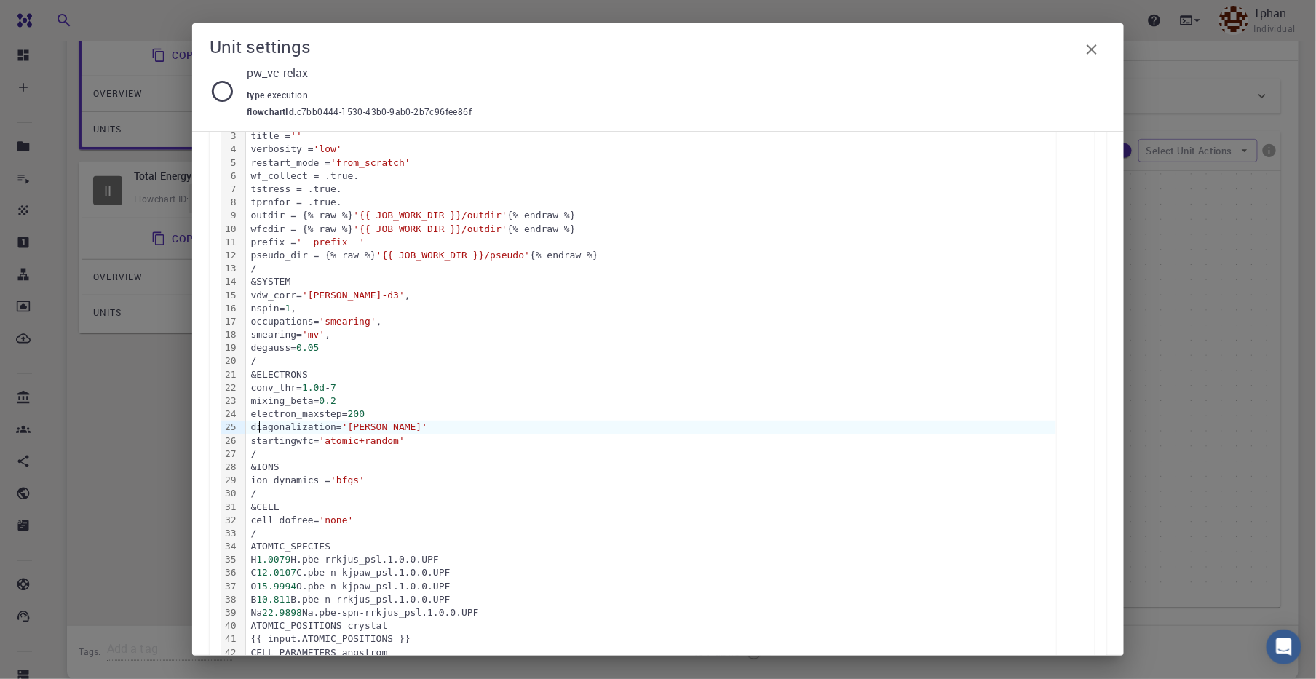
click at [258, 423] on div "diagonalization= 'david'" at bounding box center [651, 427] width 810 height 13
click at [259, 442] on div "startingwfc= 'atomic+random'" at bounding box center [651, 441] width 810 height 13
click at [251, 480] on div "ion_dynamics = 'bfgs'" at bounding box center [651, 480] width 810 height 13
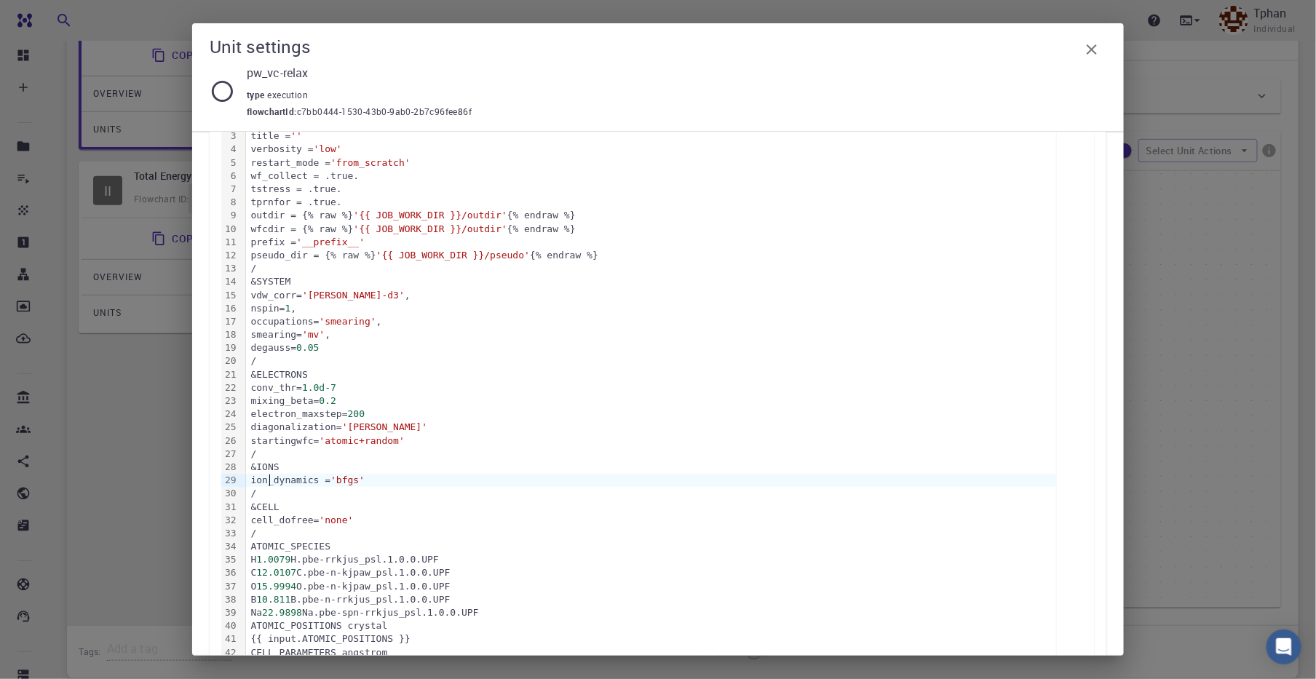
click at [379, 478] on div "ion_dynamics = 'bfgs'" at bounding box center [651, 480] width 810 height 13
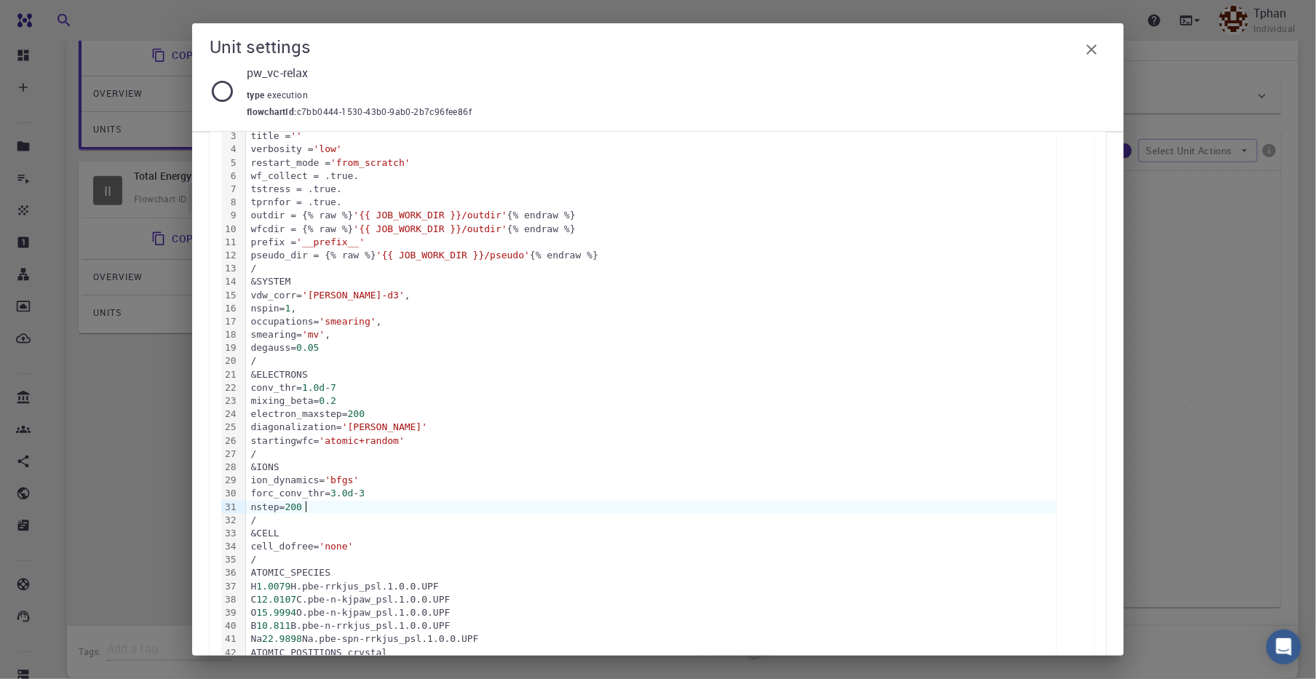
click at [259, 493] on div "forc_conv_thr= 3.0d - 3" at bounding box center [651, 493] width 810 height 13
drag, startPoint x: 260, startPoint y: 506, endPoint x: 328, endPoint y: 514, distance: 68.2
click at [261, 506] on div "nstep= 200" at bounding box center [651, 507] width 810 height 13
click at [252, 546] on div "cell_dofree= 'none'" at bounding box center [651, 546] width 810 height 13
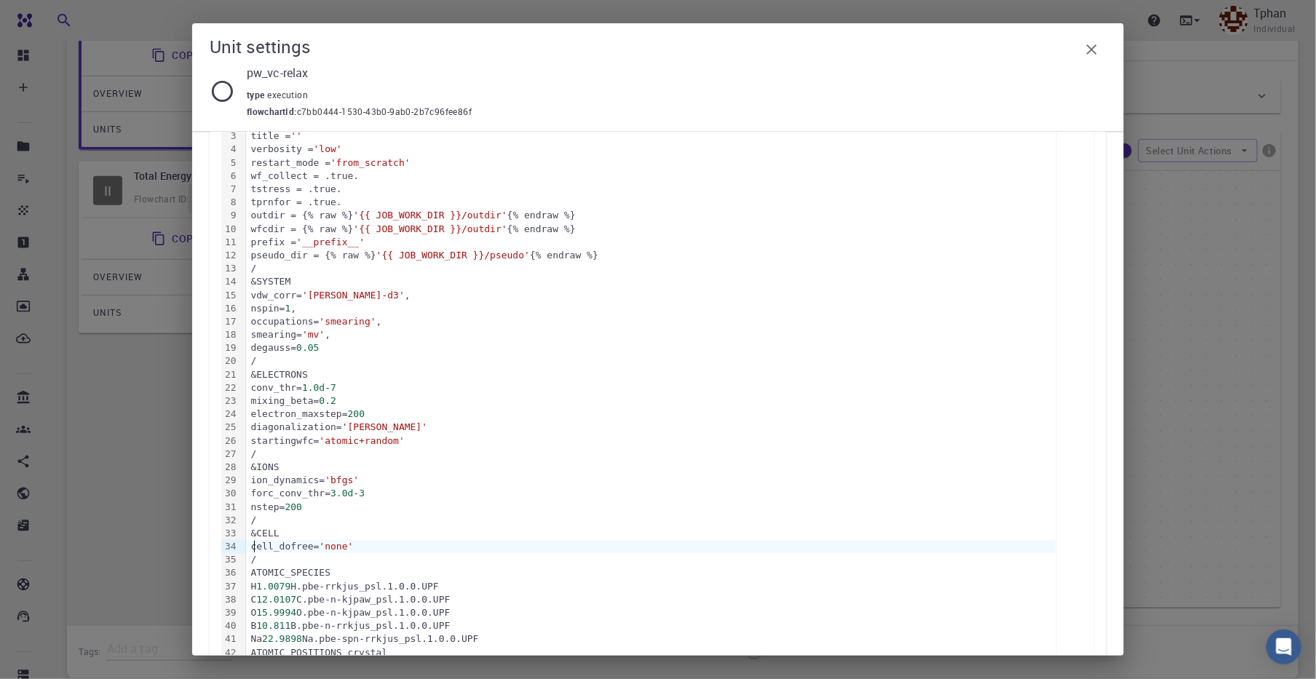
click at [249, 548] on div "cell_dofree= 'none'" at bounding box center [651, 546] width 810 height 13
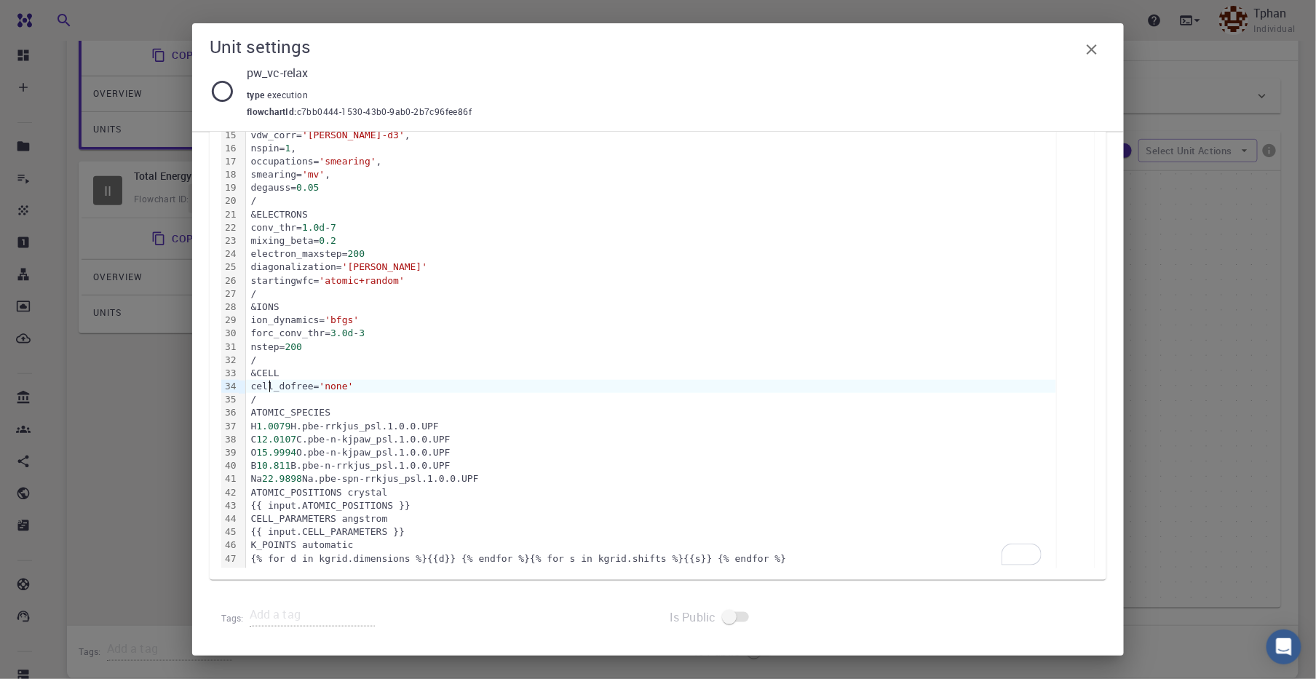
scroll to position [69, 0]
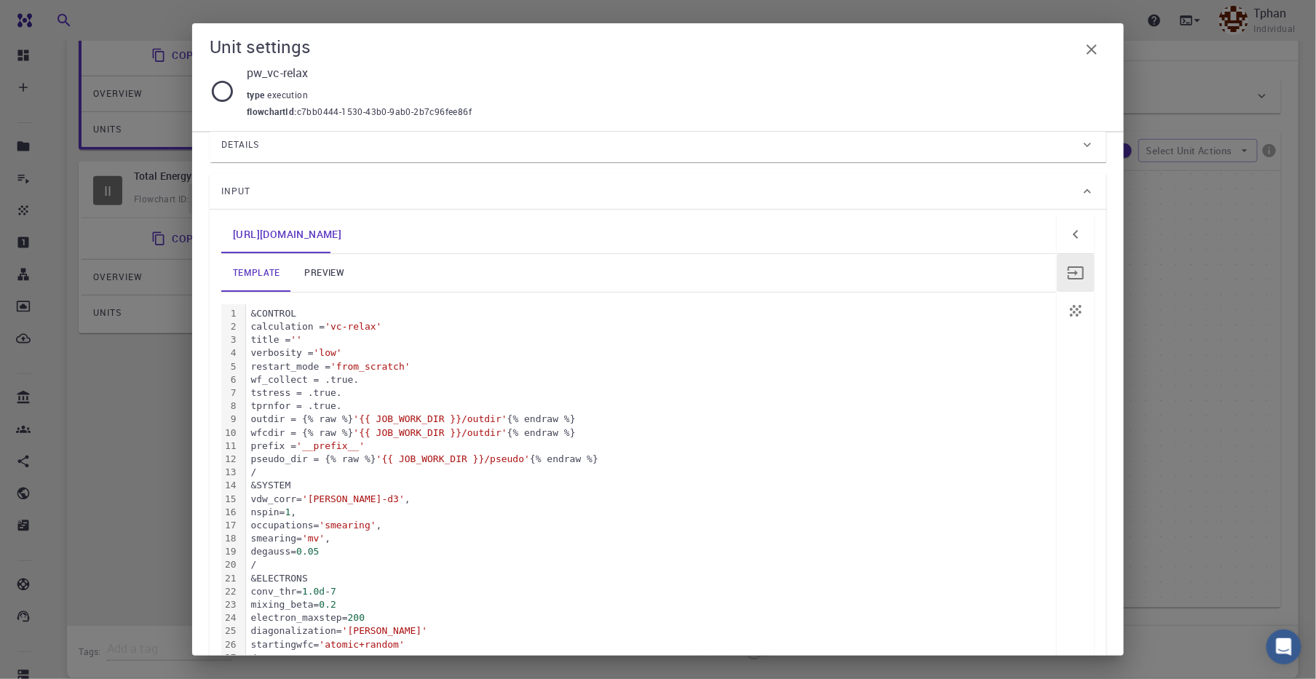
click at [1087, 55] on icon "button" at bounding box center [1091, 49] width 17 height 17
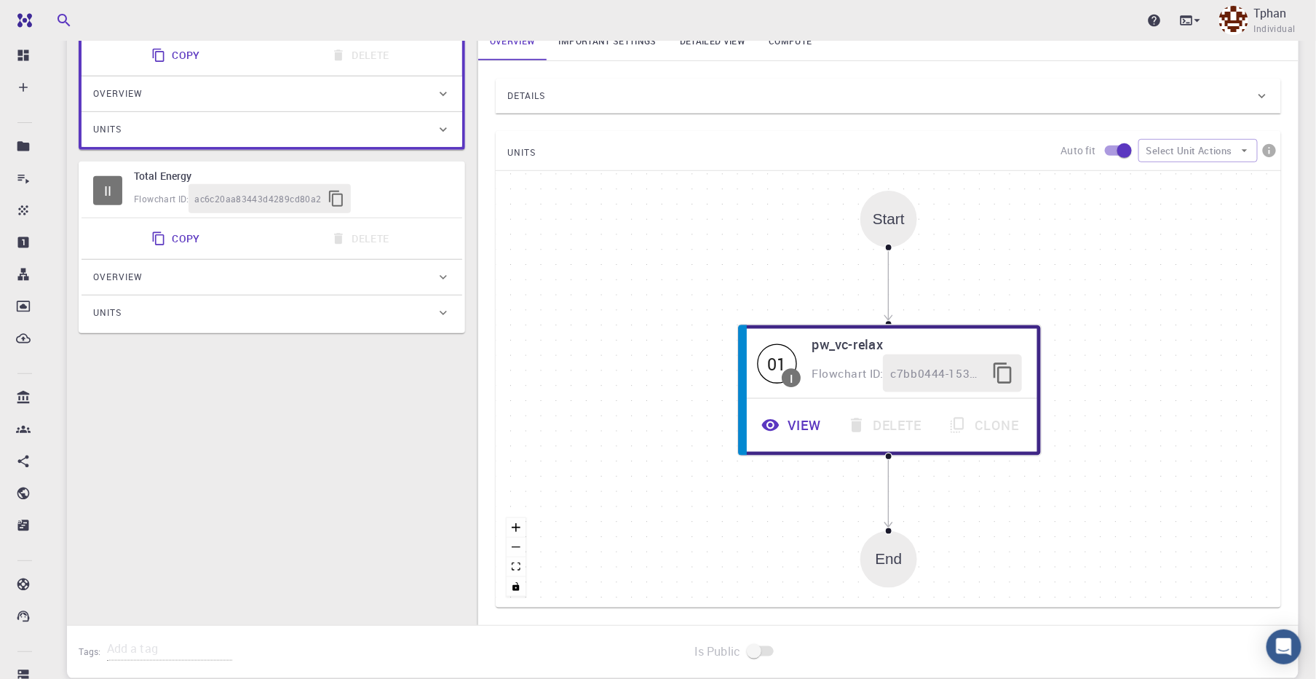
scroll to position [0, 0]
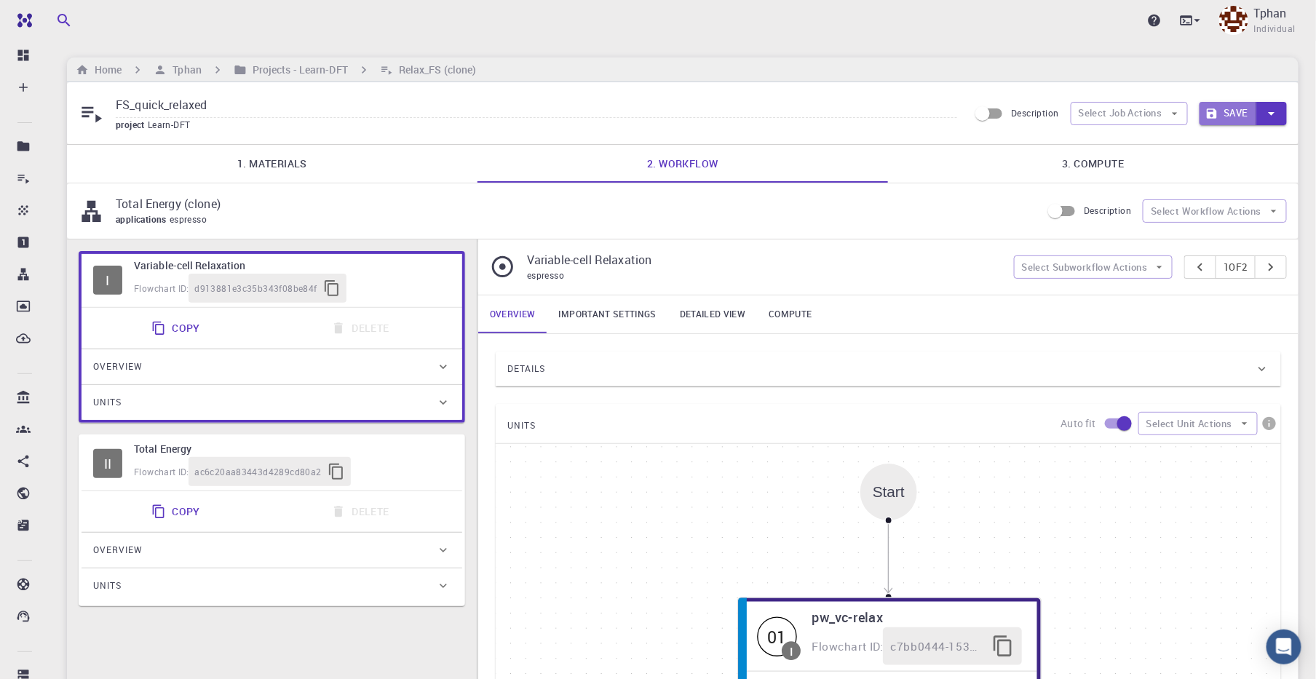
click at [1228, 116] on button "Save" at bounding box center [1229, 113] width 58 height 23
click at [1274, 116] on icon "button" at bounding box center [1272, 114] width 16 height 16
click at [1230, 171] on li "Save" at bounding box center [1241, 169] width 83 height 26
drag, startPoint x: 346, startPoint y: 108, endPoint x: 345, endPoint y: 78, distance: 29.9
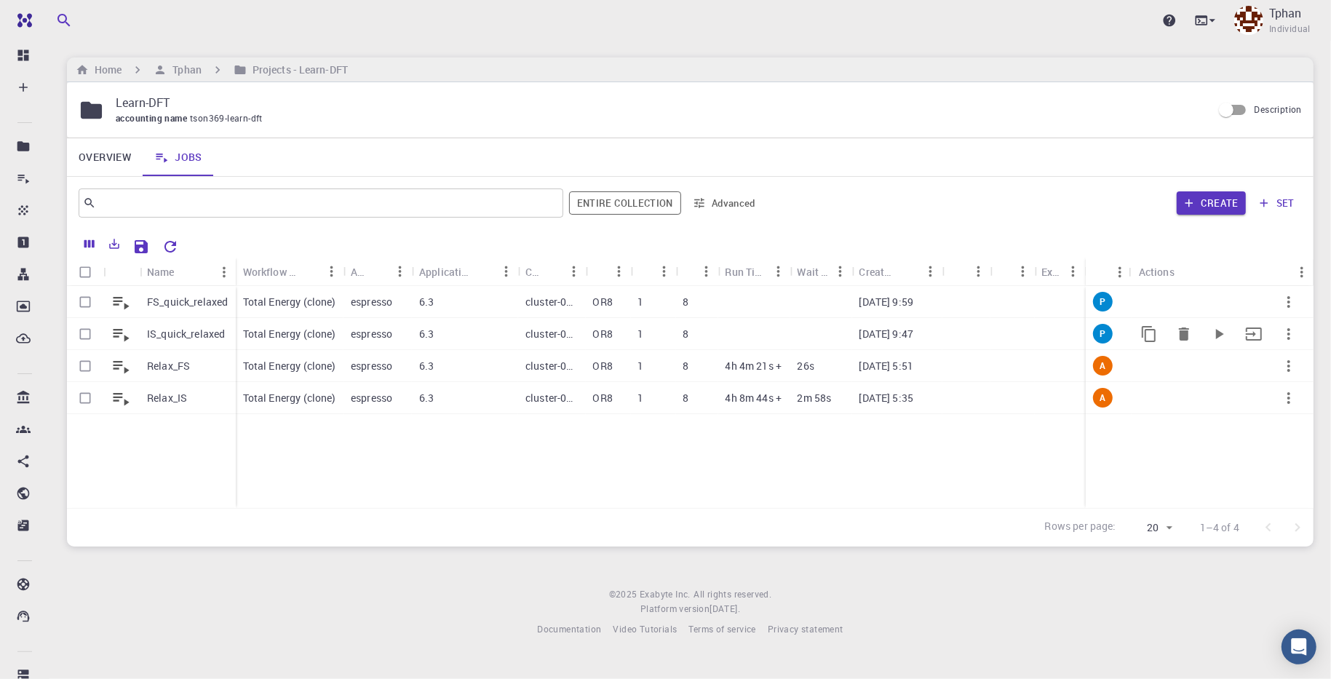
click at [191, 336] on p "IS_quick_relaxed" at bounding box center [186, 334] width 78 height 15
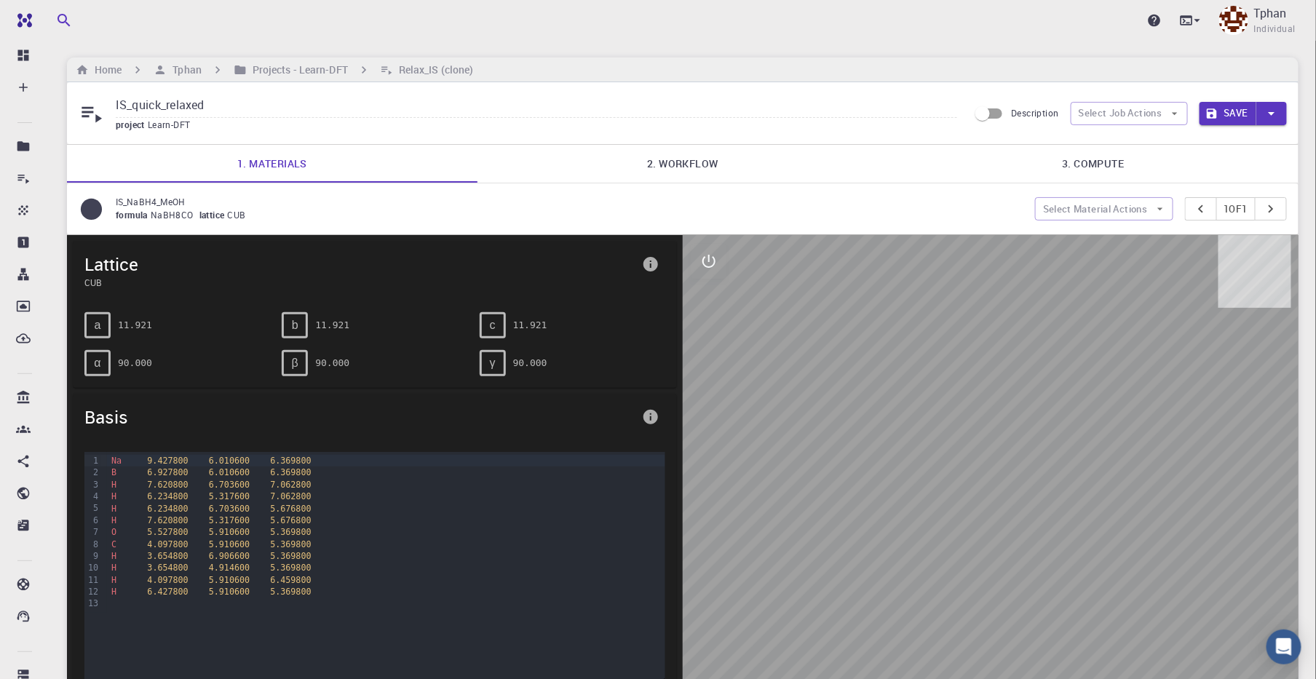
click at [684, 172] on link "2. Workflow" at bounding box center [682, 164] width 411 height 38
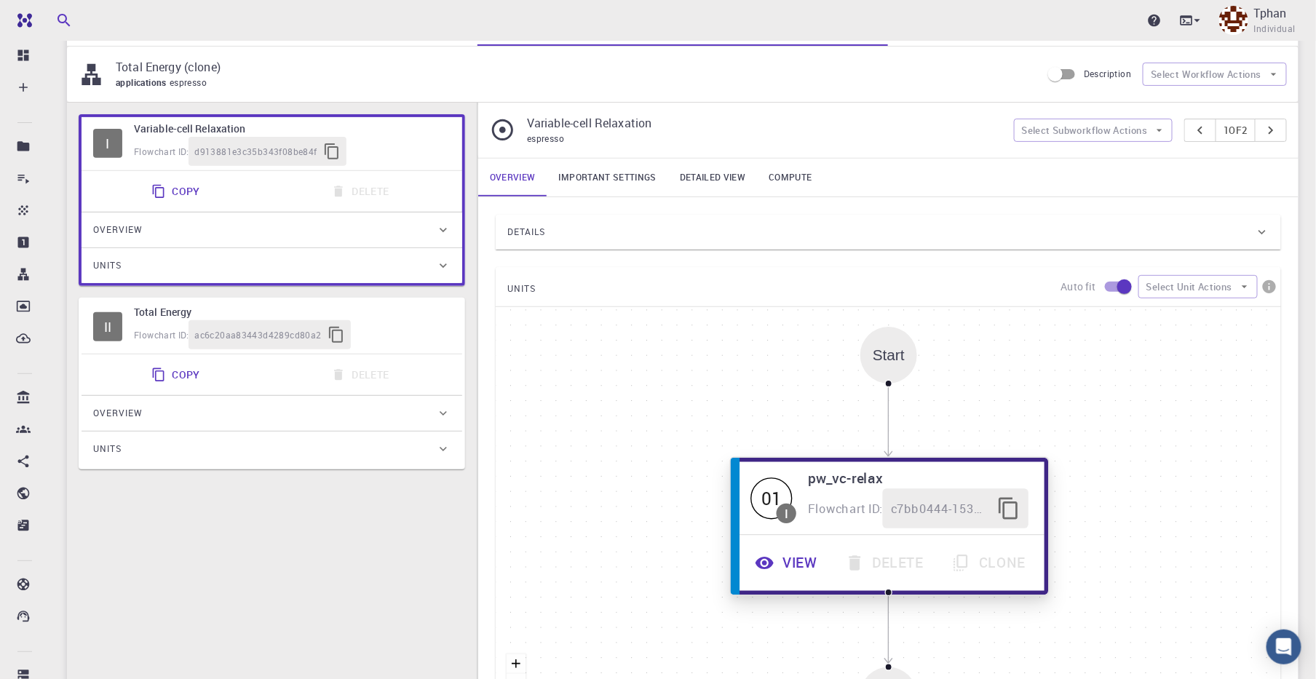
scroll to position [273, 0]
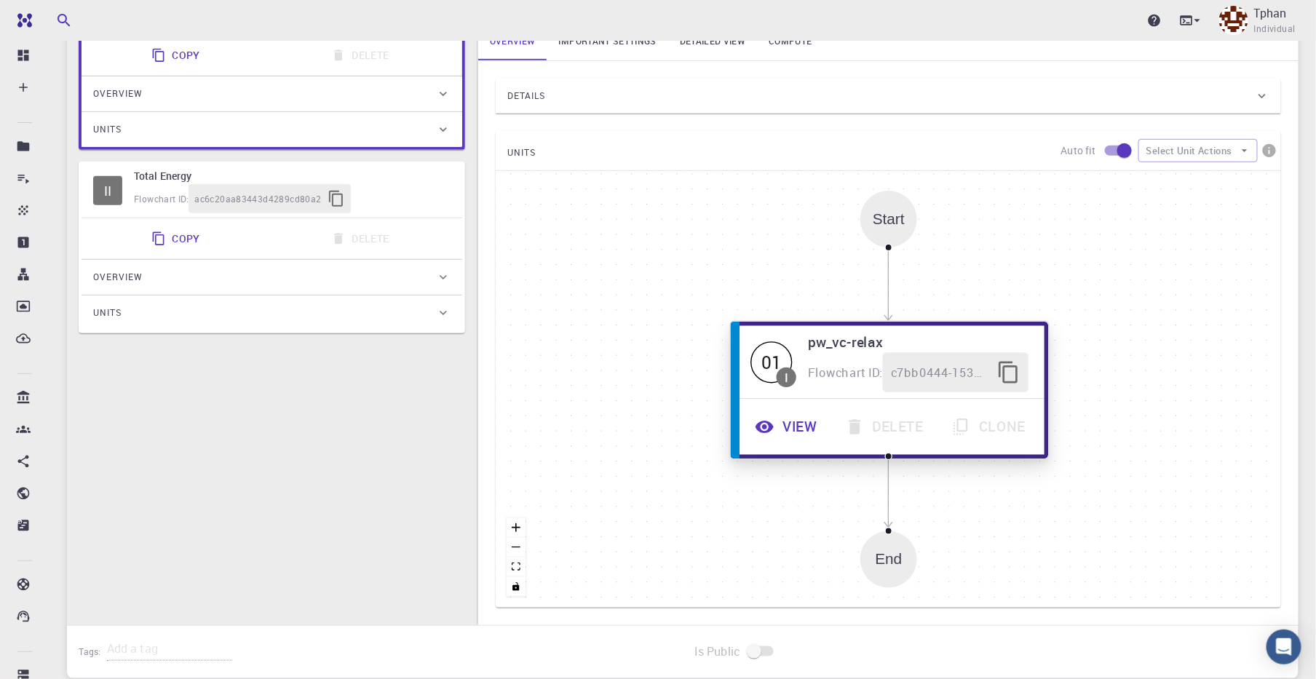
click at [790, 422] on button "View" at bounding box center [787, 427] width 90 height 40
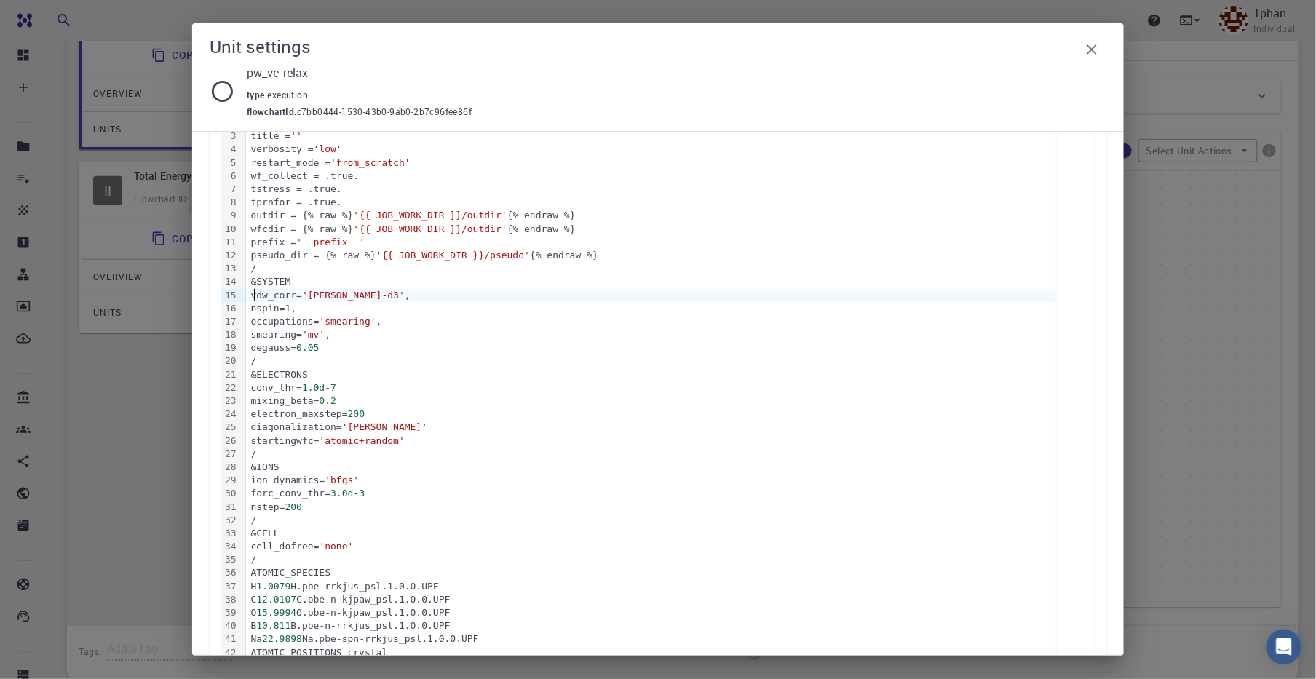
click at [256, 291] on div "vdw_corr= 'grimme-d3' ," at bounding box center [651, 295] width 810 height 13
click at [261, 293] on div "vdw_corr= 'grimme-d3' ," at bounding box center [651, 295] width 810 height 13
click at [262, 308] on div "nspin= 1 ," at bounding box center [651, 308] width 810 height 13
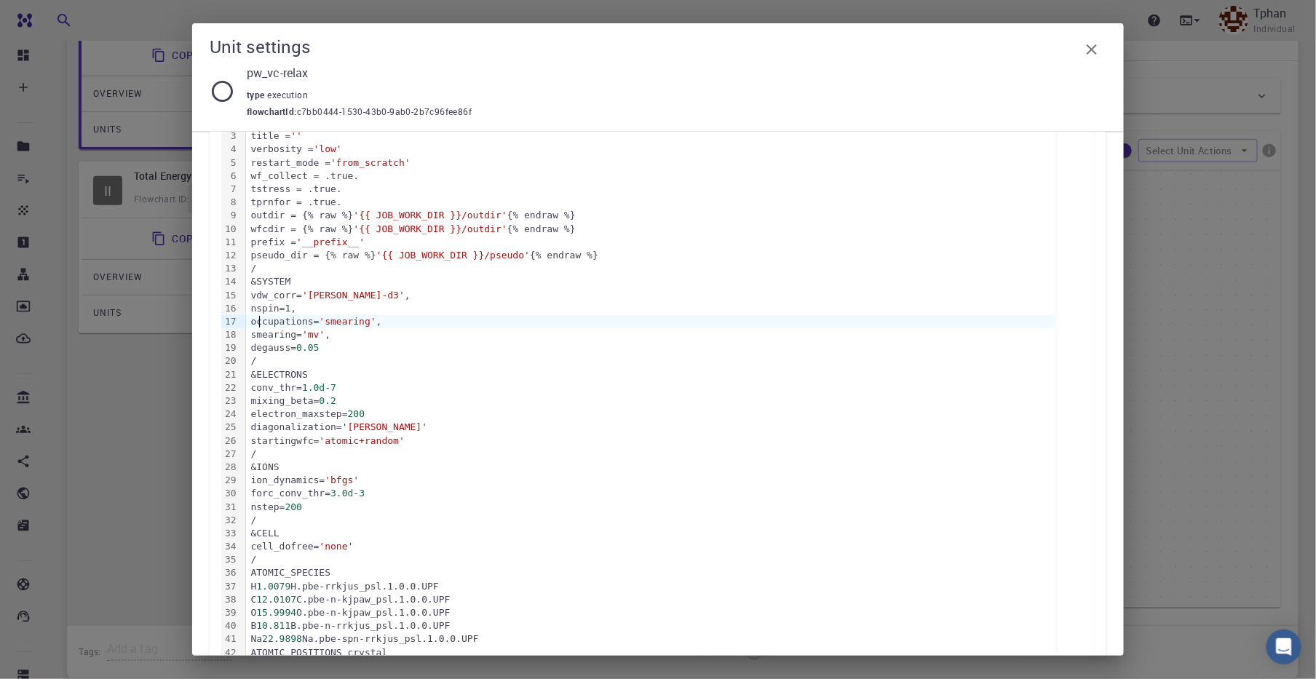
click at [258, 322] on div "occupations= 'smearing' ," at bounding box center [651, 321] width 810 height 13
click at [258, 334] on div "smearing= 'mv' ," at bounding box center [651, 334] width 810 height 13
click at [261, 348] on div "degauss= 0.05" at bounding box center [651, 347] width 810 height 13
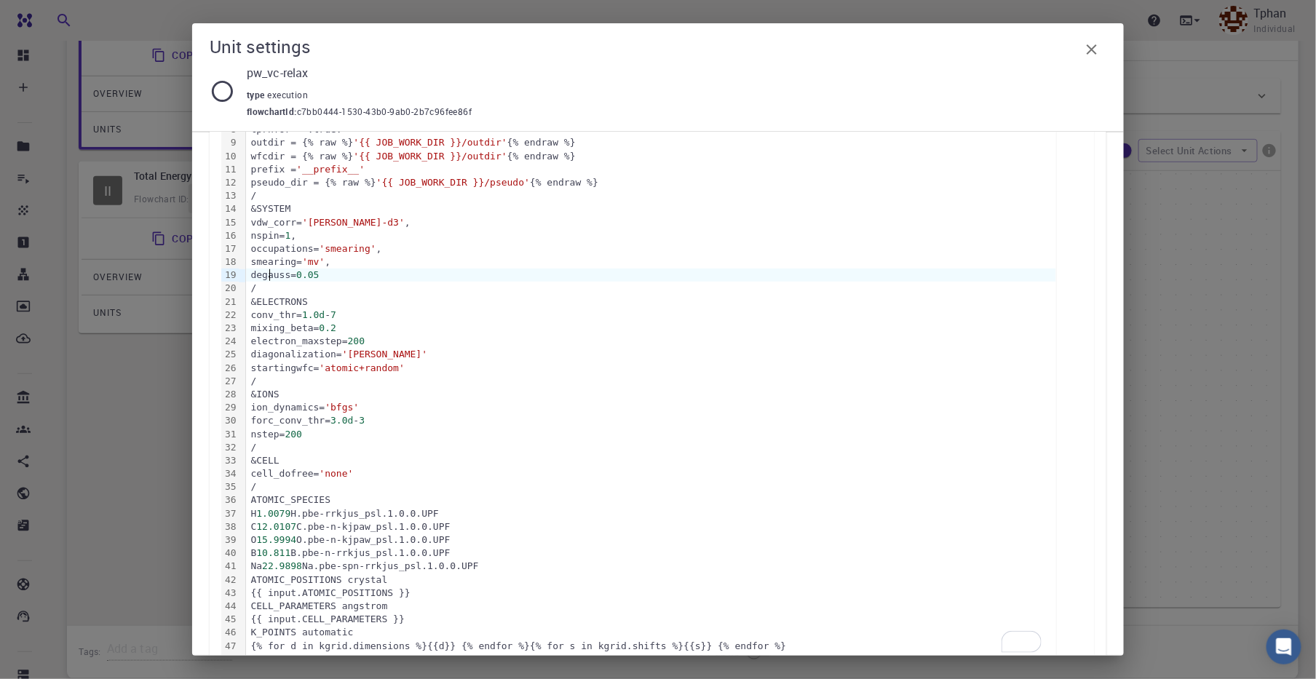
scroll to position [364, 0]
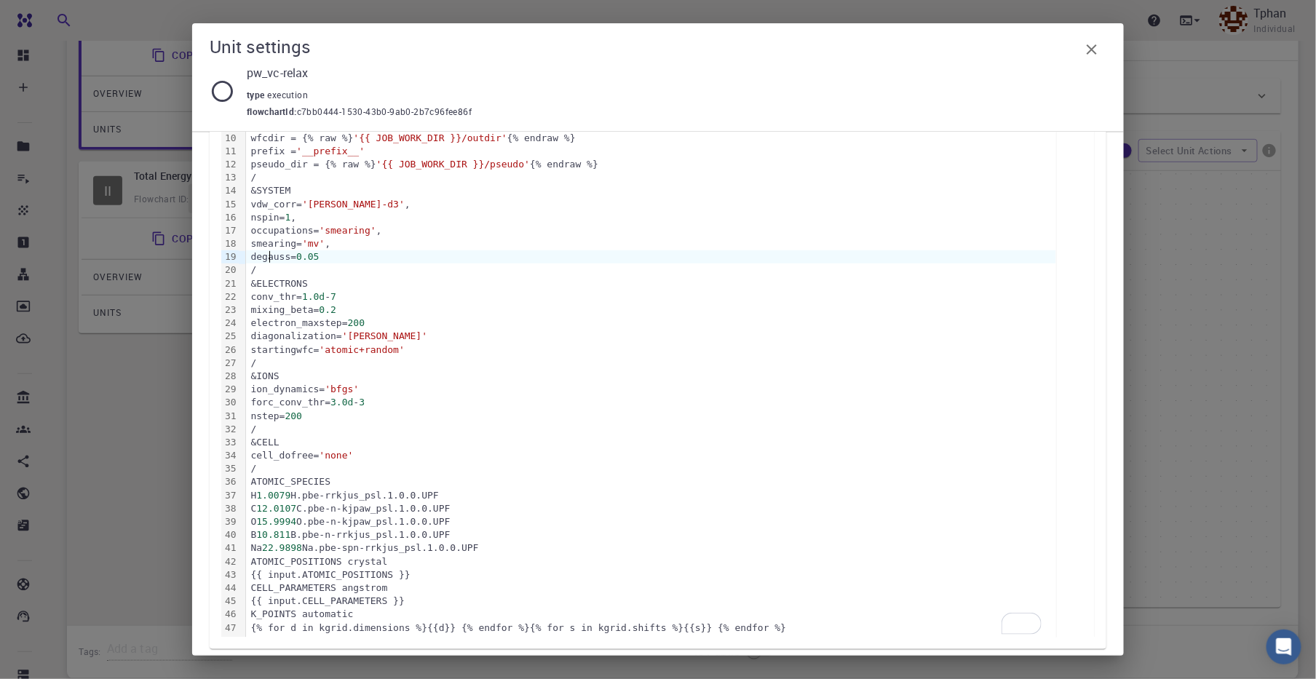
click at [260, 304] on div "mixing_beta= 0.2" at bounding box center [651, 310] width 810 height 13
click at [259, 309] on div "mixing_beta= 0.2" at bounding box center [651, 310] width 810 height 13
click at [259, 326] on div "electron_maxstep= 200" at bounding box center [651, 323] width 810 height 13
click at [260, 332] on div "diagonalization= 'david'" at bounding box center [651, 336] width 810 height 13
click at [258, 346] on div "startingwfc= 'atomic+random'" at bounding box center [651, 350] width 810 height 13
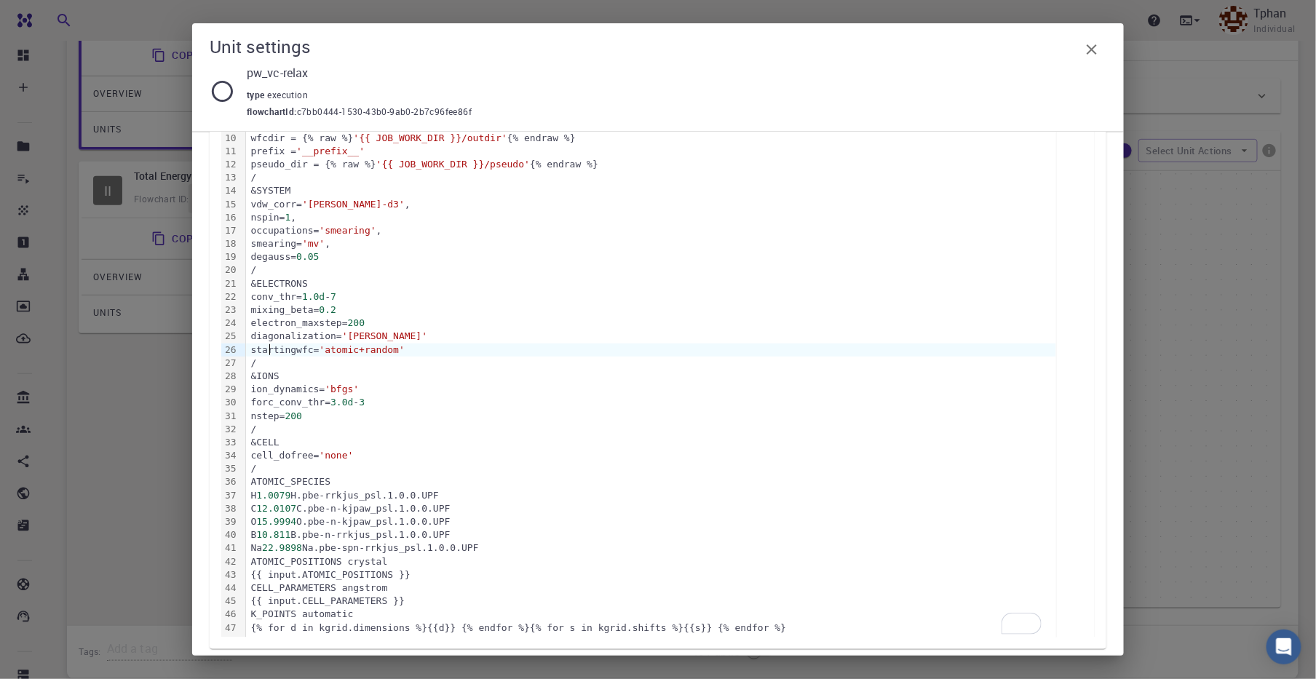
drag, startPoint x: 257, startPoint y: 389, endPoint x: 275, endPoint y: 390, distance: 18.2
click at [258, 389] on div "ion_dynamics= 'bfgs'" at bounding box center [651, 389] width 810 height 13
click at [261, 389] on div "ion_dynamics= 'bfgs'" at bounding box center [651, 389] width 810 height 13
click at [260, 403] on div "forc_conv_thr= 3.0d - 3" at bounding box center [651, 402] width 810 height 13
click at [258, 415] on div "nstep= 200" at bounding box center [651, 416] width 810 height 13
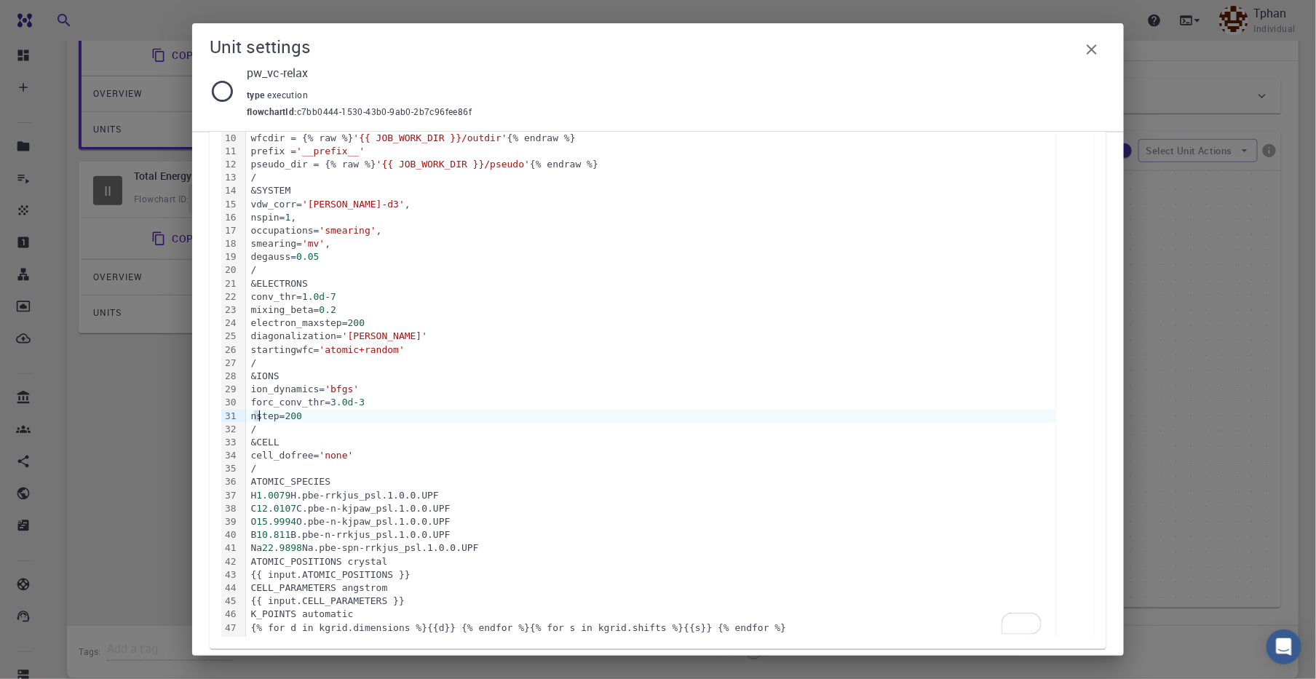
click at [258, 415] on div "nstep= 200" at bounding box center [651, 416] width 810 height 13
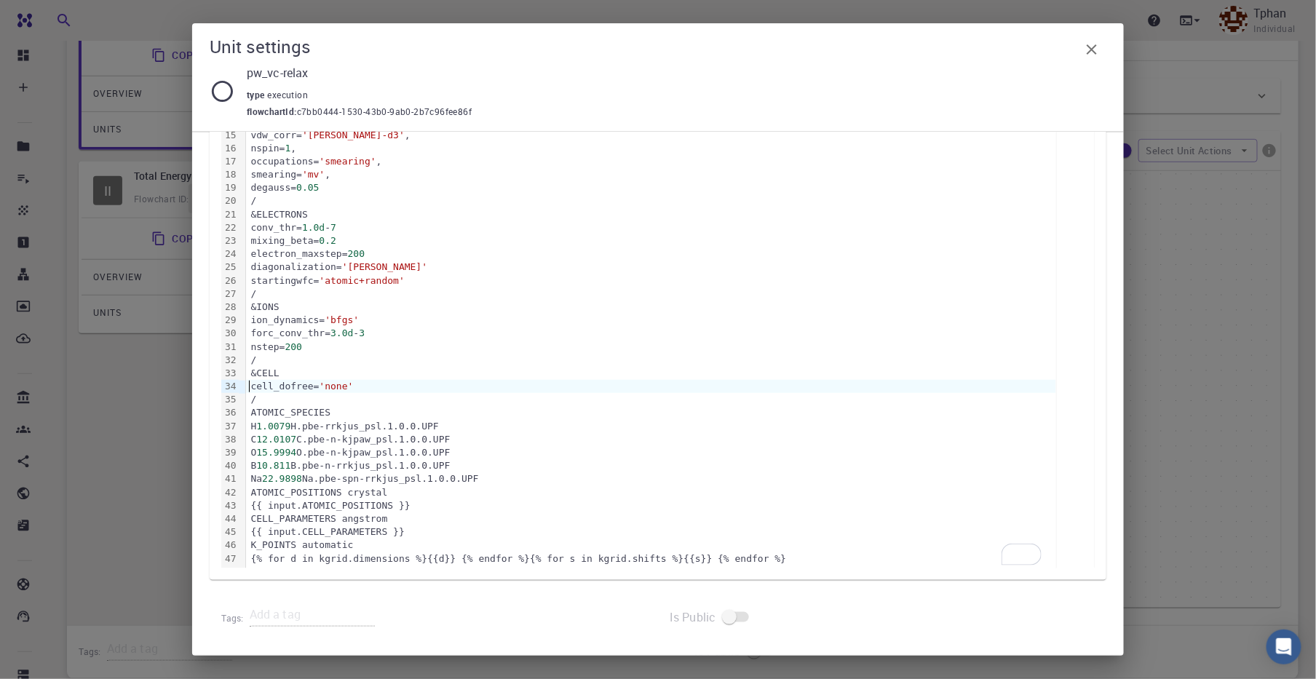
click at [250, 384] on div "cell_dofree= 'none'" at bounding box center [651, 386] width 810 height 13
click at [1088, 52] on icon "button" at bounding box center [1091, 49] width 17 height 17
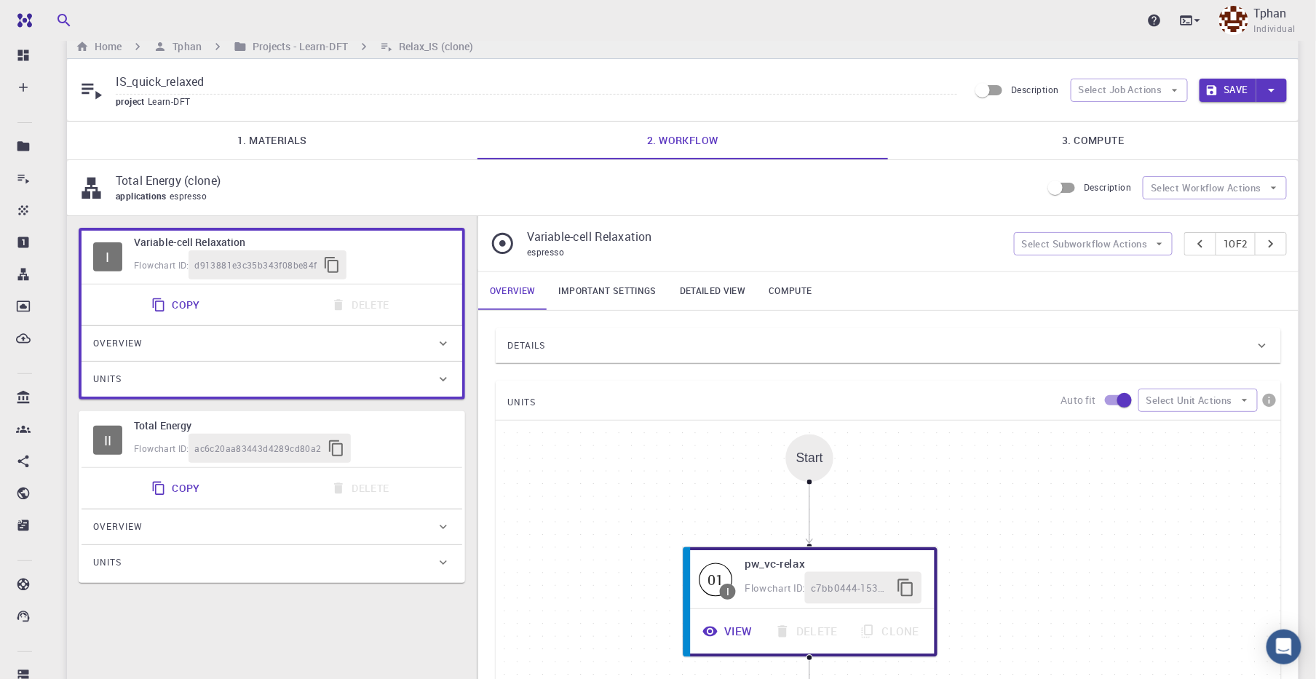
scroll to position [0, 0]
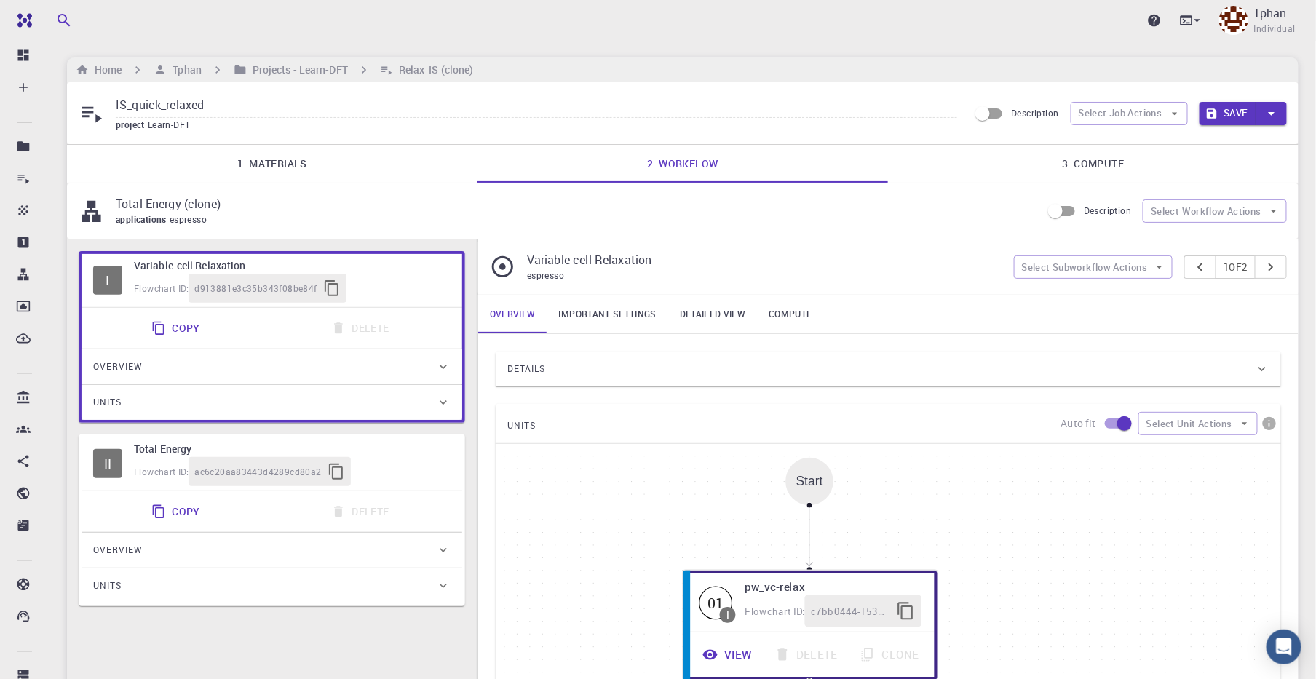
click at [1229, 111] on button "Save" at bounding box center [1229, 113] width 58 height 23
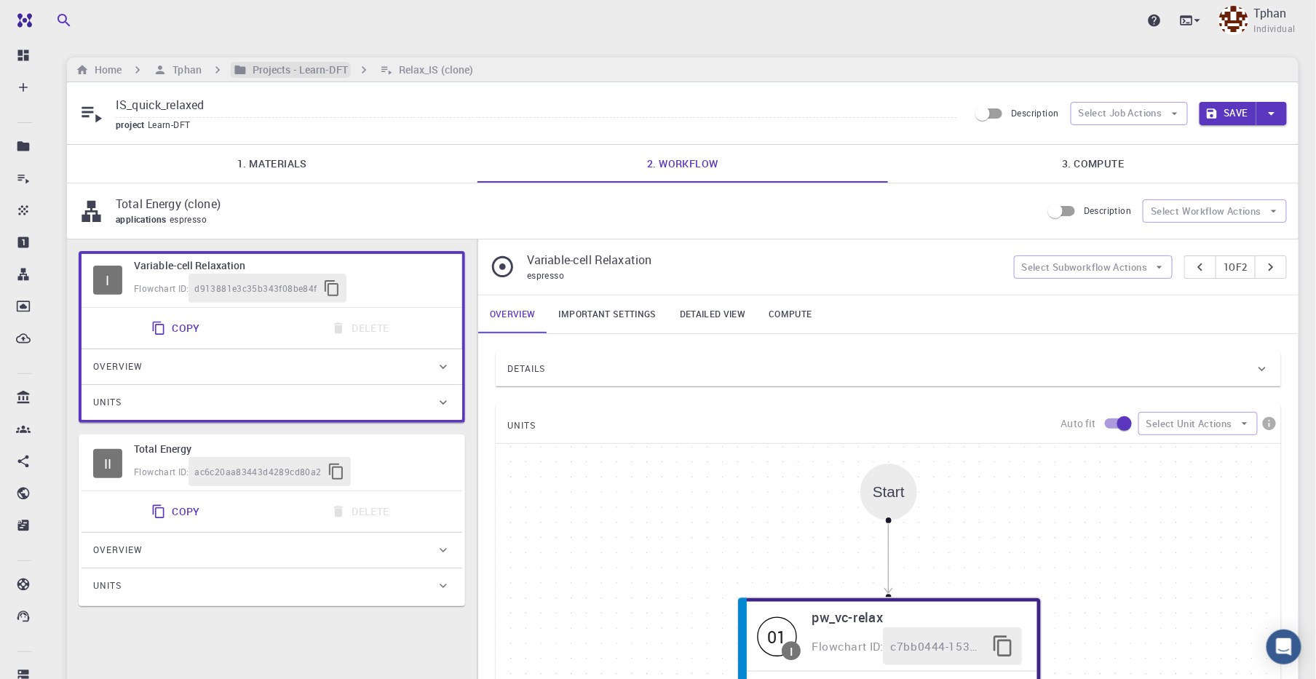
click at [303, 68] on h6 "Projects - Learn-DFT" at bounding box center [297, 70] width 101 height 16
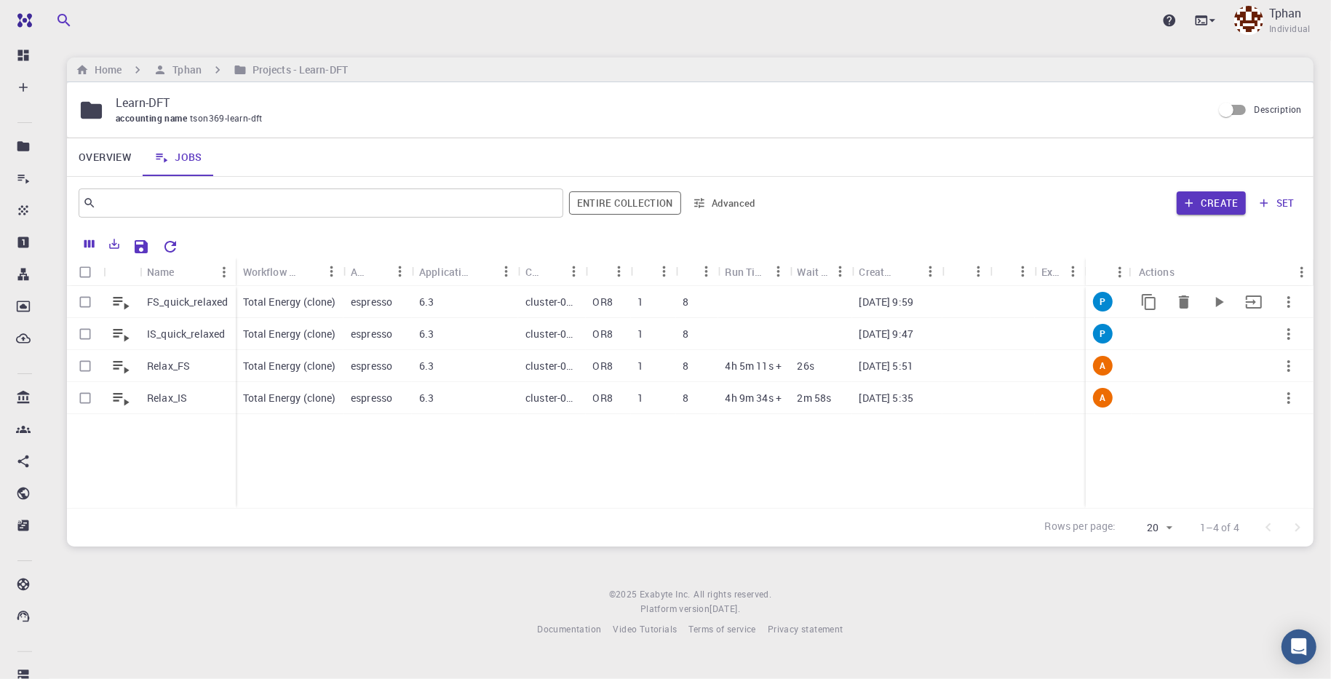
click at [1294, 298] on icon "button" at bounding box center [1288, 301] width 17 height 17
click at [975, 173] on div at bounding box center [665, 339] width 1331 height 679
click at [1289, 368] on icon "button" at bounding box center [1289, 366] width 3 height 12
click at [1296, 430] on span "Terminate" at bounding box center [1286, 428] width 41 height 15
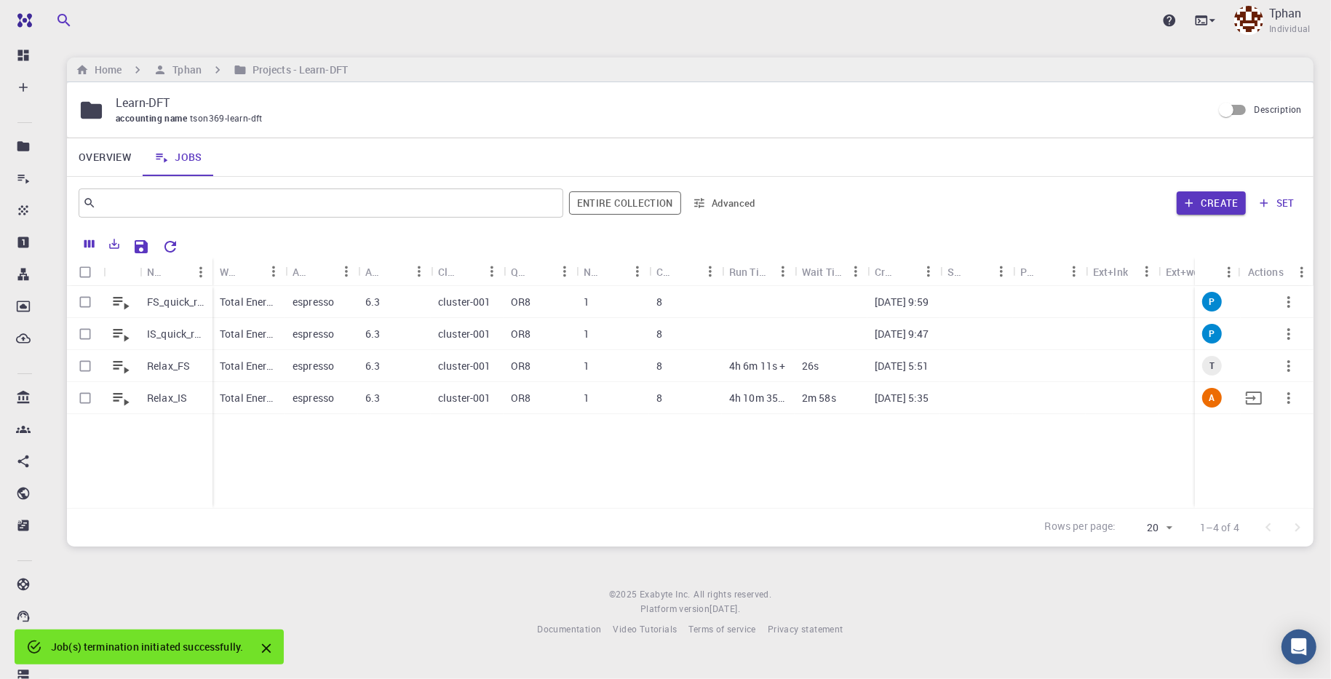
click at [1295, 406] on button "button" at bounding box center [1289, 398] width 35 height 35
click at [1289, 466] on span "Terminate" at bounding box center [1286, 467] width 41 height 15
click at [223, 370] on p "Total Energy (clone)" at bounding box center [249, 366] width 58 height 15
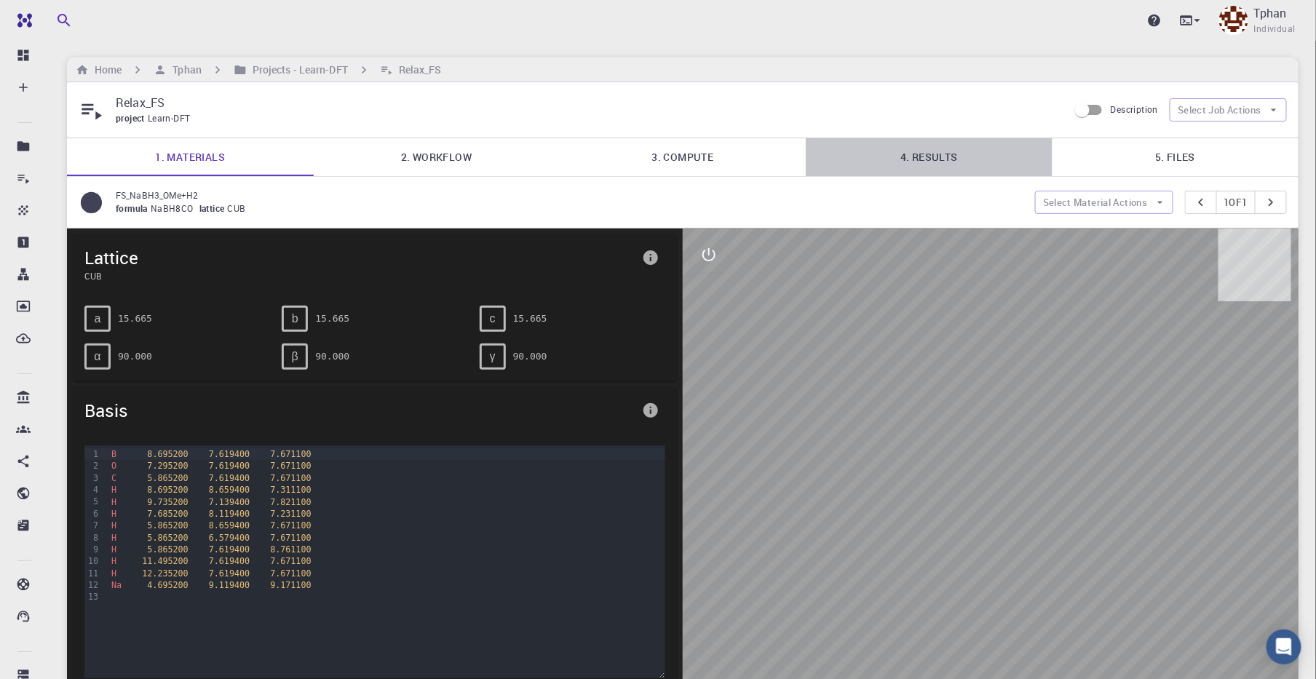
click at [927, 141] on link "4. Results" at bounding box center [929, 157] width 246 height 38
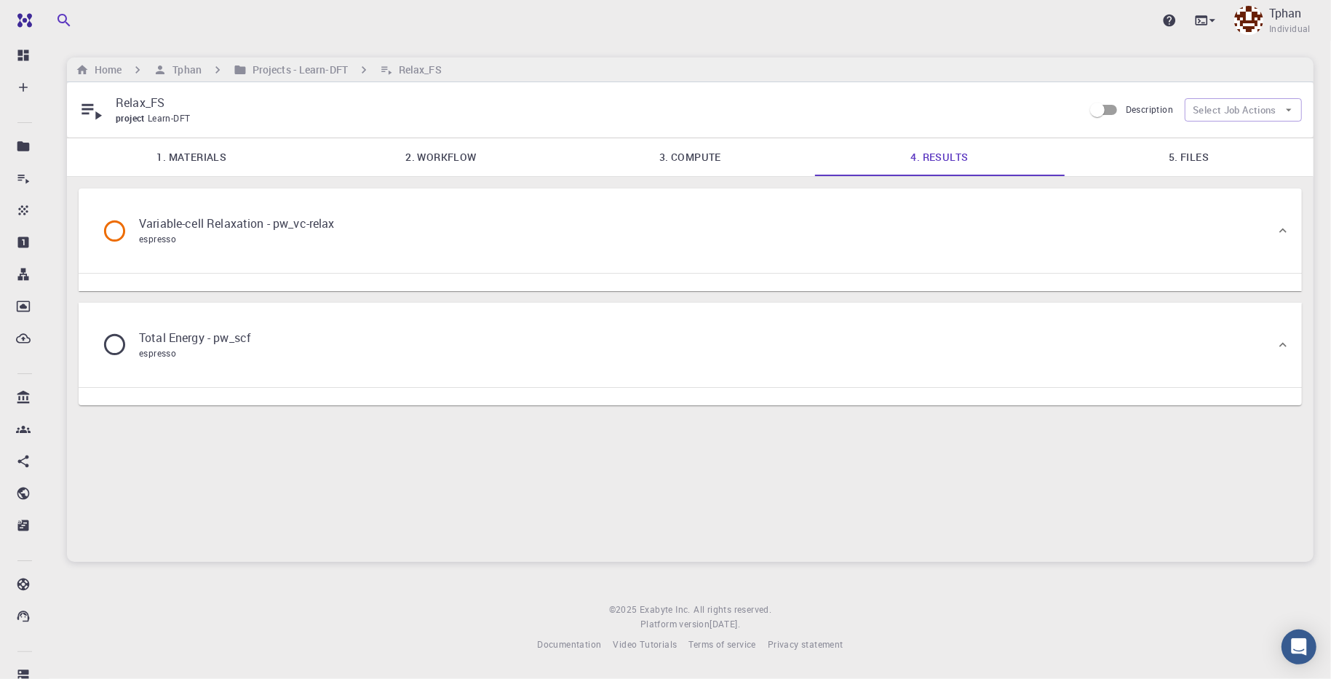
click at [309, 244] on div "espresso" at bounding box center [237, 239] width 196 height 15
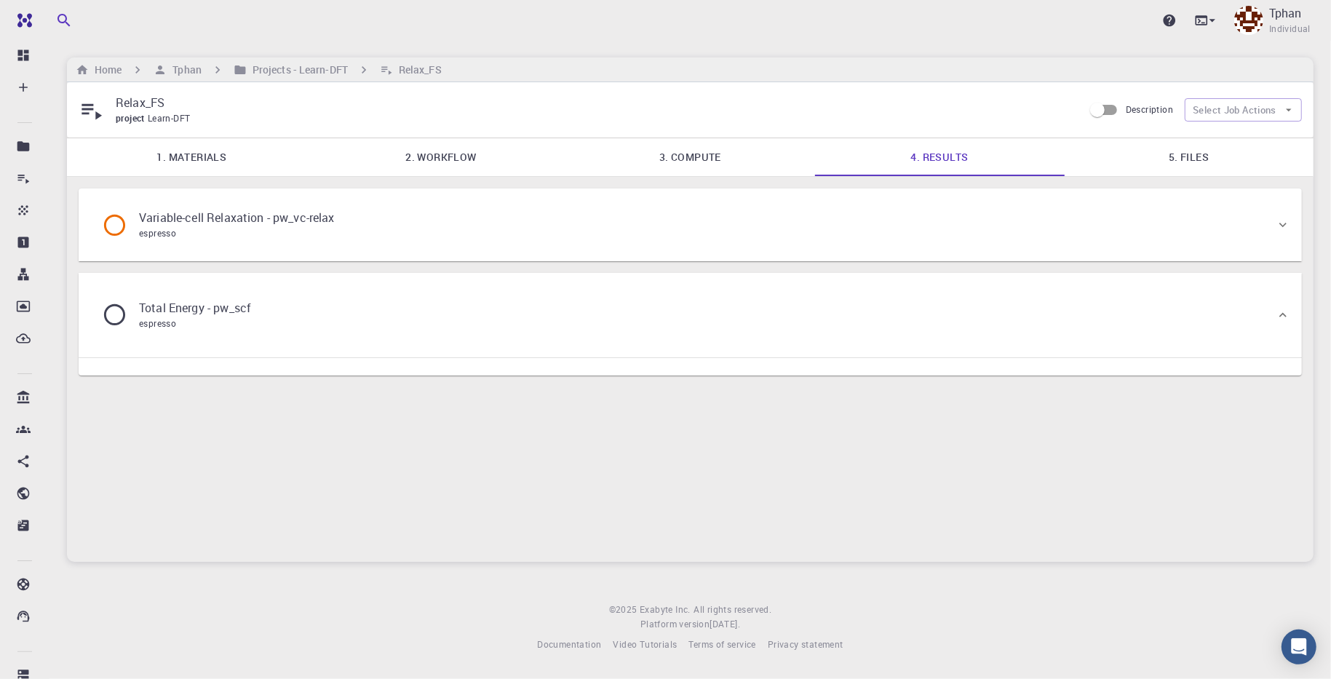
click at [285, 314] on div "Total Energy - pw_scf espresso" at bounding box center [683, 315] width 1186 height 55
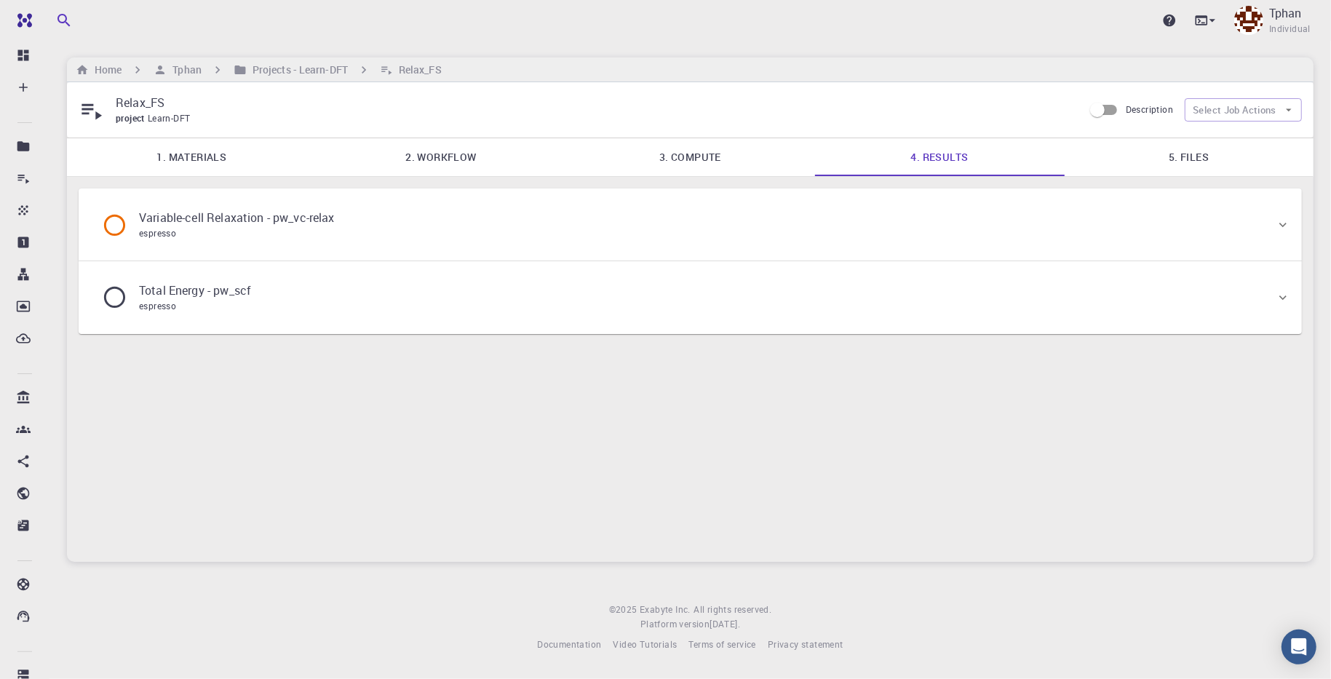
click at [1201, 162] on link "5. Files" at bounding box center [1189, 157] width 250 height 38
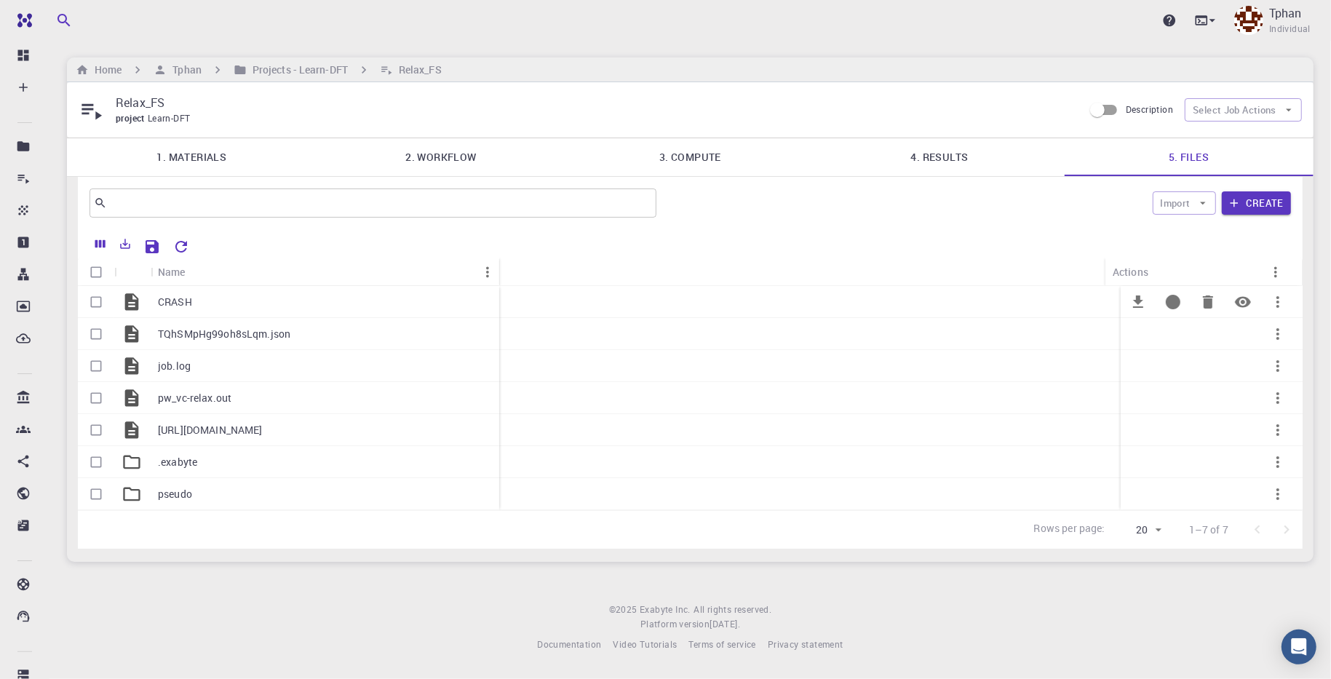
click at [193, 304] on div "CRASH" at bounding box center [325, 302] width 349 height 32
drag, startPoint x: 878, startPoint y: 282, endPoint x: 884, endPoint y: 234, distance: 48.4
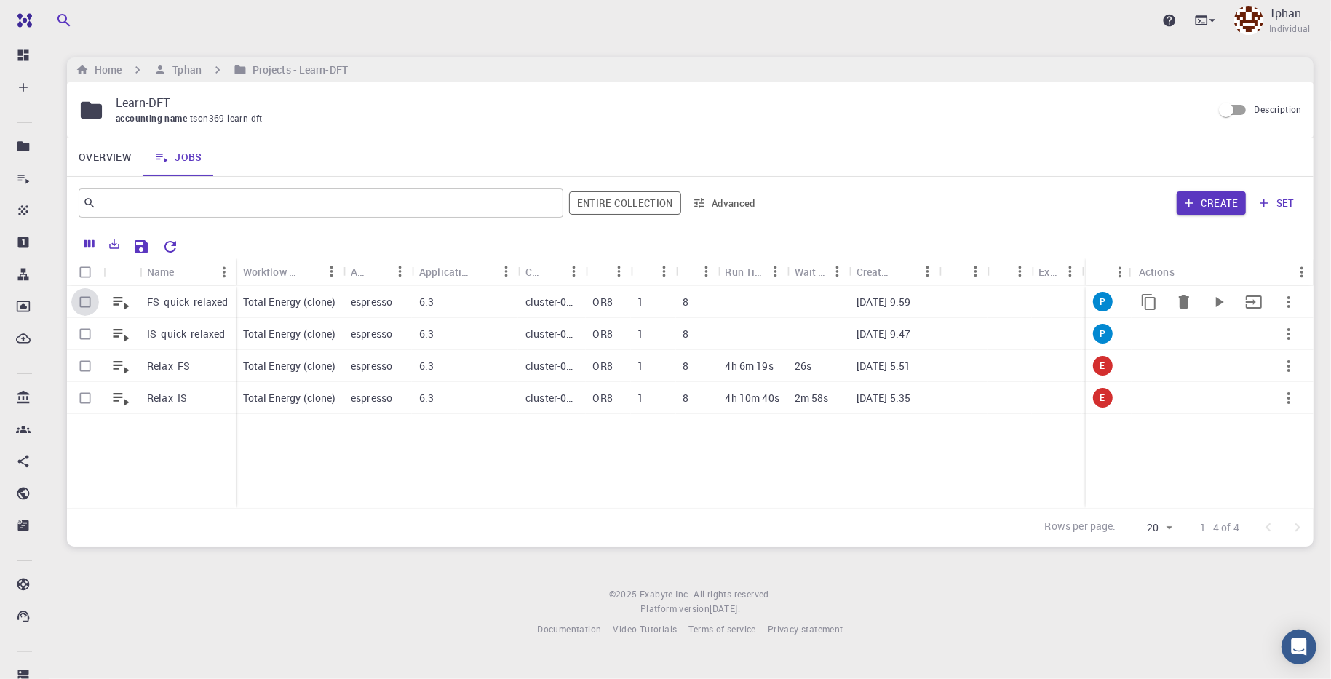
click at [82, 298] on input "Select row" at bounding box center [85, 302] width 28 height 28
checkbox input "true"
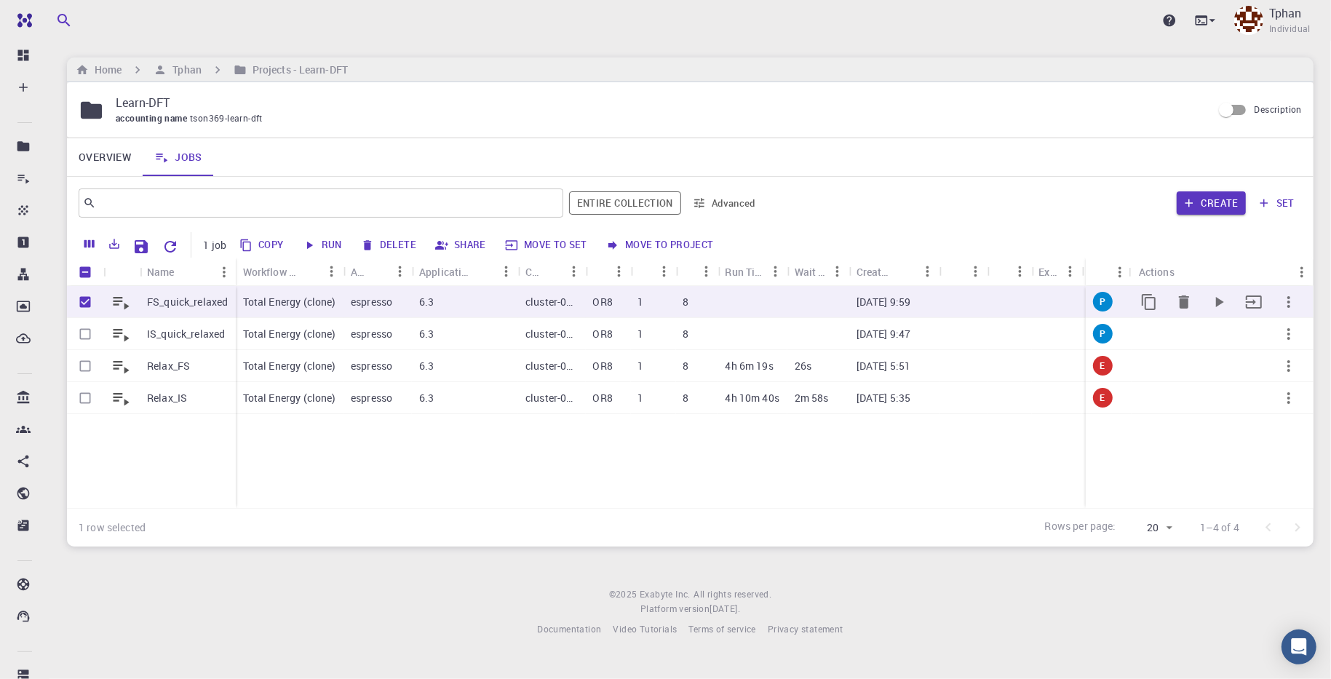
click at [1290, 305] on icon "button" at bounding box center [1288, 301] width 17 height 17
click at [84, 332] on div at bounding box center [665, 339] width 1331 height 679
click at [186, 298] on p "FS_quick_relaxed" at bounding box center [187, 302] width 81 height 15
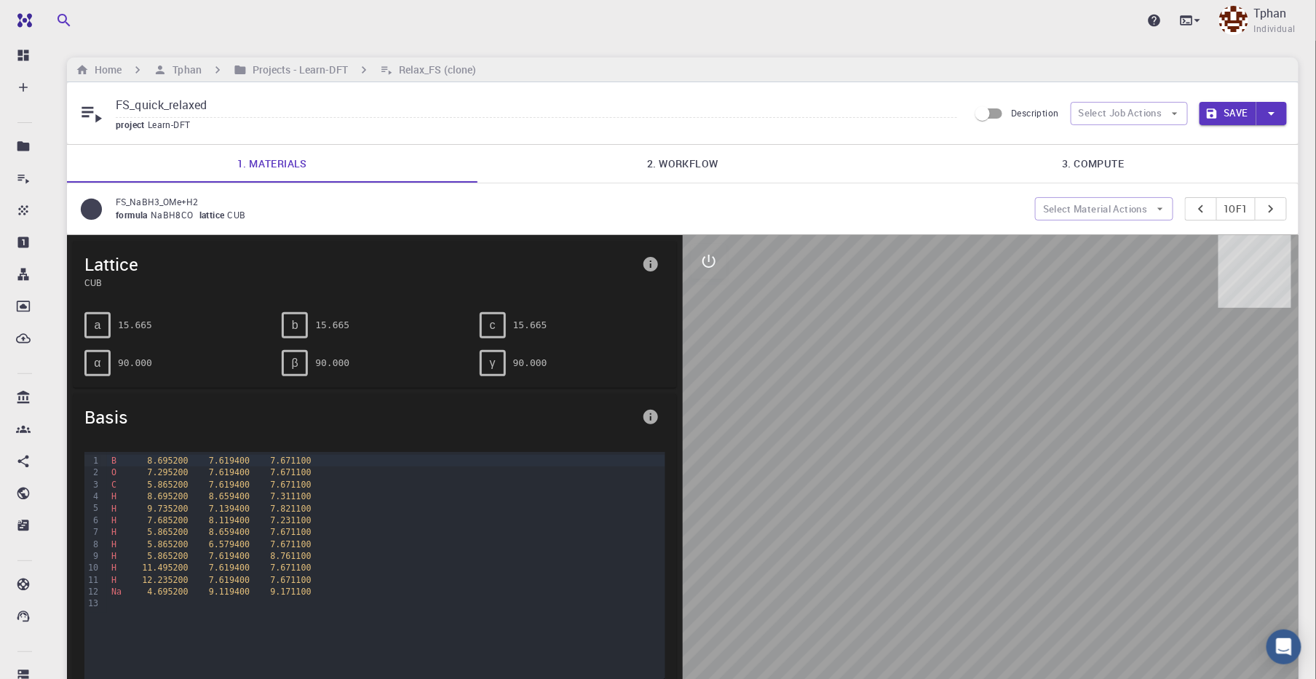
click at [689, 152] on link "2. Workflow" at bounding box center [682, 164] width 411 height 38
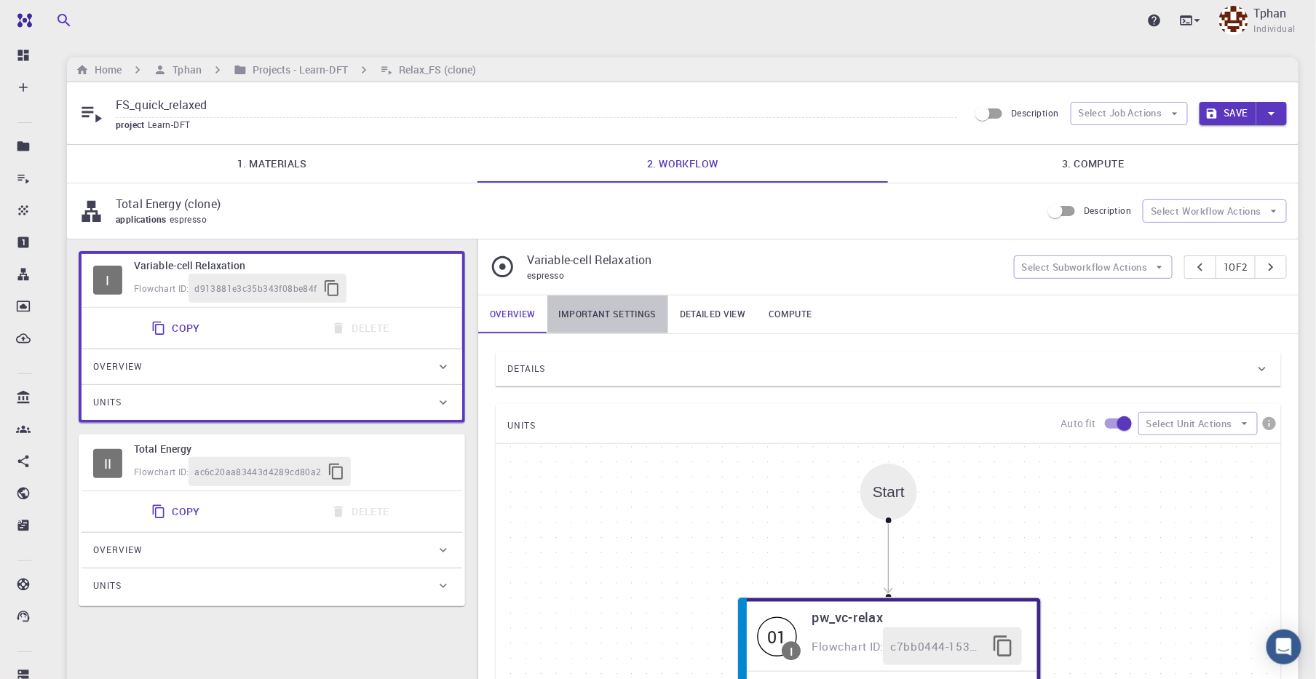
click at [611, 301] on link "Important settings" at bounding box center [607, 315] width 121 height 38
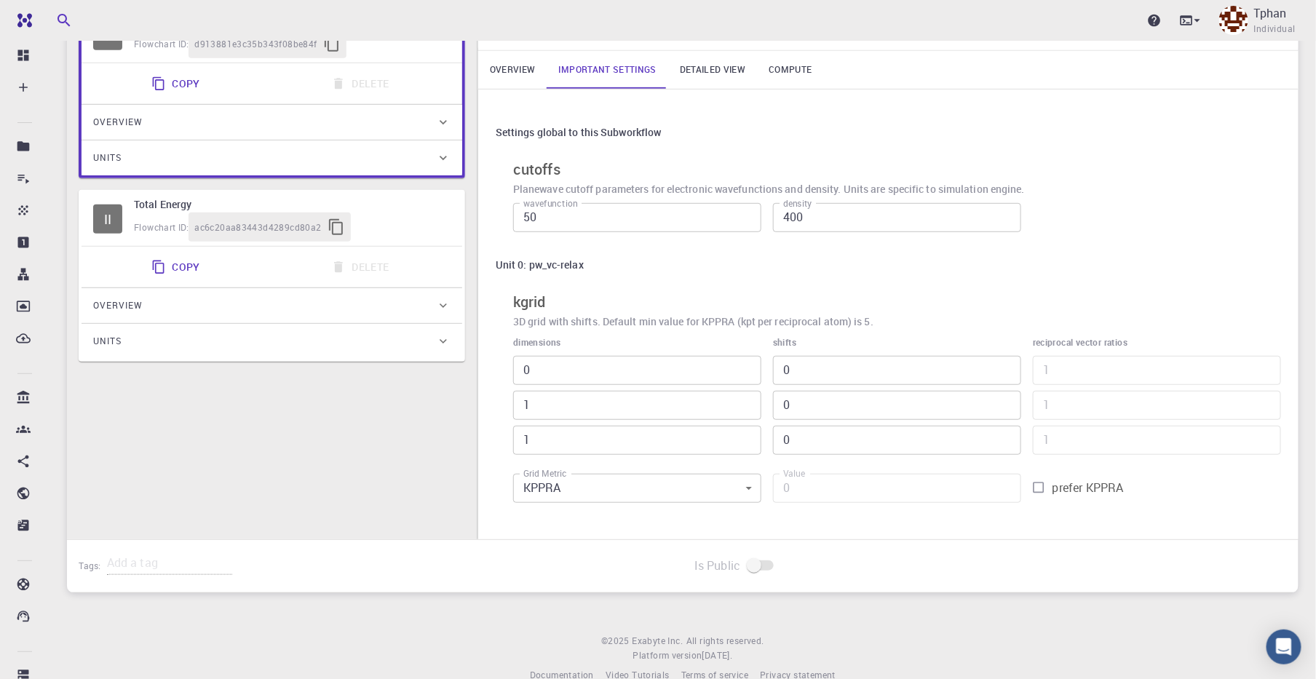
scroll to position [269, 0]
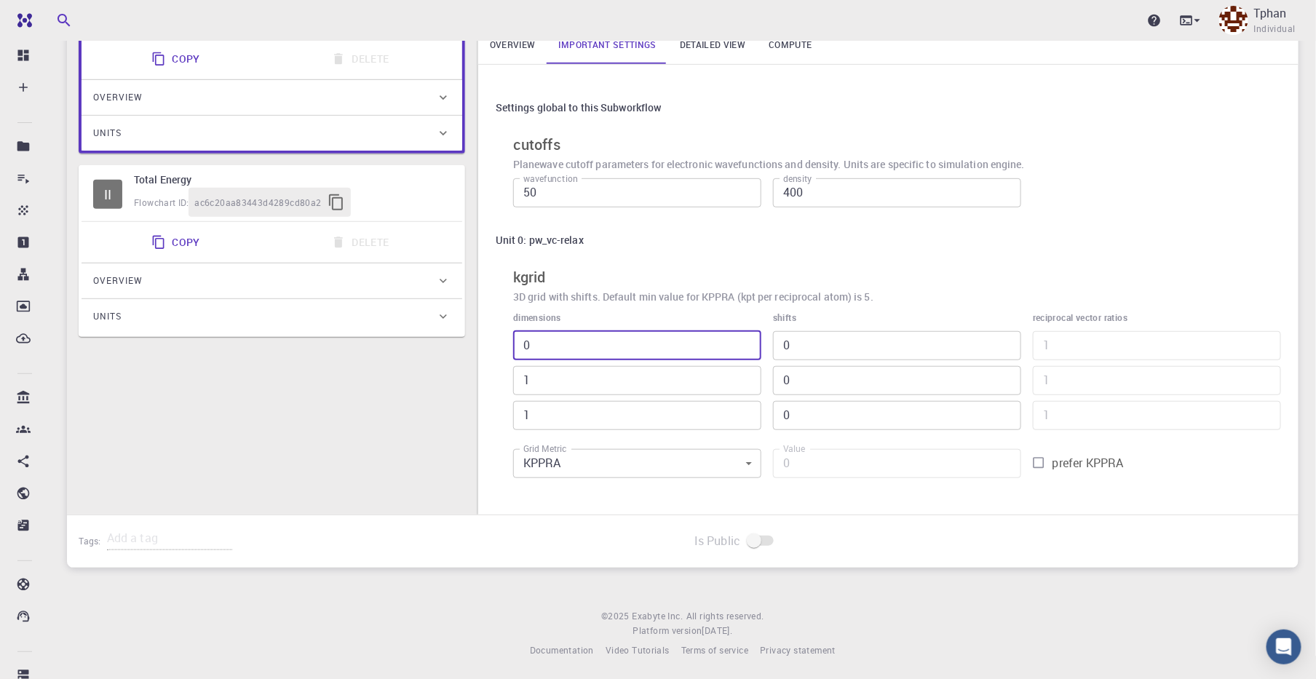
click at [550, 346] on input "0" at bounding box center [637, 345] width 248 height 29
type input "-1"
type input "-12"
click at [740, 344] on input "-1" at bounding box center [637, 345] width 248 height 29
type input "0"
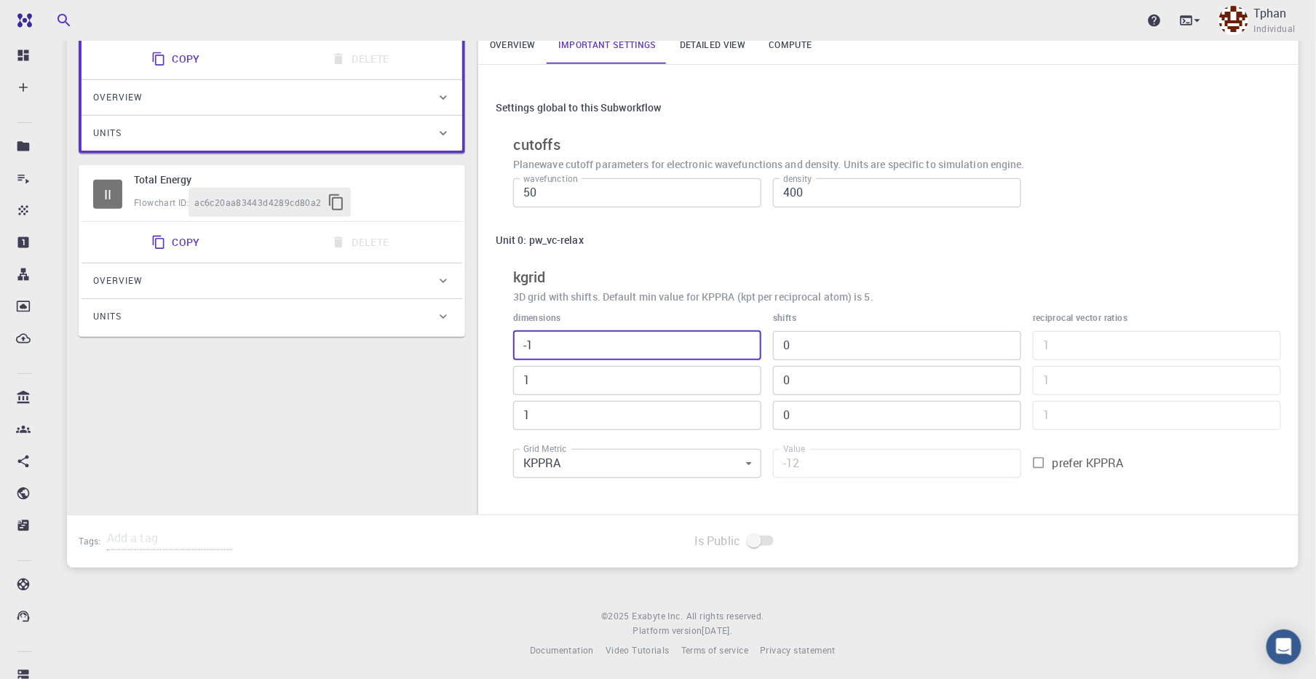
type input "0"
click at [744, 336] on input "0" at bounding box center [637, 345] width 248 height 29
type input "1"
type input "12"
type input "1"
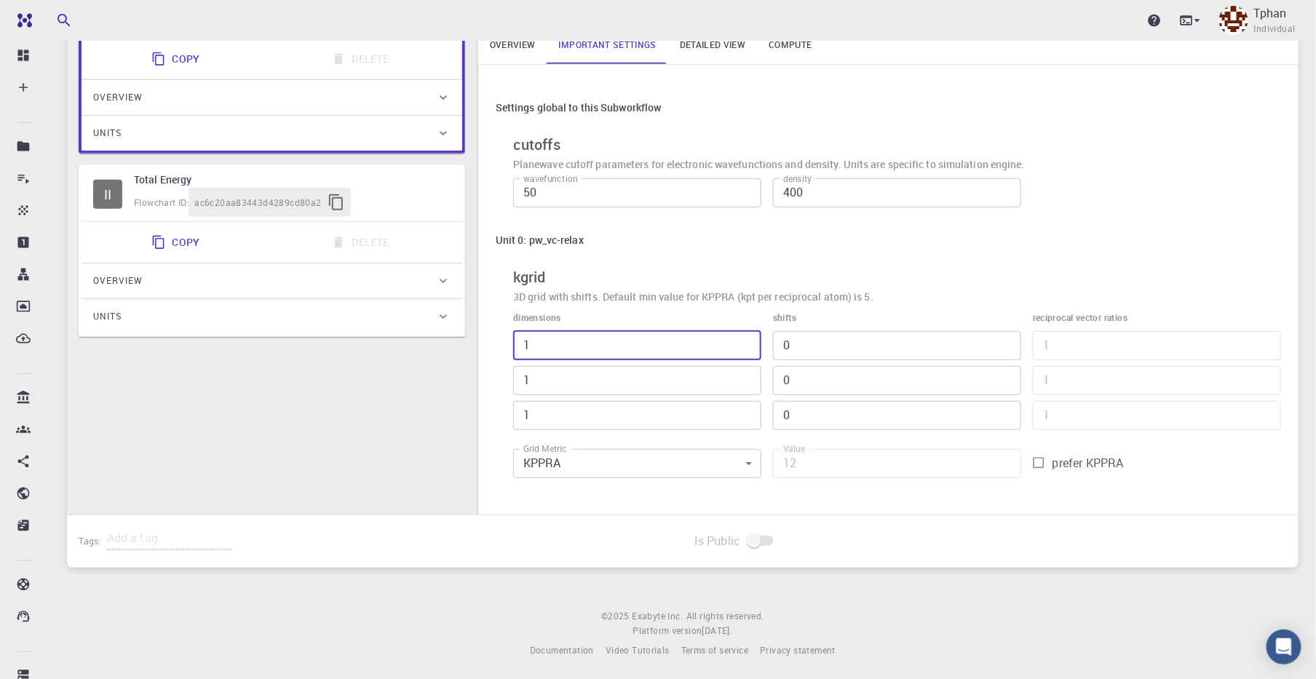
click at [744, 336] on input "1" at bounding box center [637, 345] width 248 height 29
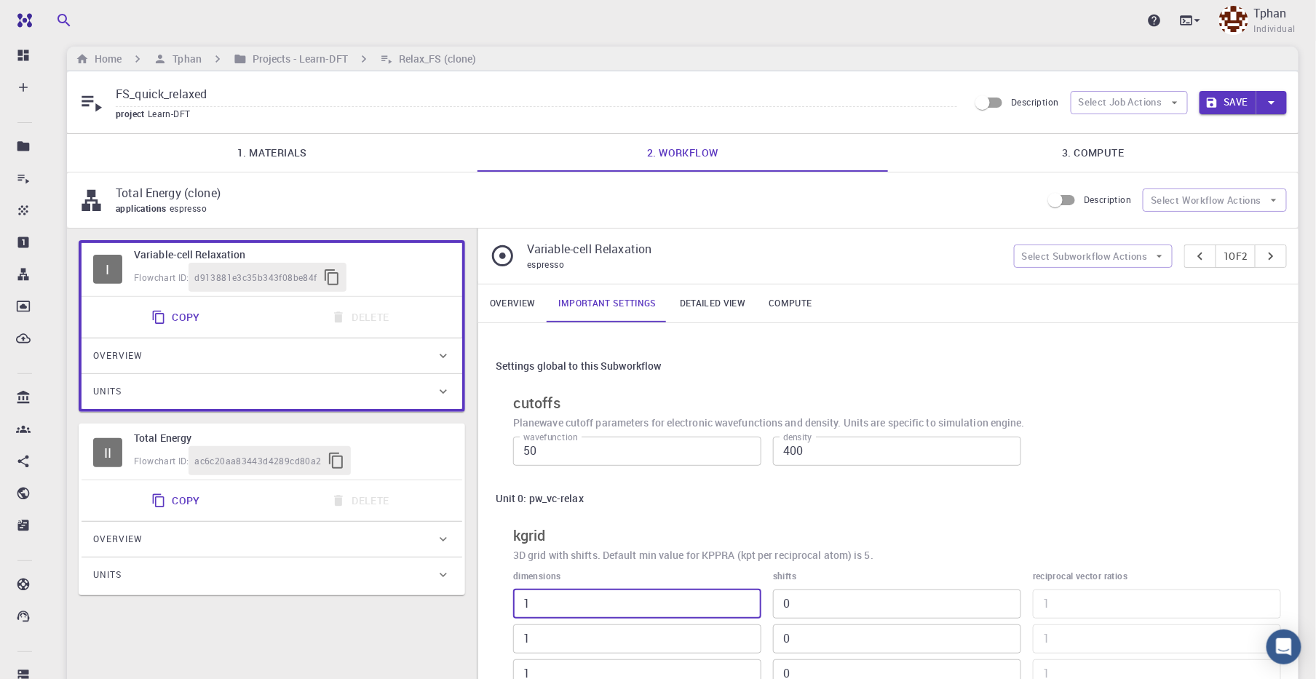
scroll to position [0, 0]
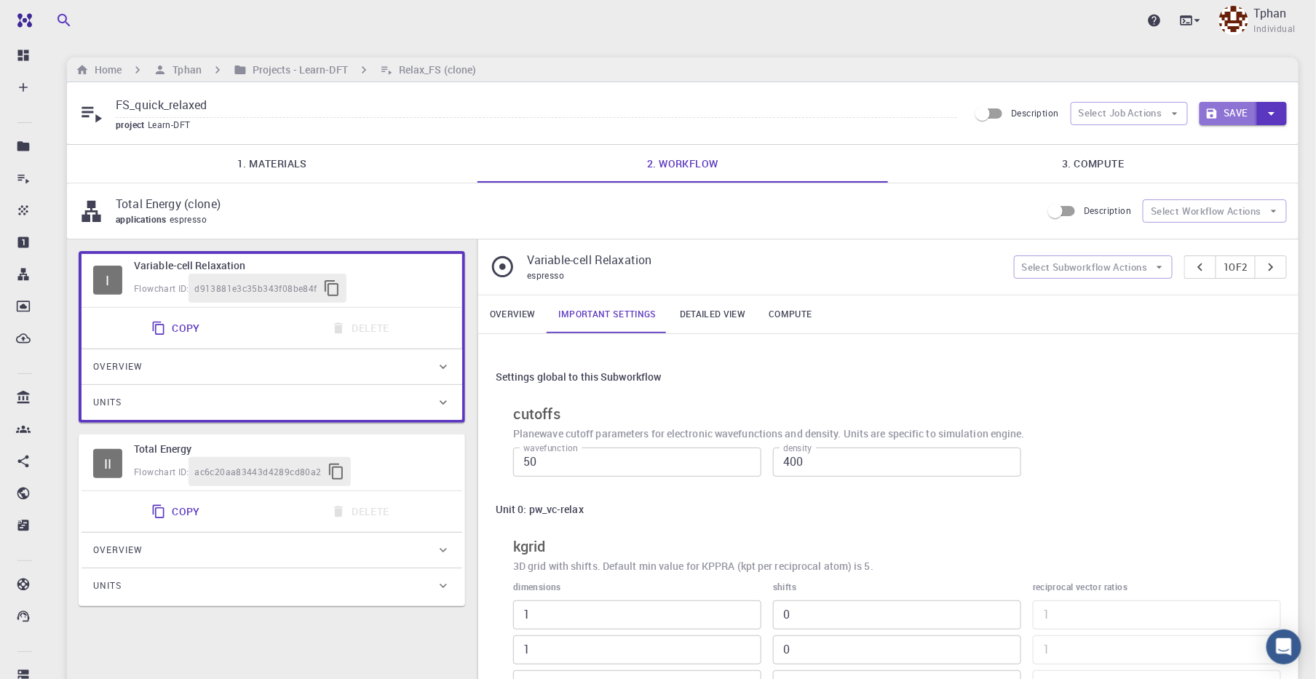
click at [1237, 116] on button "Save" at bounding box center [1229, 113] width 58 height 23
click at [724, 306] on link "Detailed view" at bounding box center [712, 315] width 89 height 38
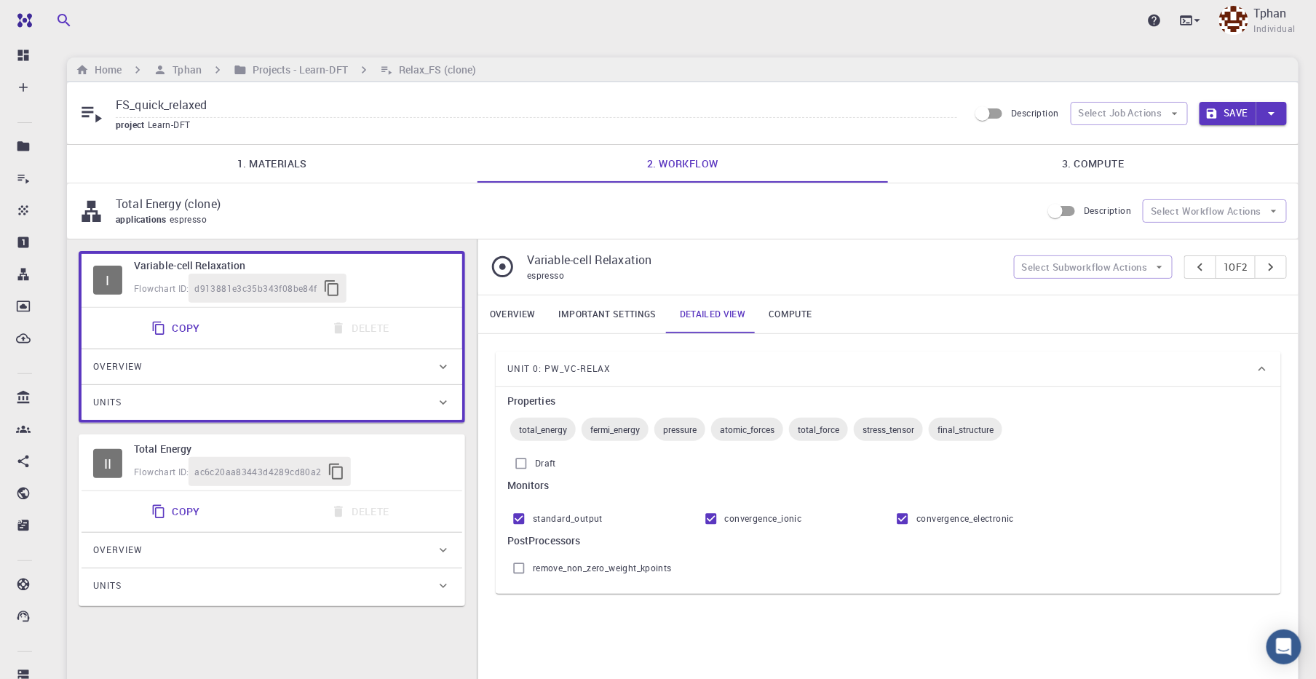
drag, startPoint x: 585, startPoint y: 188, endPoint x: 616, endPoint y: 193, distance: 31.0
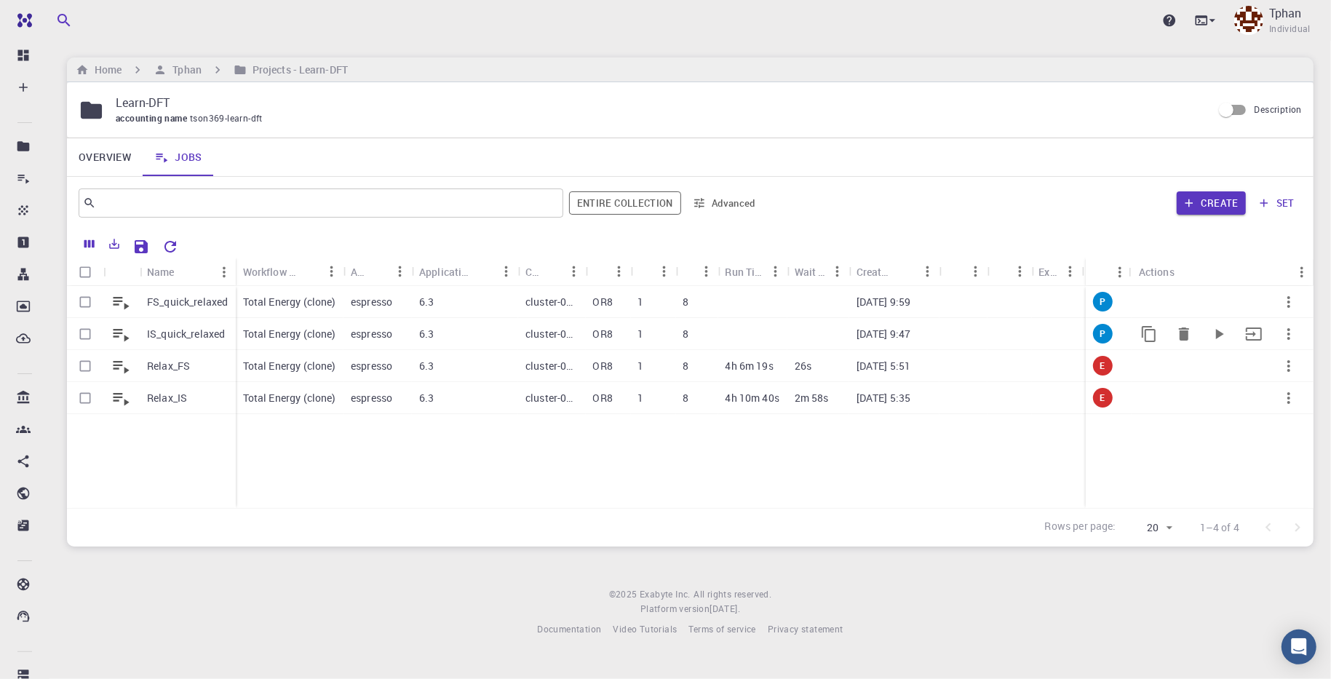
click at [210, 331] on p "IS_quick_relaxed" at bounding box center [186, 334] width 78 height 15
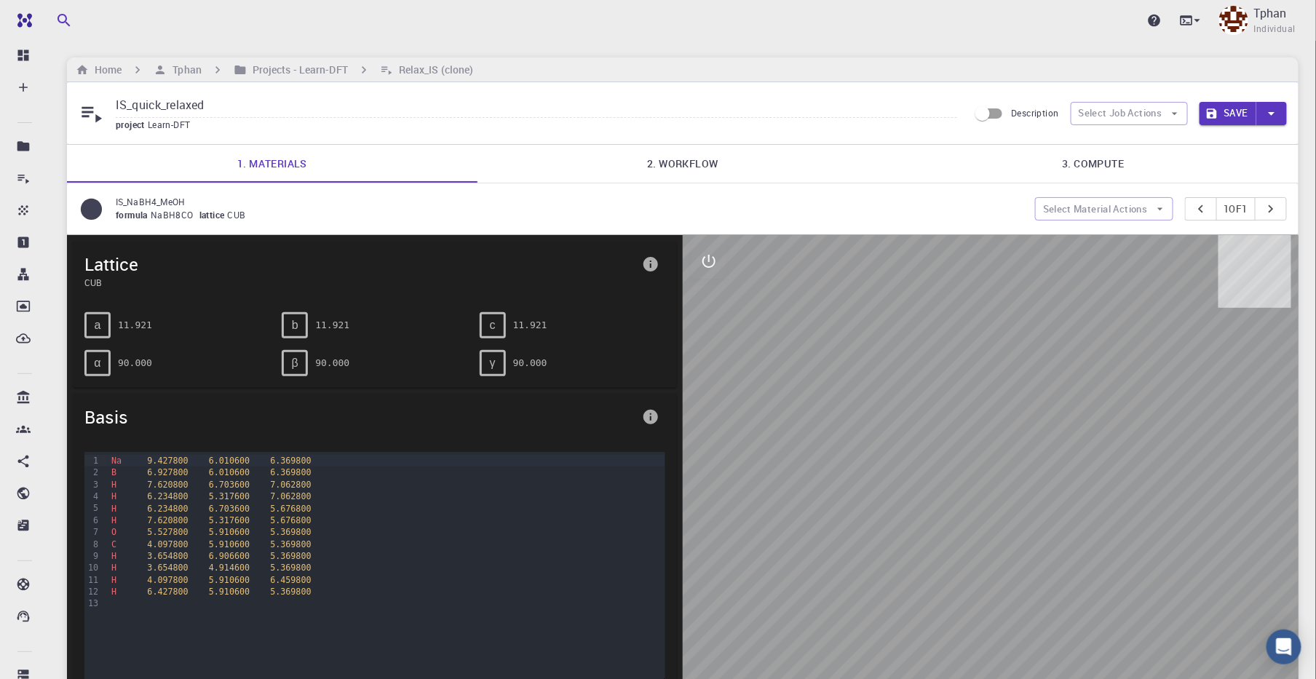
click at [689, 154] on link "2. Workflow" at bounding box center [682, 164] width 411 height 38
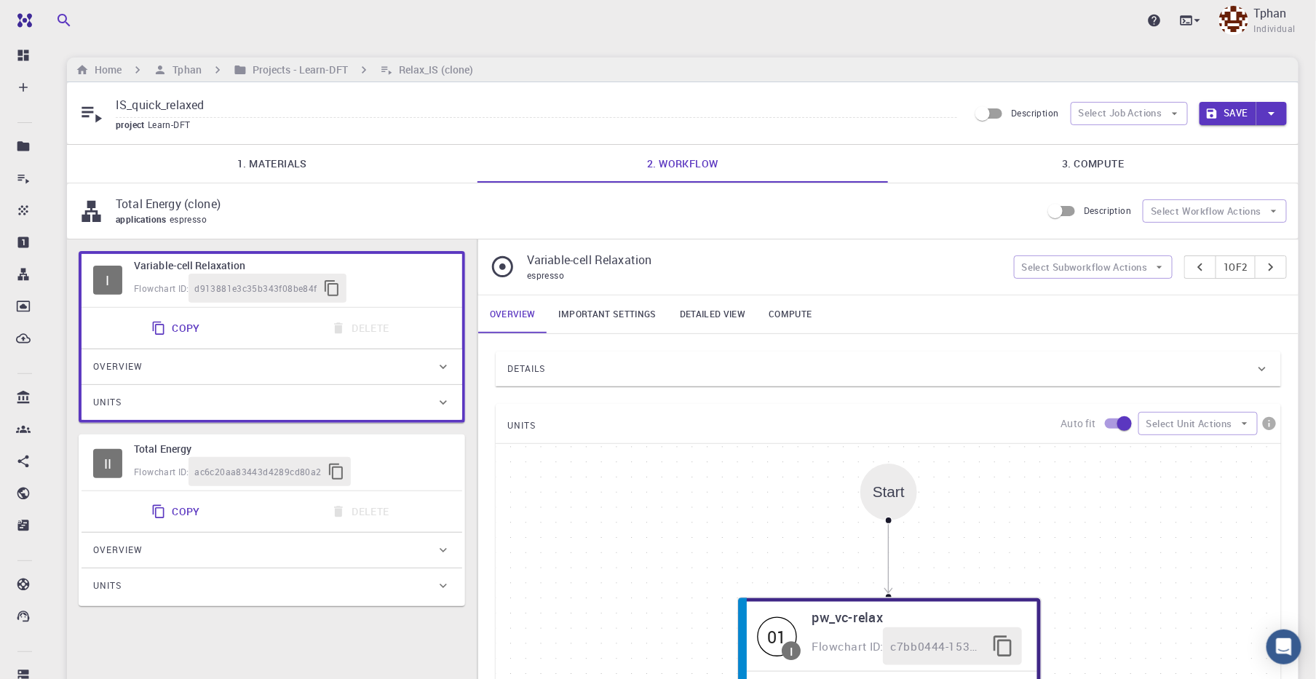
click at [598, 315] on link "Important settings" at bounding box center [607, 315] width 121 height 38
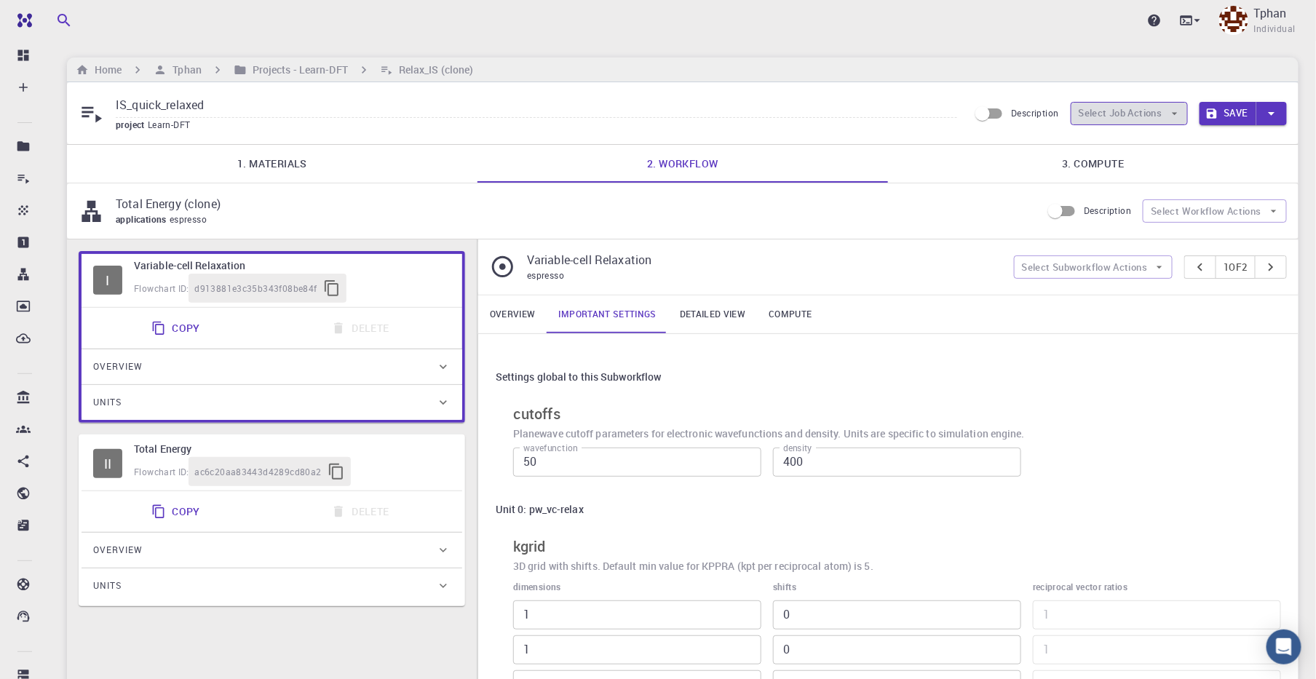
click at [1179, 114] on icon "button" at bounding box center [1174, 113] width 13 height 13
click at [1272, 112] on icon "button" at bounding box center [1271, 114] width 7 height 4
click at [1272, 112] on div at bounding box center [658, 339] width 1316 height 679
click at [1257, 180] on link "3. Compute" at bounding box center [1093, 164] width 411 height 38
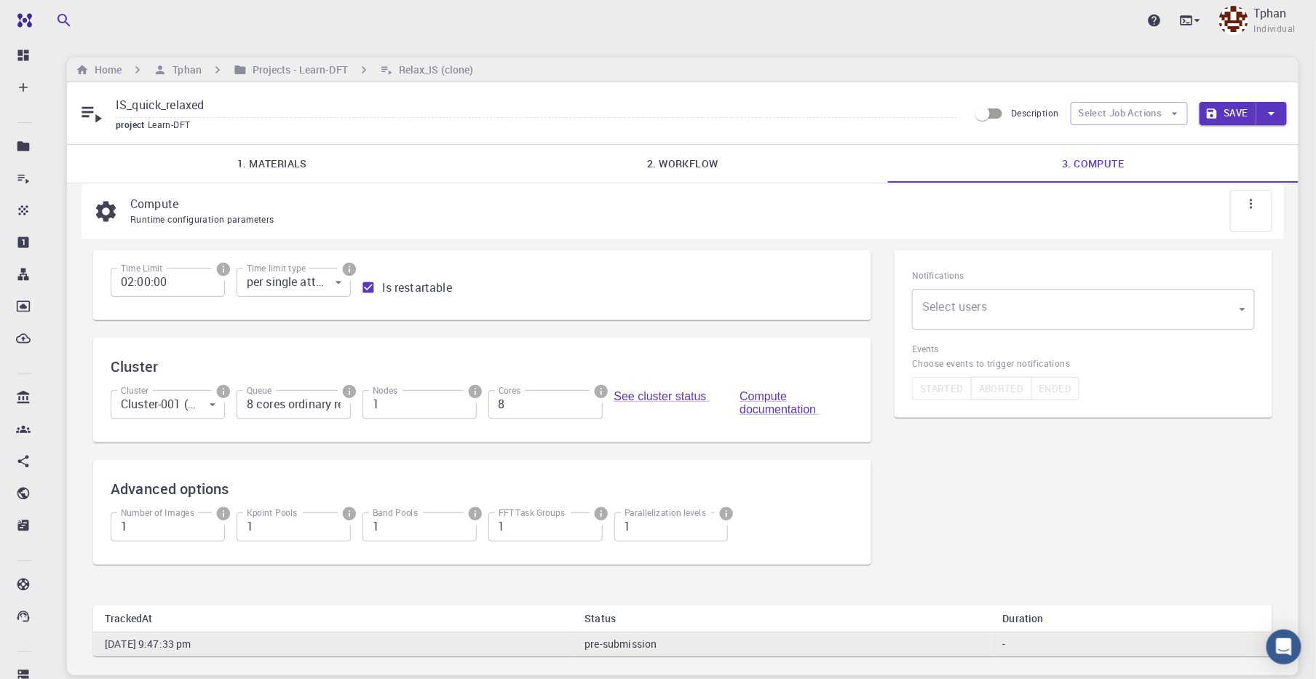
click at [681, 160] on link "2. Workflow" at bounding box center [682, 164] width 411 height 38
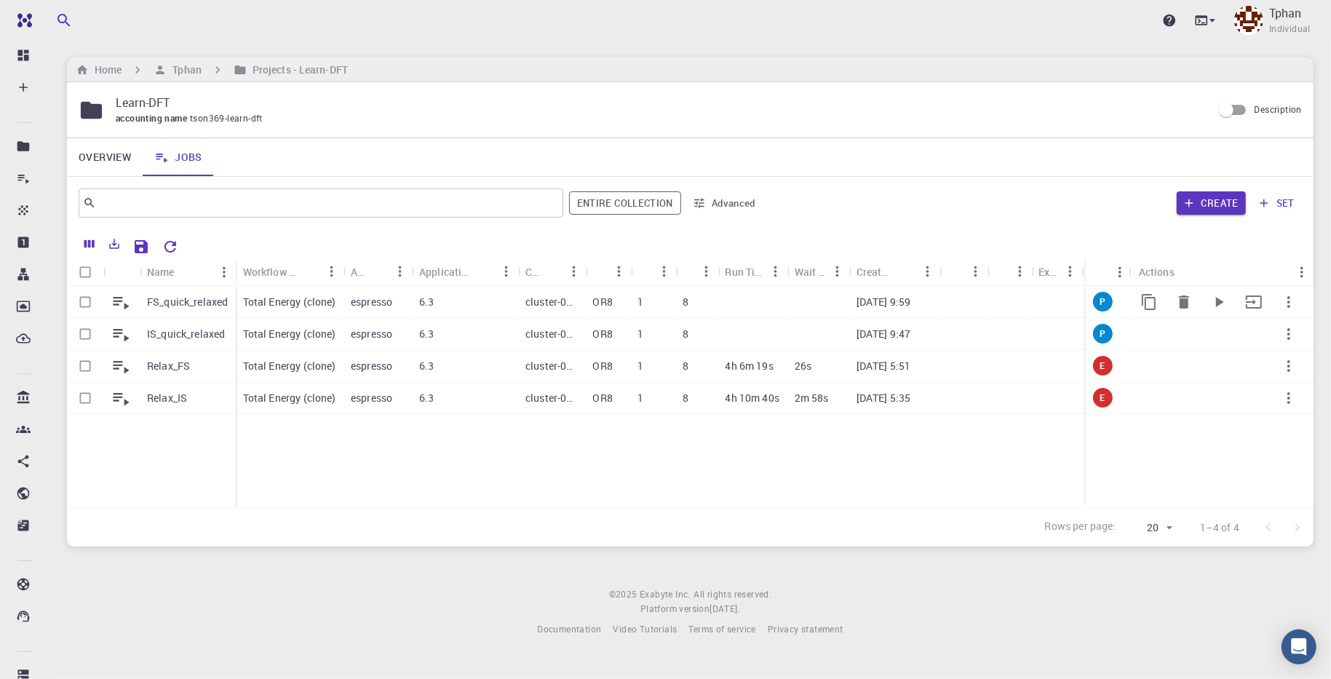
click at [84, 304] on input "Select row" at bounding box center [85, 302] width 28 height 28
checkbox input "true"
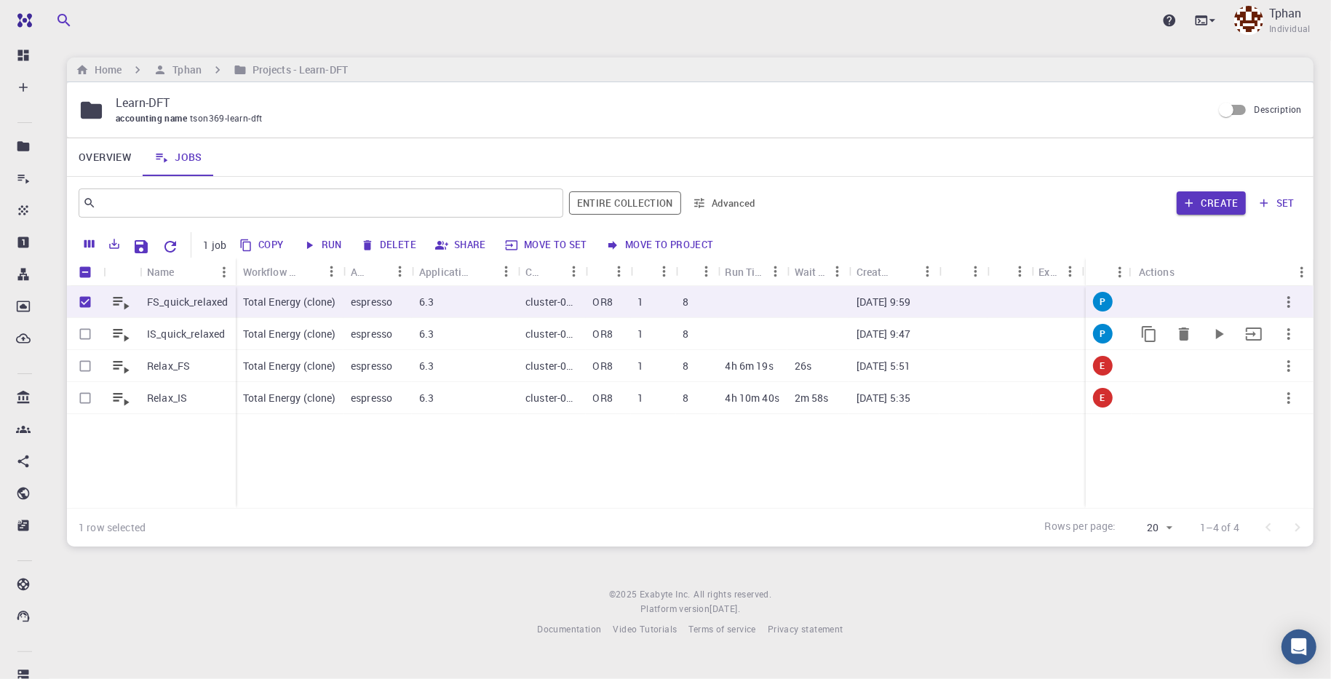
click at [88, 330] on input "Select row" at bounding box center [85, 334] width 28 height 28
checkbox input "true"
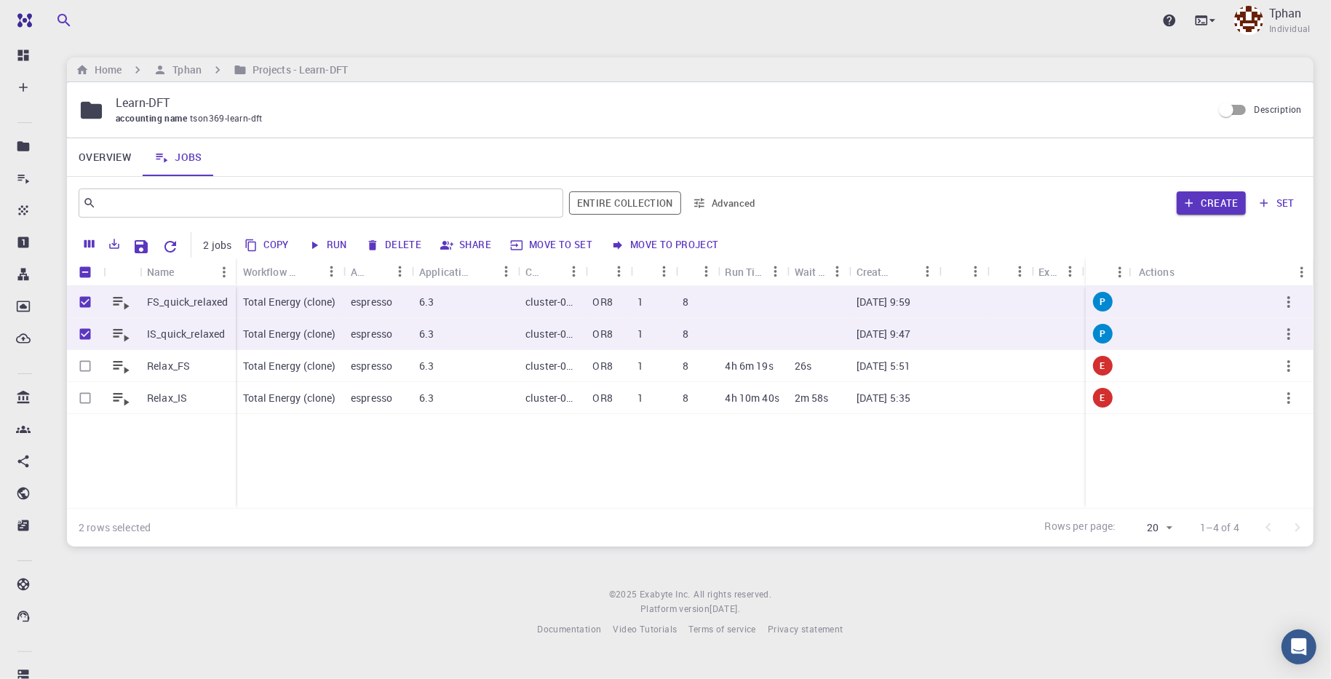
click at [338, 247] on button "Run" at bounding box center [328, 245] width 49 height 23
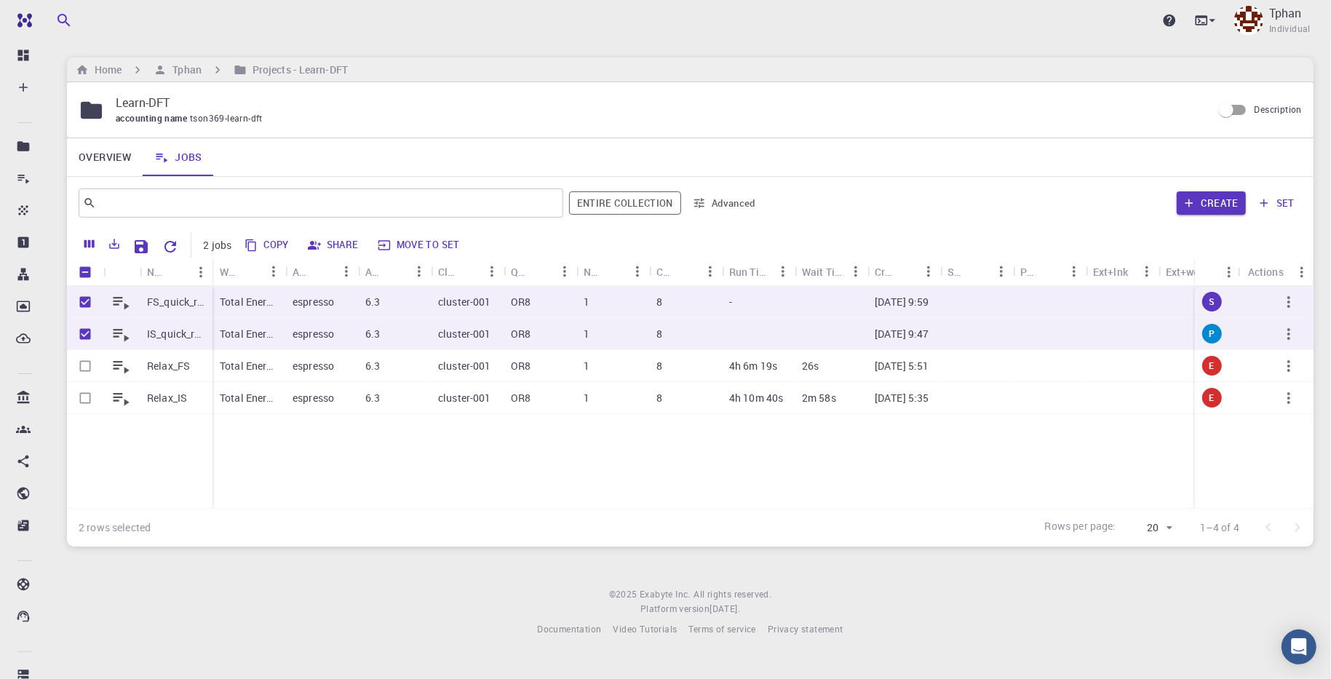
checkbox input "false"
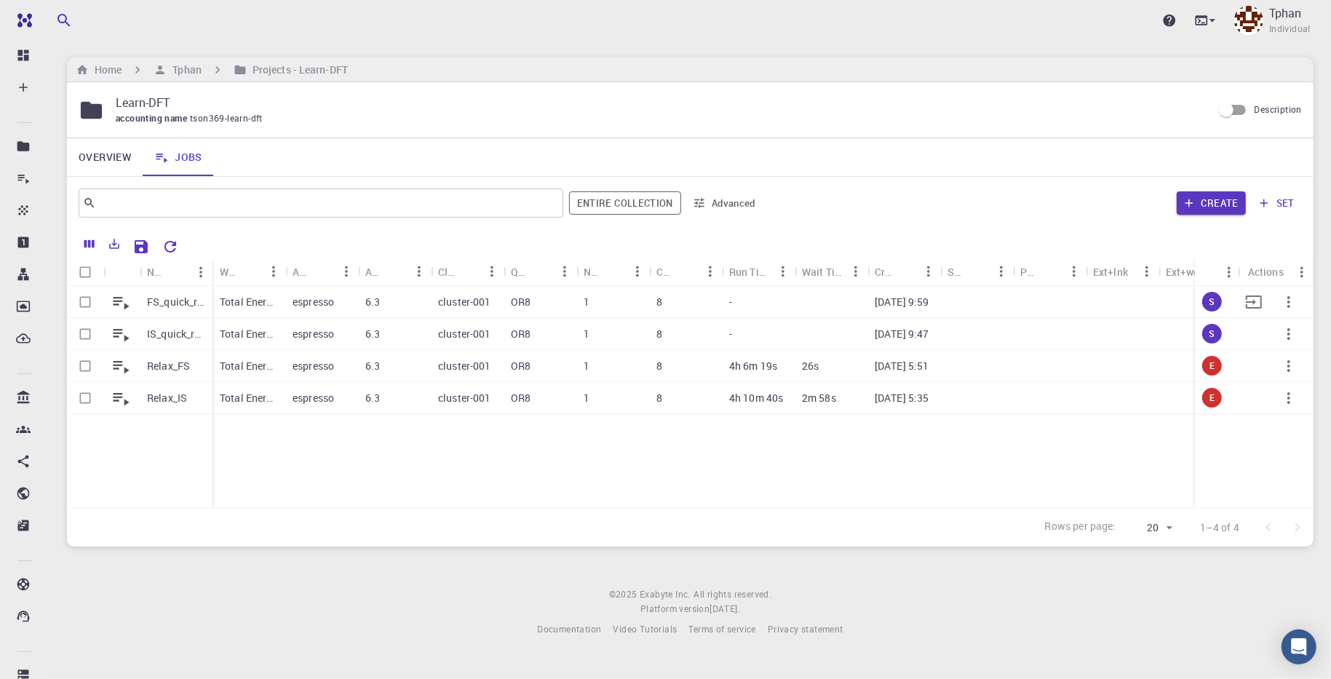
click at [257, 300] on p "Total Energy (clone)" at bounding box center [249, 302] width 58 height 15
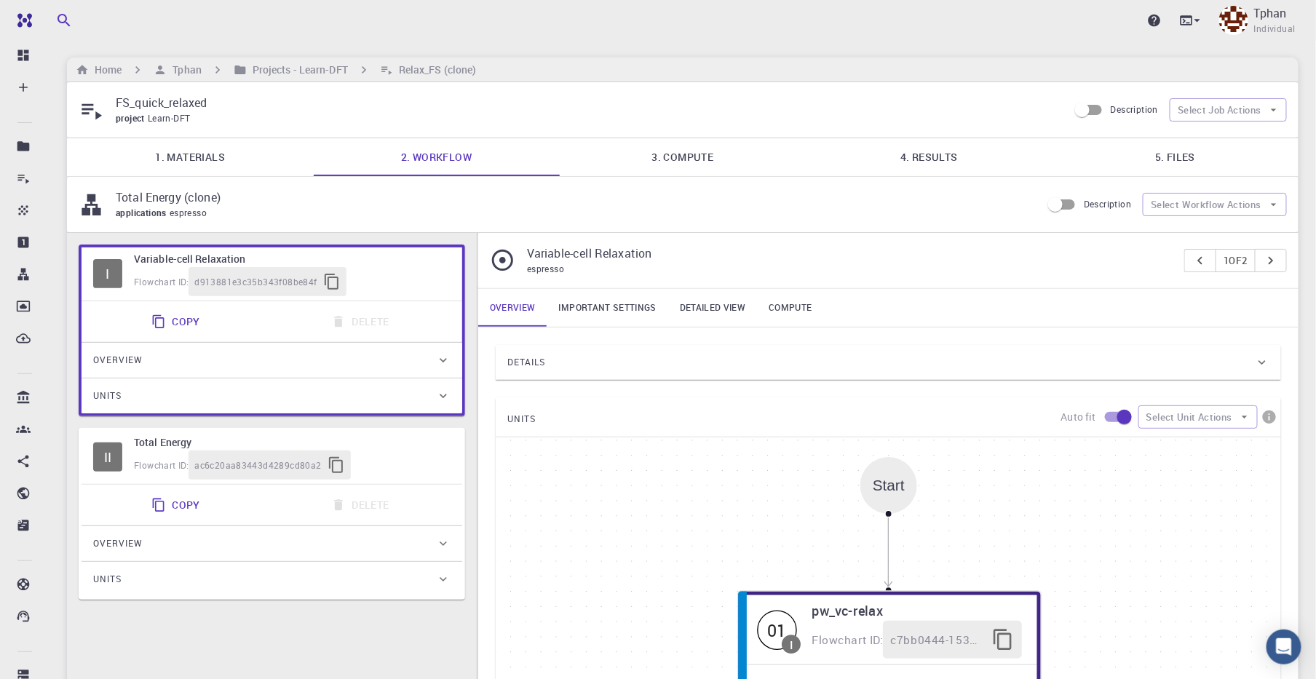
click at [616, 306] on link "Important settings" at bounding box center [607, 308] width 121 height 38
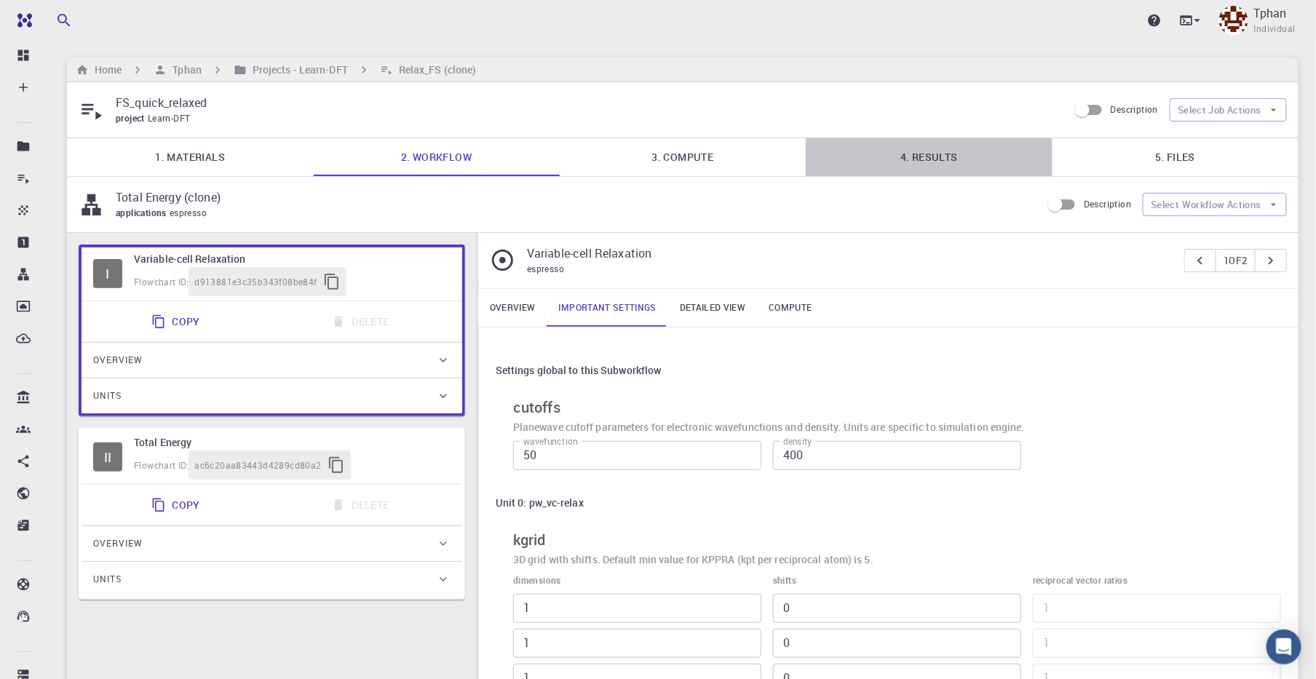
click at [929, 157] on link "4. Results" at bounding box center [929, 157] width 246 height 38
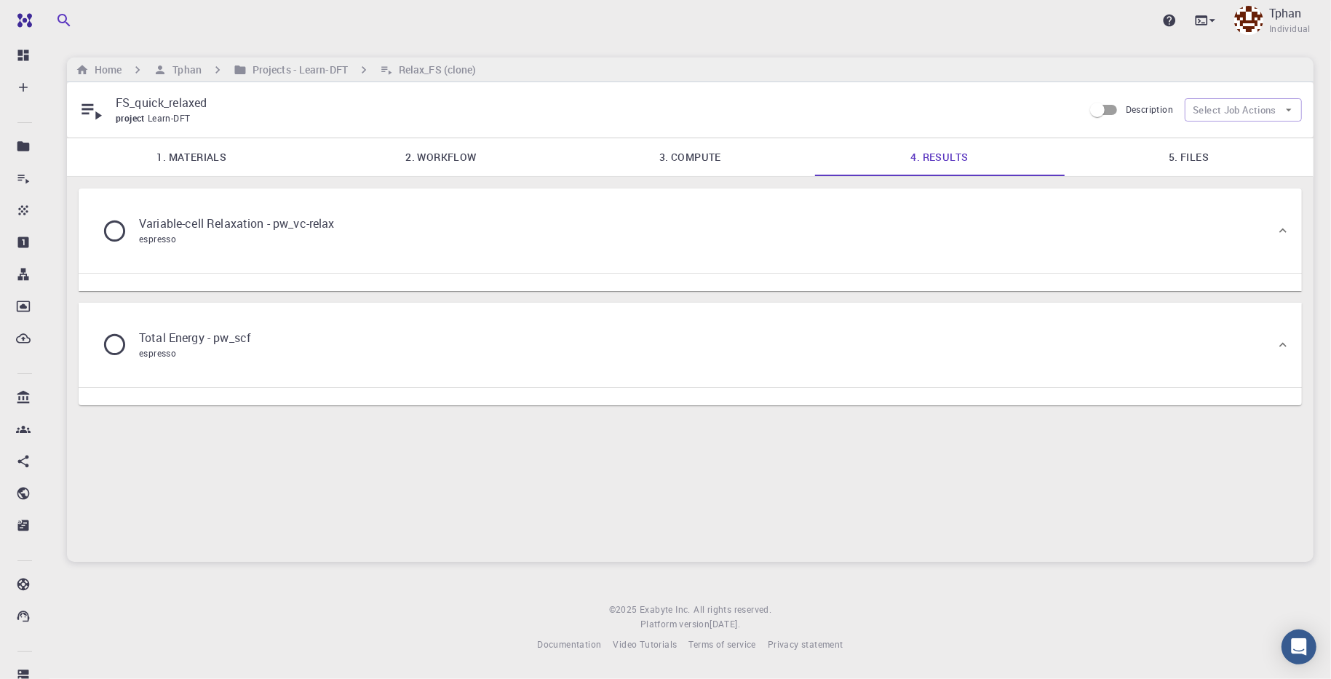
click at [1188, 159] on link "5. Files" at bounding box center [1189, 157] width 250 height 38
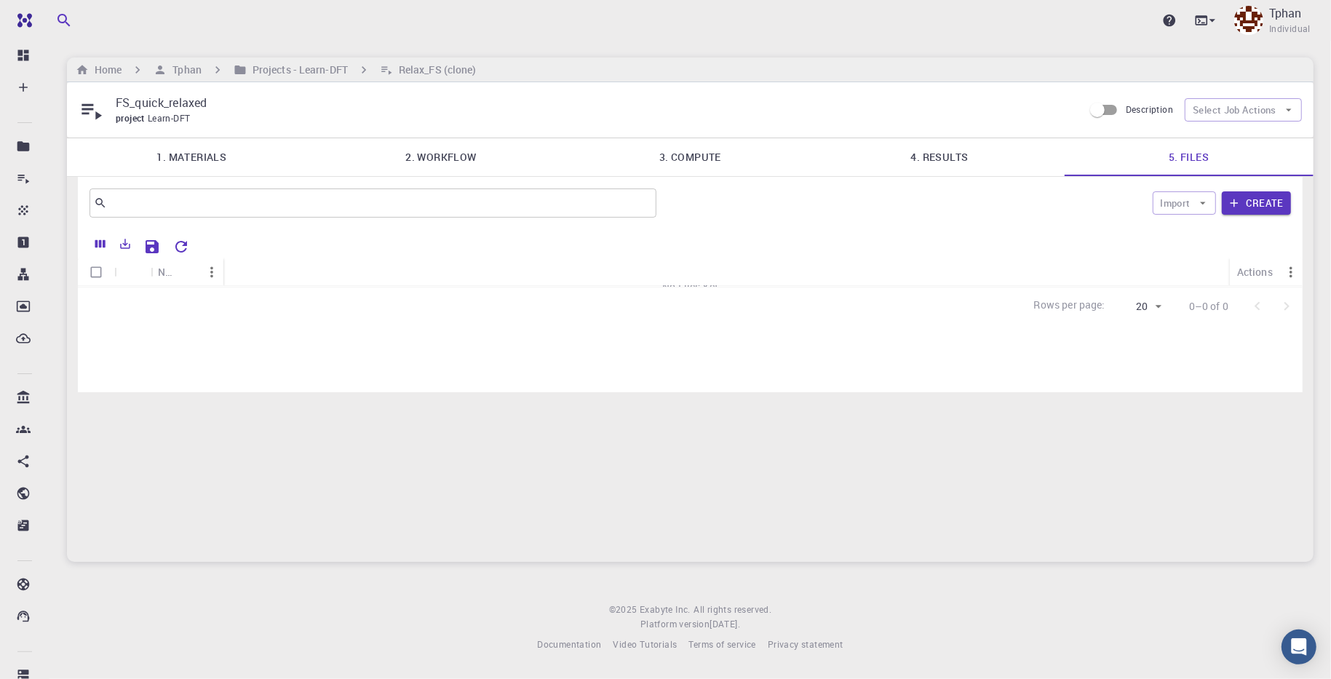
click at [969, 153] on link "4. Results" at bounding box center [940, 157] width 250 height 38
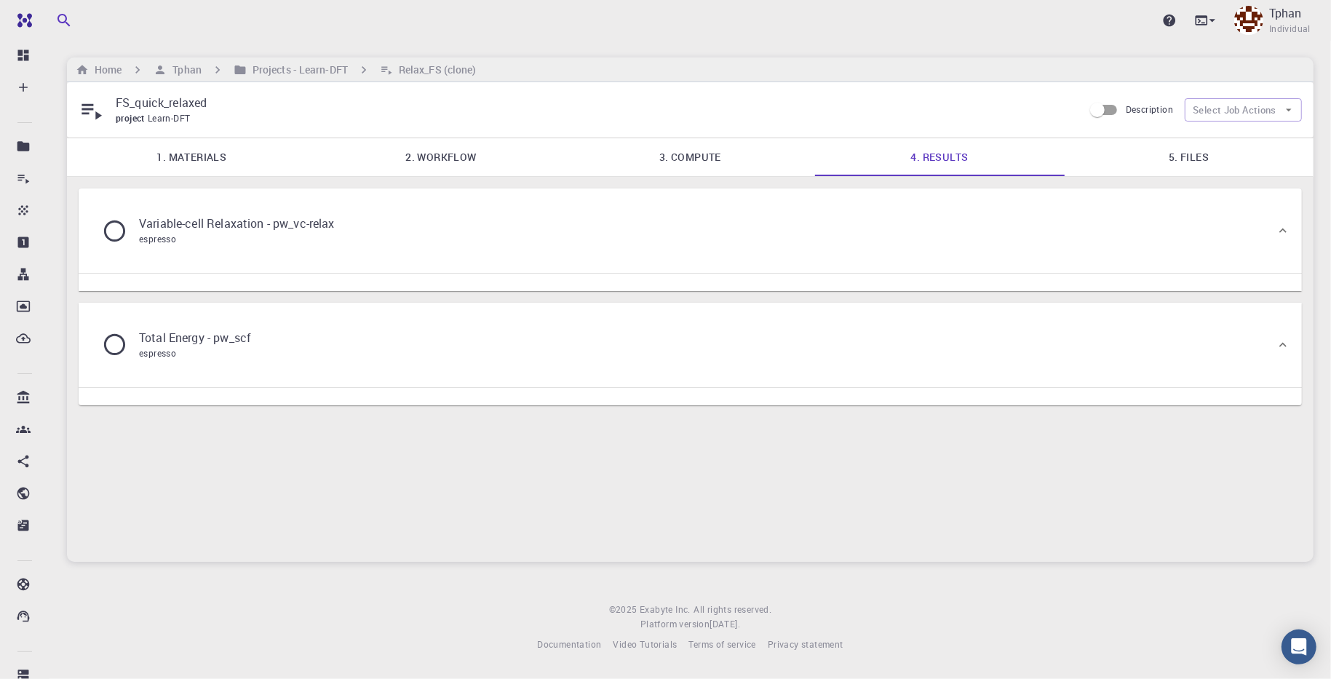
click at [693, 155] on link "3. Compute" at bounding box center [691, 157] width 250 height 38
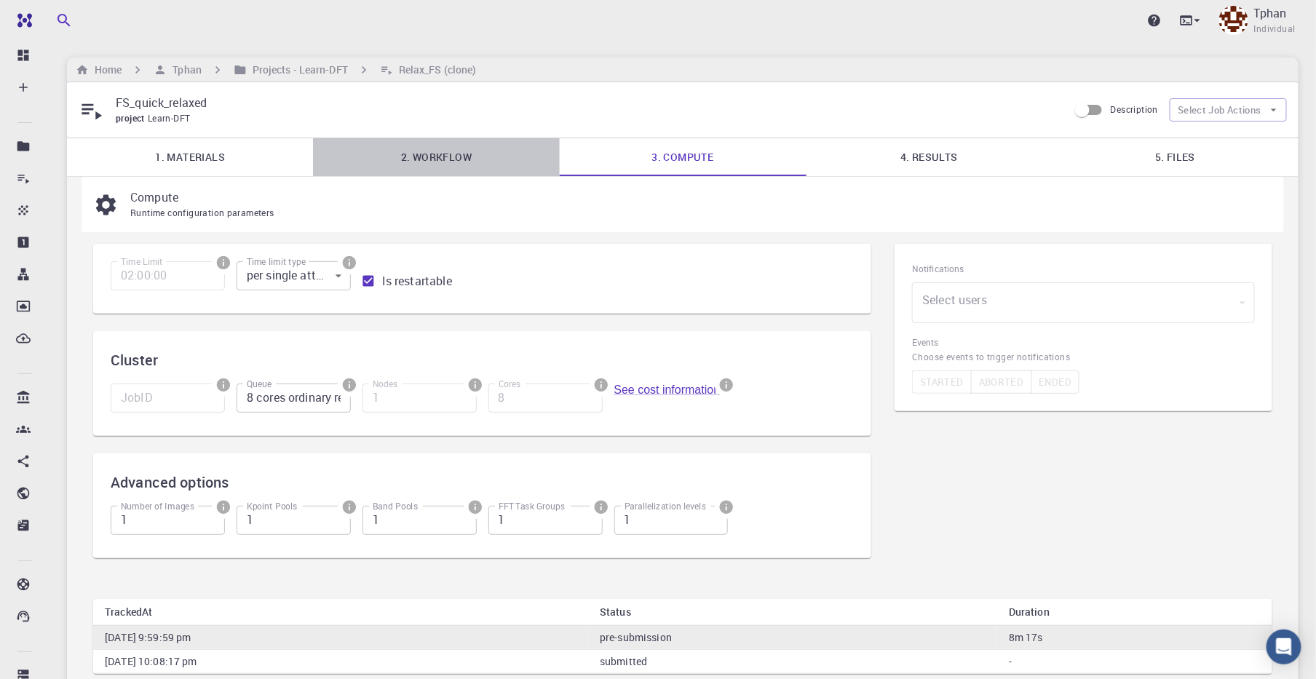
click at [429, 146] on link "2. Workflow" at bounding box center [436, 157] width 246 height 38
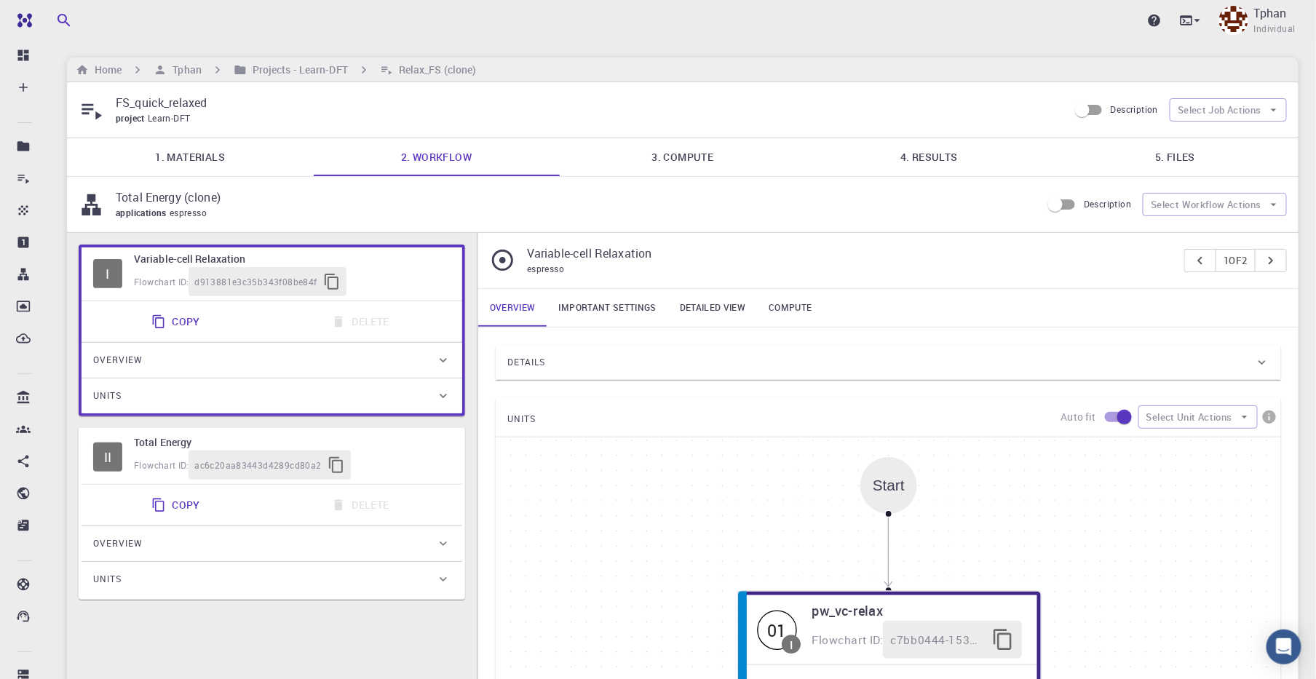
click at [183, 165] on link "1. Materials" at bounding box center [190, 157] width 246 height 38
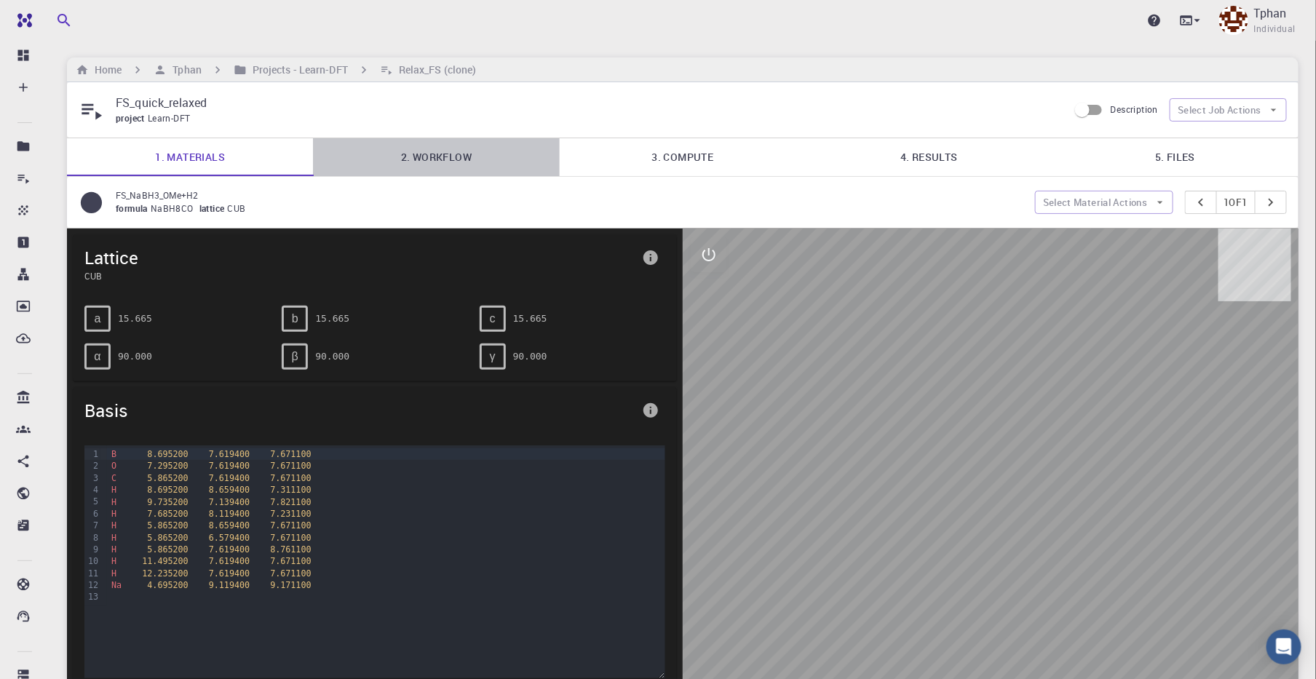
drag, startPoint x: 421, startPoint y: 165, endPoint x: 439, endPoint y: 156, distance: 19.5
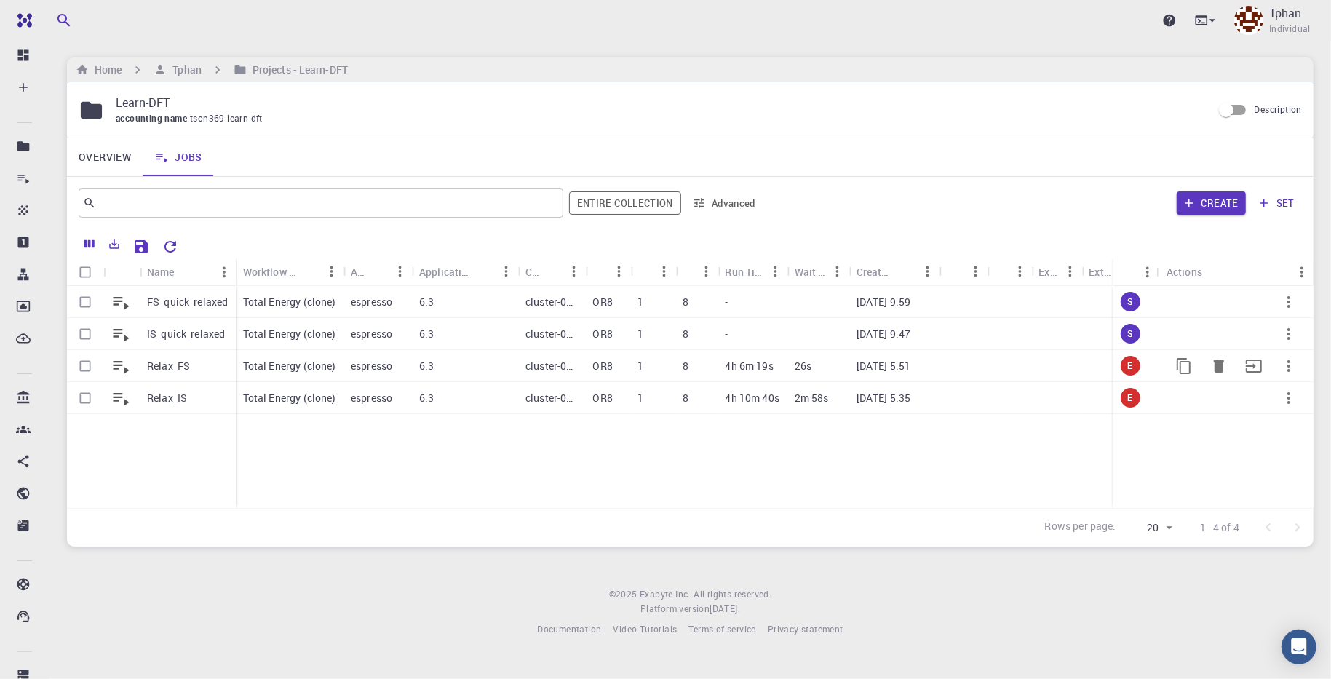
click at [1286, 365] on icon "button" at bounding box center [1288, 365] width 17 height 17
click at [747, 484] on div at bounding box center [665, 339] width 1331 height 679
click at [398, 304] on div "espresso" at bounding box center [378, 302] width 68 height 32
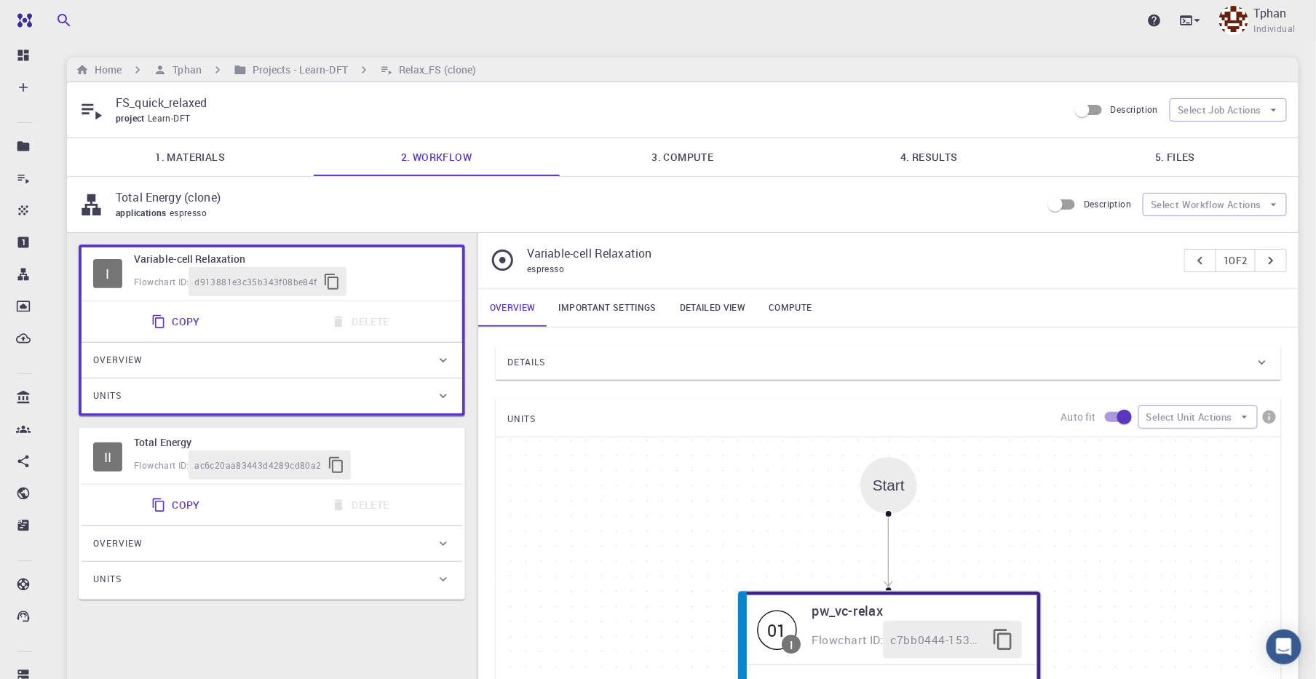
click at [600, 309] on link "Important settings" at bounding box center [607, 308] width 121 height 38
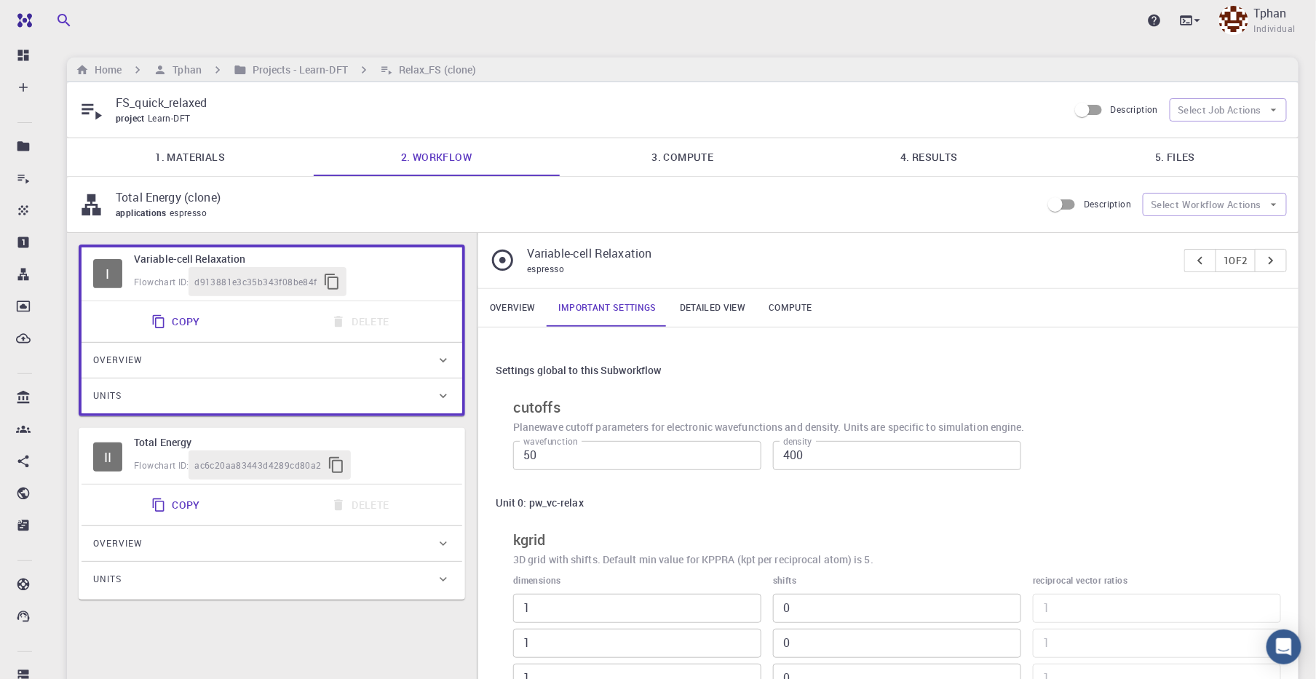
click at [710, 308] on link "Detailed view" at bounding box center [712, 308] width 89 height 38
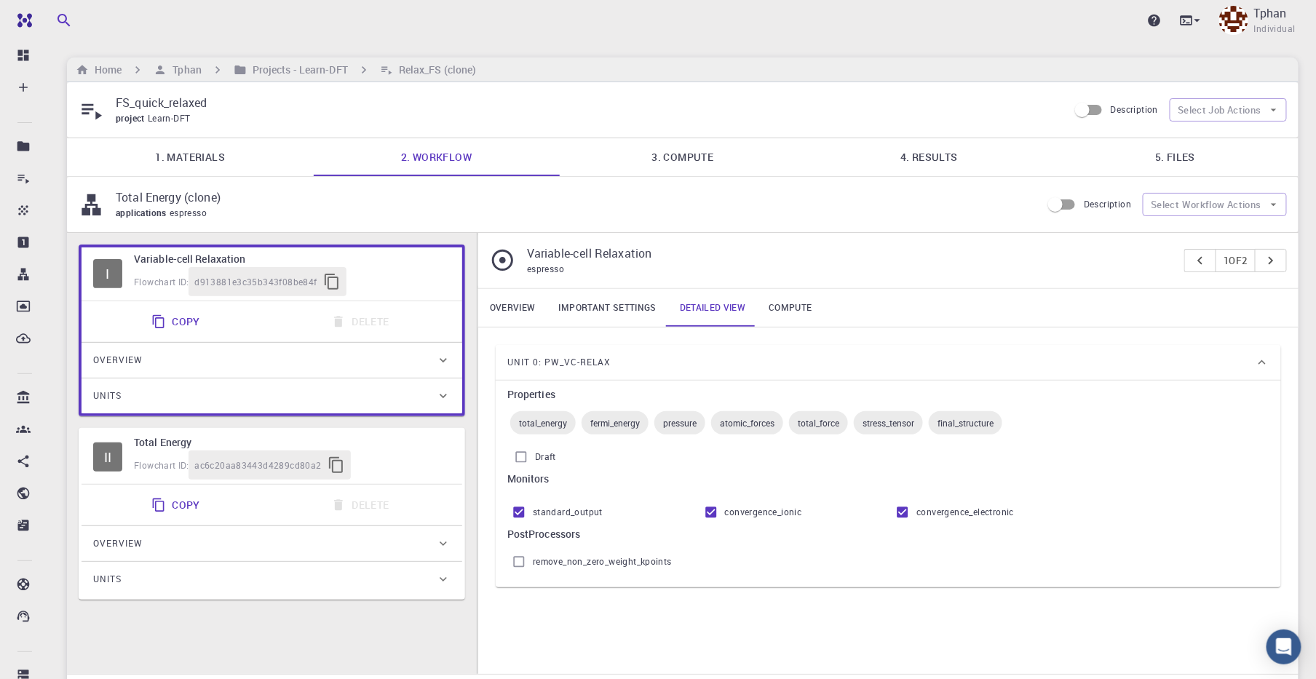
click at [790, 306] on link "Compute" at bounding box center [790, 308] width 66 height 38
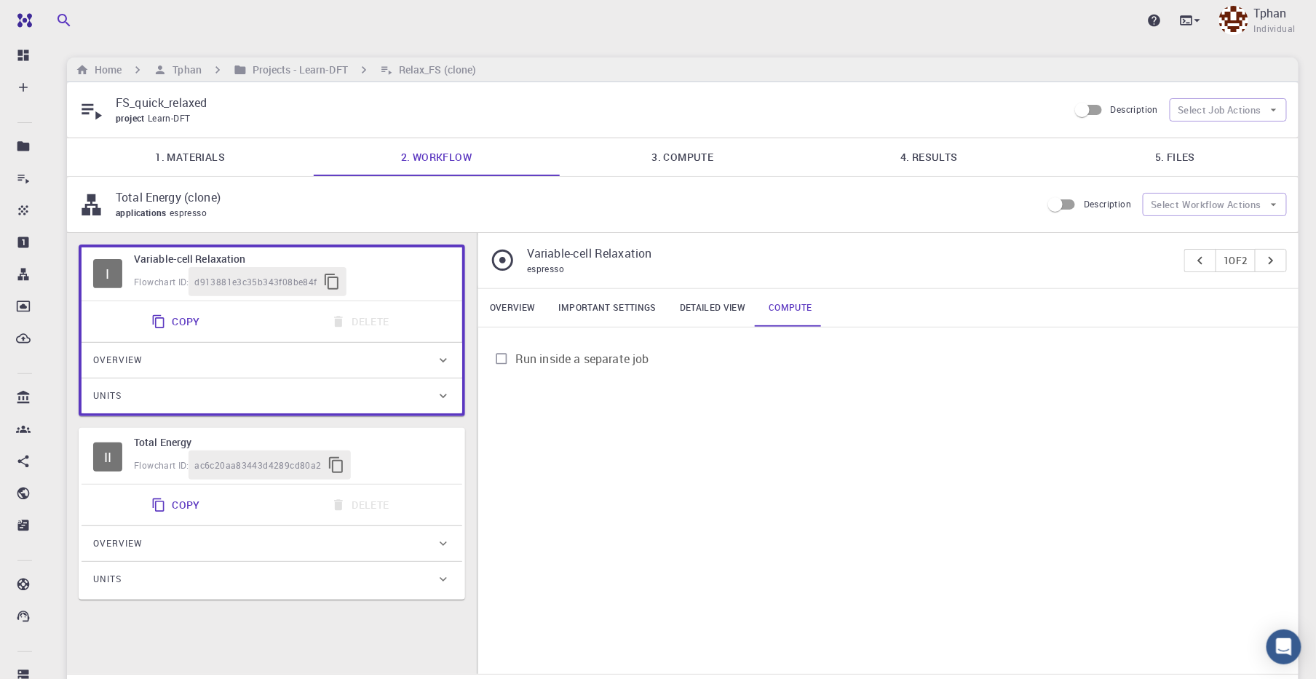
click at [707, 152] on link "3. Compute" at bounding box center [683, 157] width 246 height 38
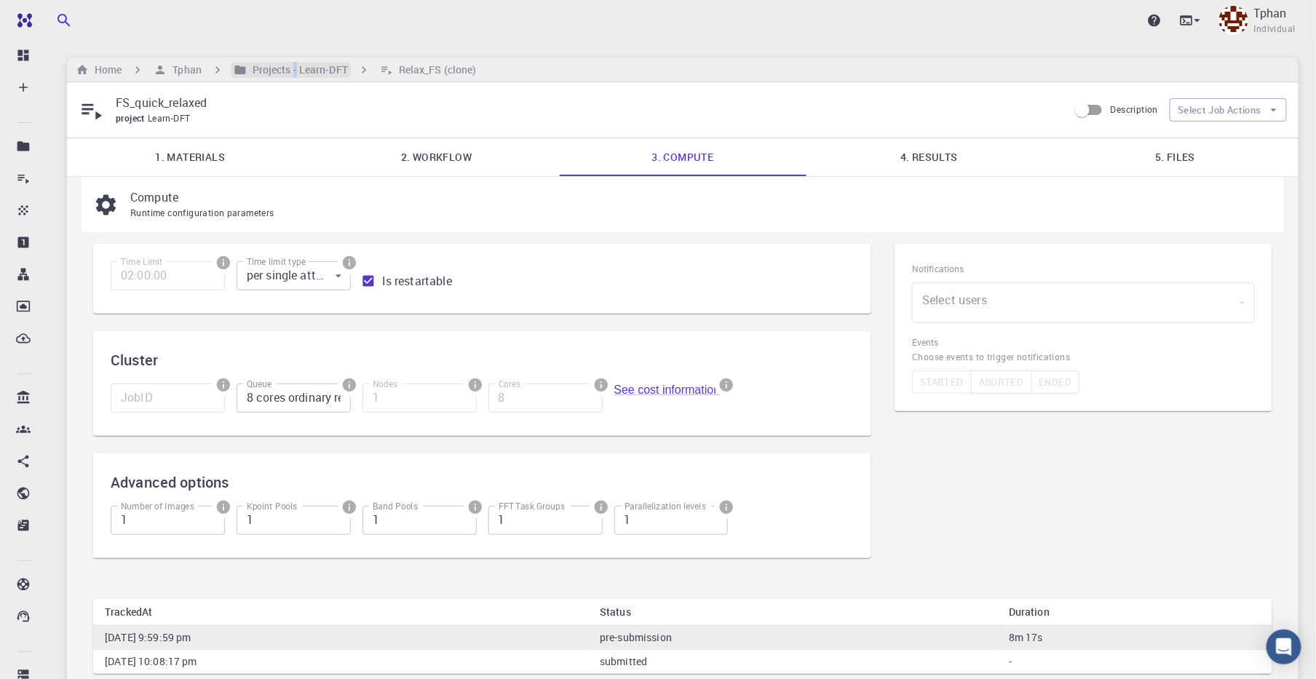
click at [296, 75] on h6 "Projects - Learn-DFT" at bounding box center [297, 70] width 101 height 16
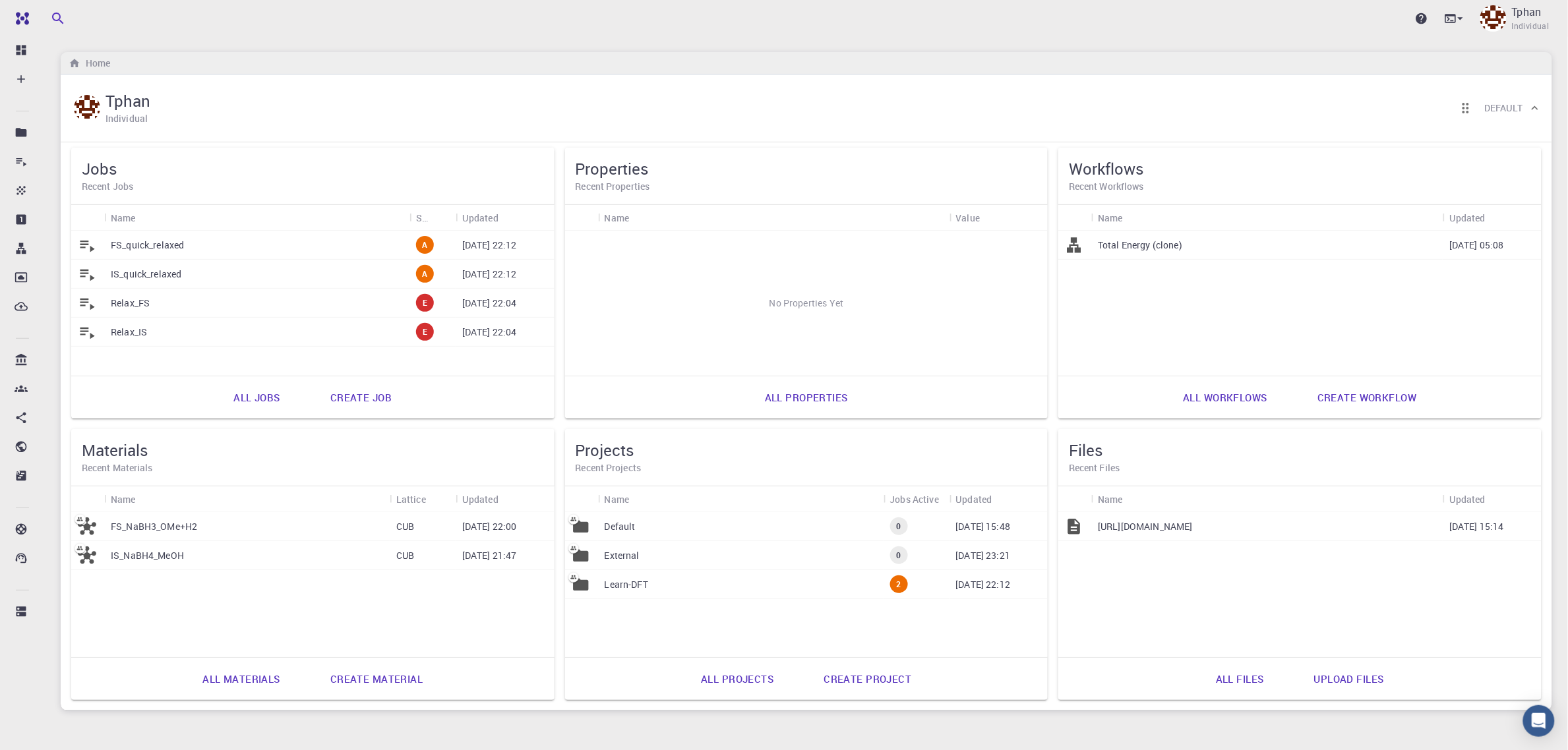
click at [203, 239] on div "FS_quick_relaxed" at bounding box center [256, 245] width 305 height 29
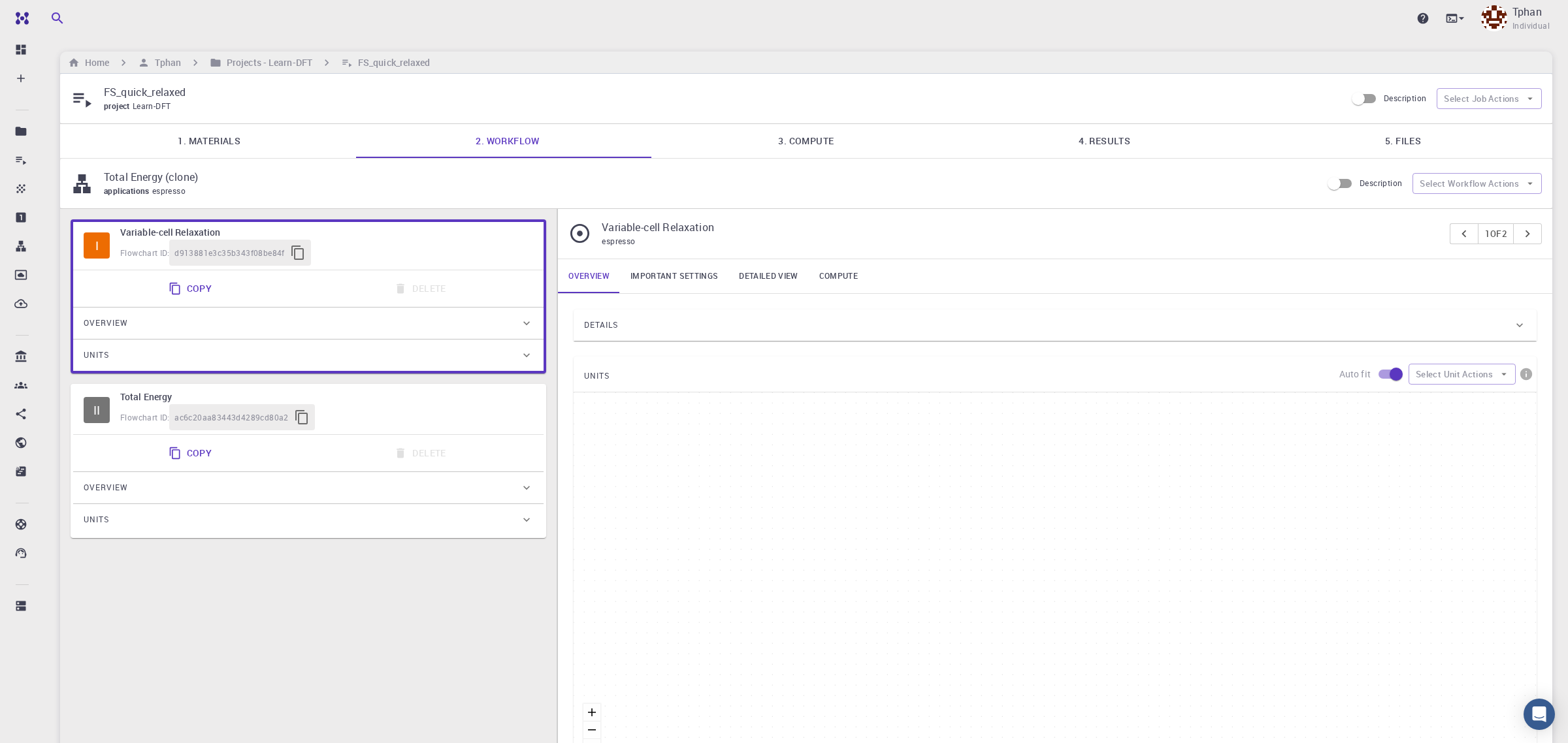
type input "/export/share/pseudo/b/gga/pbe/gbrv/1.4/us/b_pbe_gbrv_1.4.upf"
type input "/export/share/pseudo/o/gga/pbe/gbrv/1.2/us/o_pbe_gbrv_1.2.upf"
type input "/export/share/pseudo/c/gga/pbe/gbrv/1.2/us/c_pbe_gbrv_1.2.upf"
type input "/export/share/pseudo/h/gga/pbe/gbrv/1.4/us/h_pbe_gbrv_1.4.upf"
type input "/export/share/pseudo/na/gga/pbe/gbrv/1.5/us/na_pbe_gbrv_1.5.upf"
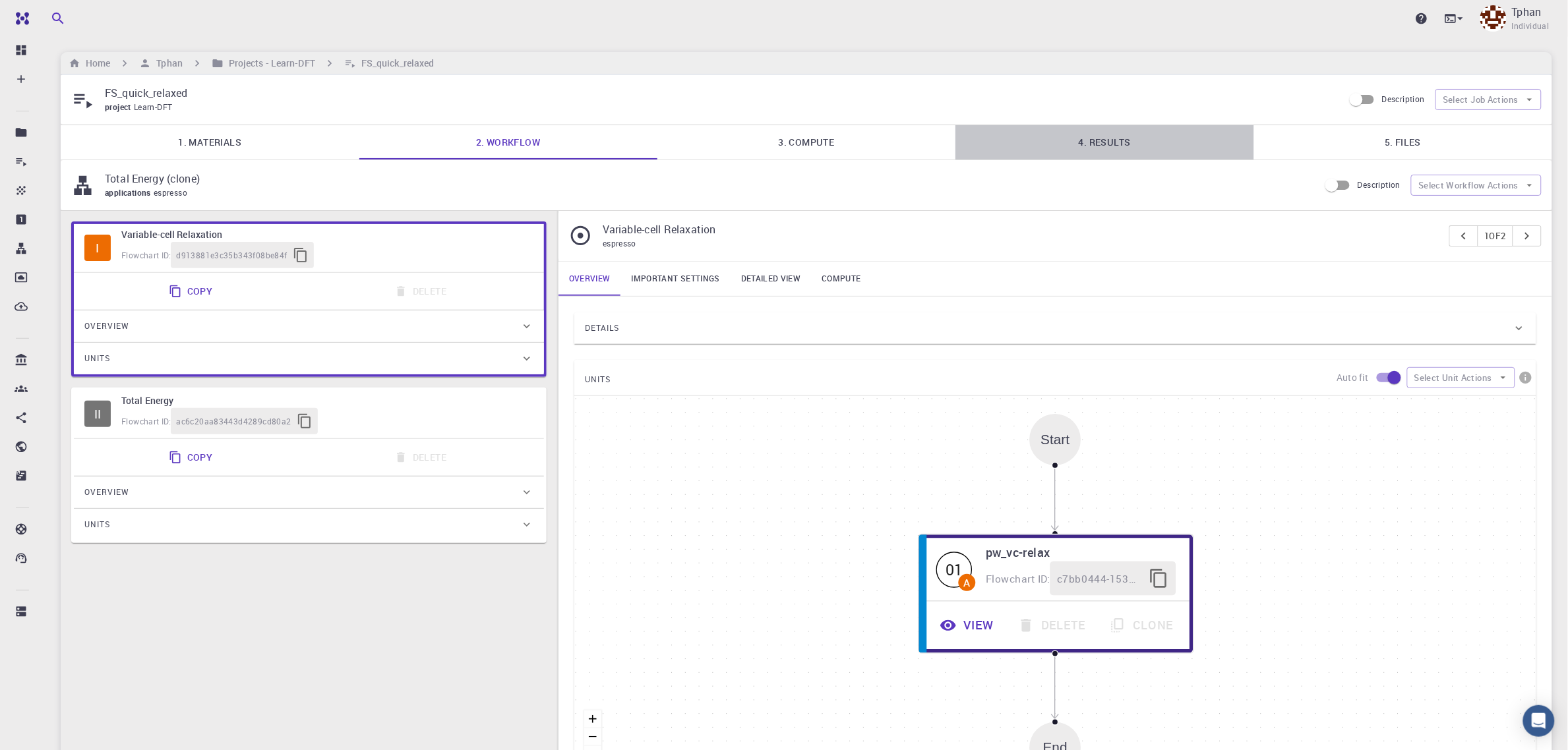
click at [1104, 150] on link "4. Results" at bounding box center [1104, 142] width 298 height 34
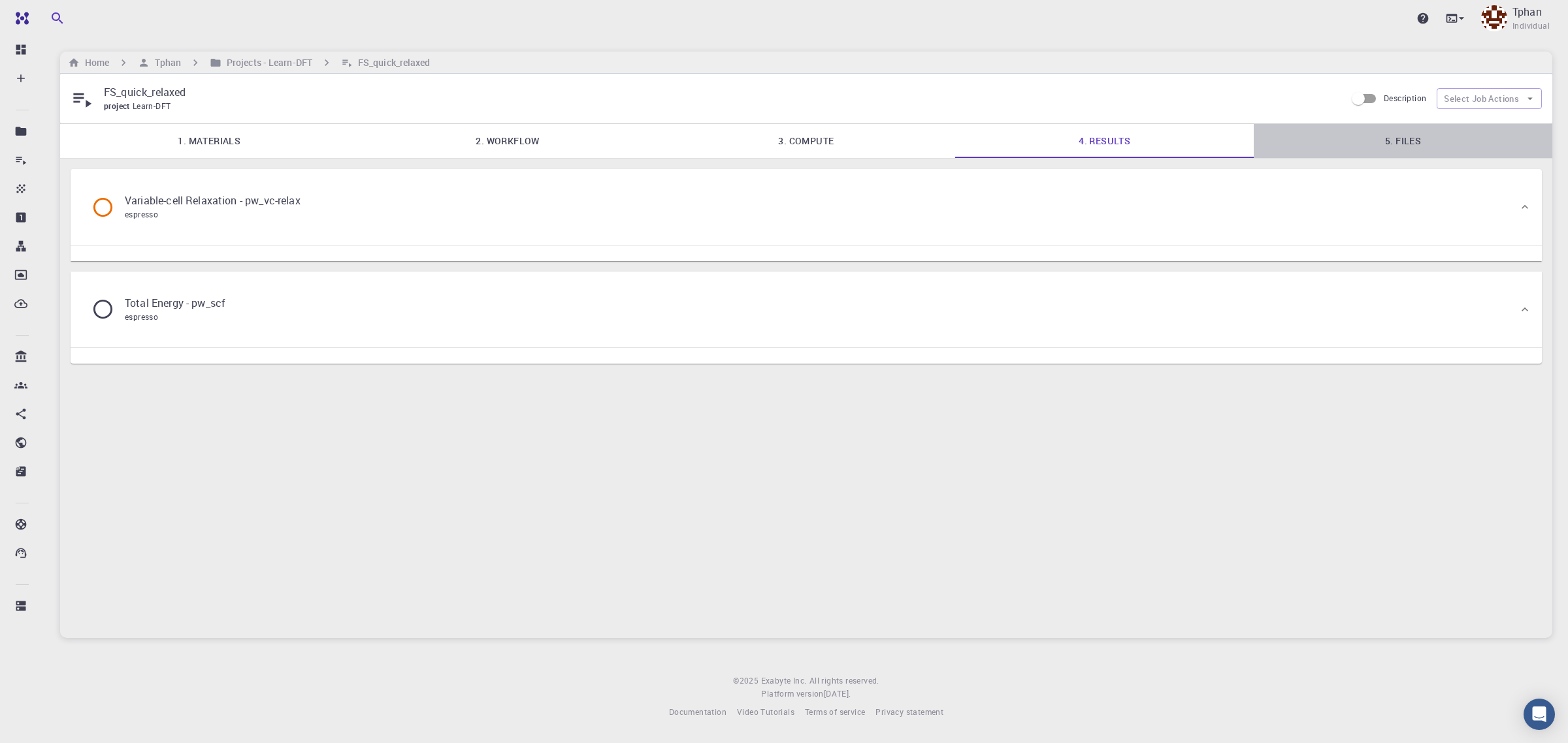
click at [1417, 150] on link "5. Files" at bounding box center [1403, 141] width 299 height 34
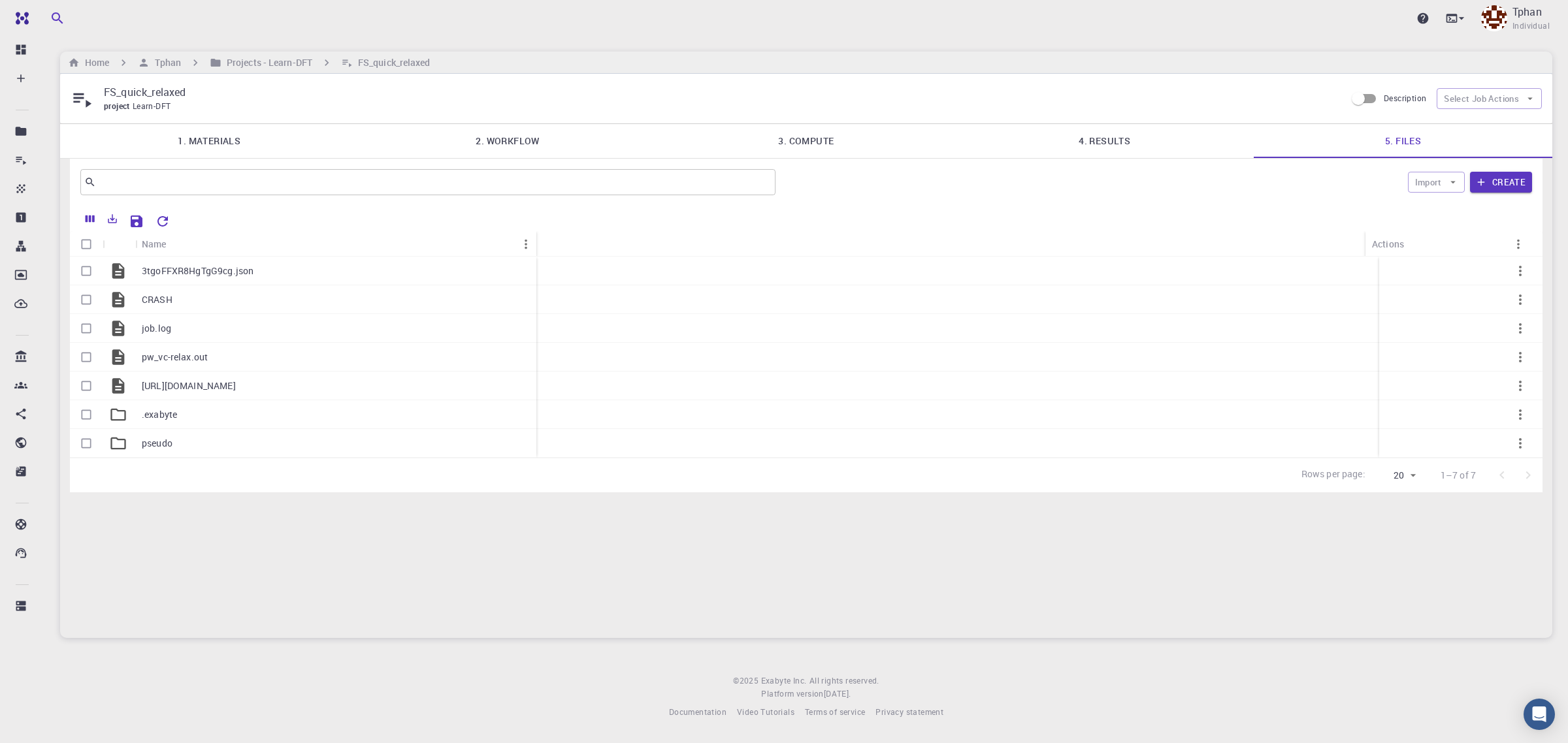
click at [1122, 153] on link "4. Results" at bounding box center [1104, 141] width 299 height 34
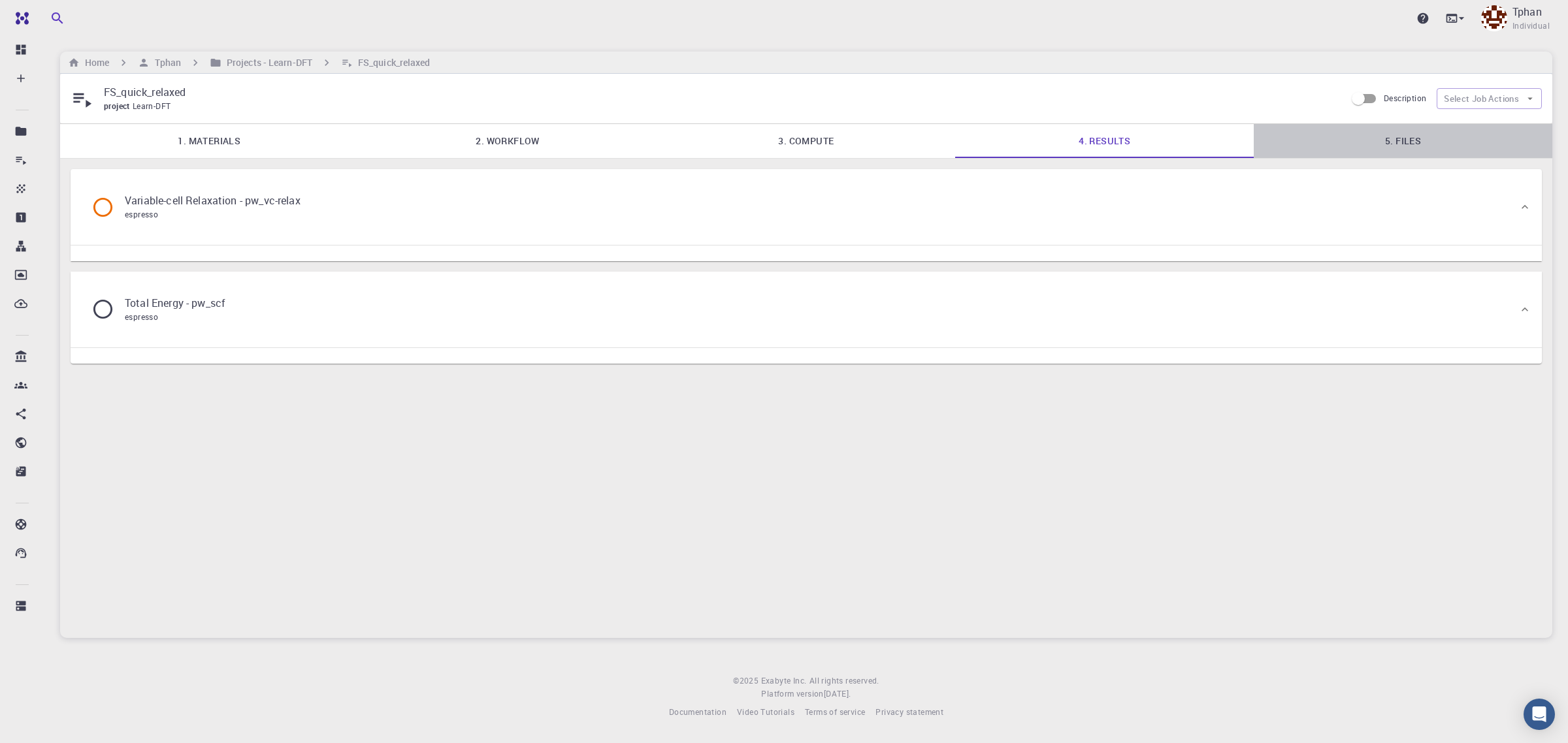
click at [1419, 148] on link "5. Files" at bounding box center [1403, 141] width 299 height 34
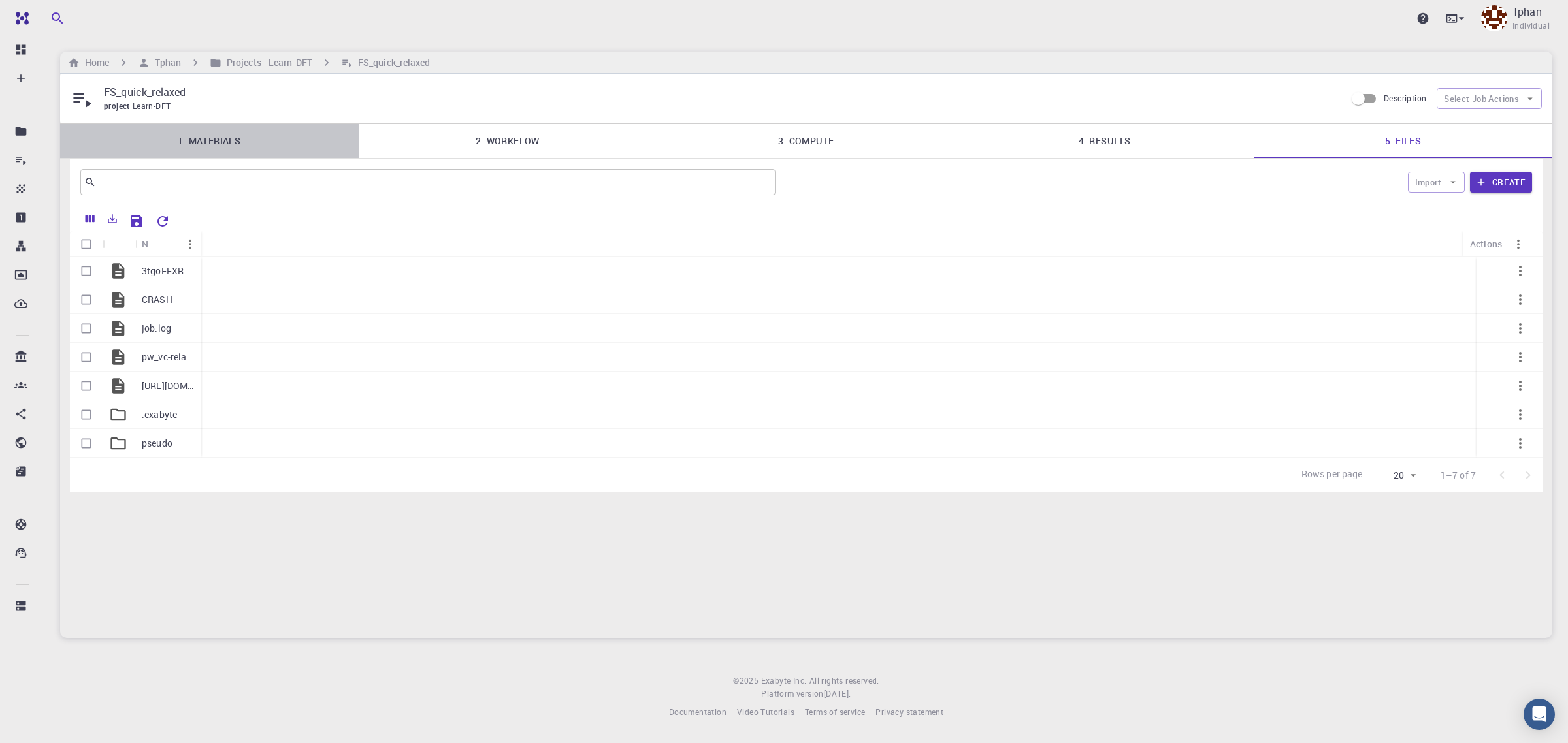
click at [246, 145] on link "1. Materials" at bounding box center [209, 141] width 299 height 34
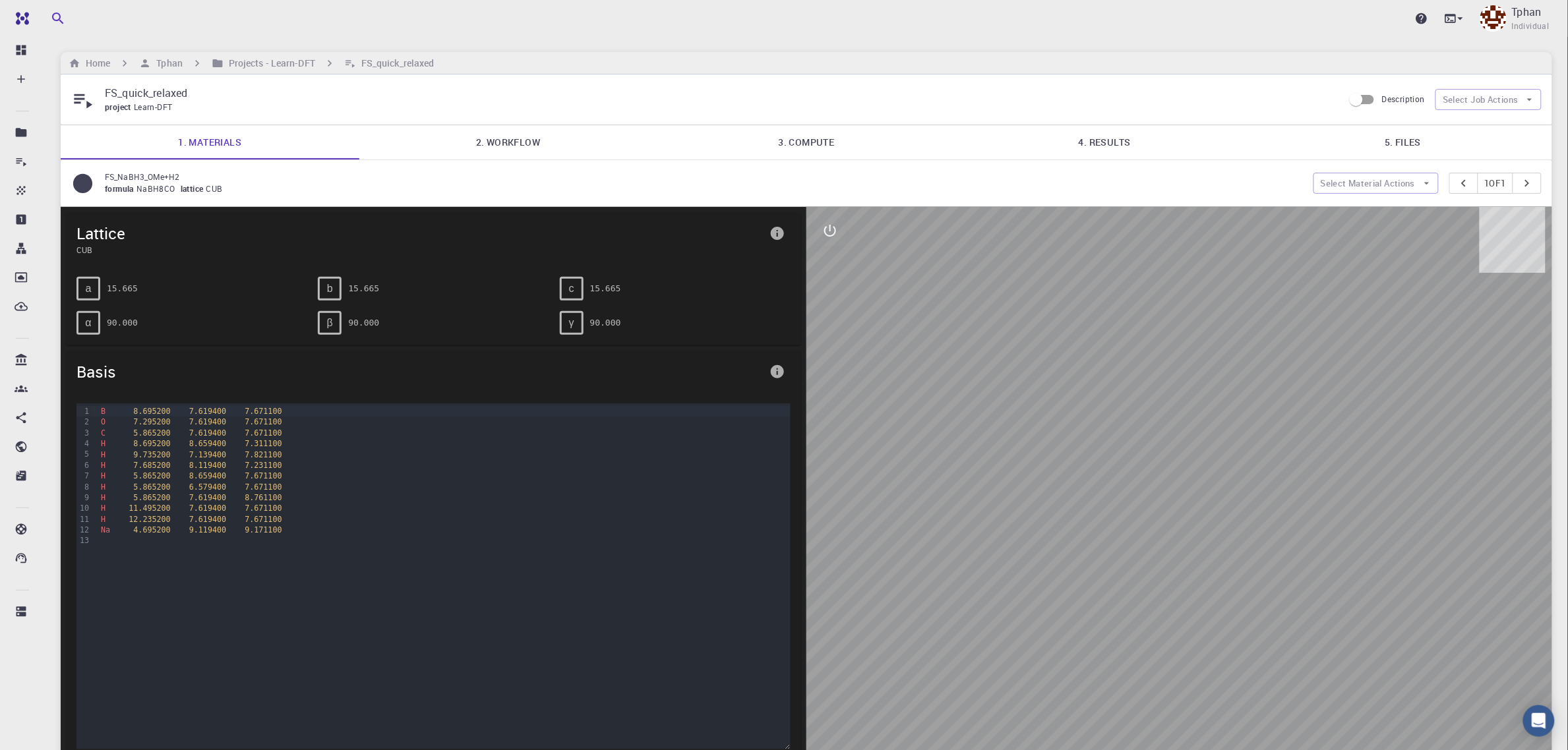
click at [508, 132] on link "2. Workflow" at bounding box center [507, 142] width 298 height 34
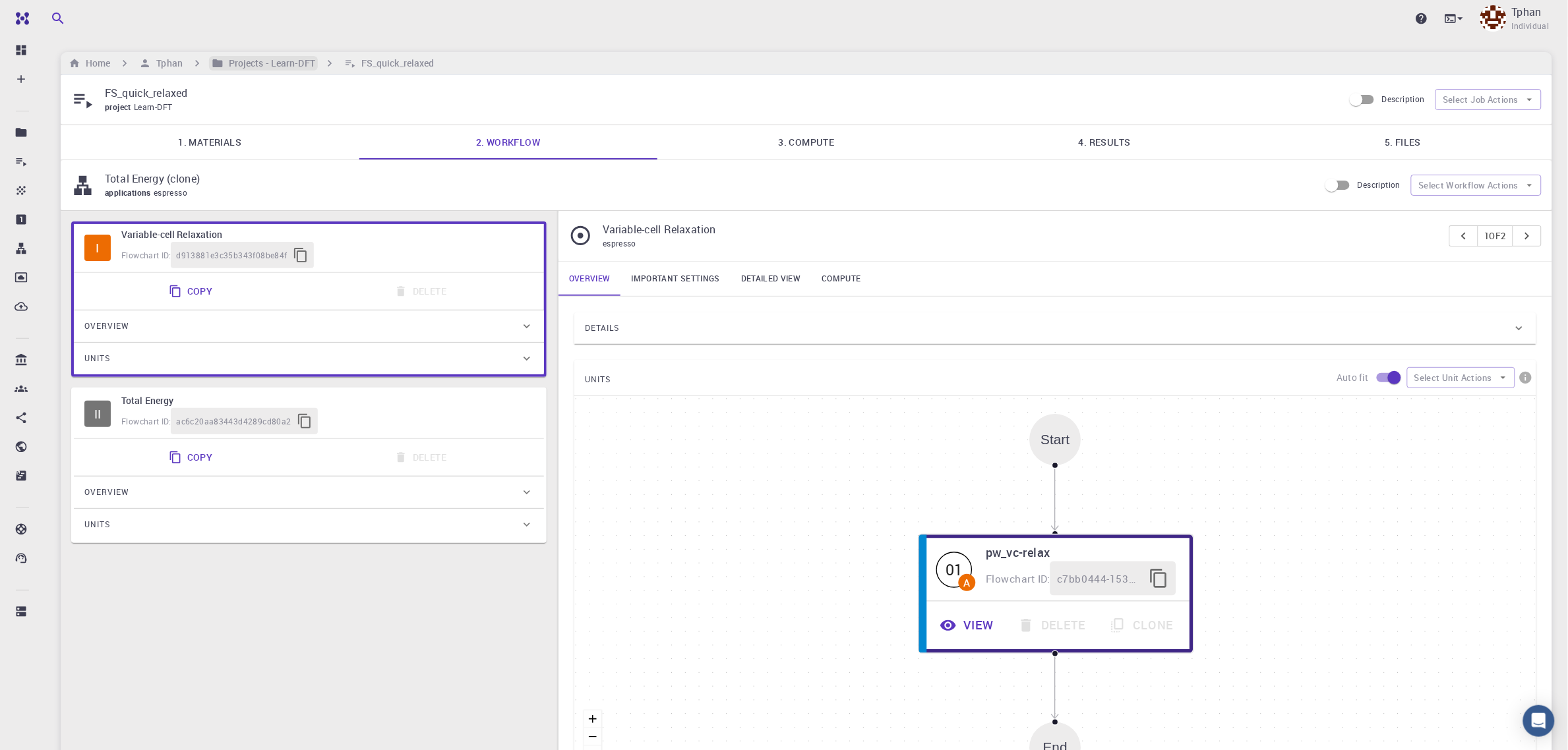
click at [261, 64] on h6 "Projects - Learn-DFT" at bounding box center [269, 63] width 91 height 14
